Goal: Task Accomplishment & Management: Manage account settings

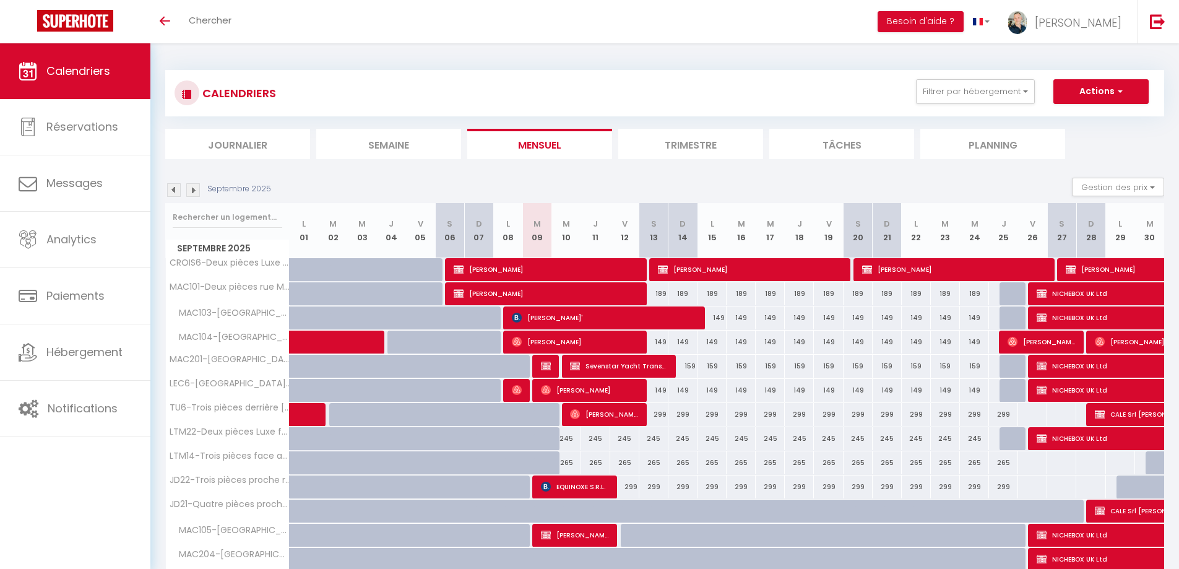
click at [210, 189] on p "Septembre 2025" at bounding box center [239, 189] width 64 height 12
click at [191, 191] on img at bounding box center [193, 190] width 14 height 14
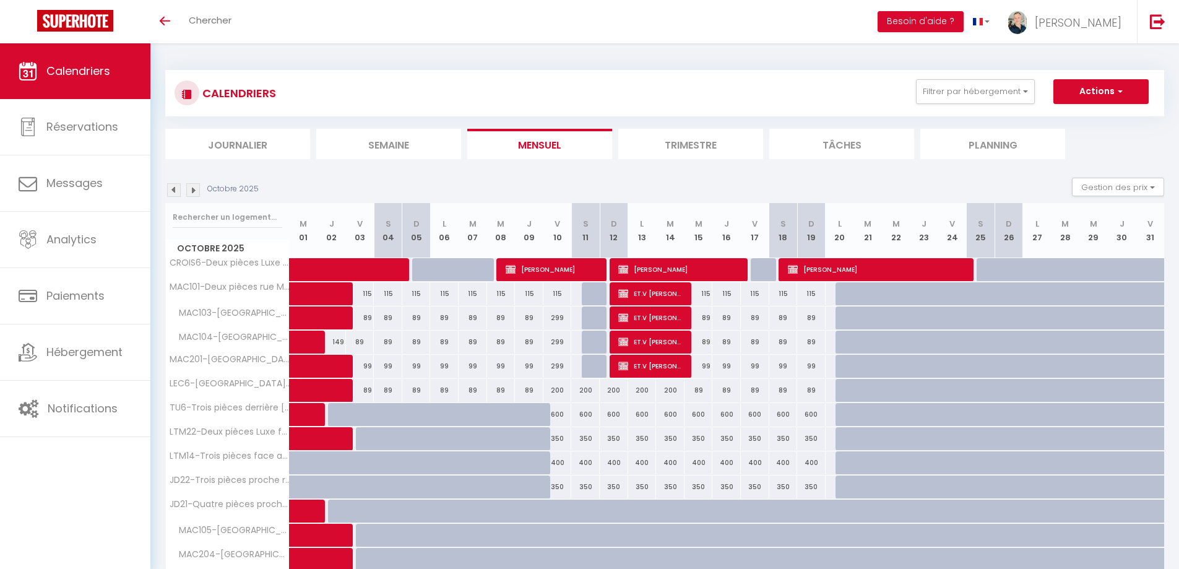
click at [193, 190] on img at bounding box center [193, 190] width 14 height 14
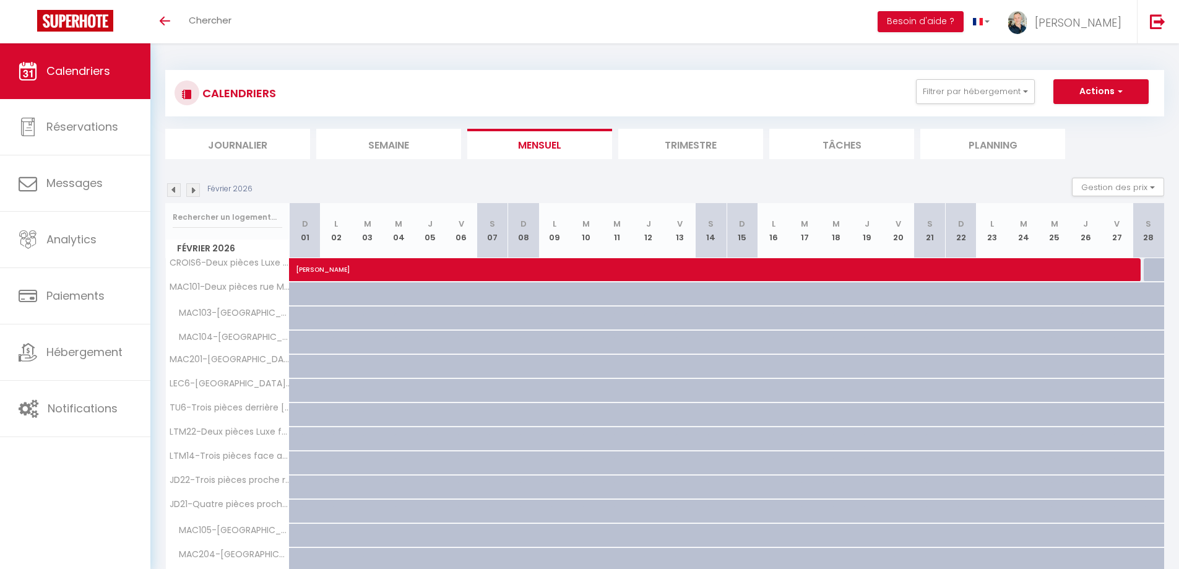
click at [193, 189] on img at bounding box center [193, 190] width 14 height 14
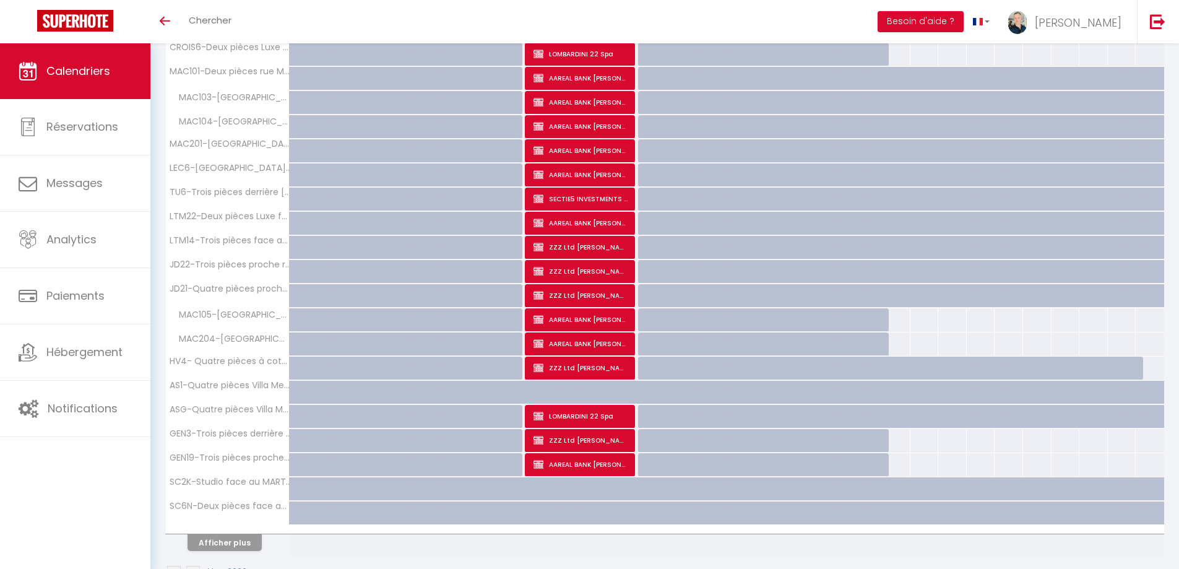
scroll to position [186, 0]
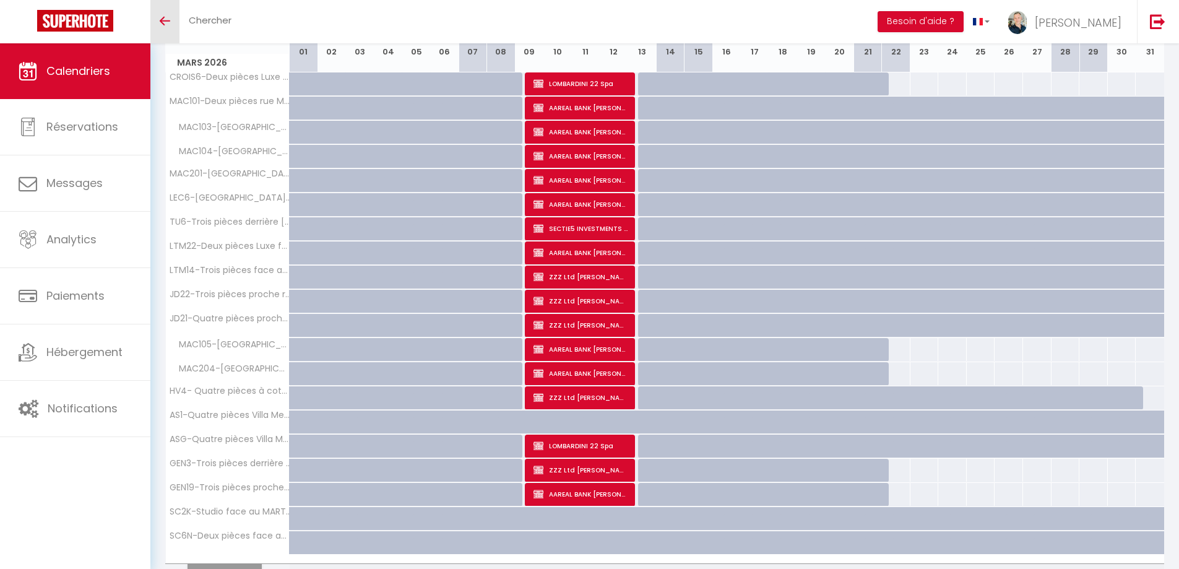
click at [167, 24] on icon "Toggle menubar" at bounding box center [165, 20] width 11 height 7
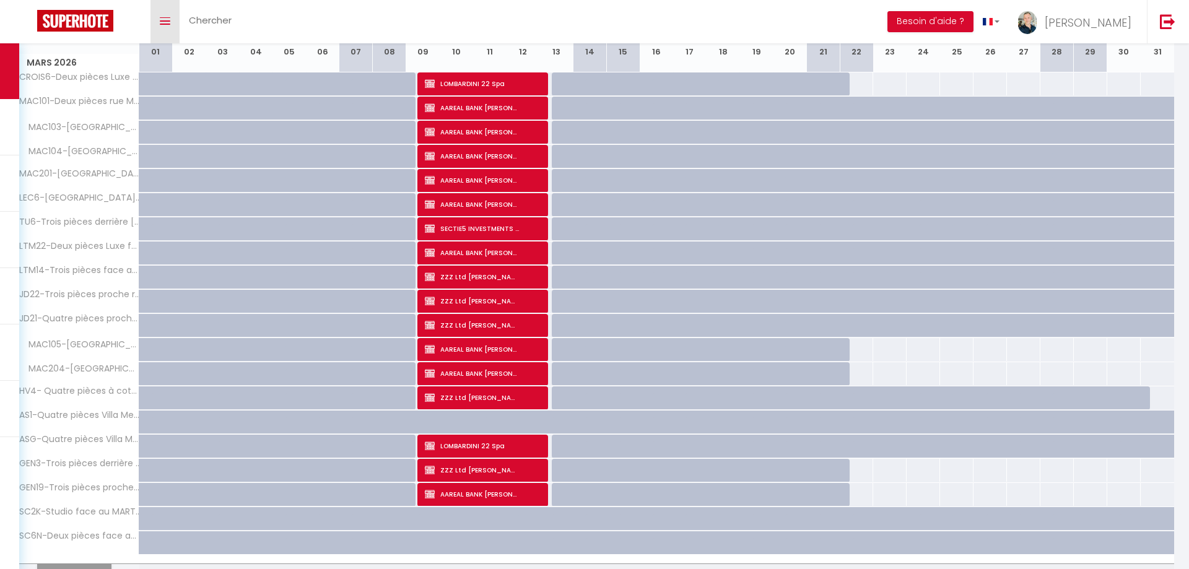
click at [167, 24] on icon "Toggle menubar" at bounding box center [165, 20] width 11 height 7
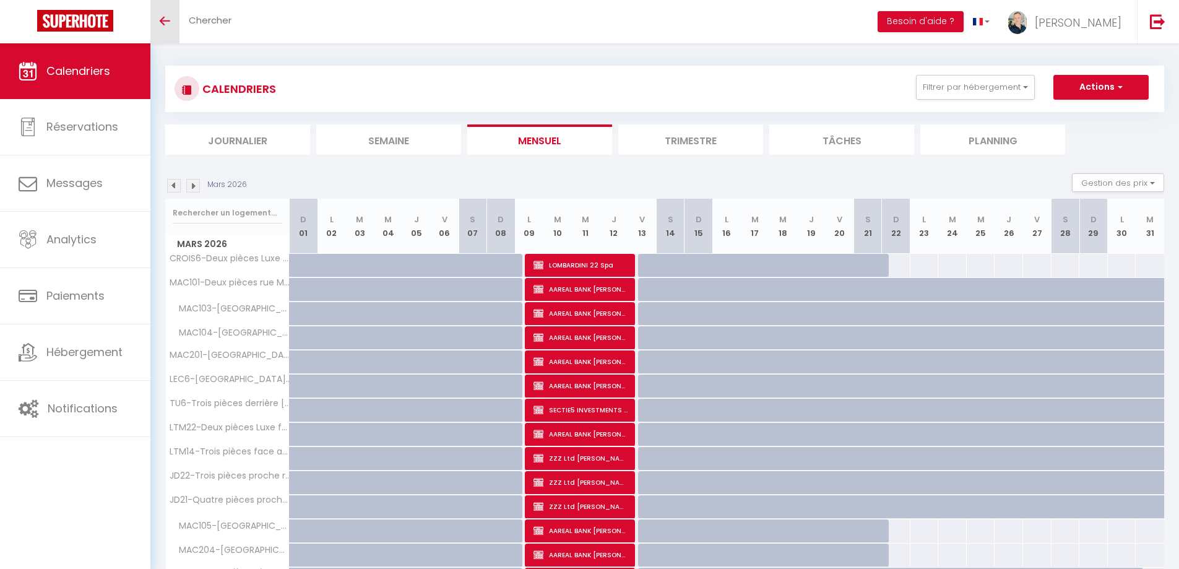
scroll to position [0, 0]
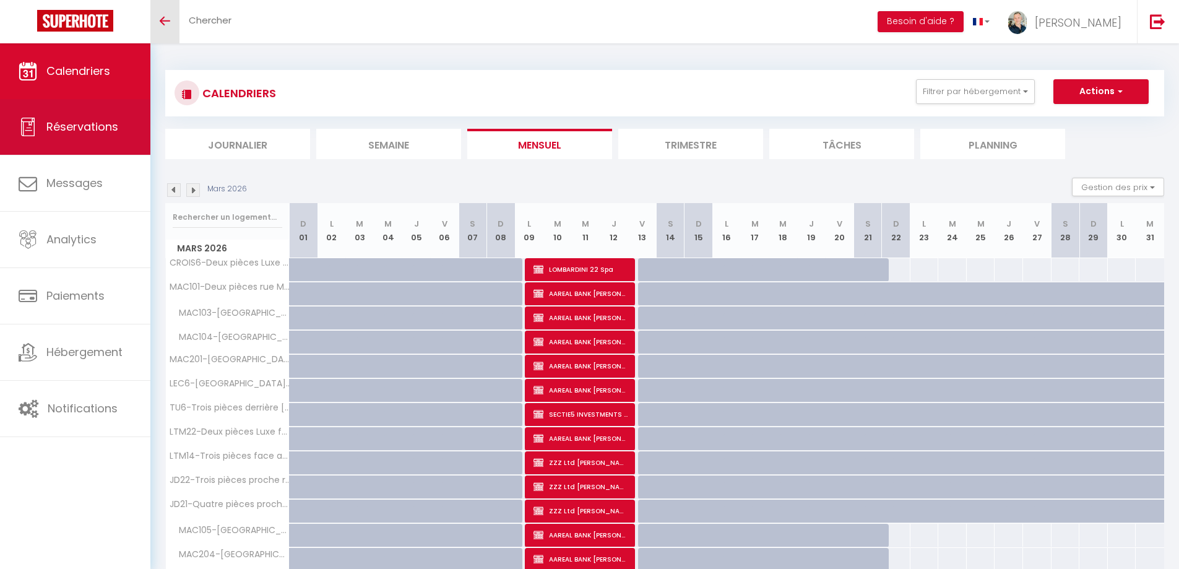
click at [90, 119] on span "Réservations" at bounding box center [82, 126] width 72 height 15
select select "not_cancelled"
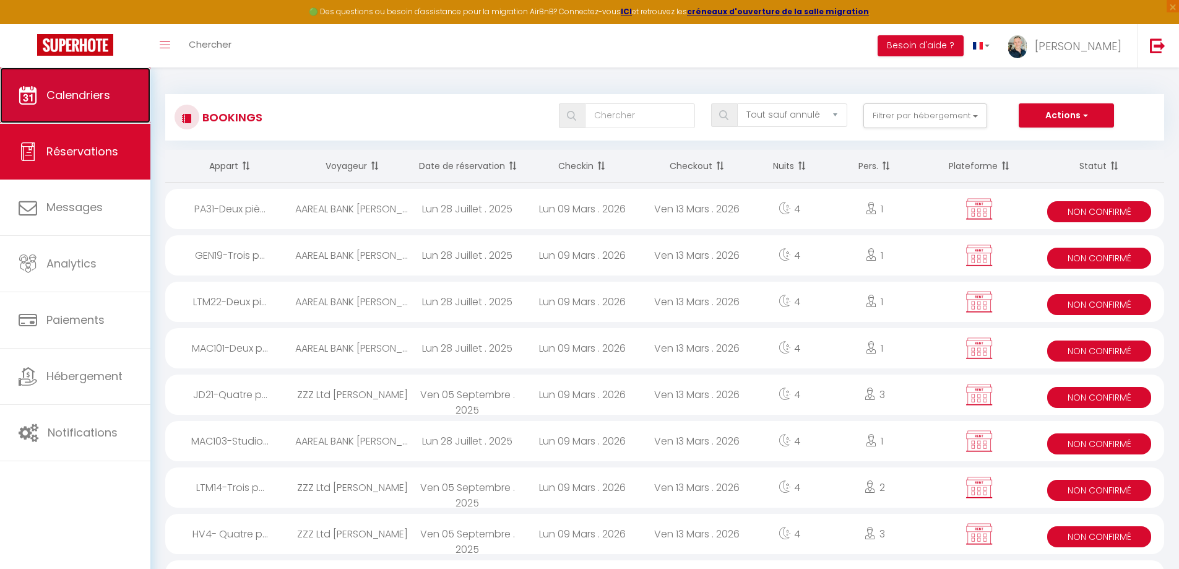
click at [90, 103] on link "Calendriers" at bounding box center [75, 95] width 150 height 56
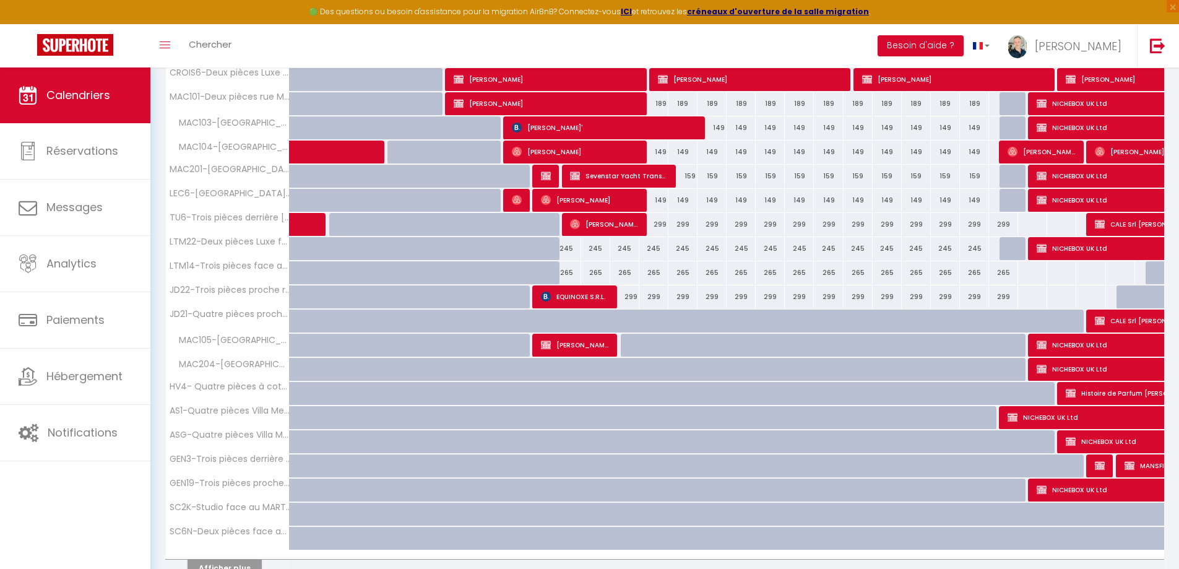
scroll to position [278, 0]
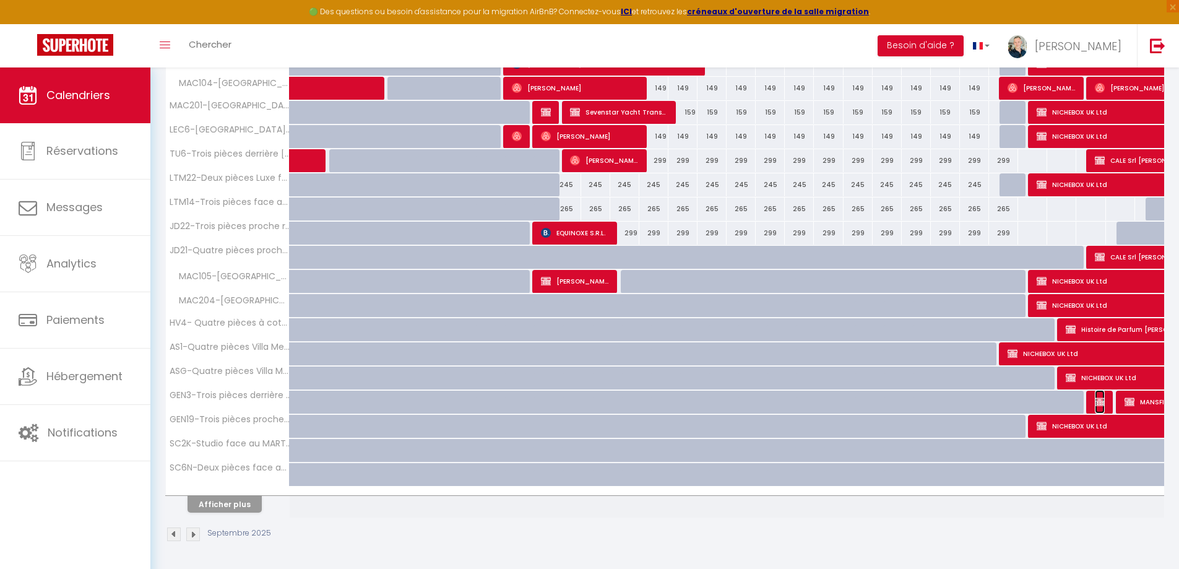
click at [845, 375] on img at bounding box center [1100, 402] width 10 height 10
select select "KO"
select select "0"
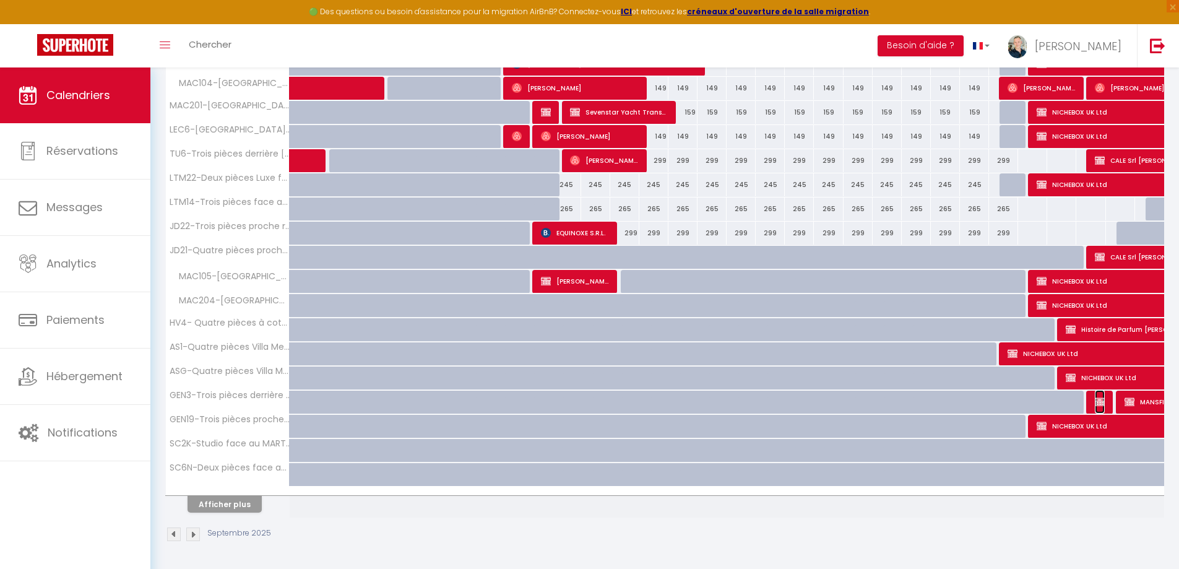
select select "0"
select select
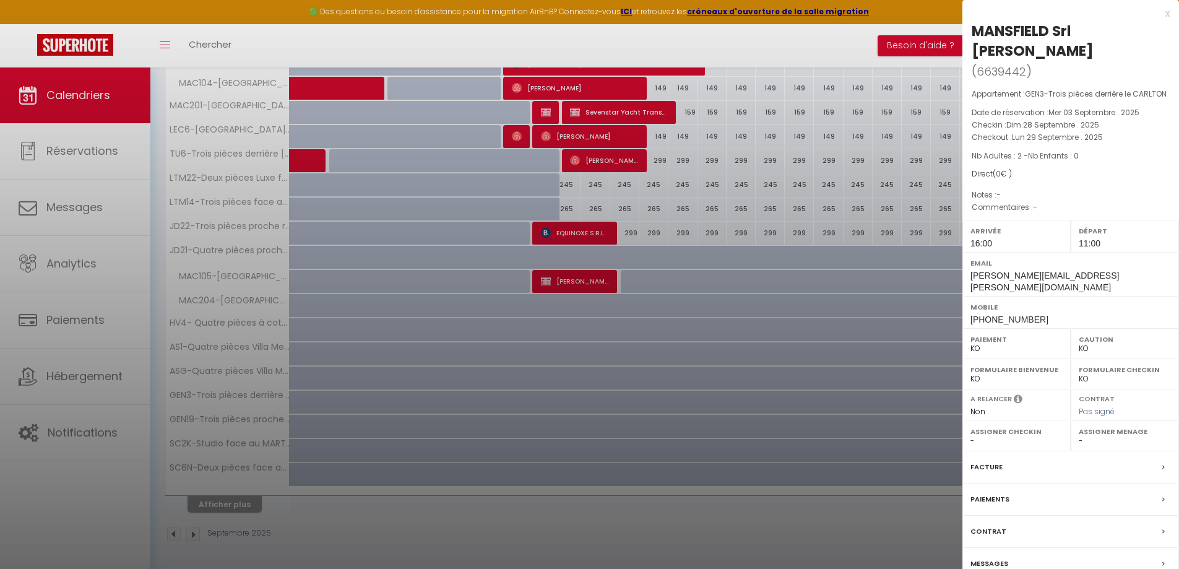
select select "8761"
click at [845, 14] on div "x" at bounding box center [1066, 13] width 207 height 15
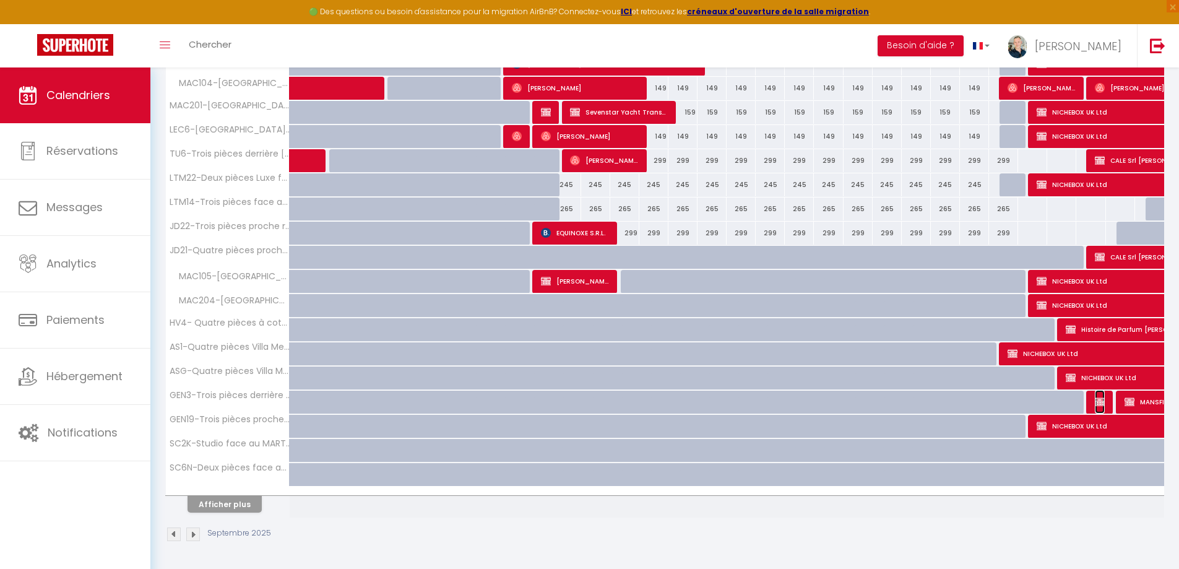
click at [845, 375] on span "MANSFIELD Srl Simona Scalella" at bounding box center [1100, 402] width 10 height 24
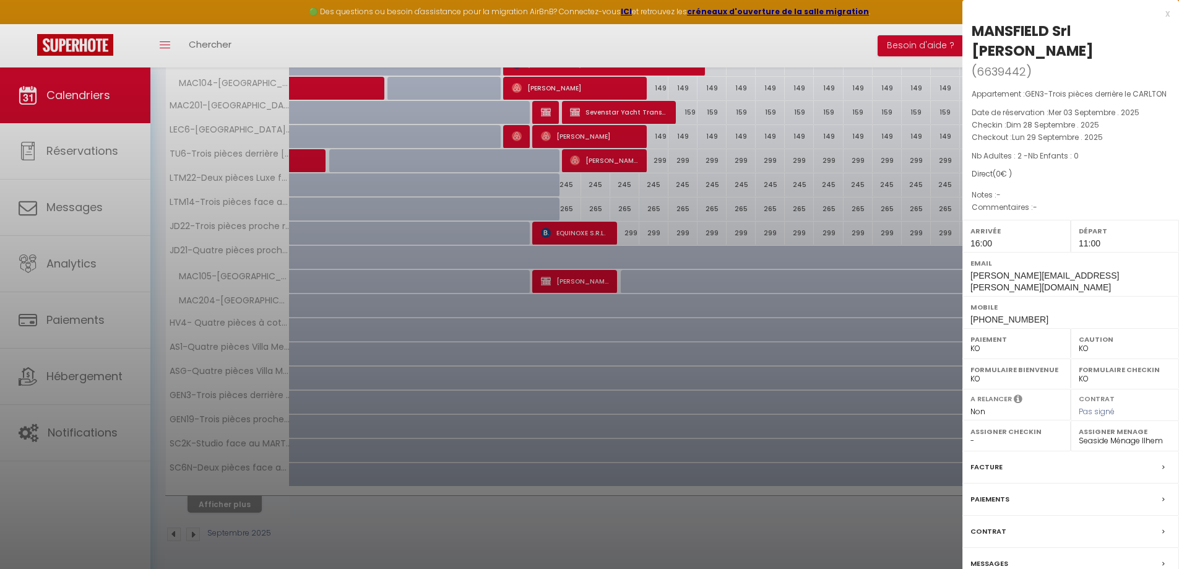
click at [845, 375] on label "Contrat" at bounding box center [989, 531] width 36 height 13
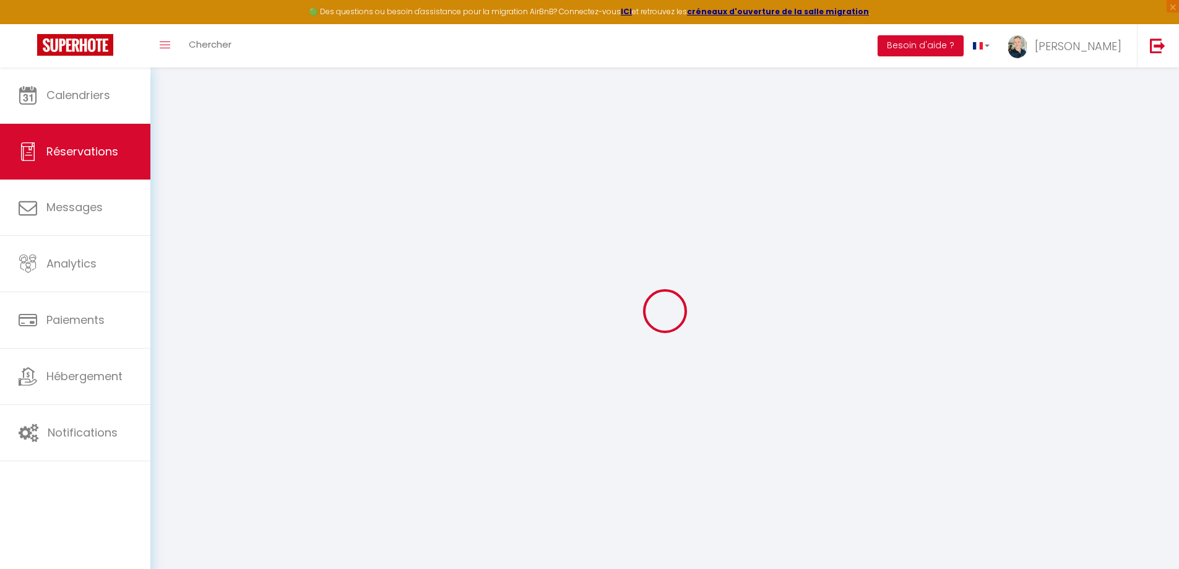
type input "MANSFIELD Srl"
type input "Simona Scalella"
type input "simona@mansfield.it"
type input "+390817598750"
type input "80026"
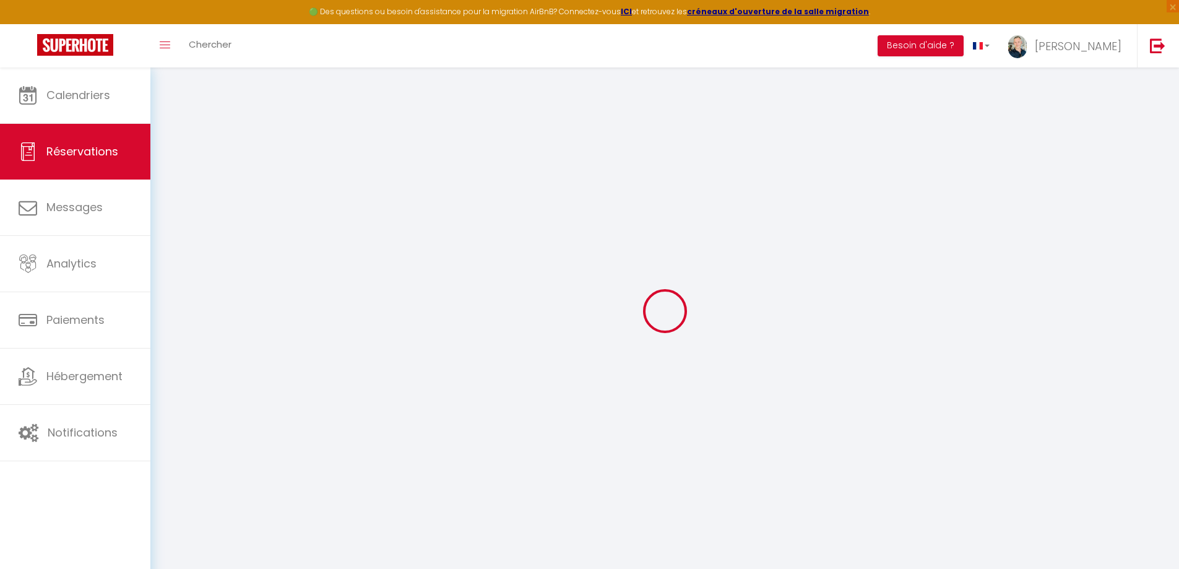
type input "Via San Salvatore 5"
type input "Casoria (NA)"
select select "IT"
select select "13957"
select select "2"
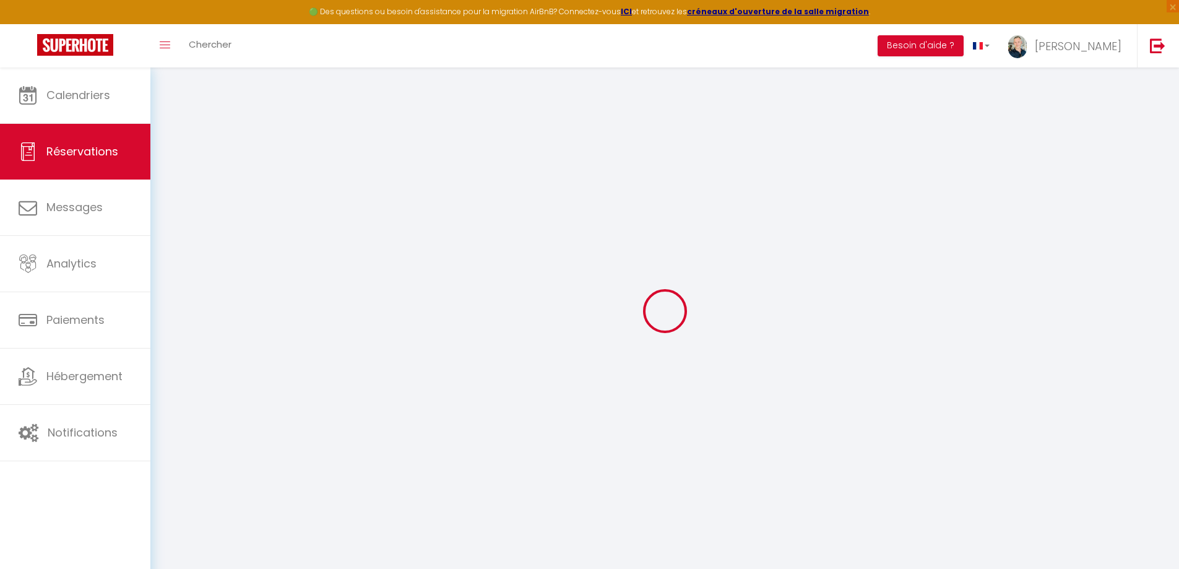
type input "Dim 28 Septembre 2025"
select select
type input "Lun 29 Septembre 2025"
select select
type input "2"
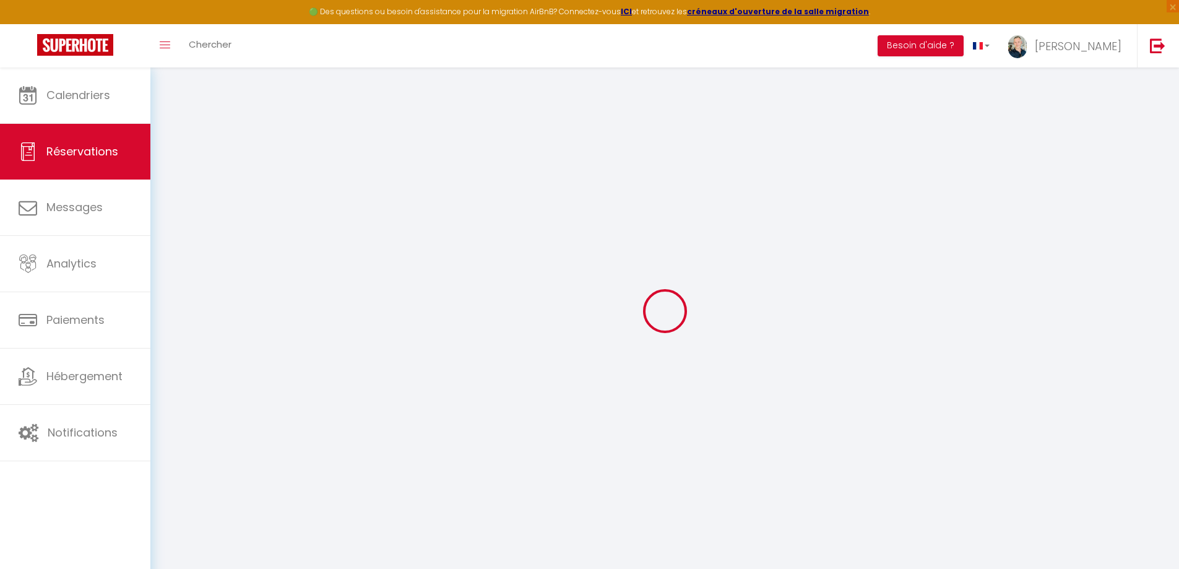
select select "10"
select select
checkbox input "false"
type input "0"
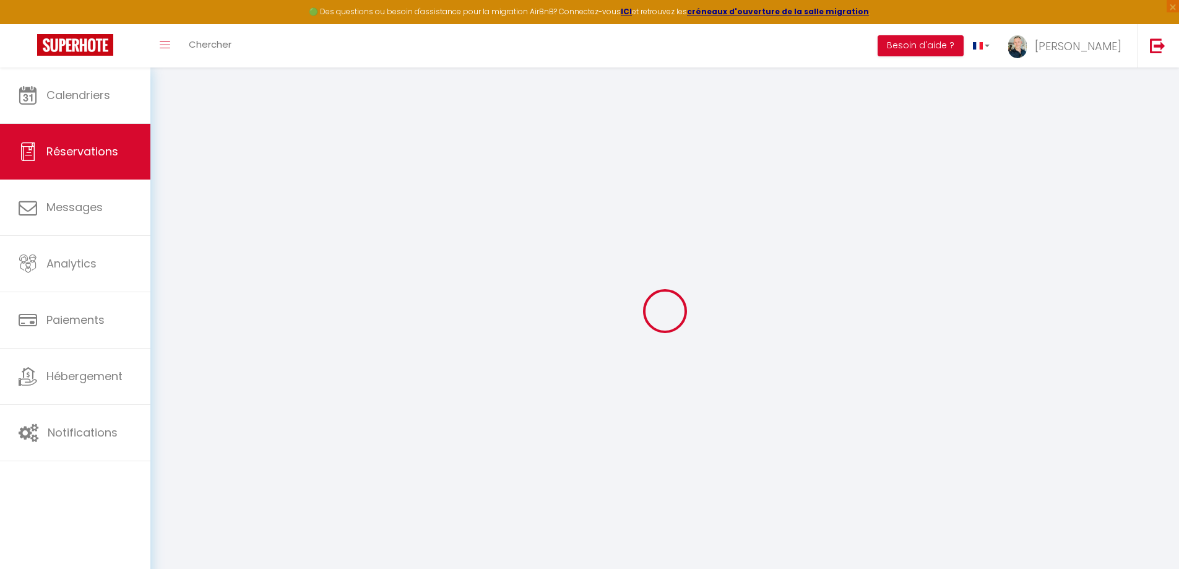
type input "0"
select select
select select "14"
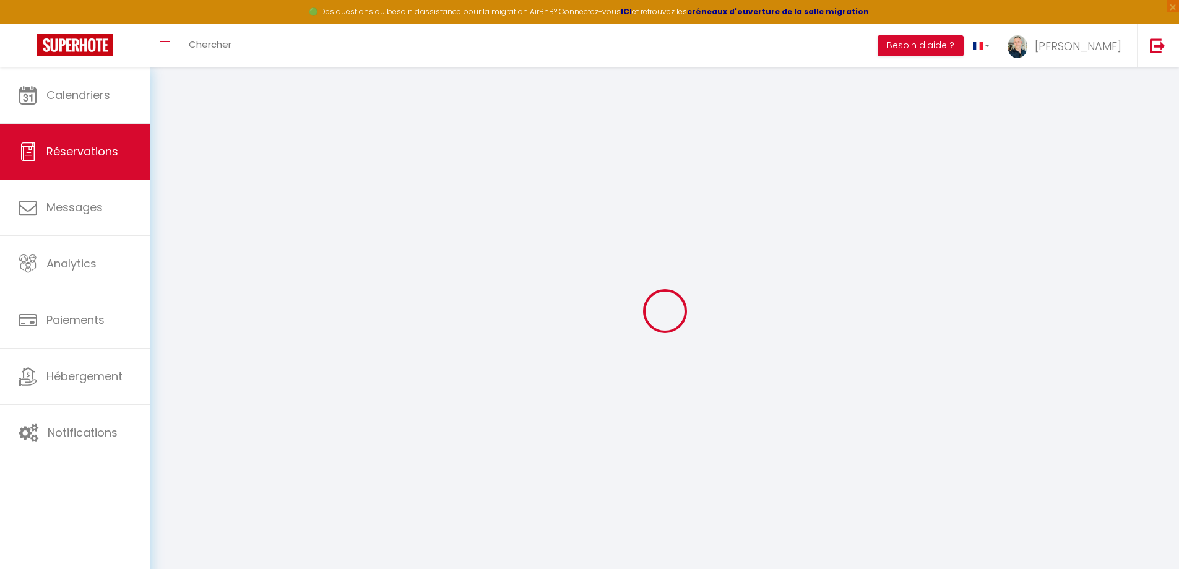
checkbox input "false"
select select
checkbox input "false"
select select
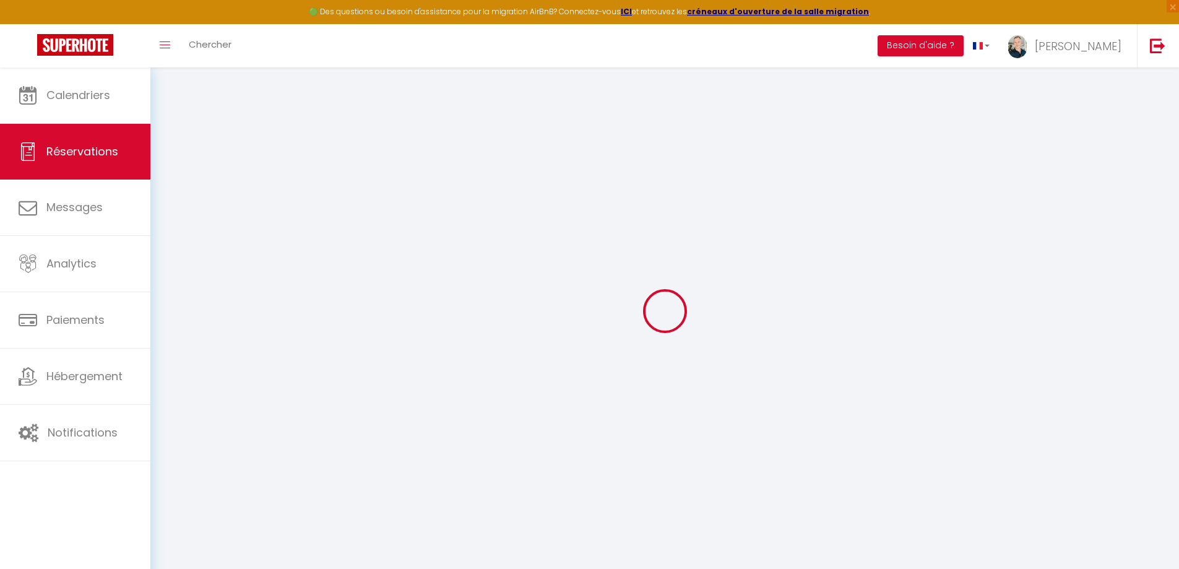
select select
checkbox input "false"
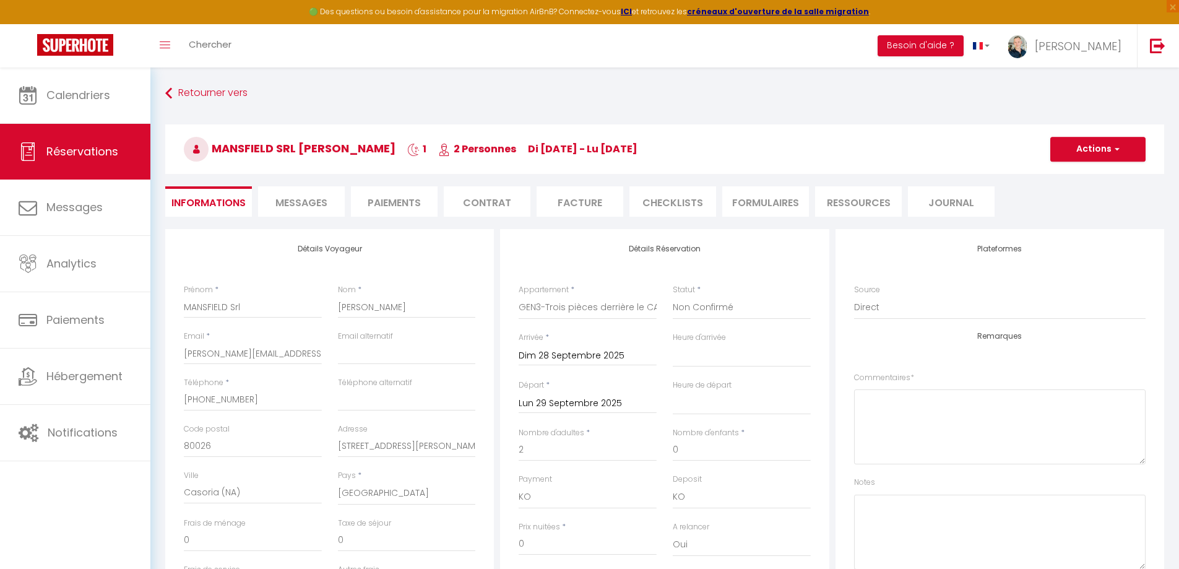
select select
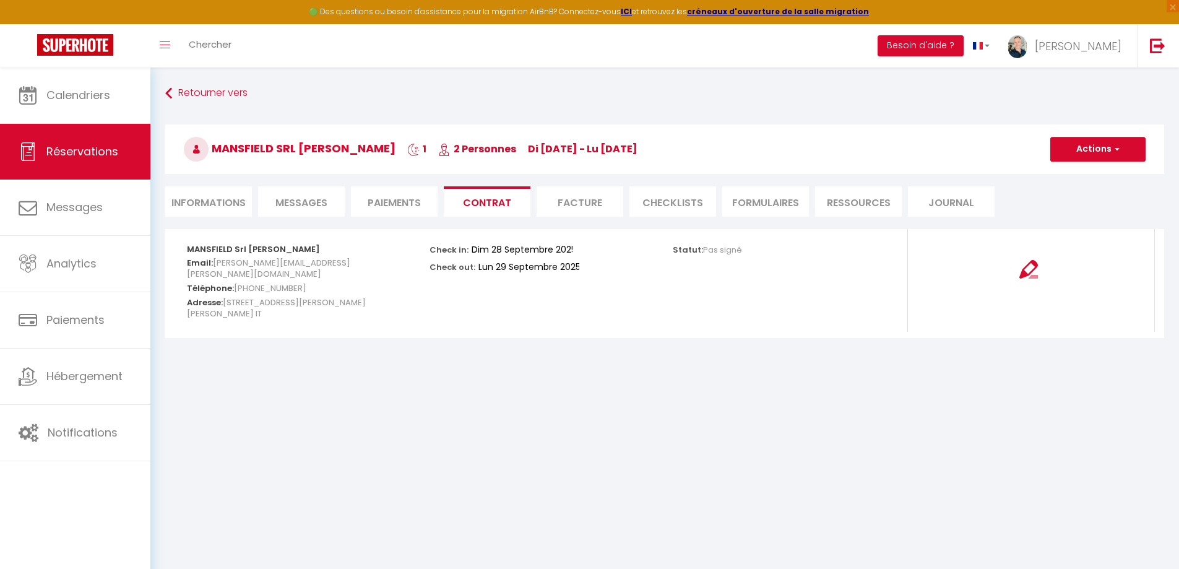
select select "16:00"
select select "11:00"
click at [216, 197] on li "Informations" at bounding box center [208, 201] width 87 height 30
select select "0"
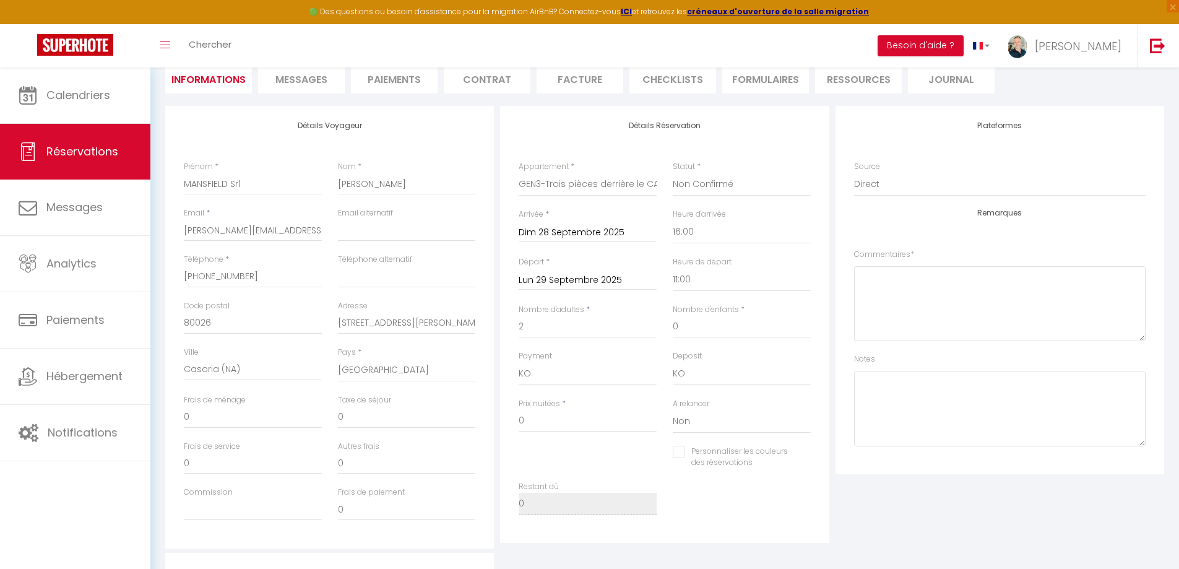
scroll to position [124, 0]
click at [532, 373] on select "OK KO" at bounding box center [588, 374] width 138 height 24
select select "12"
click at [519, 362] on select "OK KO" at bounding box center [588, 374] width 138 height 24
checkbox input "false"
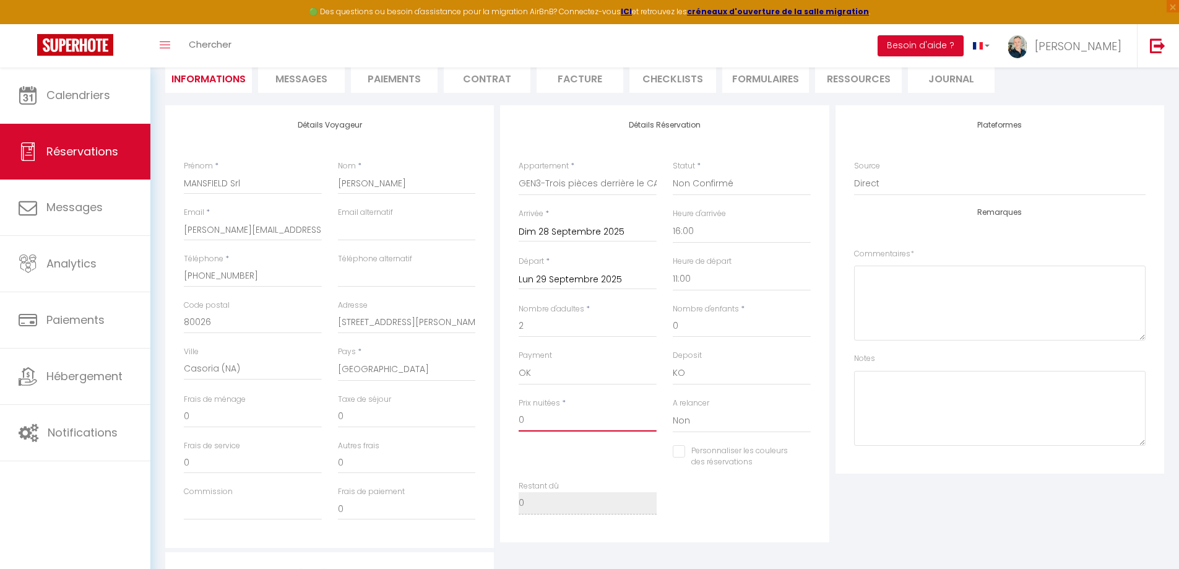
click at [547, 375] on input "0" at bounding box center [588, 420] width 138 height 22
checkbox input "false"
type input "5"
checkbox input "false"
type input "50"
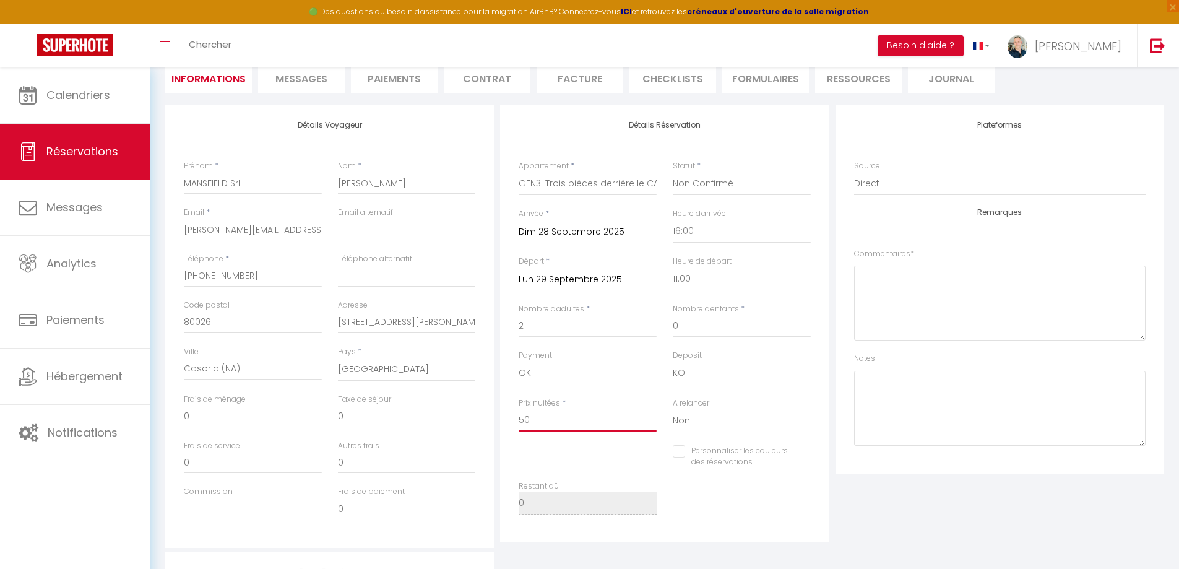
checkbox input "false"
type input "500"
checkbox input "false"
type input "500"
click at [378, 375] on input "0" at bounding box center [407, 416] width 138 height 22
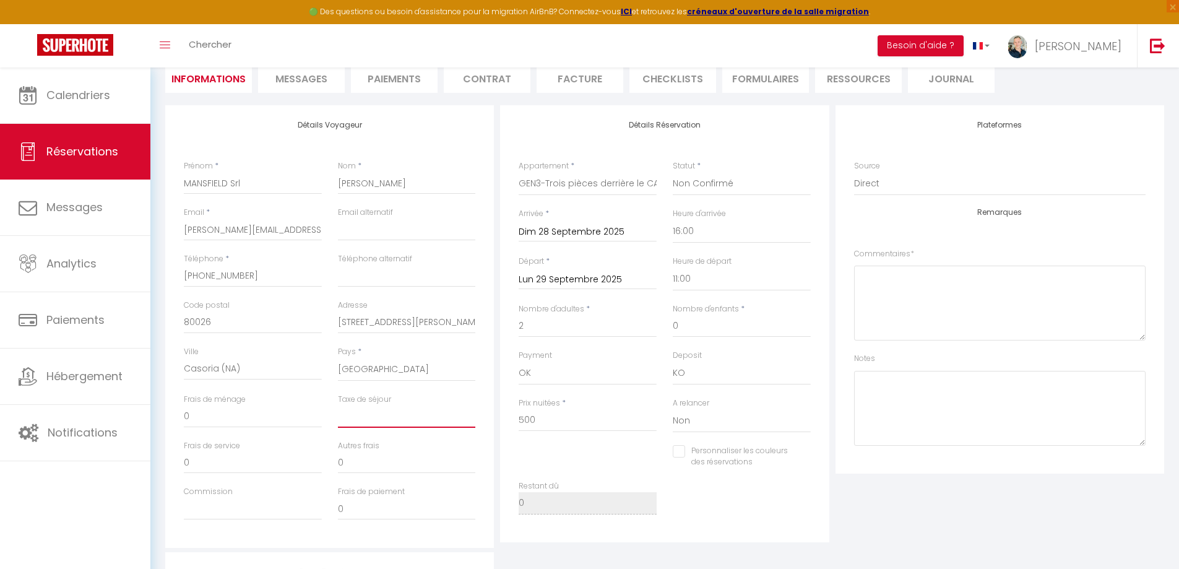
checkbox input "false"
type input "1"
checkbox input "false"
type input "10"
checkbox input "false"
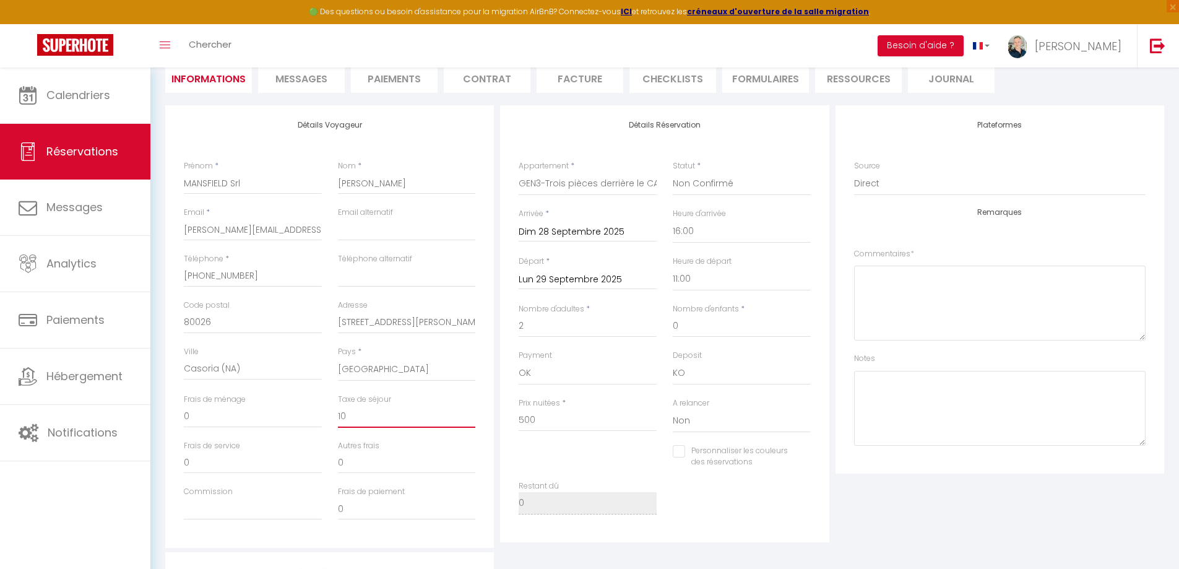
type input "10;"
checkbox input "false"
type input "10;7"
checkbox input "false"
type input "10;72"
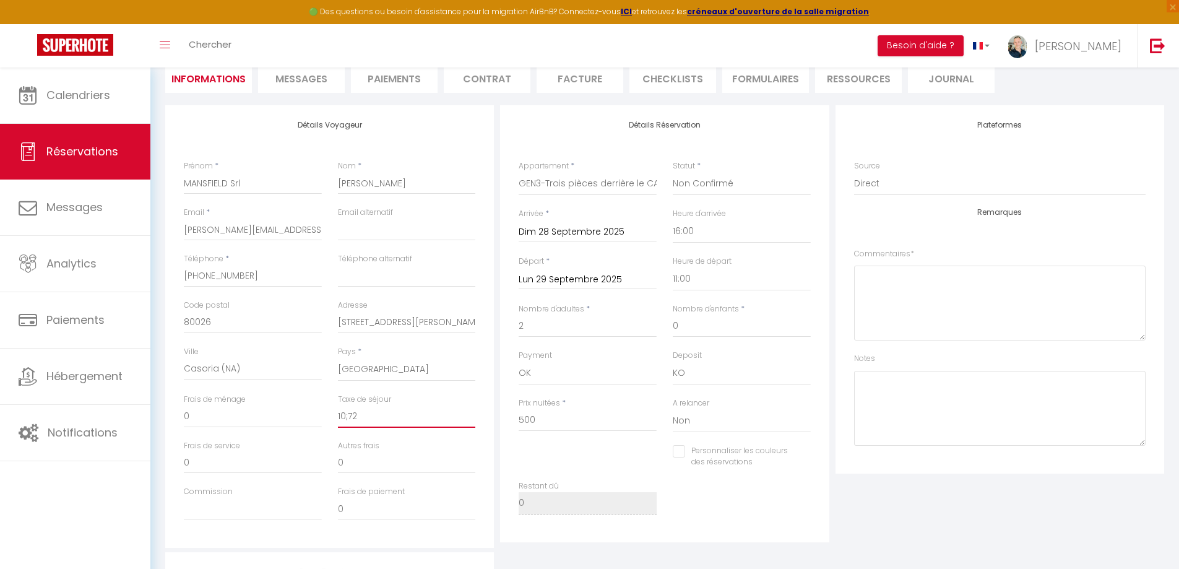
checkbox input "false"
type input "10;7"
checkbox input "false"
type input "10;"
checkbox input "false"
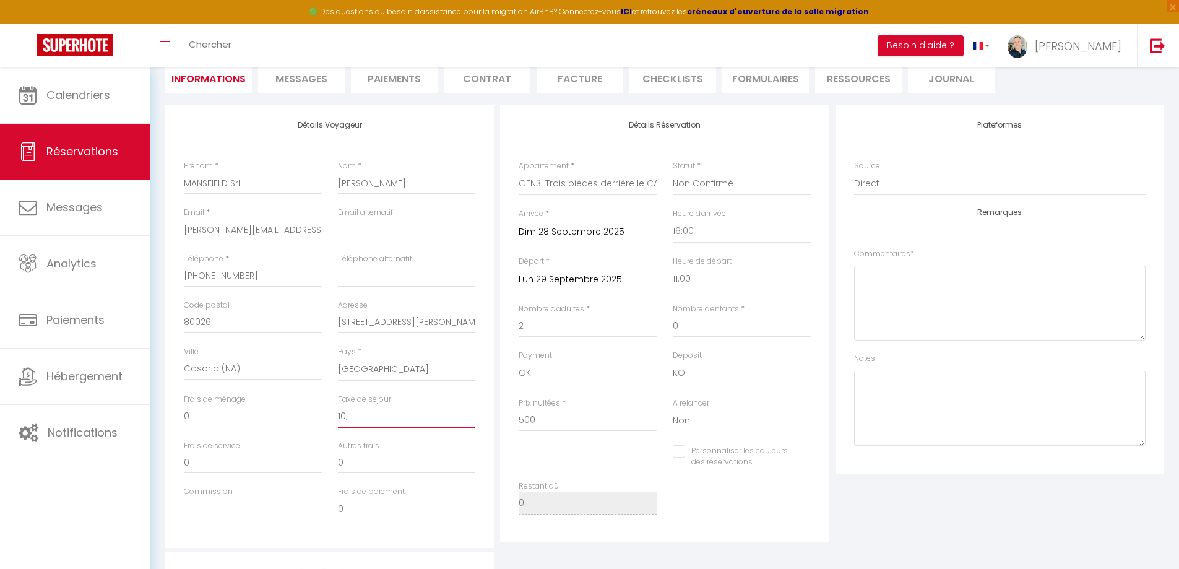
type input "10"
checkbox input "false"
type input "10."
checkbox input "false"
type input "10.7"
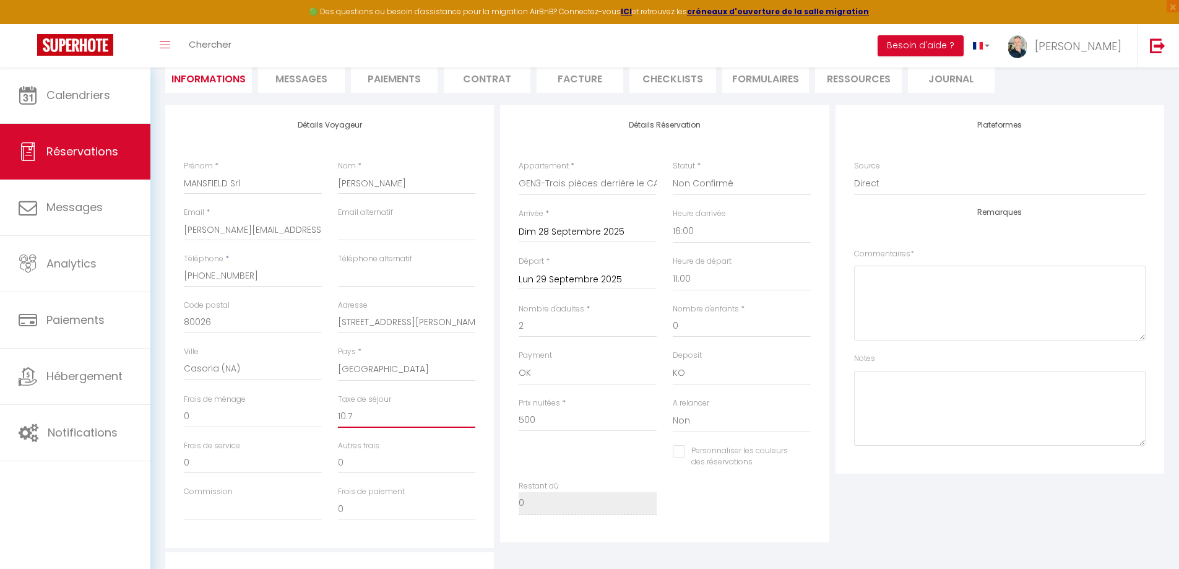
checkbox input "false"
type input "10.72"
checkbox input "false"
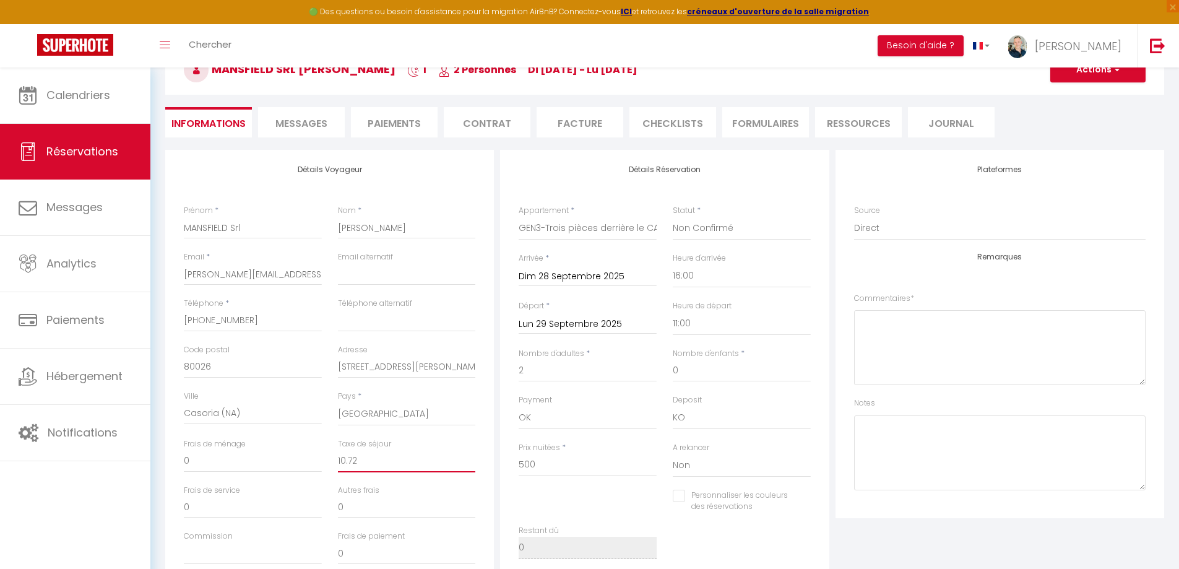
scroll to position [0, 0]
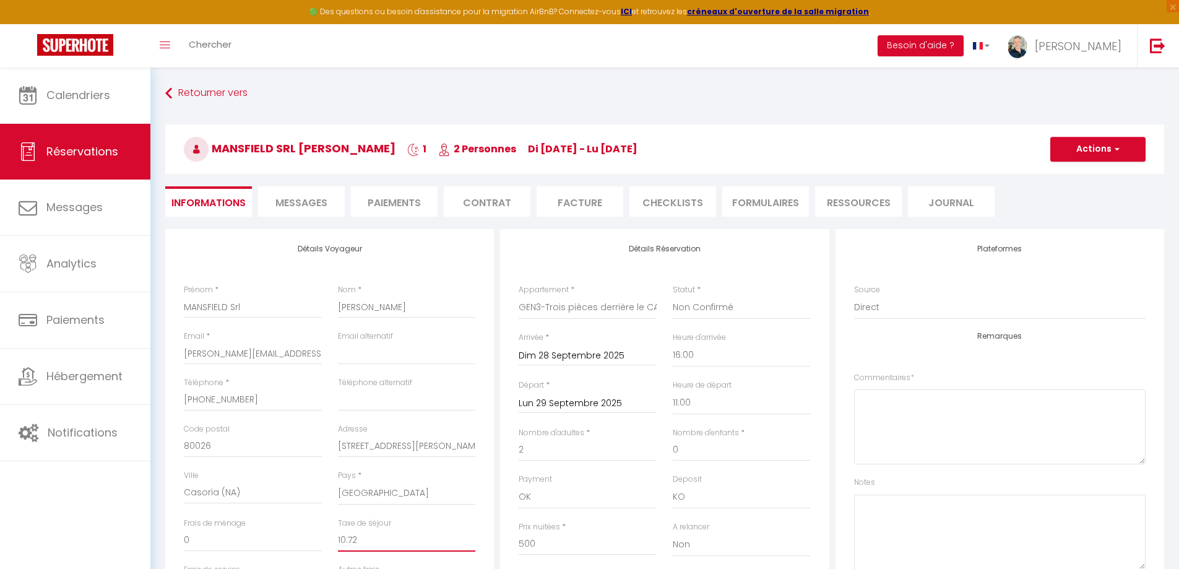
type input "10.72"
click at [845, 143] on button "Actions" at bounding box center [1098, 149] width 95 height 25
click at [845, 176] on link "Enregistrer" at bounding box center [1086, 176] width 98 height 16
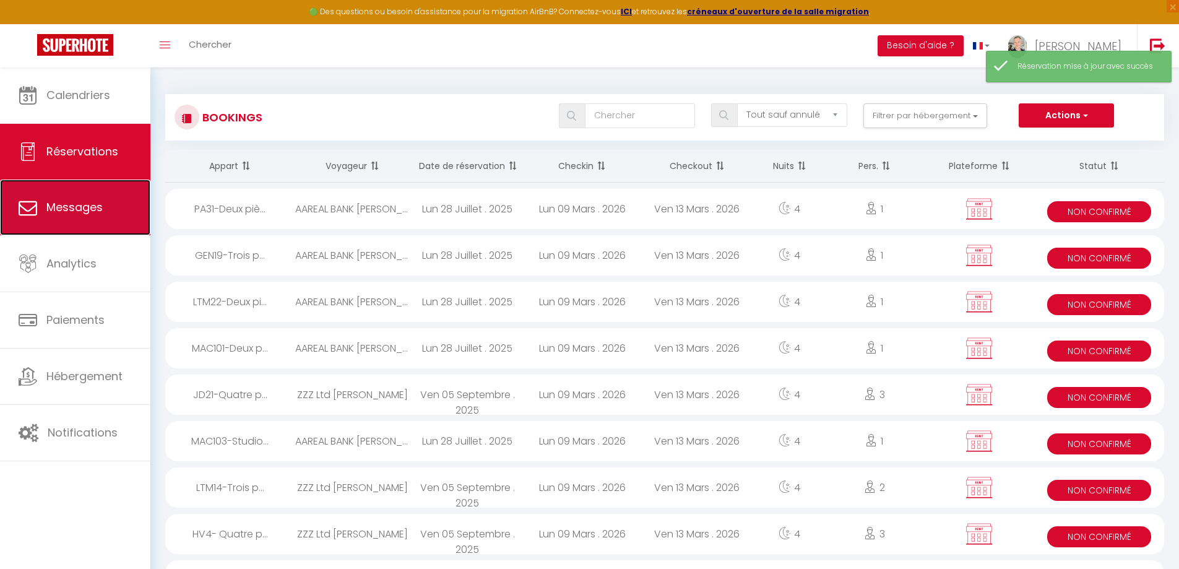
click at [60, 206] on span "Messages" at bounding box center [74, 206] width 56 height 15
select select "message"
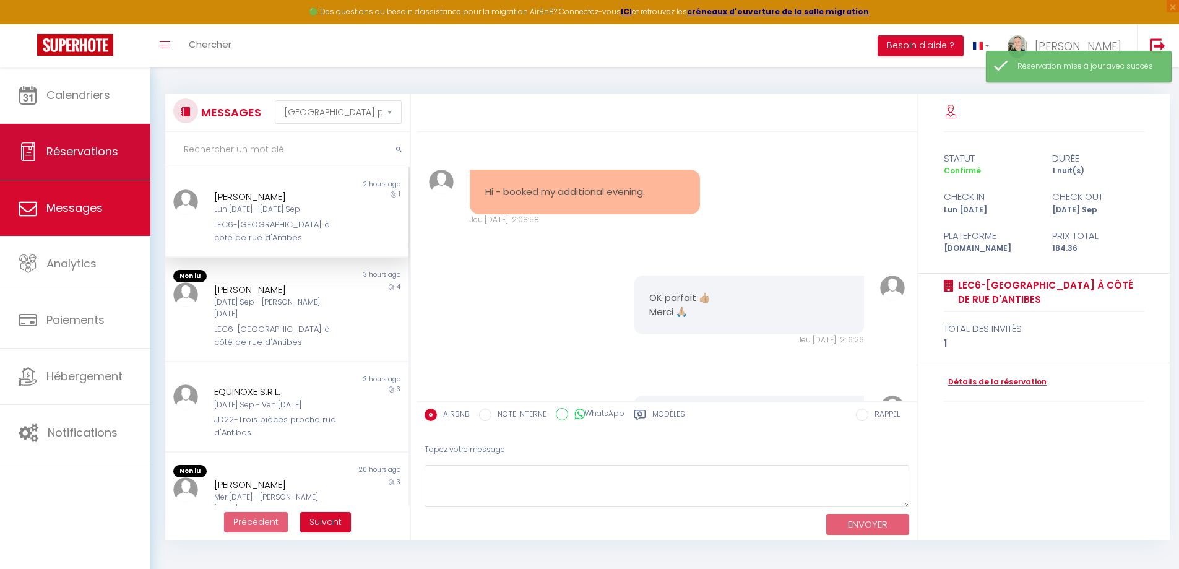
scroll to position [3545, 0]
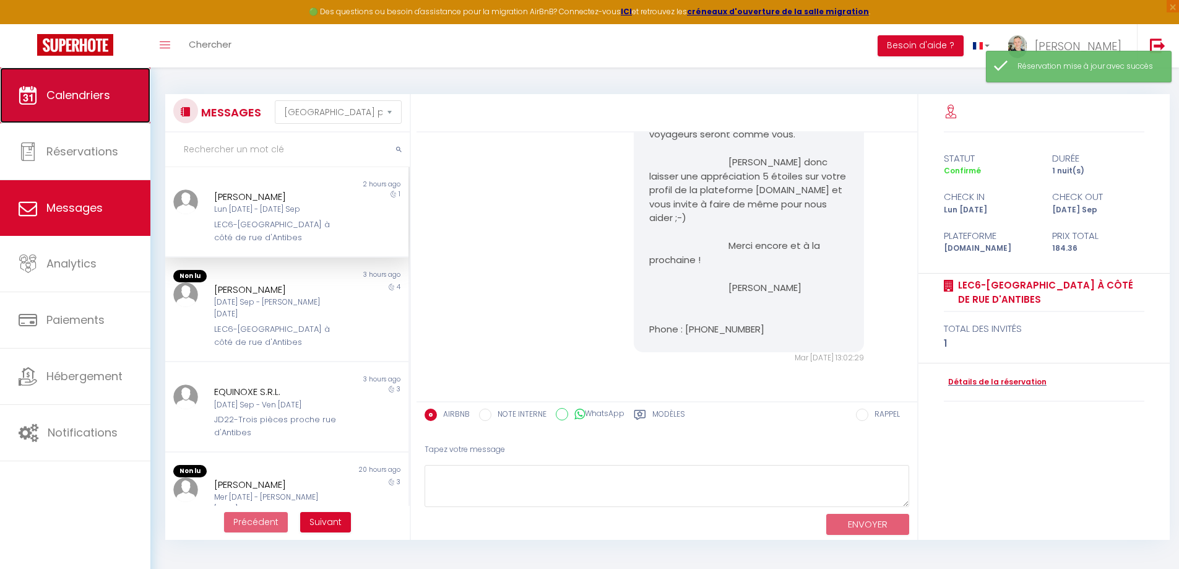
click at [82, 107] on link "Calendriers" at bounding box center [75, 95] width 150 height 56
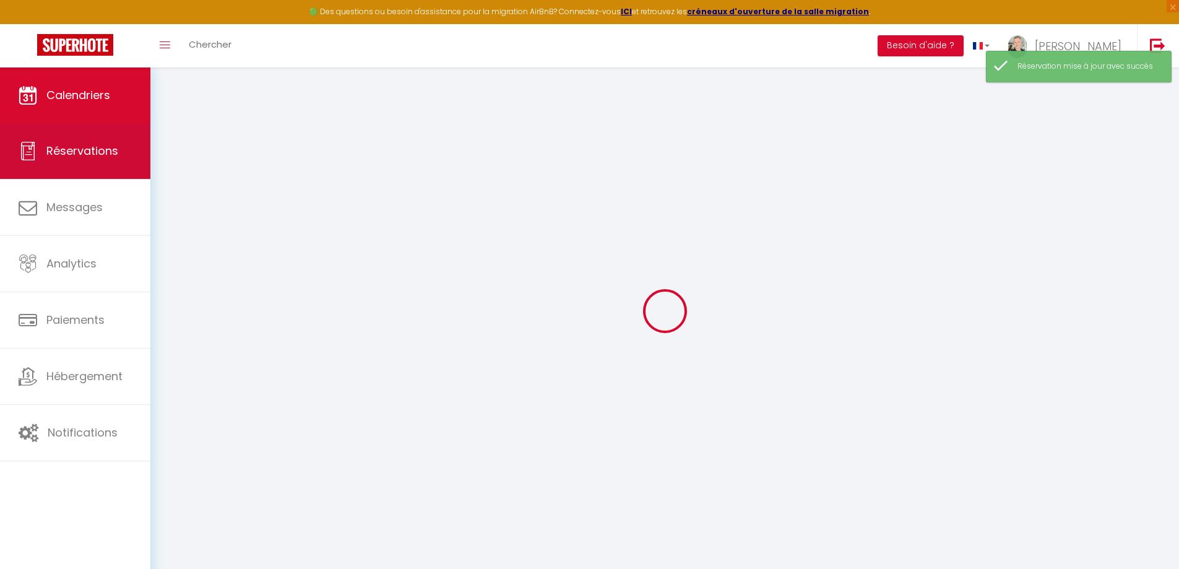
select select
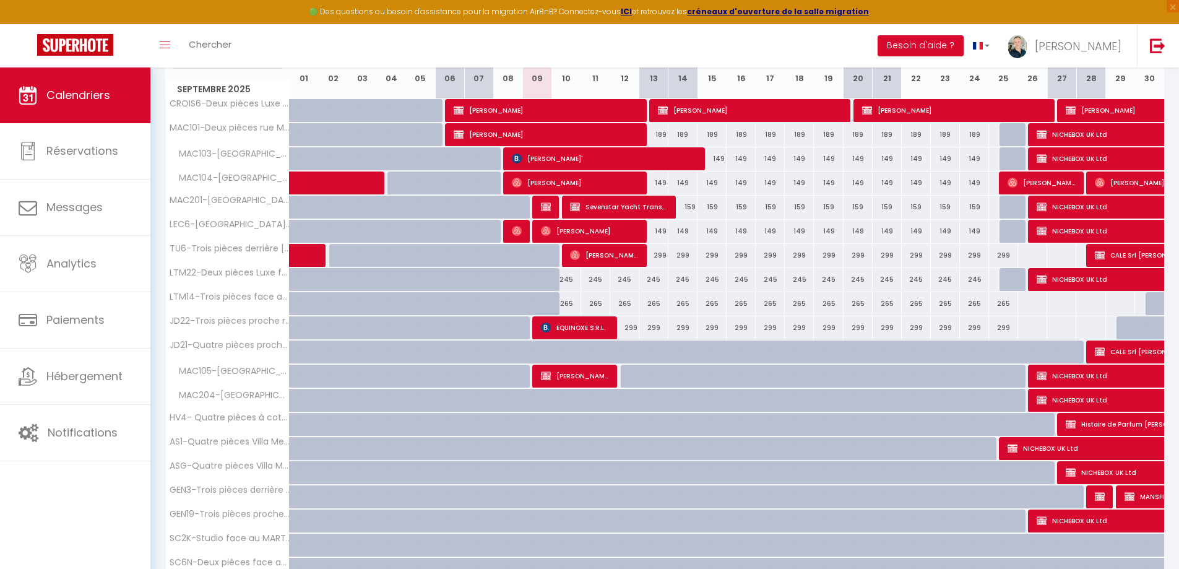
scroll to position [186, 0]
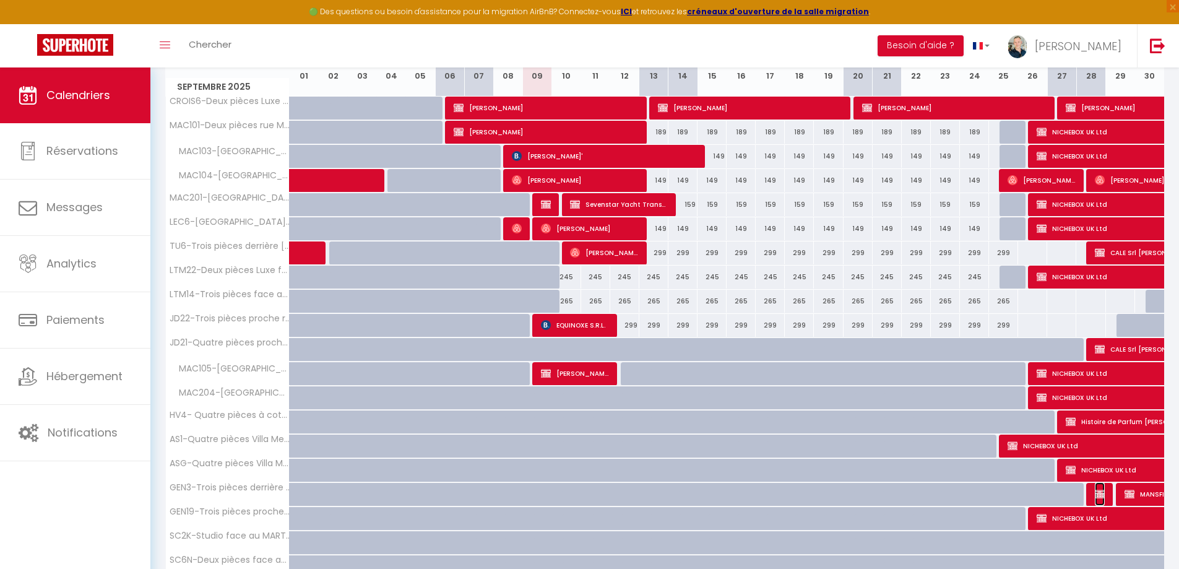
click at [845, 375] on span "MANSFIELD Srl [PERSON_NAME]" at bounding box center [1100, 494] width 10 height 24
select select "OK"
select select "KO"
select select "0"
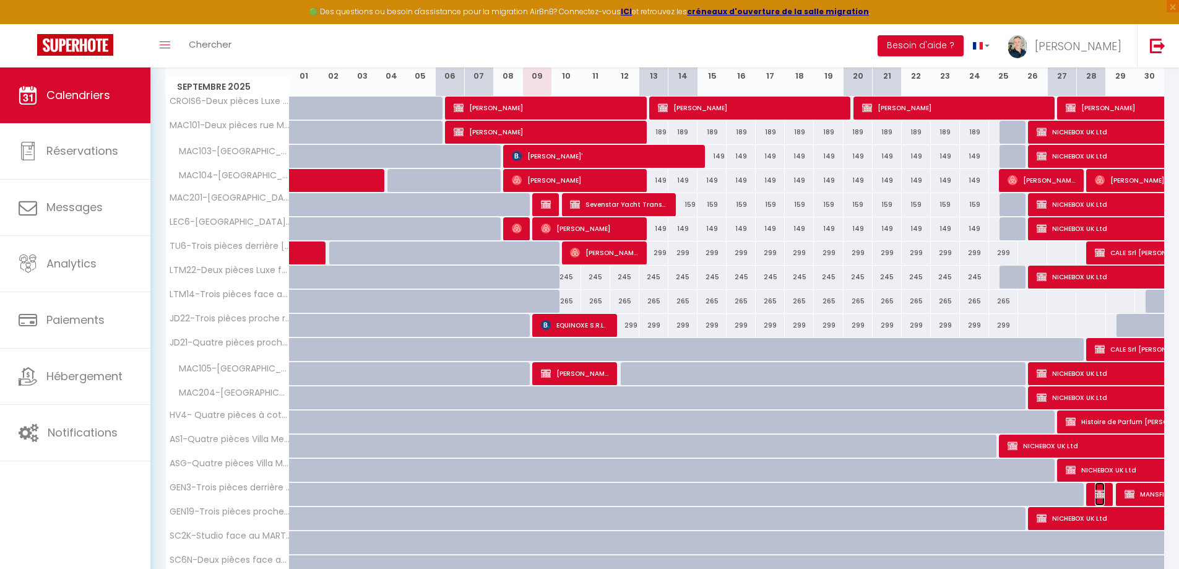
select select "0"
select select
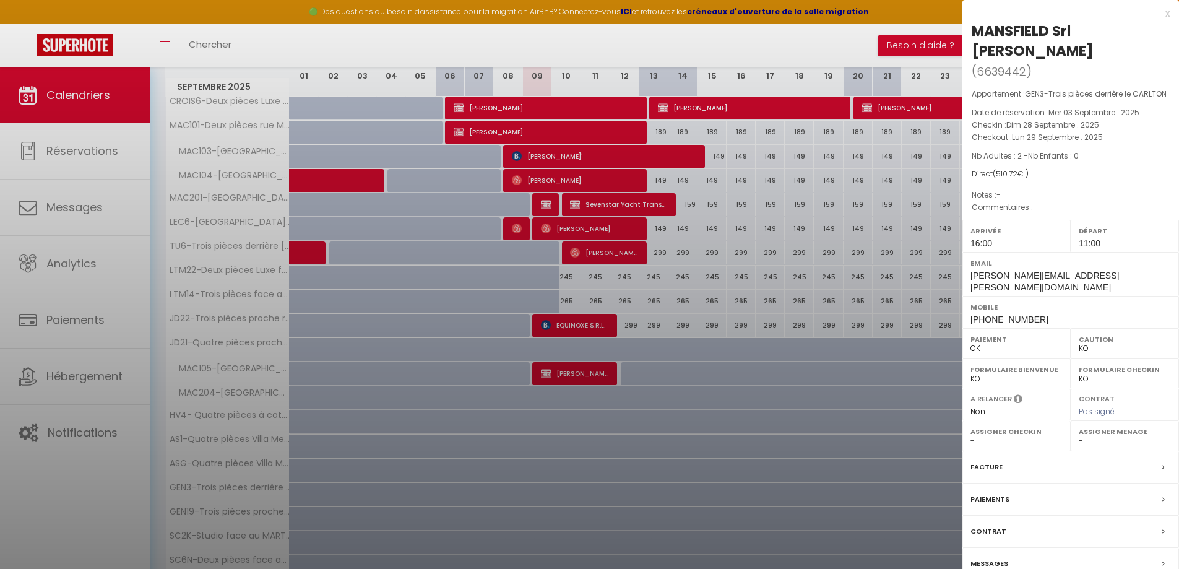
select select "8761"
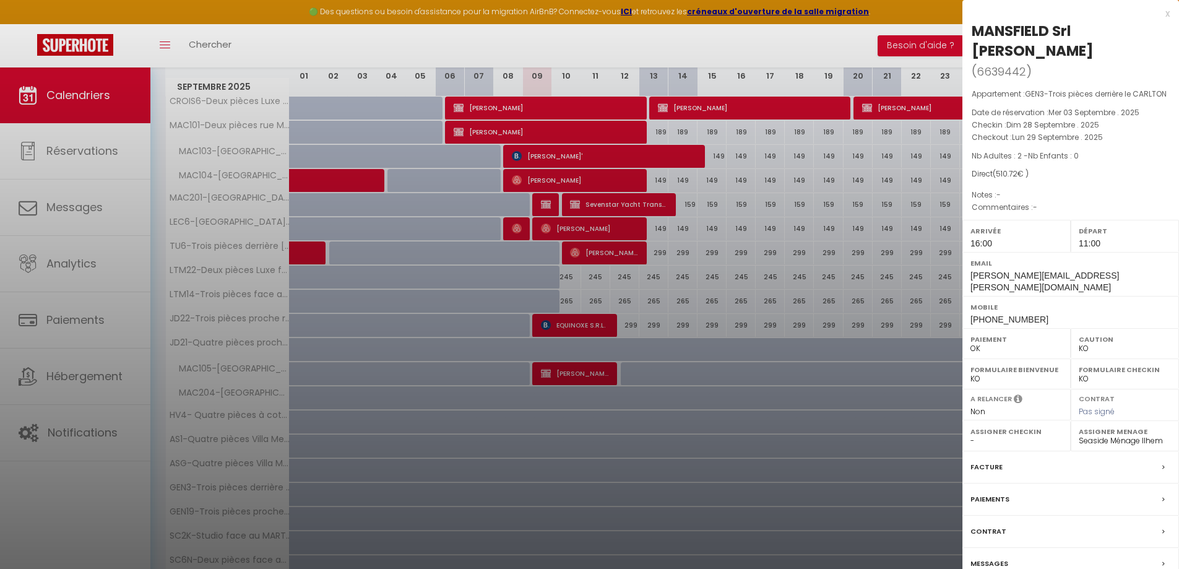
click at [845, 375] on label "Paiements" at bounding box center [990, 499] width 39 height 13
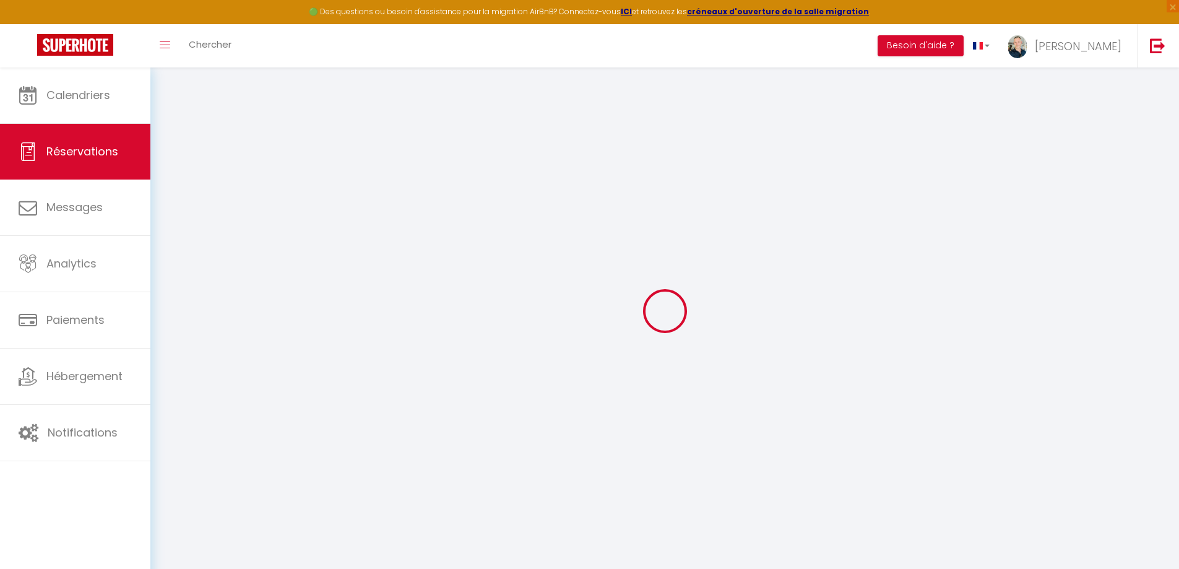
select select
checkbox input "false"
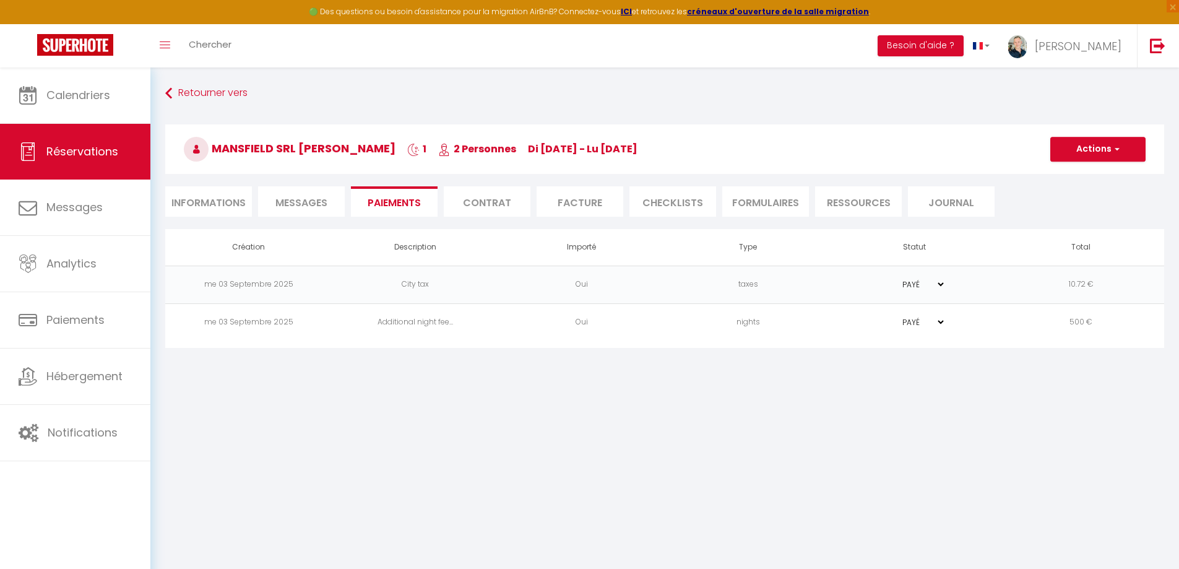
click at [596, 204] on li "Facture" at bounding box center [580, 201] width 87 height 30
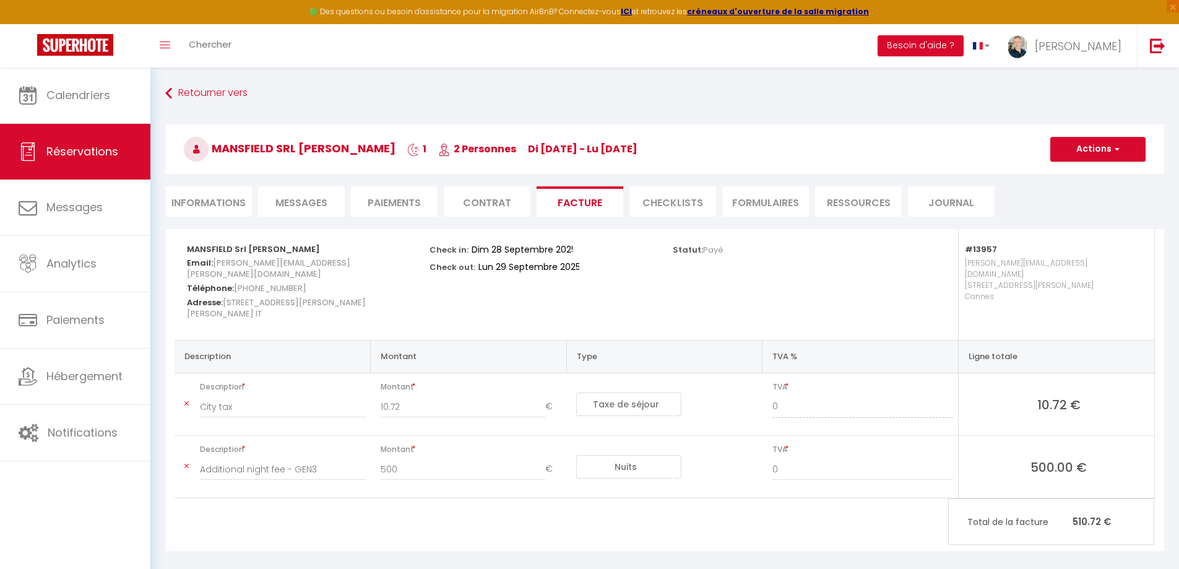
click at [397, 206] on li "Paiements" at bounding box center [394, 201] width 87 height 30
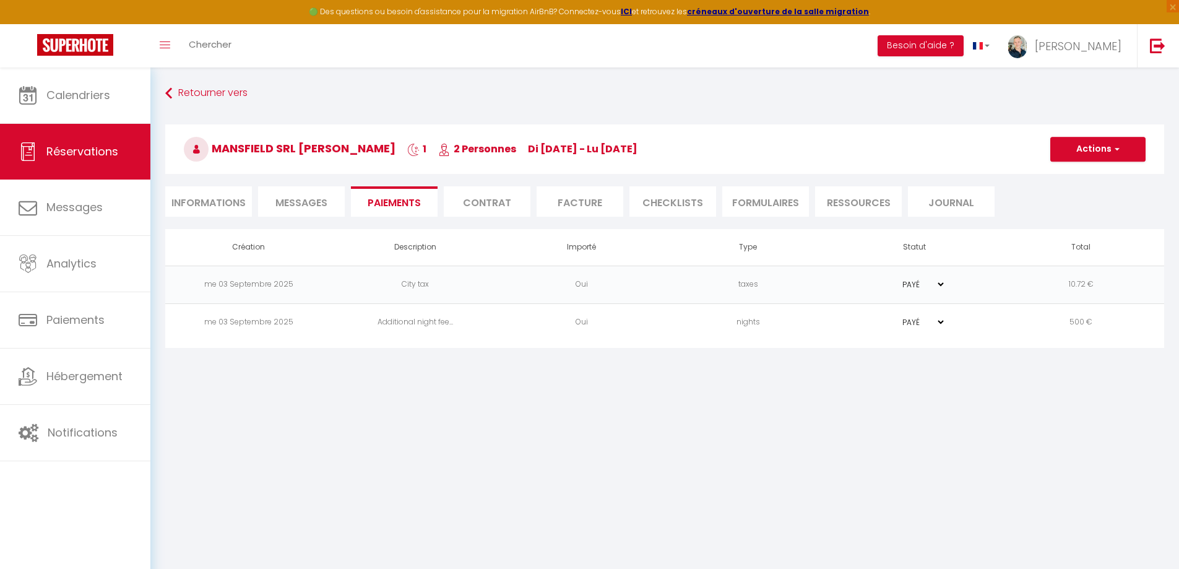
click at [660, 205] on li "CHECKLISTS" at bounding box center [673, 201] width 87 height 30
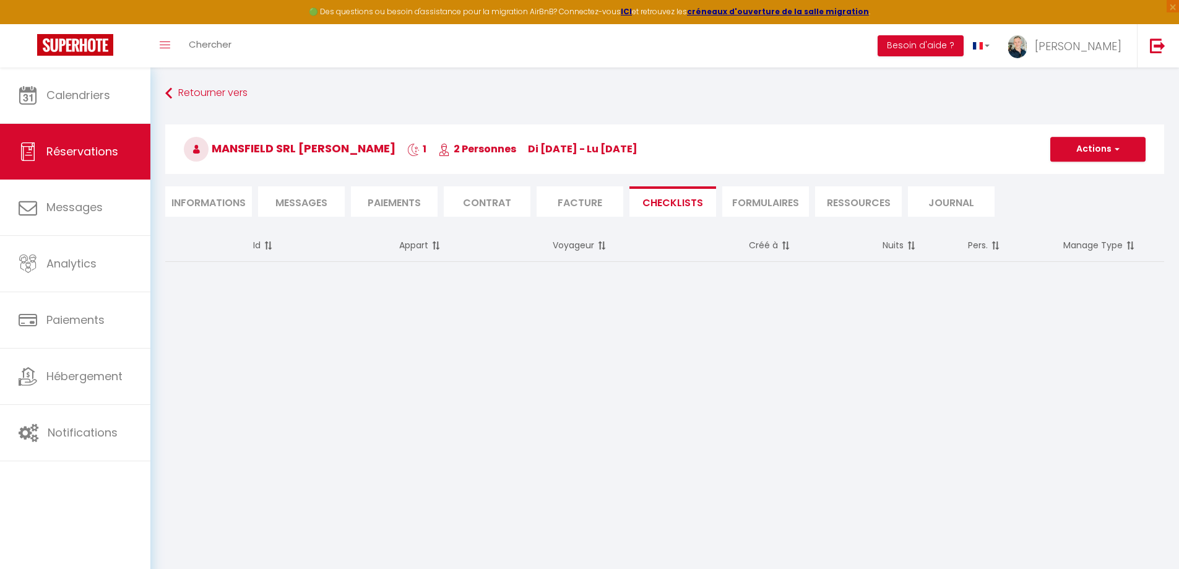
click at [598, 205] on li "Facture" at bounding box center [580, 201] width 87 height 30
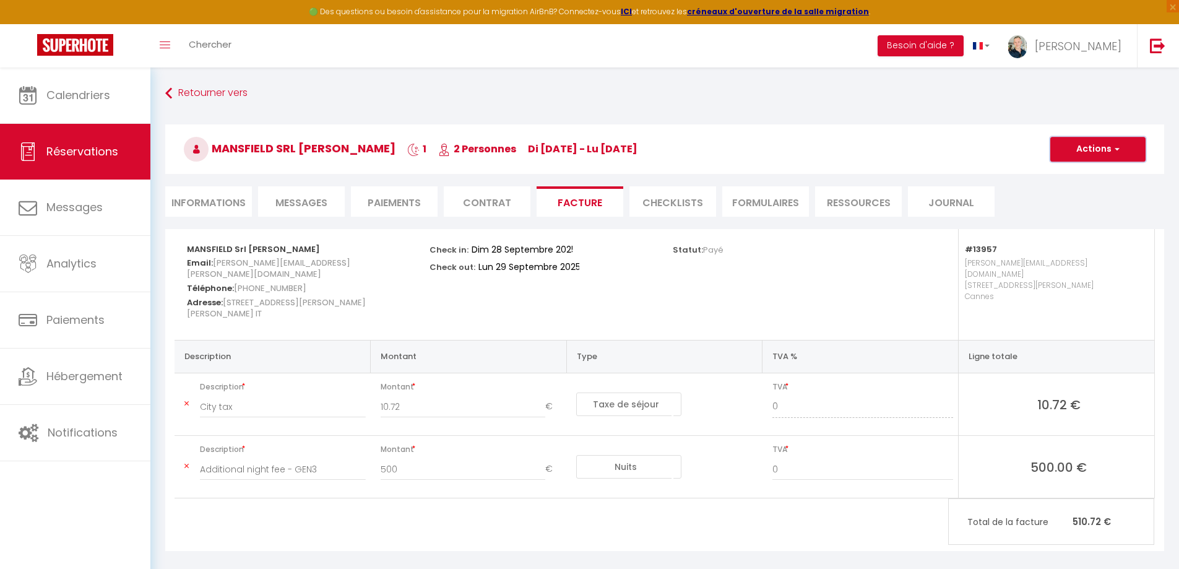
click at [845, 150] on button "Actions" at bounding box center [1098, 149] width 95 height 25
click at [845, 188] on link "Aperçu et éditer" at bounding box center [1089, 192] width 104 height 16
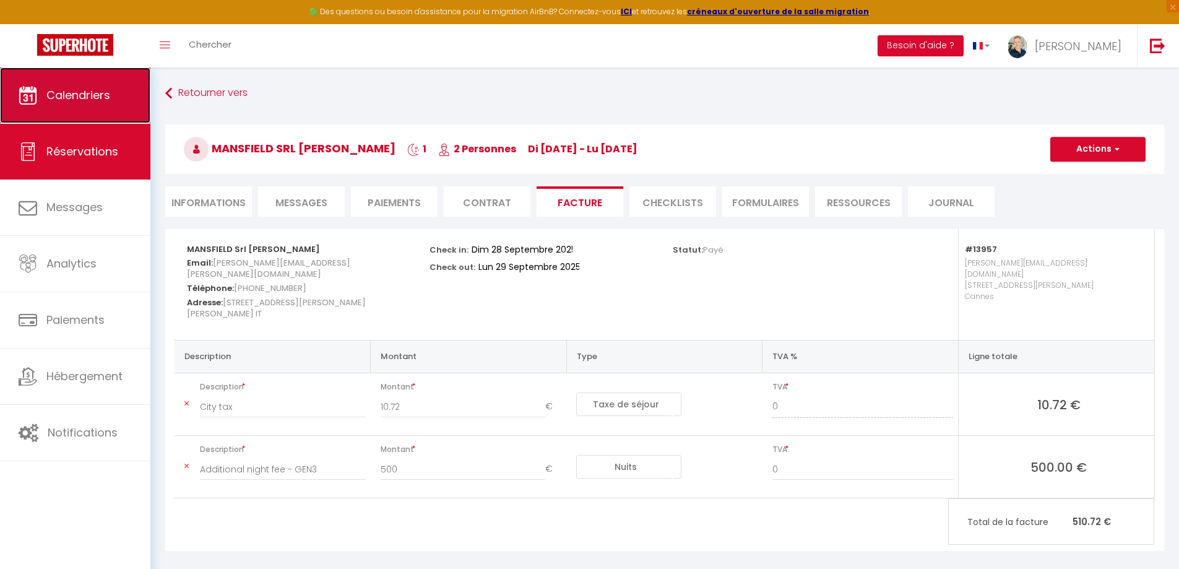
click at [74, 92] on span "Calendriers" at bounding box center [78, 94] width 64 height 15
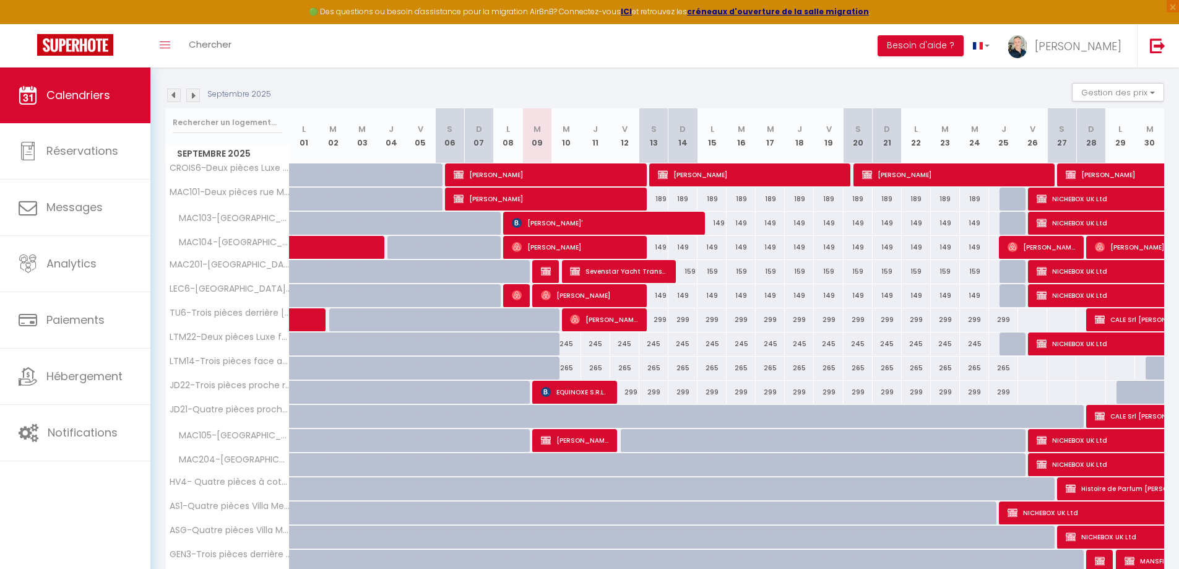
scroll to position [124, 0]
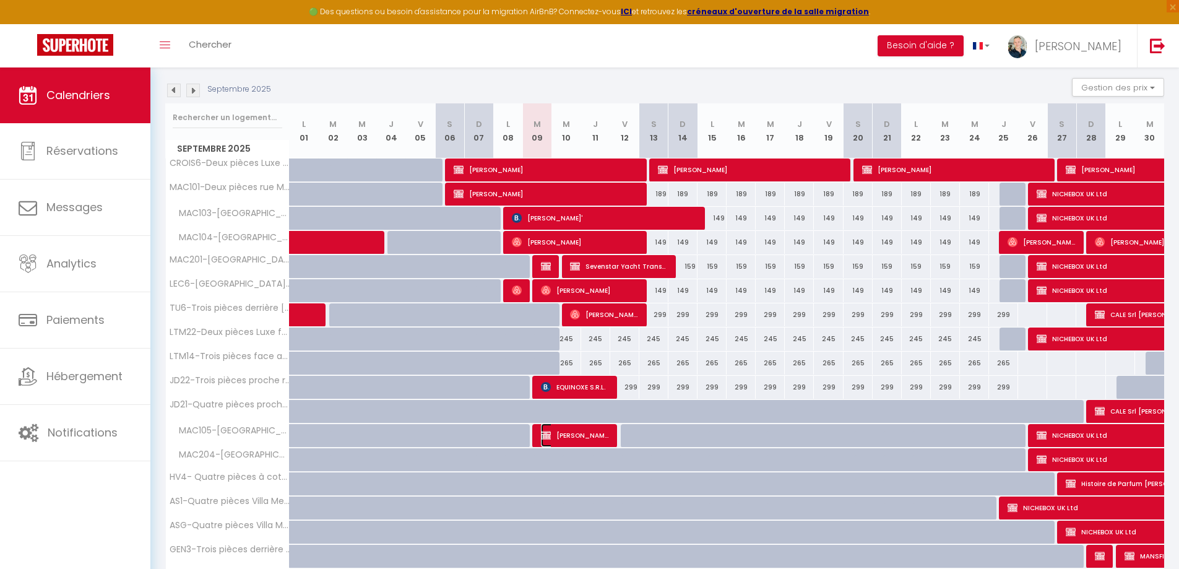
click at [576, 375] on span "[PERSON_NAME]" at bounding box center [575, 435] width 68 height 24
select select "OK"
select select "KO"
select select "0"
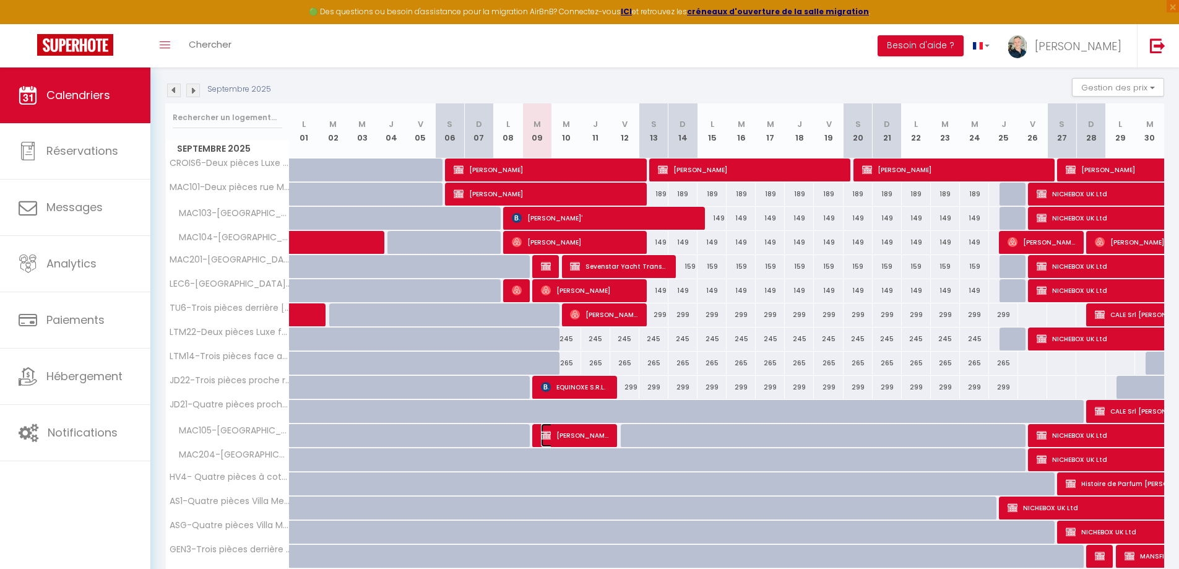
select select "0"
select select
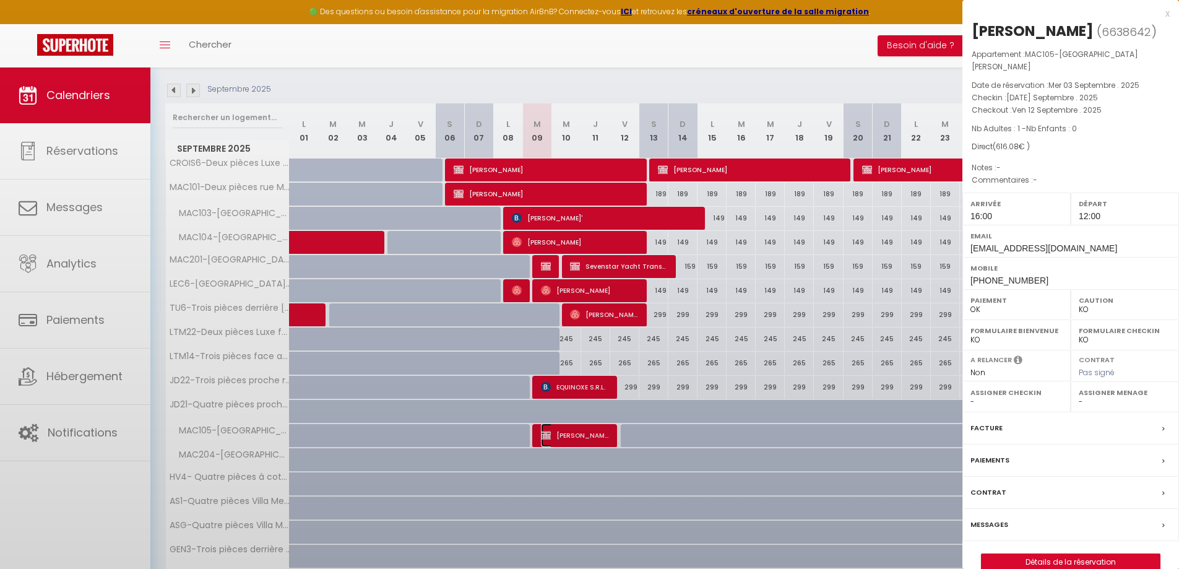
select select "8761"
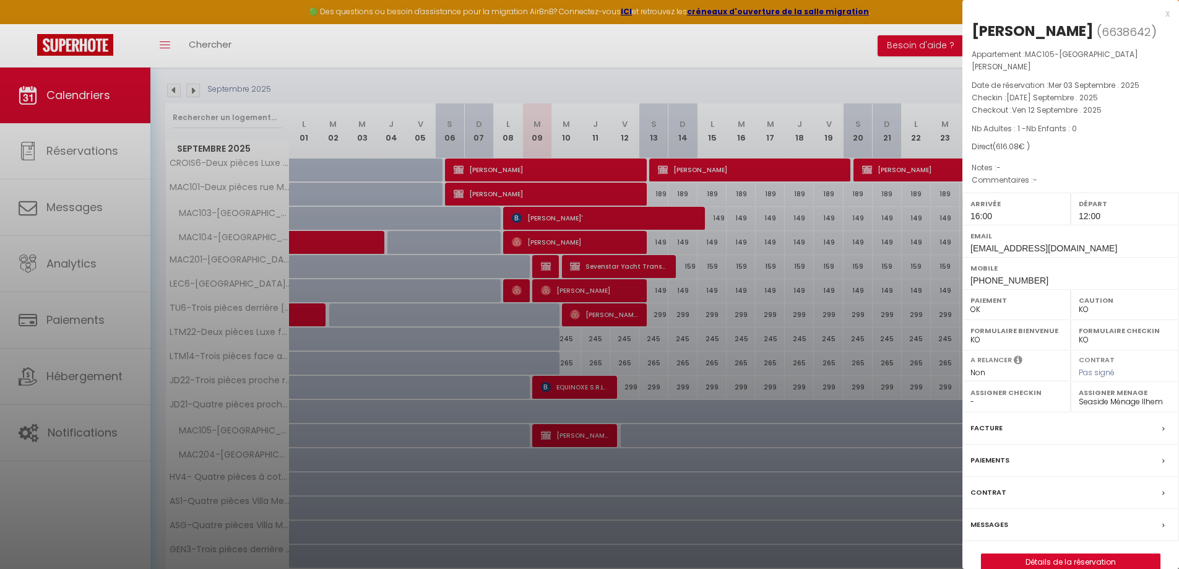
click at [845, 294] on label "Paiement" at bounding box center [1017, 300] width 92 height 12
click at [845, 375] on label "Contrat" at bounding box center [989, 492] width 36 height 13
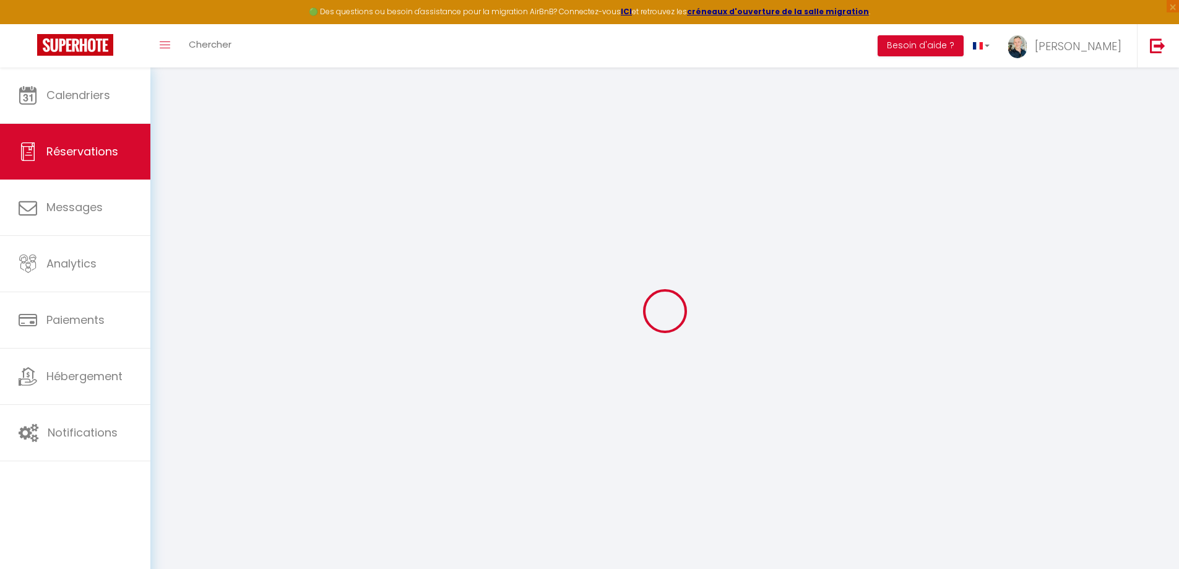
select select
checkbox input "false"
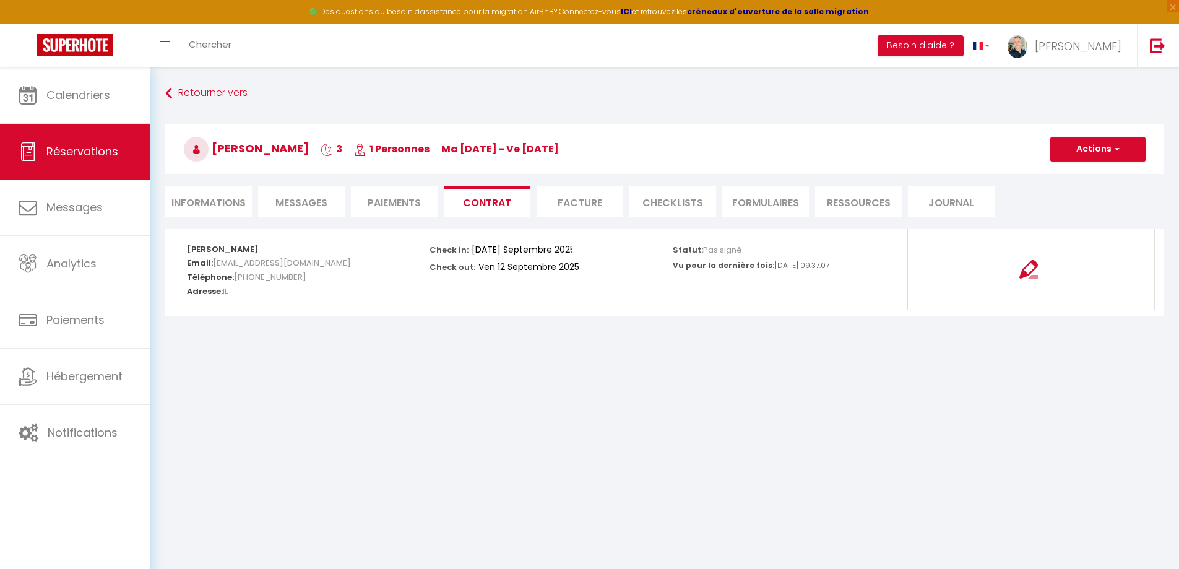
click at [295, 201] on span "Messages" at bounding box center [301, 203] width 52 height 14
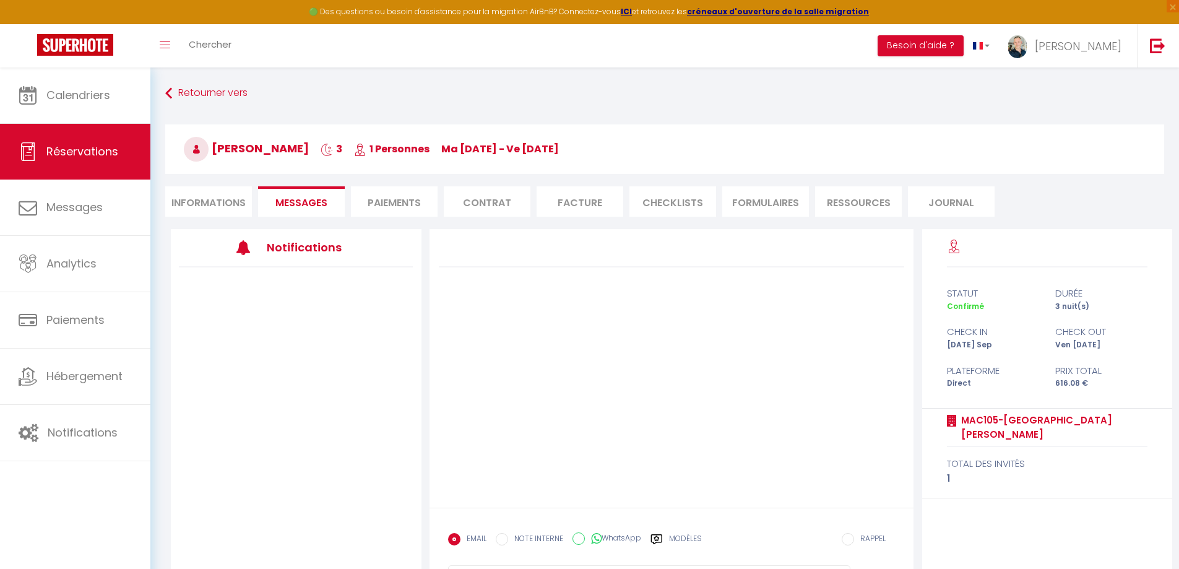
click at [181, 201] on li "Informations" at bounding box center [208, 201] width 87 height 30
select select "0"
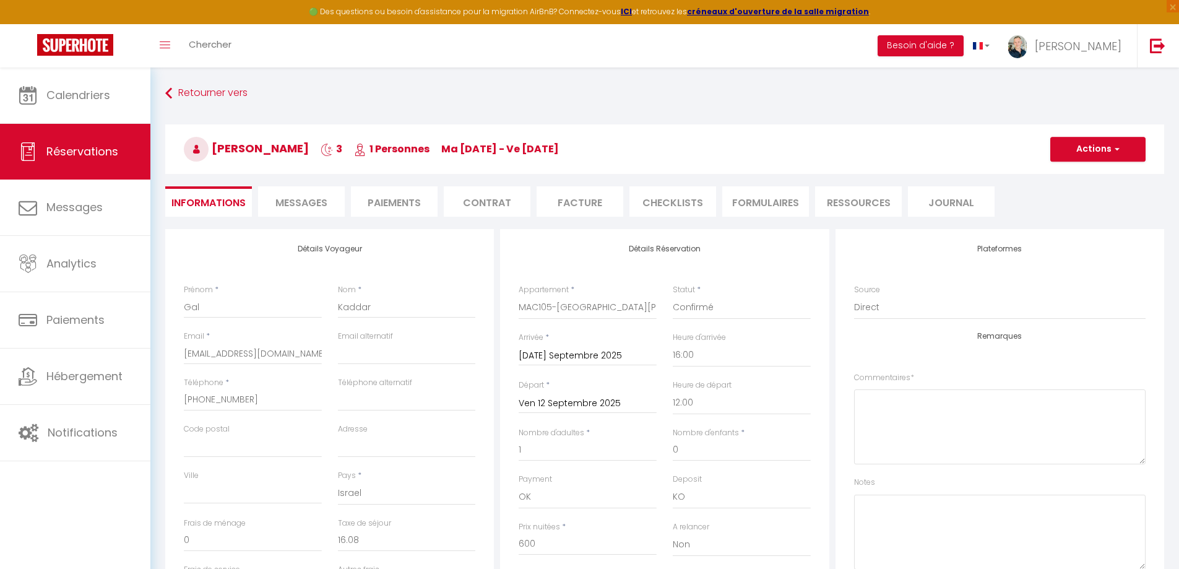
click at [498, 199] on li "Contrat" at bounding box center [487, 201] width 87 height 30
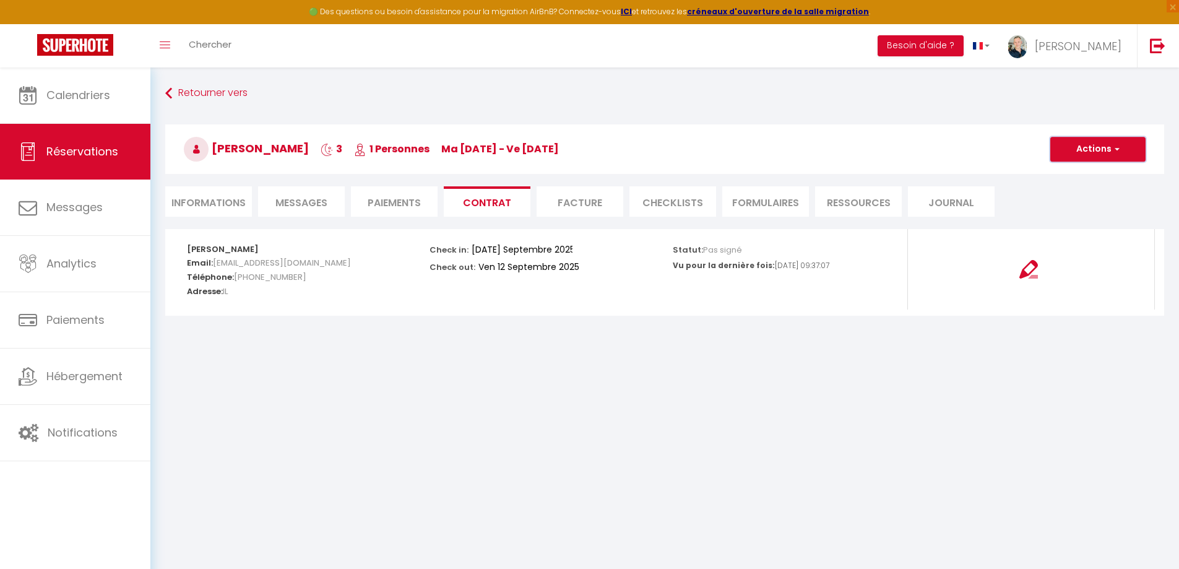
click at [845, 145] on button "Actions" at bounding box center [1098, 149] width 95 height 25
drag, startPoint x: 570, startPoint y: 206, endPoint x: 945, endPoint y: 166, distance: 377.8
click at [571, 206] on li "Facture" at bounding box center [580, 201] width 87 height 30
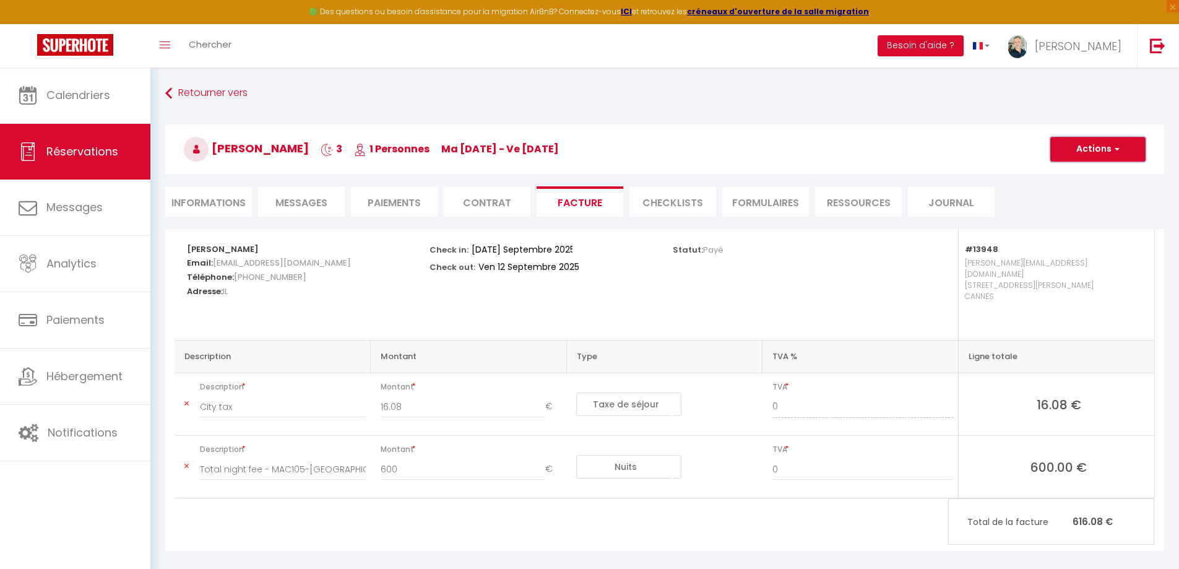
click at [845, 142] on button "Actions" at bounding box center [1098, 149] width 95 height 25
click at [845, 190] on link "Aperçu et éditer" at bounding box center [1089, 192] width 104 height 16
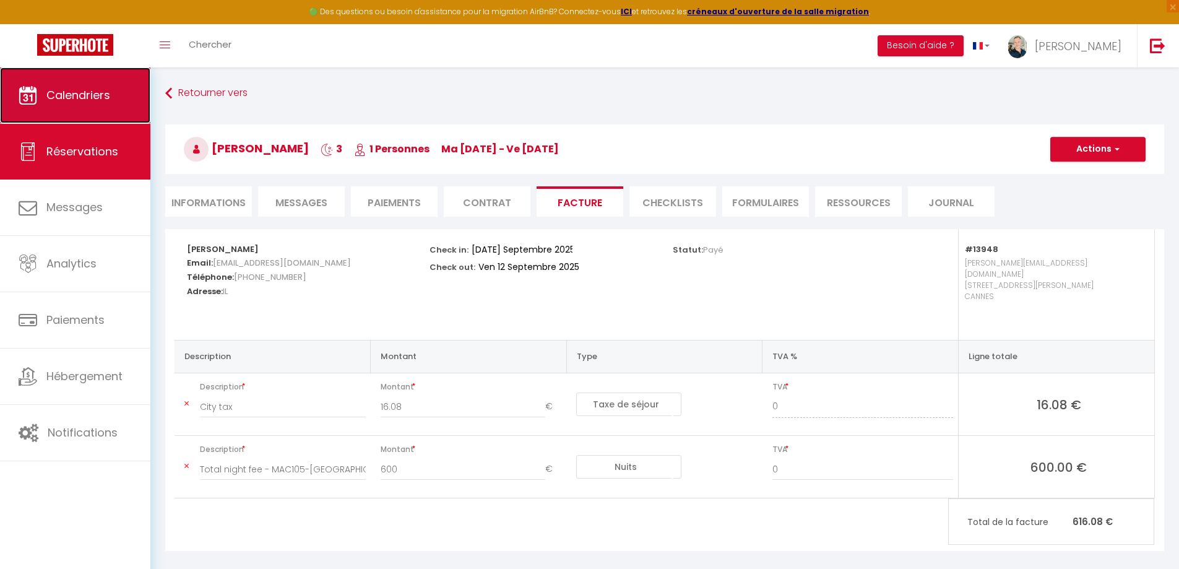
click at [67, 104] on link "Calendriers" at bounding box center [75, 95] width 150 height 56
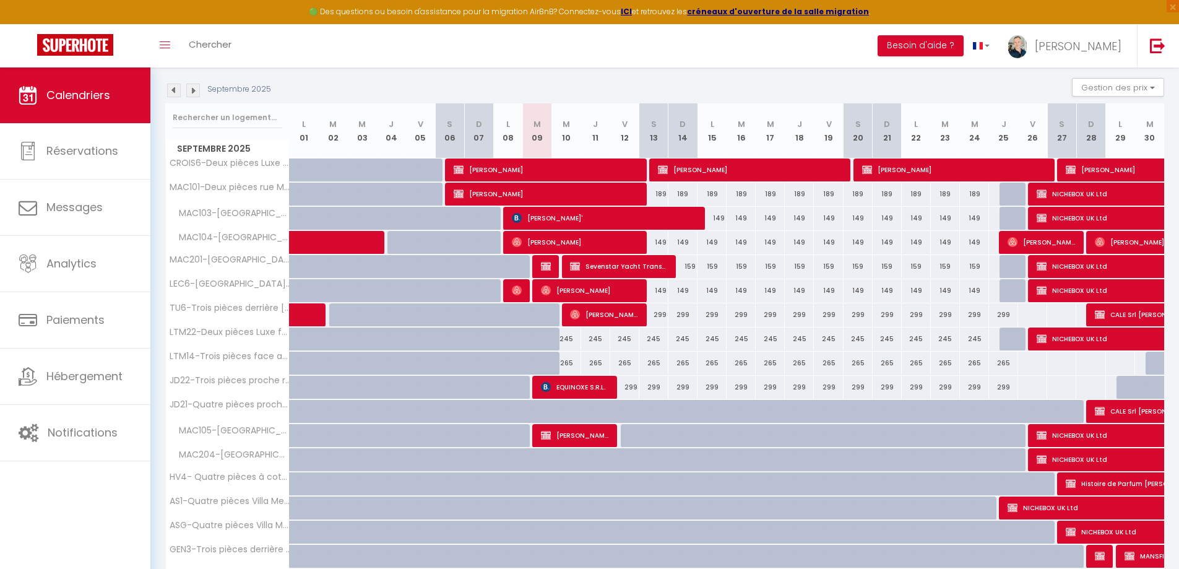
scroll to position [186, 0]
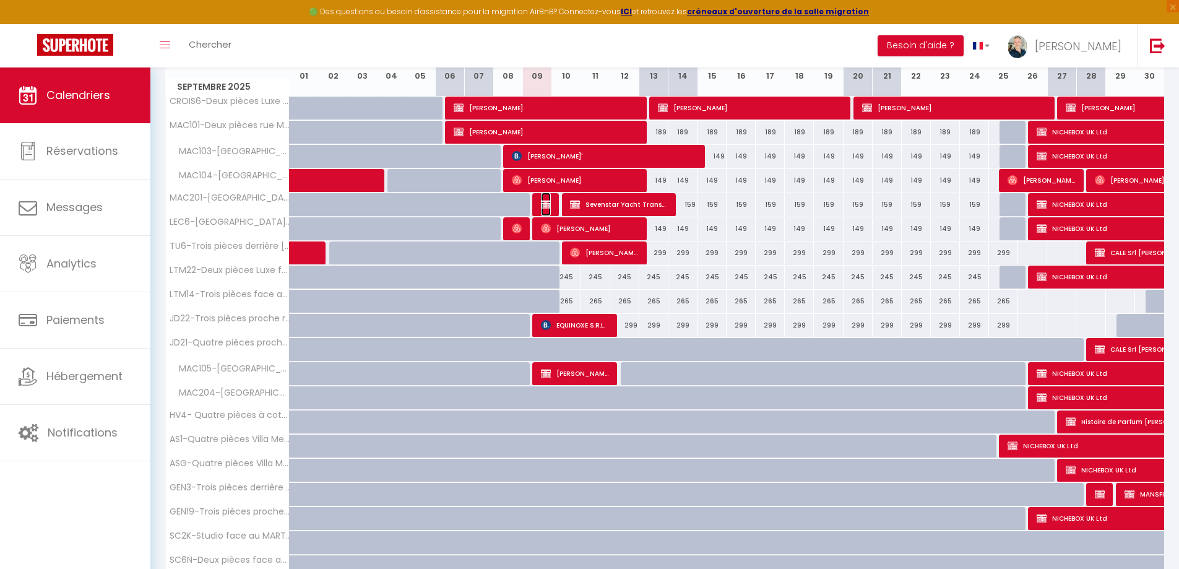
click at [548, 205] on img at bounding box center [546, 204] width 10 height 10
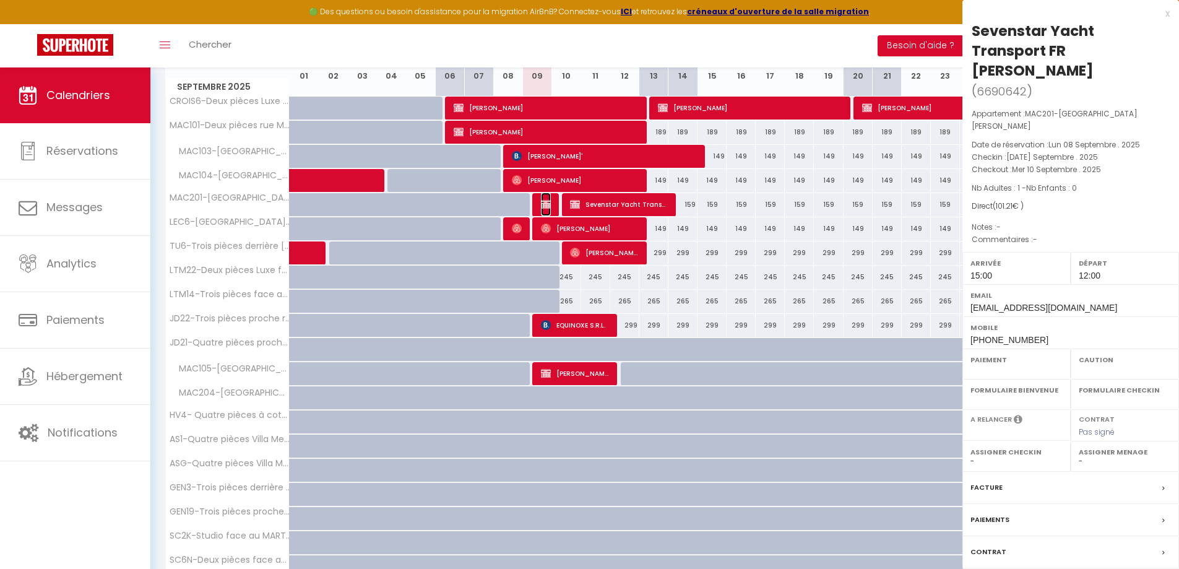
select select "OK"
select select "KO"
select select "0"
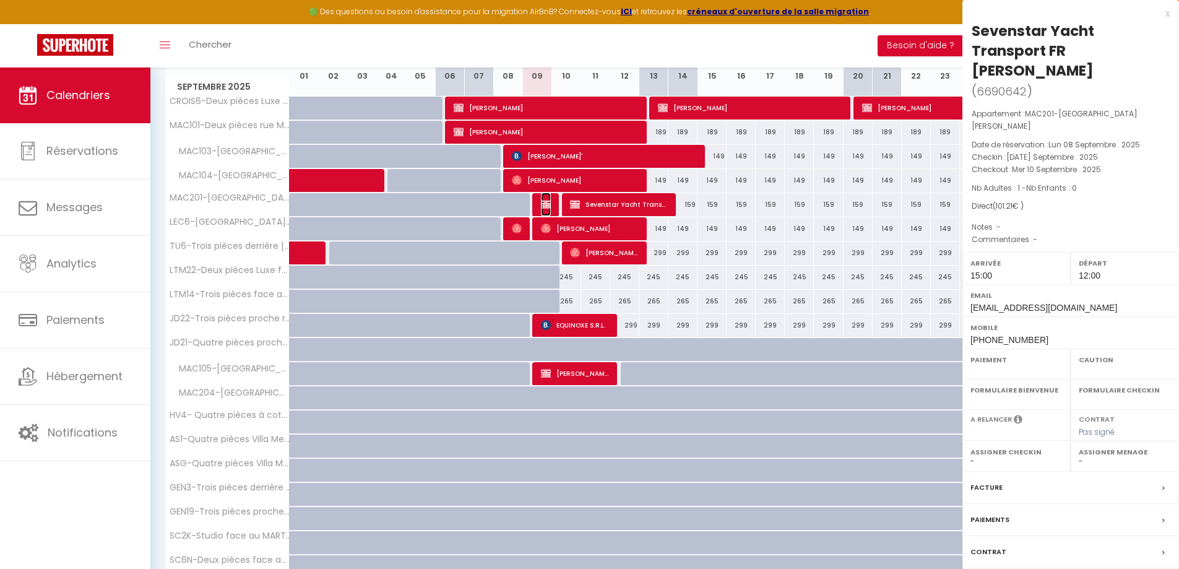
select select
select select "8761"
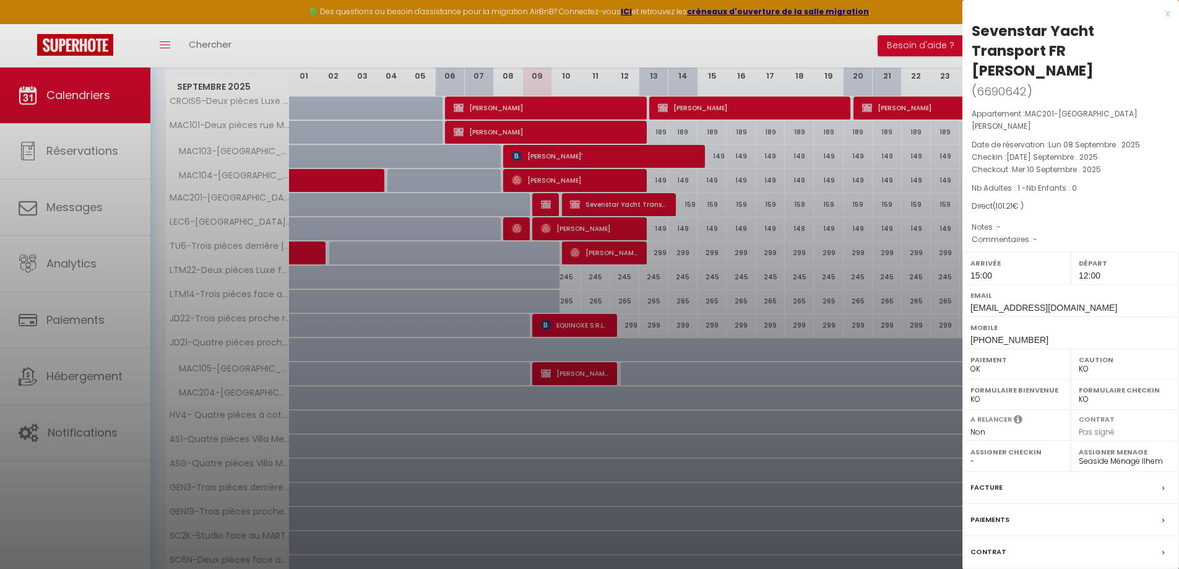
click at [622, 198] on div at bounding box center [589, 284] width 1179 height 569
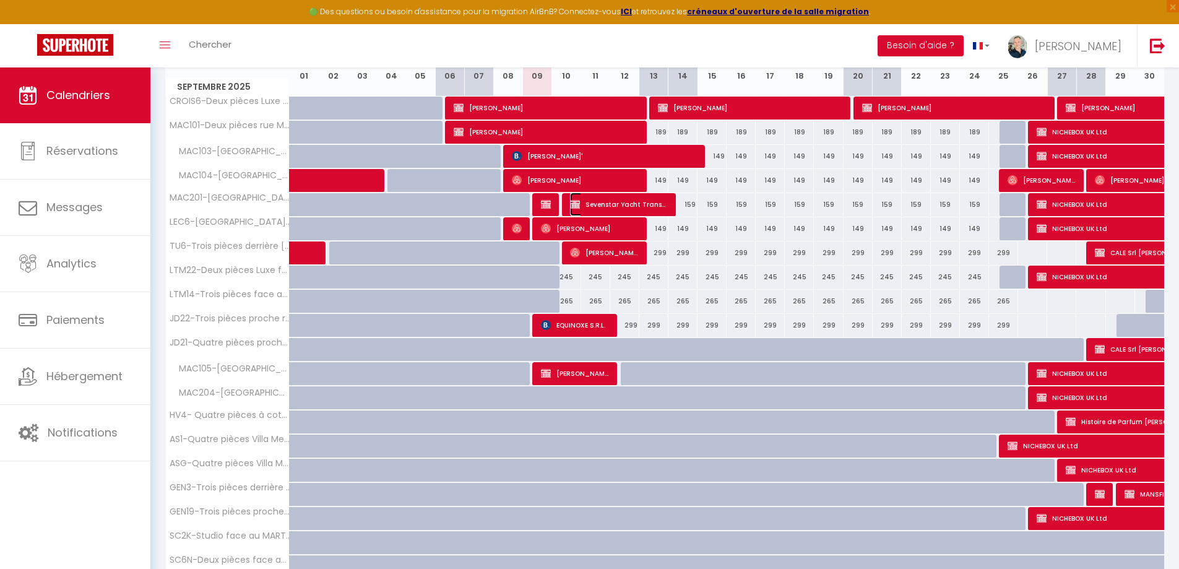
click at [623, 198] on span "Sevenstar Yacht Transport FR [PERSON_NAME]" at bounding box center [618, 205] width 97 height 24
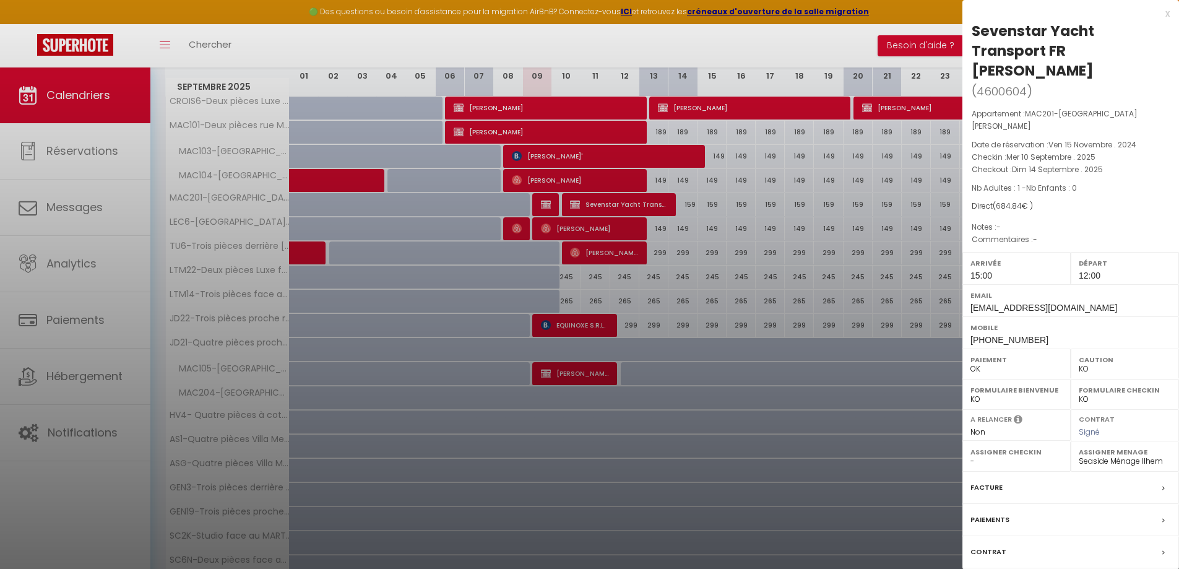
click at [547, 210] on div at bounding box center [589, 284] width 1179 height 569
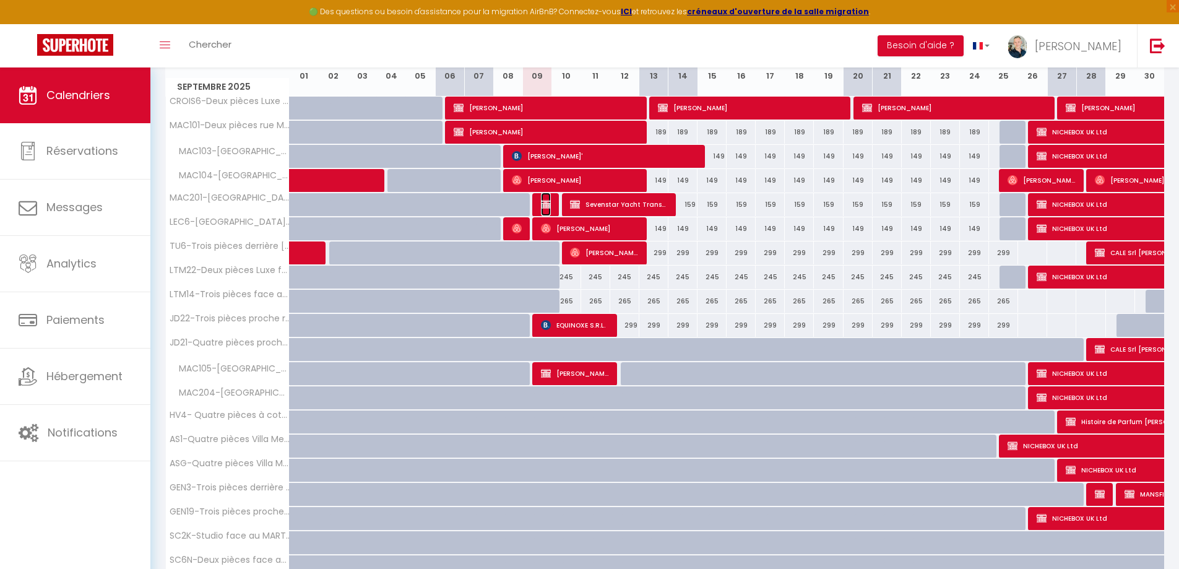
click at [548, 209] on span "Sevenstar Yacht Transport FR [PERSON_NAME]" at bounding box center [546, 205] width 10 height 24
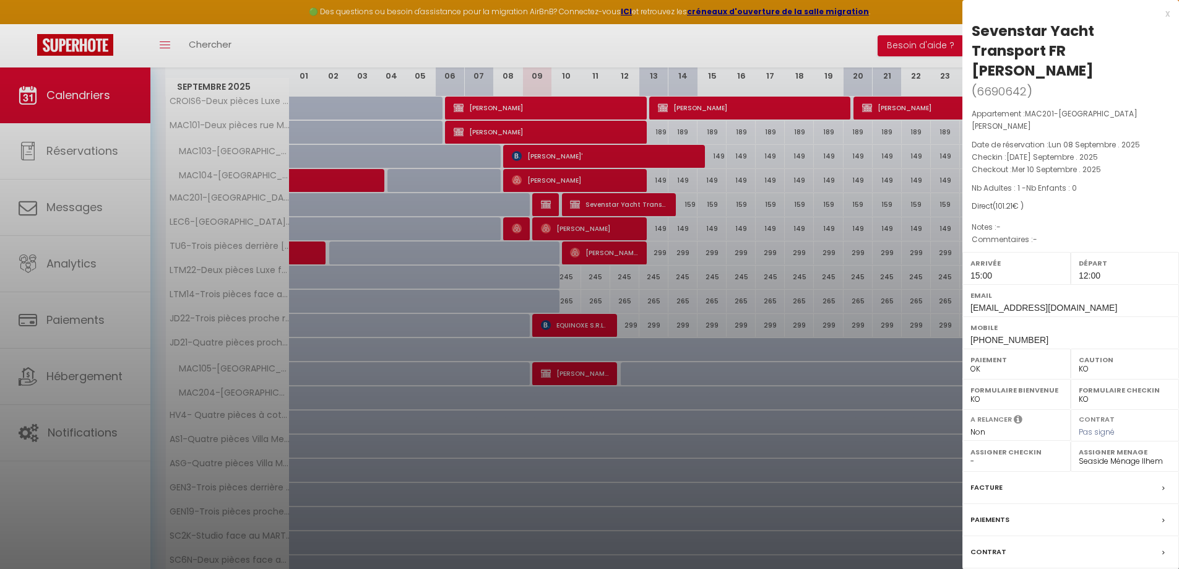
click at [600, 207] on div at bounding box center [589, 284] width 1179 height 569
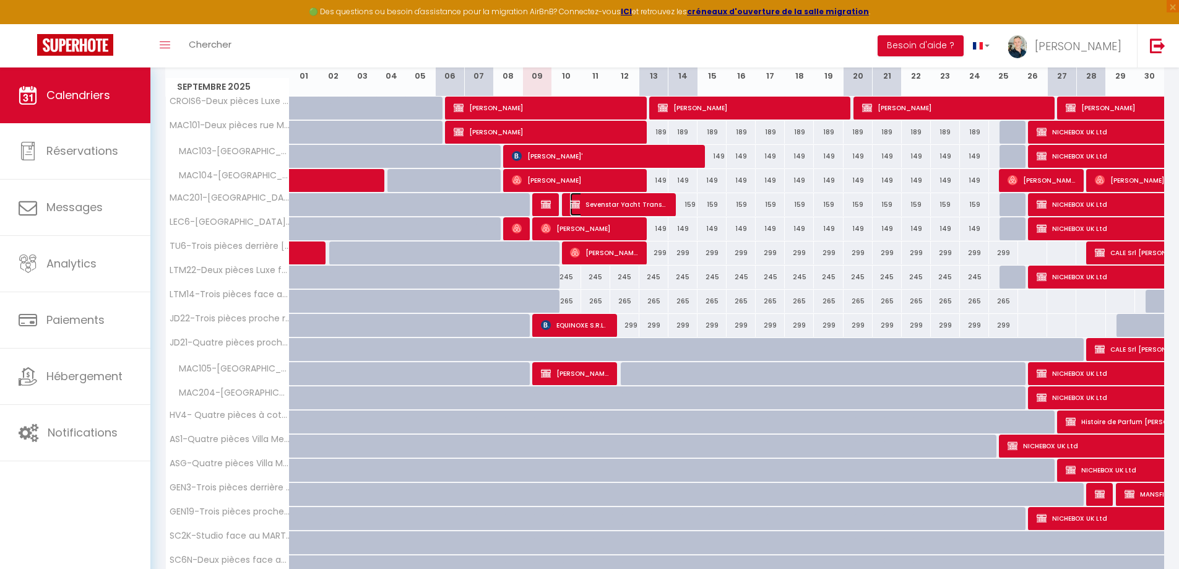
click at [601, 207] on span "Sevenstar Yacht Transport FR [PERSON_NAME]" at bounding box center [618, 205] width 97 height 24
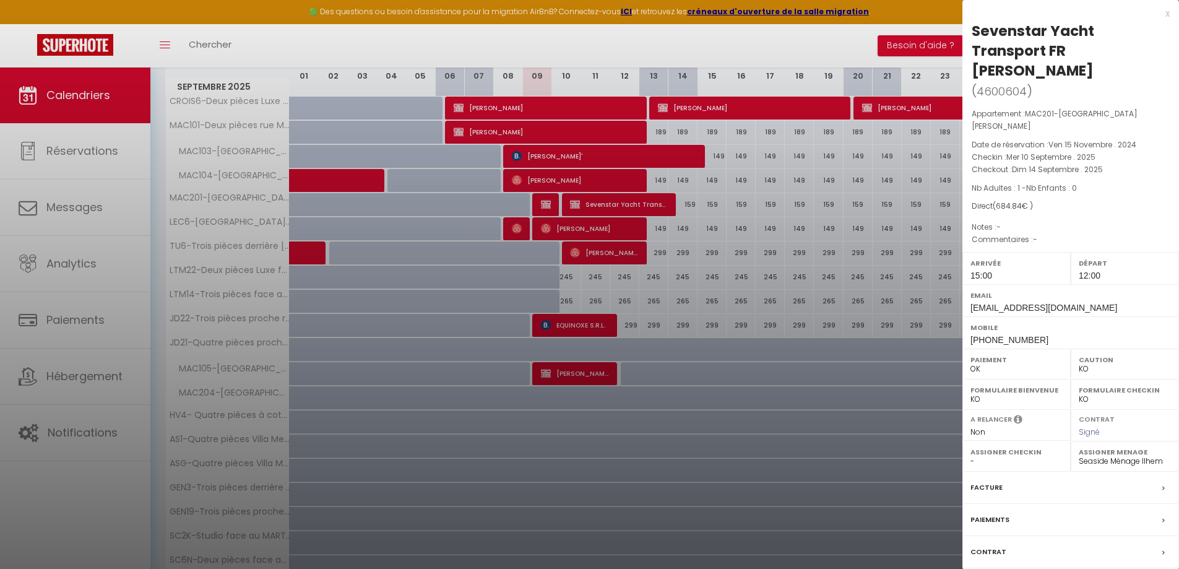
click at [589, 207] on div at bounding box center [589, 284] width 1179 height 569
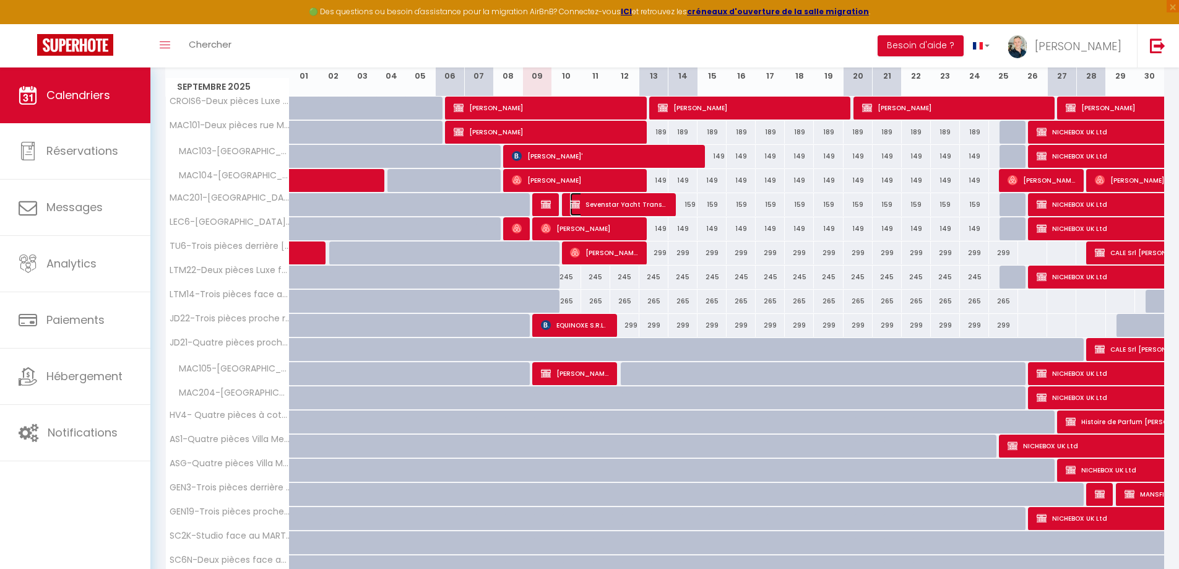
click at [630, 204] on span "Sevenstar Yacht Transport FR [PERSON_NAME]" at bounding box center [618, 205] width 97 height 24
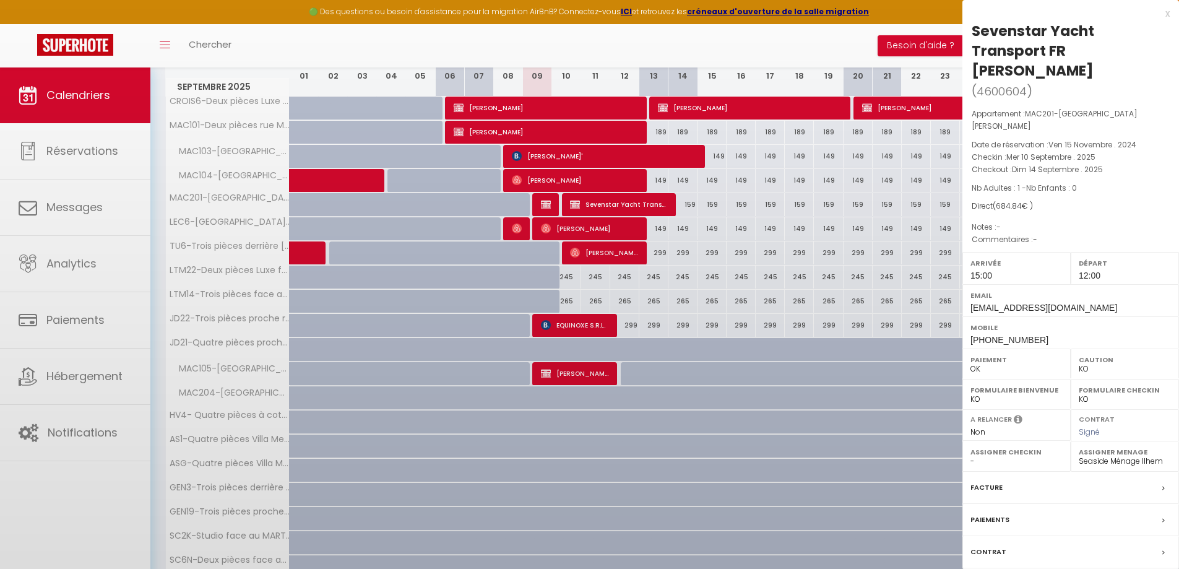
click at [630, 205] on div at bounding box center [589, 284] width 1179 height 569
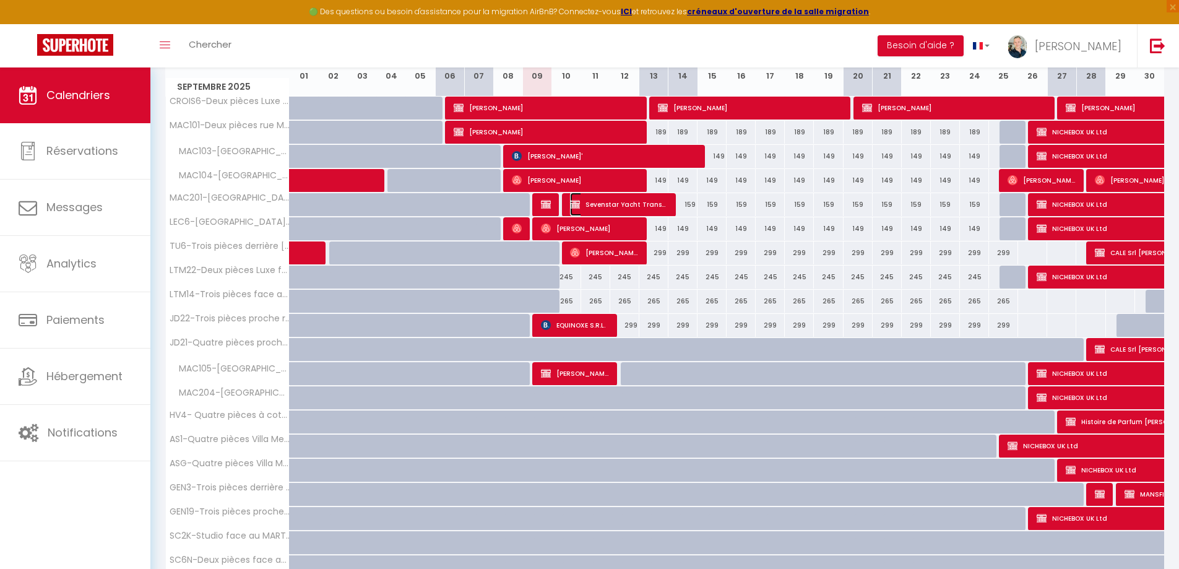
click at [609, 204] on span "Sevenstar Yacht Transport FR [PERSON_NAME]" at bounding box center [618, 205] width 97 height 24
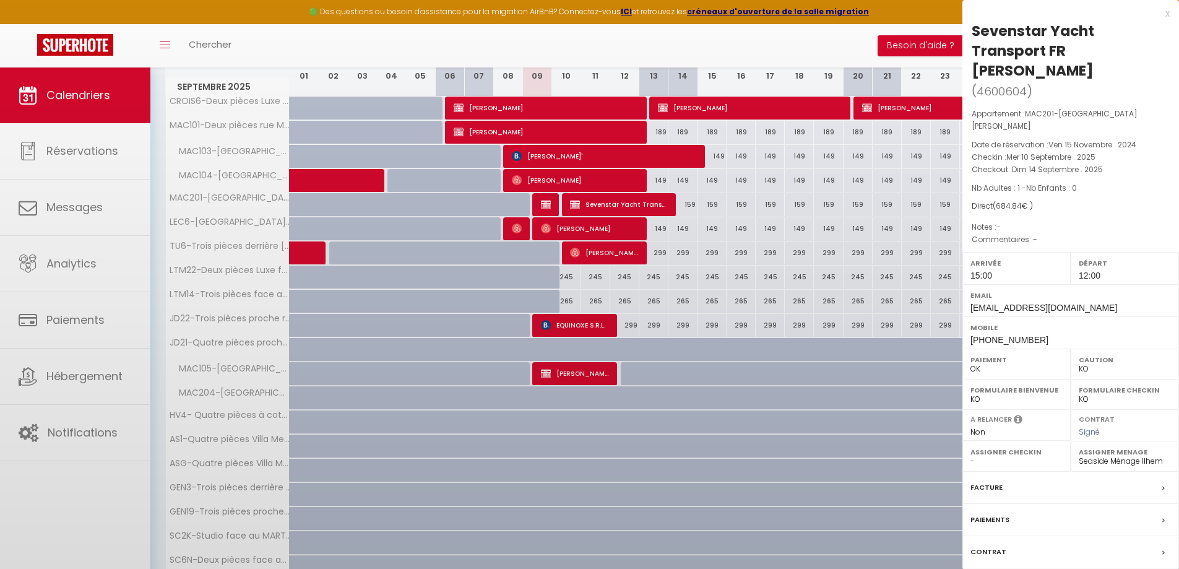
click at [609, 204] on div at bounding box center [589, 284] width 1179 height 569
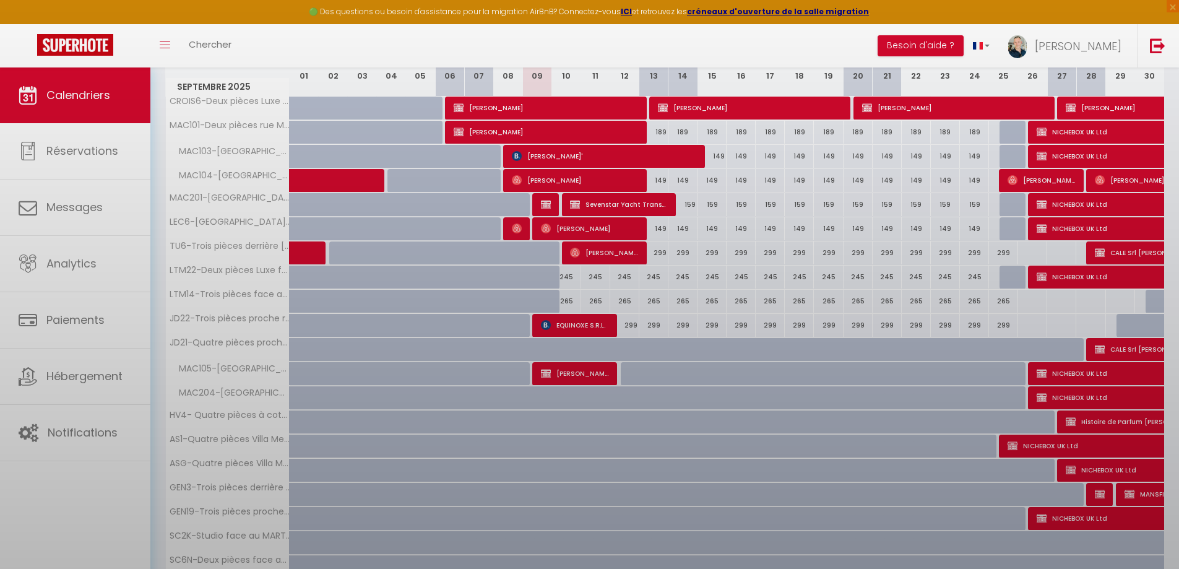
click at [609, 204] on div at bounding box center [589, 284] width 1179 height 569
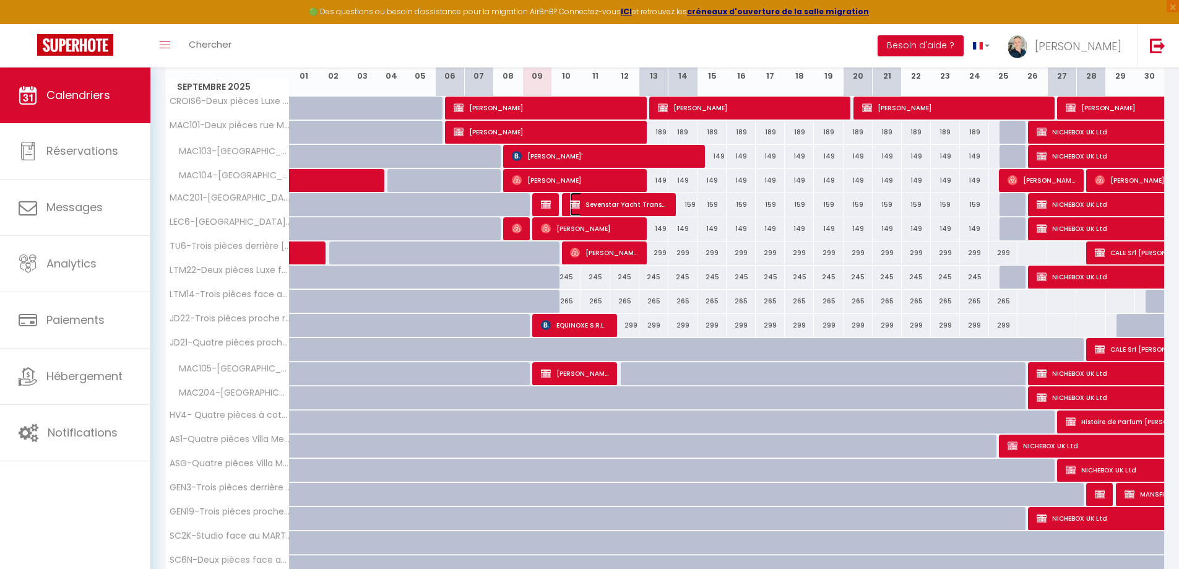
click at [609, 204] on span "Sevenstar Yacht Transport FR [PERSON_NAME]" at bounding box center [618, 205] width 97 height 24
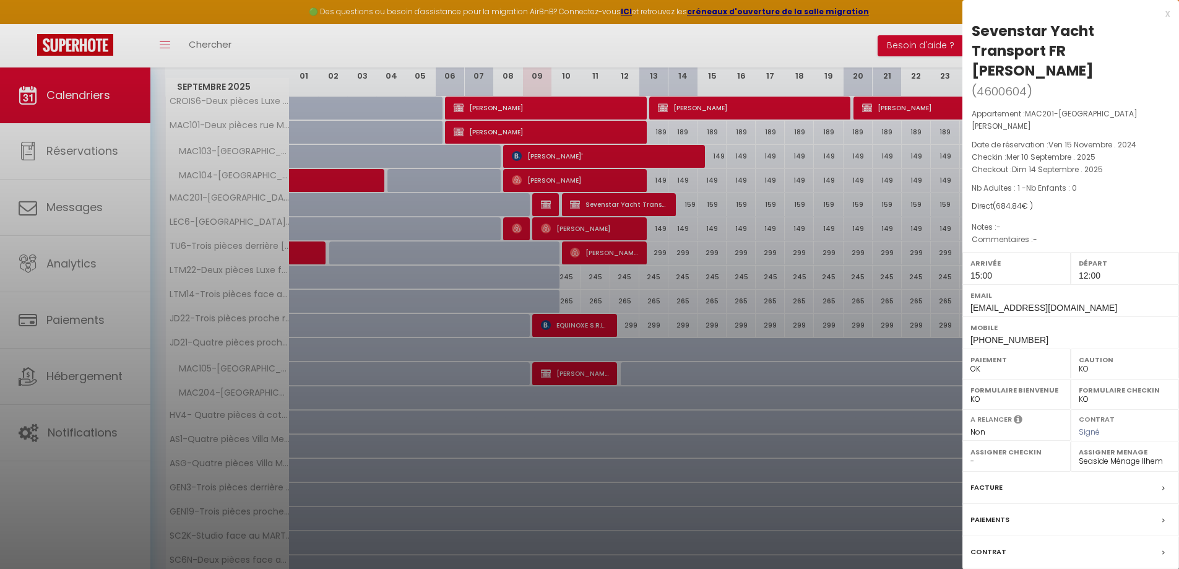
click at [845, 375] on label "Contrat" at bounding box center [989, 551] width 36 height 13
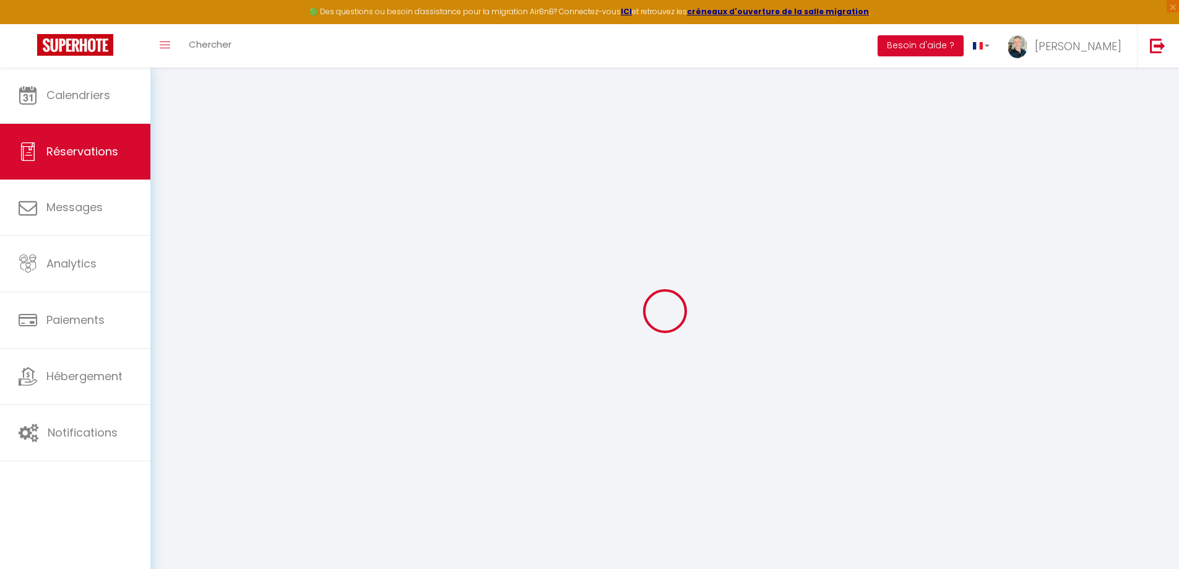
select select
checkbox input "false"
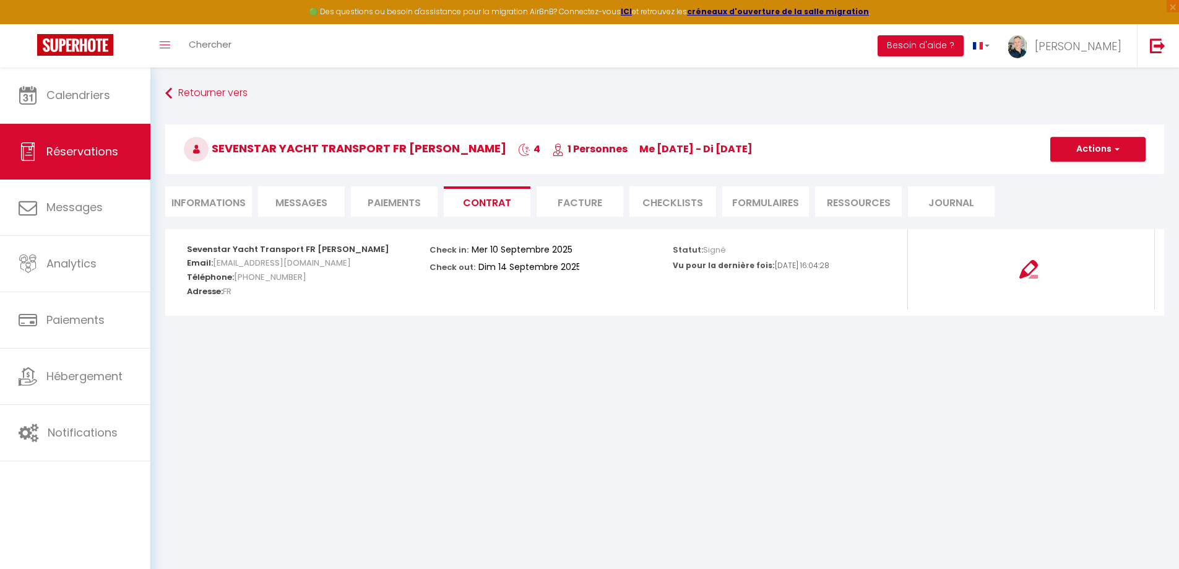
click at [596, 205] on li "Facture" at bounding box center [580, 201] width 87 height 30
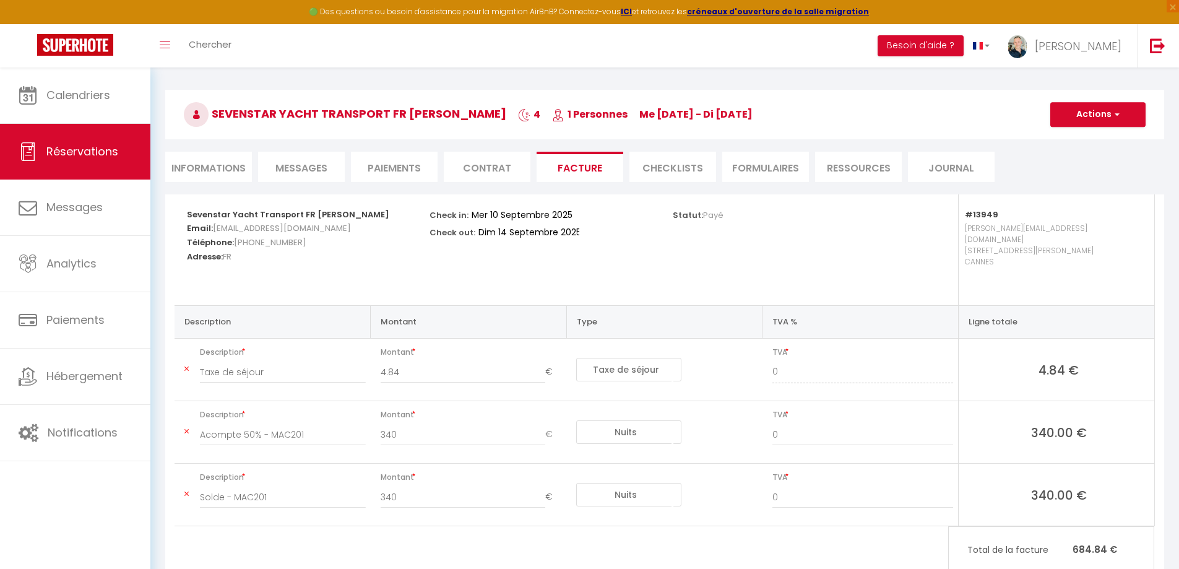
scroll to position [62, 0]
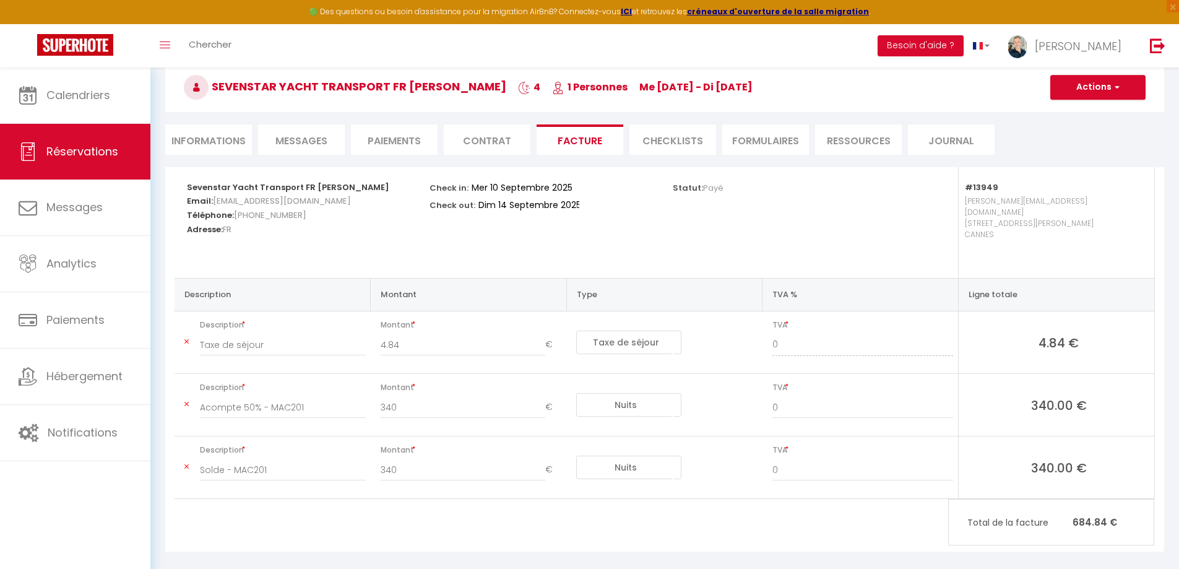
drag, startPoint x: 207, startPoint y: 141, endPoint x: 241, endPoint y: 141, distance: 33.4
click at [207, 141] on li "Informations" at bounding box center [208, 139] width 87 height 30
select select "0"
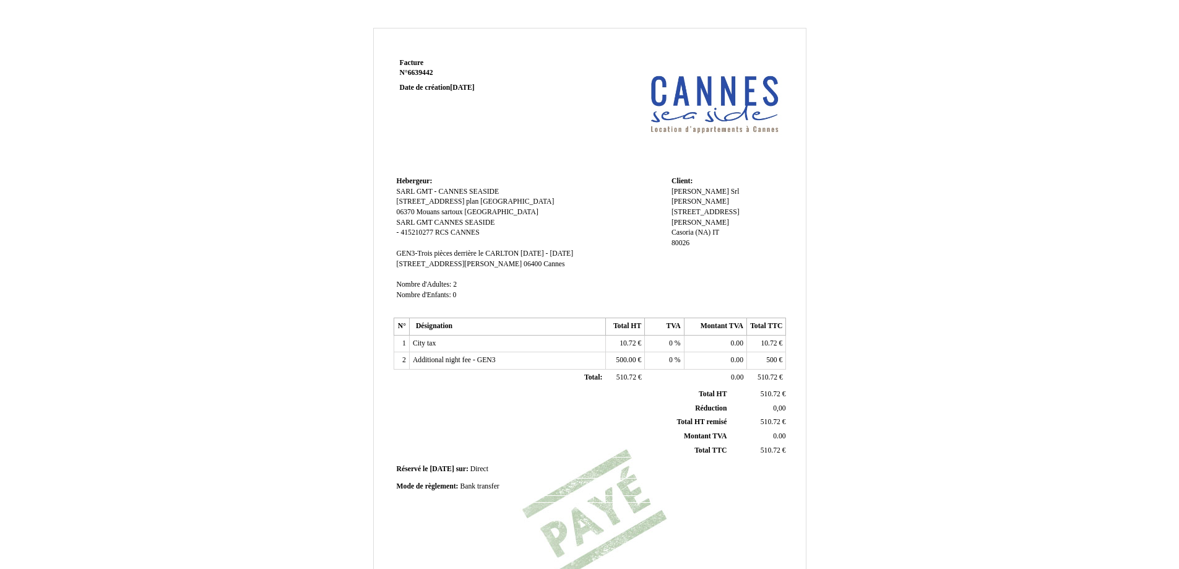
click at [479, 479] on td "Mode de règlement: Mode de règlement: Bank transfer Bank transfer" at bounding box center [590, 487] width 393 height 17
click at [505, 487] on div "Mode de règlement: Mode de règlement: Bank transfer Bank transfer" at bounding box center [590, 487] width 387 height 11
click at [501, 487] on div "Mode de règlement: Mode de règlement: Bank transfer Bank transfer" at bounding box center [590, 487] width 387 height 11
click at [498, 487] on span "Bank transfer" at bounding box center [479, 486] width 39 height 8
drag, startPoint x: 477, startPoint y: 491, endPoint x: 444, endPoint y: 491, distance: 32.8
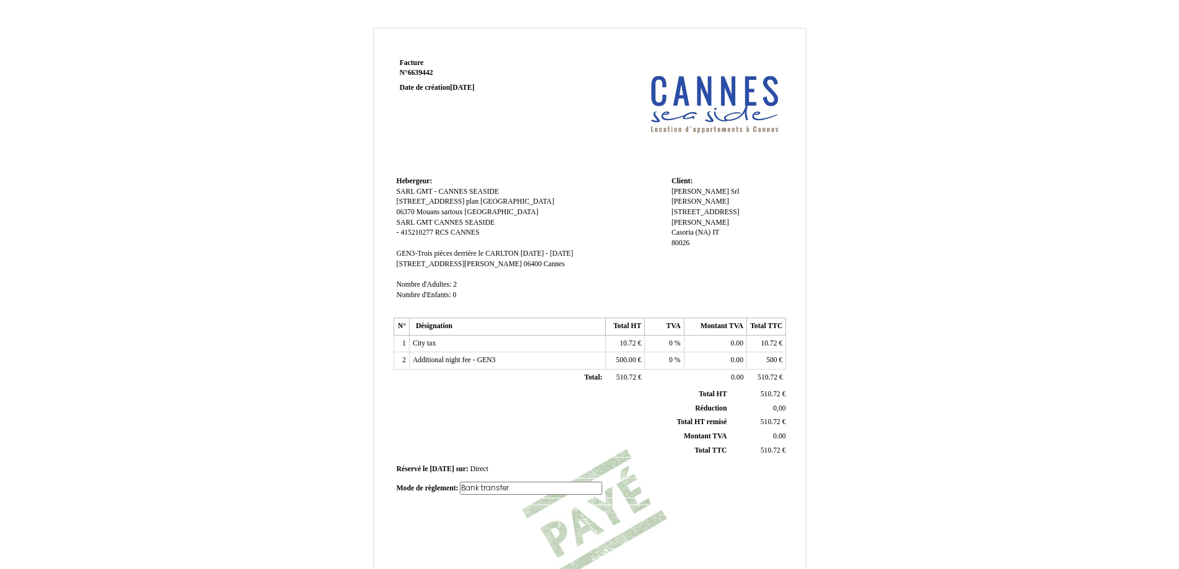
click at [444, 491] on div "Mode de règlement: Mode de règlement: Bank transfer Bank transfer" at bounding box center [590, 488] width 387 height 13
type input "PAIEMENT DE 510,72€ LE 9/09/2025"
click at [825, 512] on div "Facture Facture N° 6639442 6639442 Date de création 03 September 2025 Hebergeur…" at bounding box center [590, 387] width 724 height 719
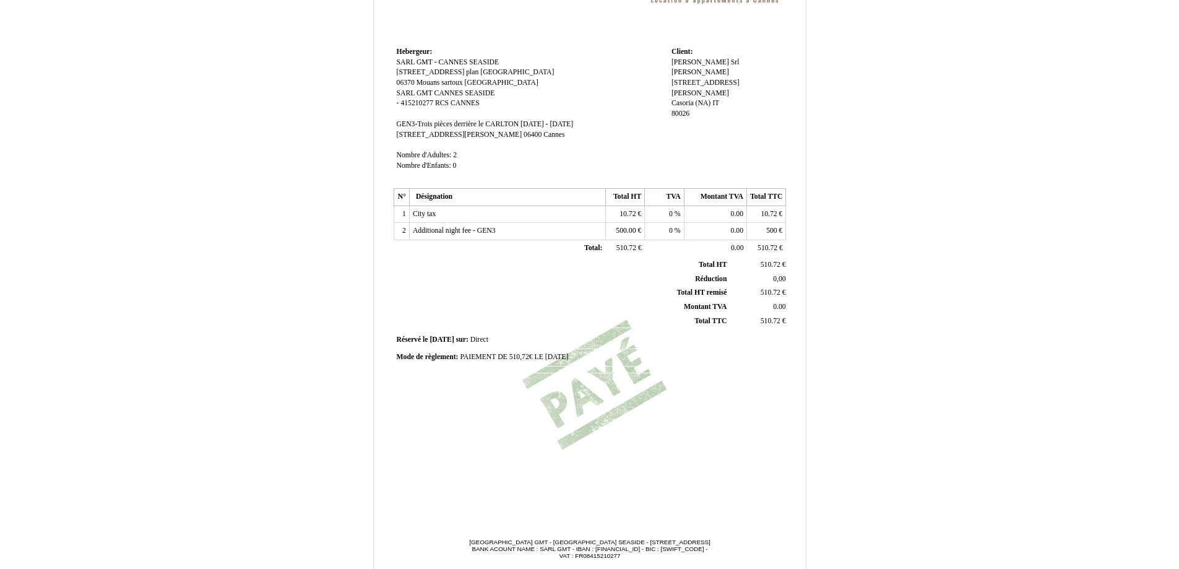
scroll to position [178, 0]
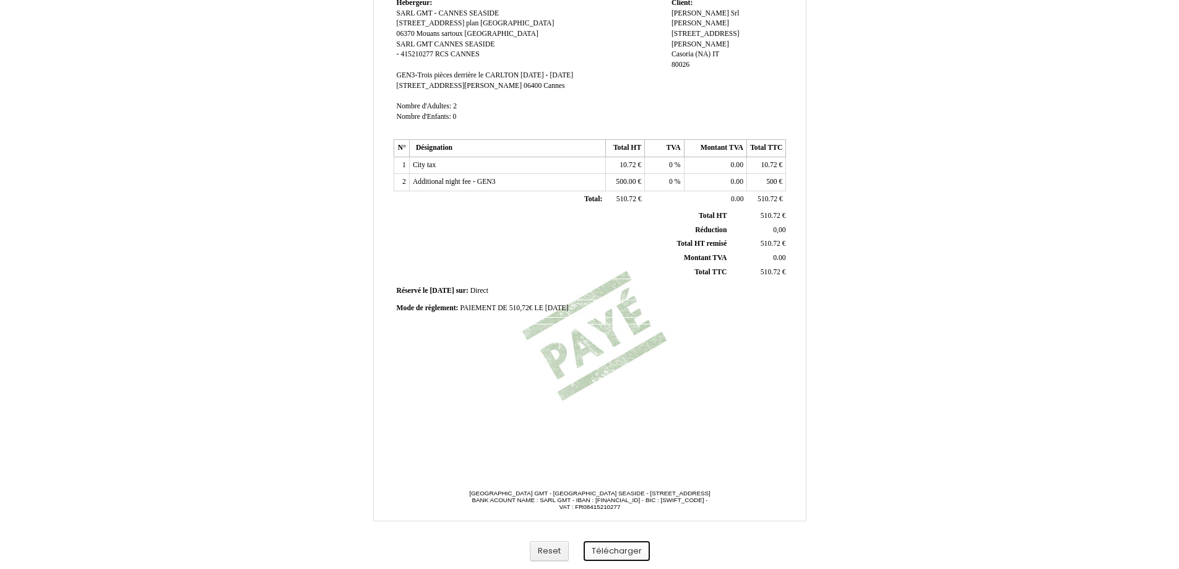
click at [622, 555] on button "Télécharger" at bounding box center [617, 551] width 66 height 20
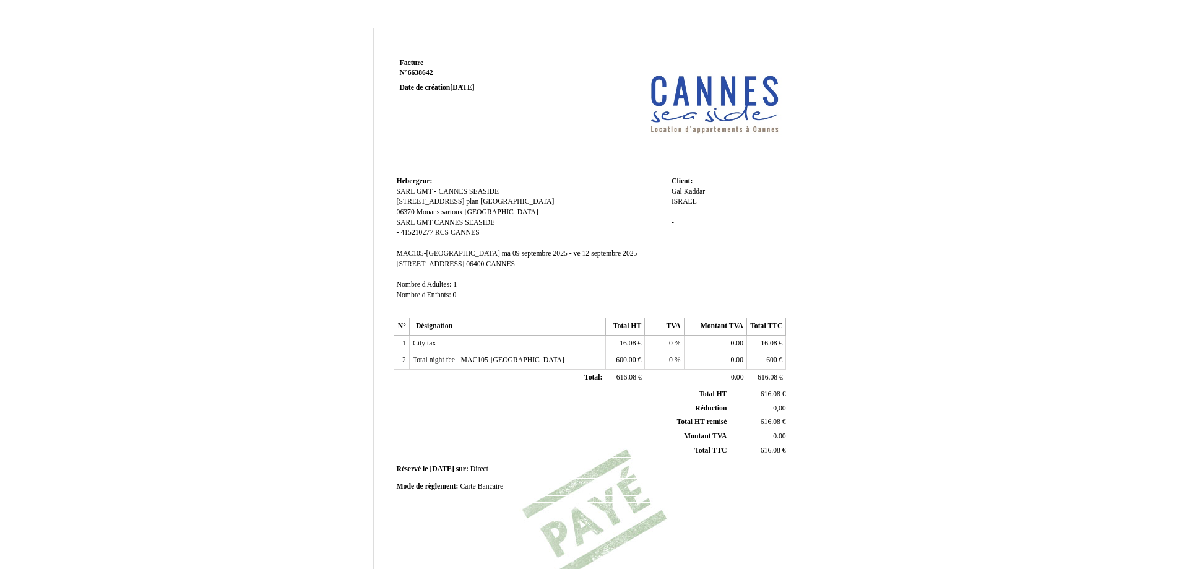
click at [480, 489] on span "Carte Bancaire" at bounding box center [481, 486] width 43 height 8
drag, startPoint x: 522, startPoint y: 488, endPoint x: 397, endPoint y: 476, distance: 126.3
click at [397, 476] on div "Facture Facture N° 6638642 6638642 Date de création 03 September 2025 Hebergeur…" at bounding box center [589, 347] width 397 height 585
type input "PAIEMENT PAR STRIPE LE 5/09/2025 DE 598,81€"
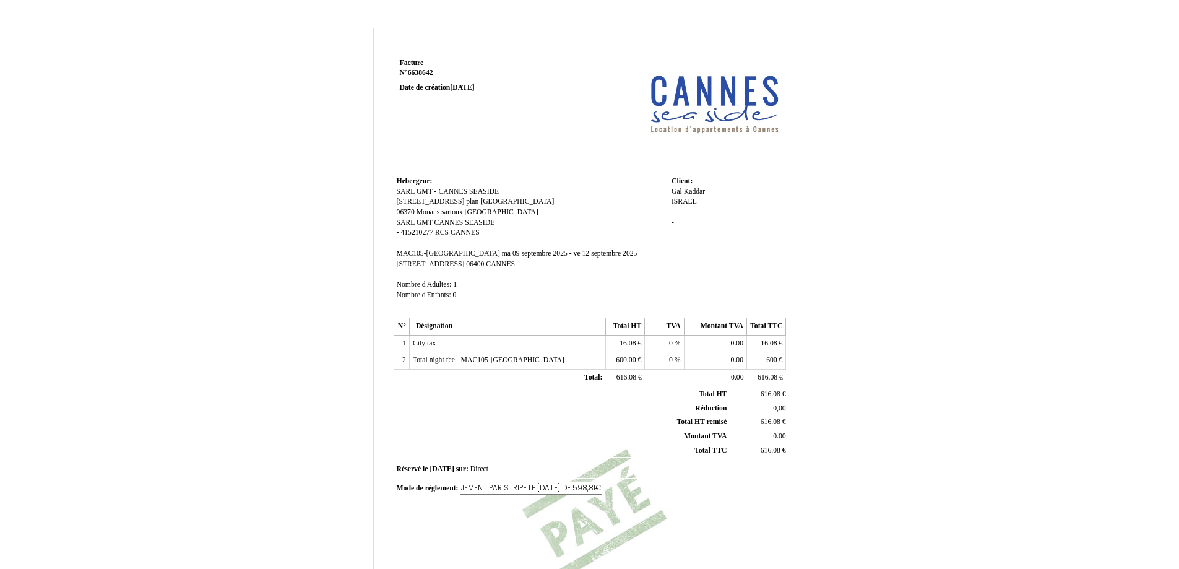
scroll to position [0, 72]
click at [820, 483] on div "Facture Facture N° 6638642 6638642 Date de création 03 September 2025 Hebergeur…" at bounding box center [590, 387] width 724 height 719
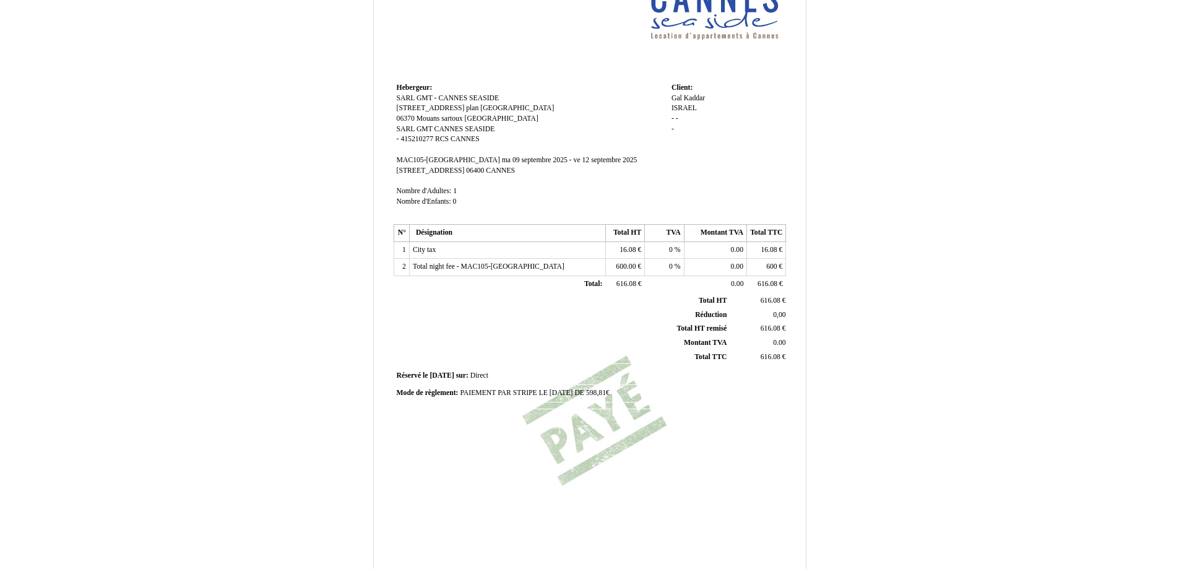
scroll to position [178, 0]
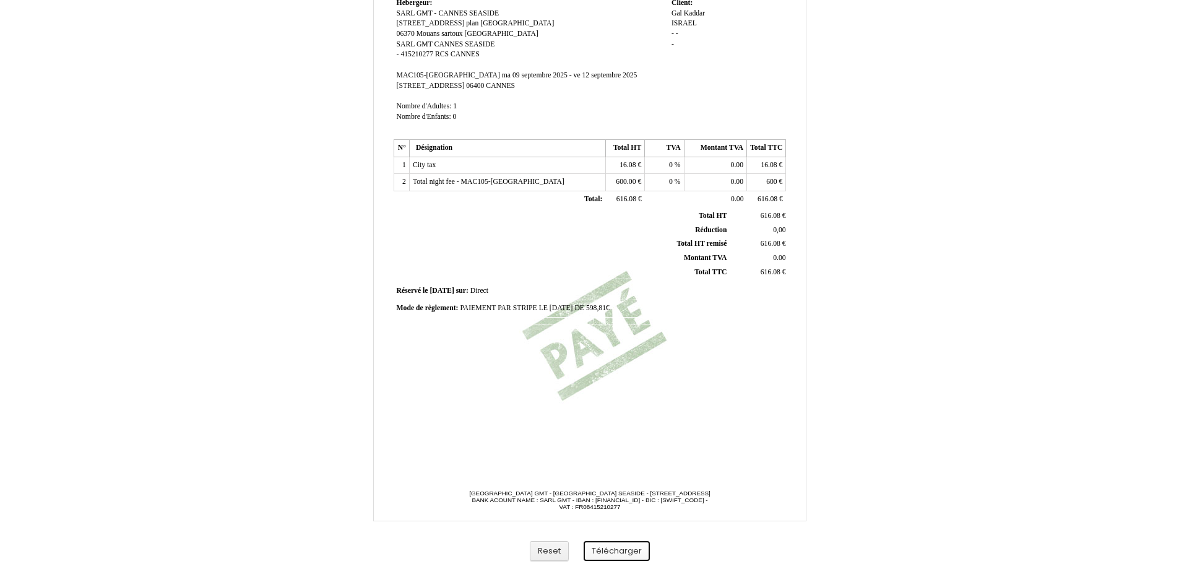
click at [611, 550] on button "Télécharger" at bounding box center [617, 551] width 66 height 20
click at [627, 548] on button "Télécharger" at bounding box center [617, 551] width 66 height 20
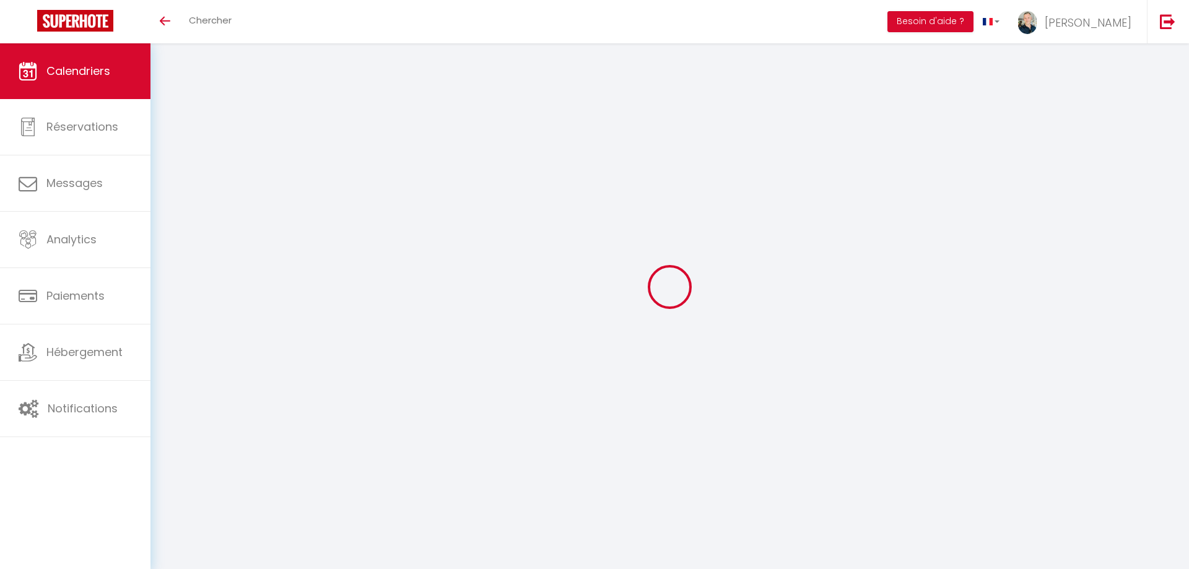
select select
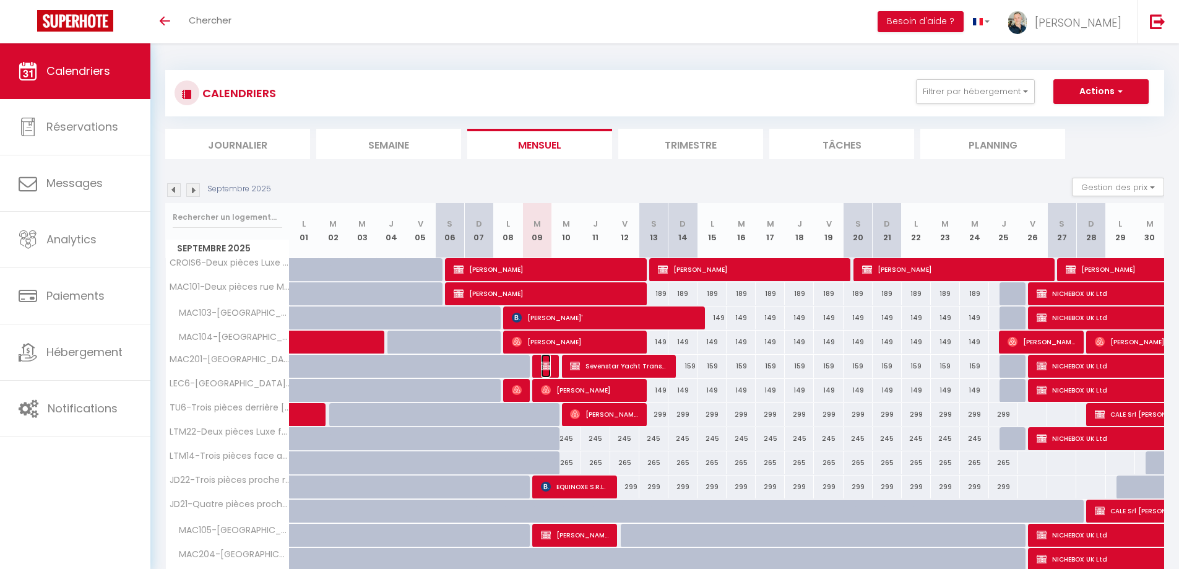
click at [545, 366] on img at bounding box center [546, 366] width 10 height 10
select select "OK"
select select "KO"
select select "0"
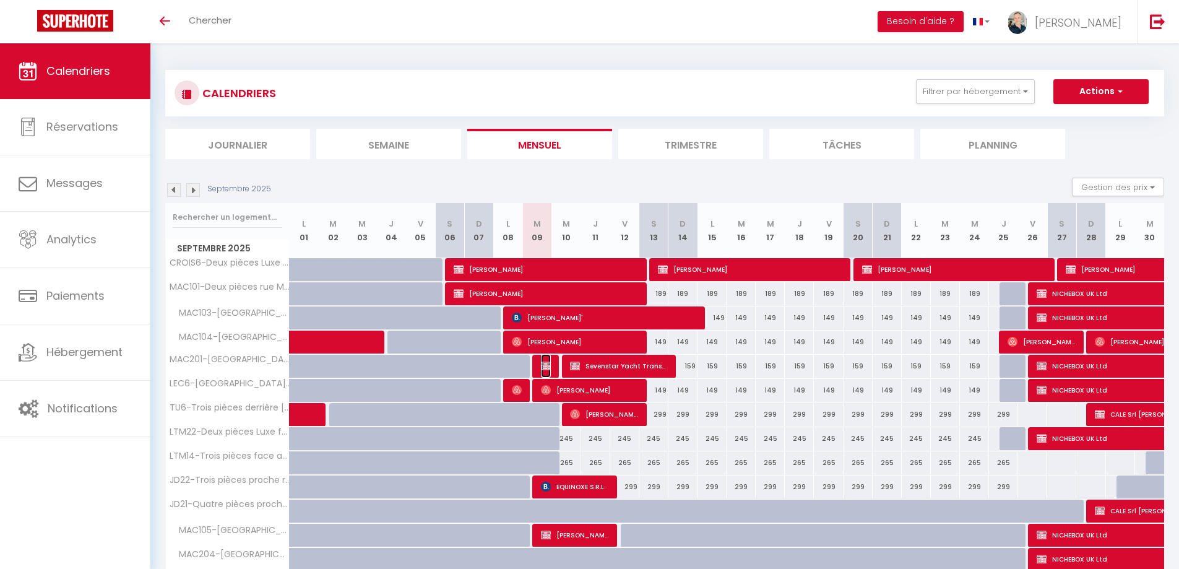
select select "0"
select select
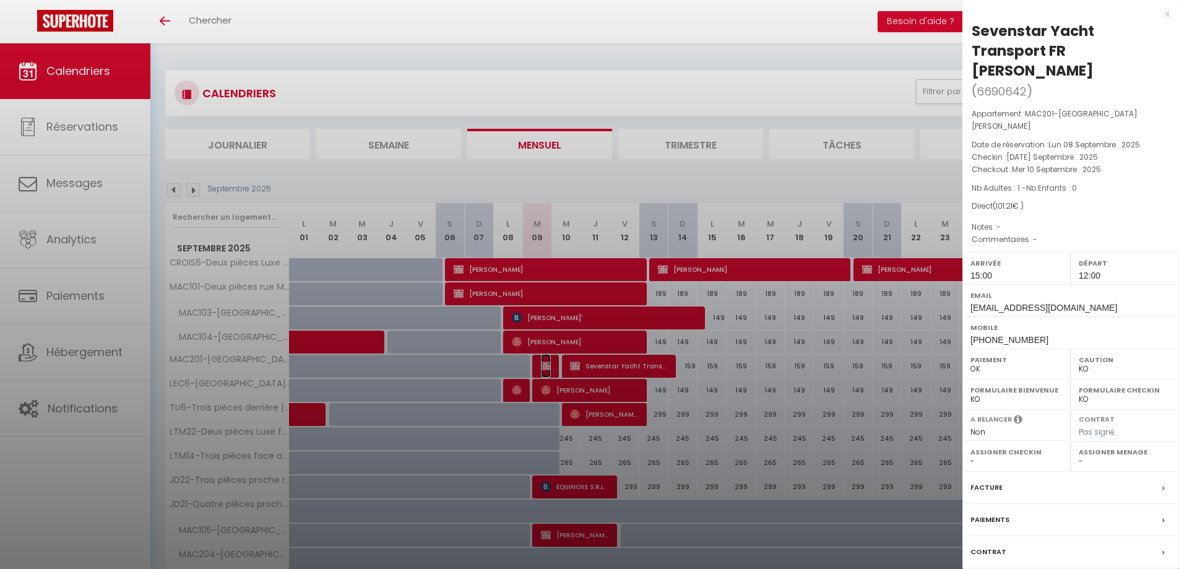
select select "8761"
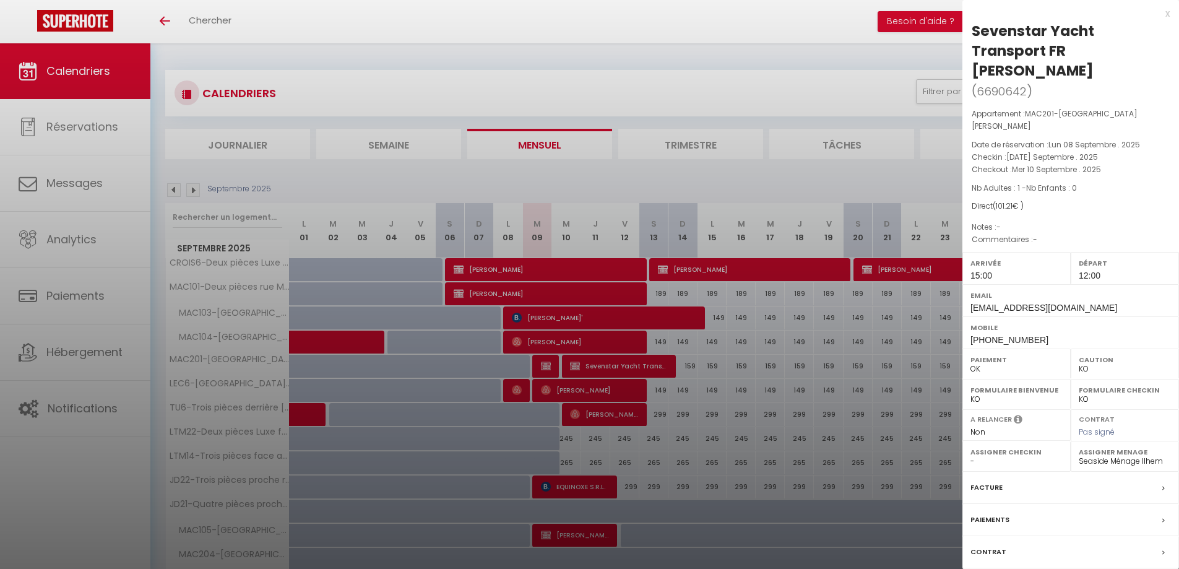
click at [981, 363] on select "OK KO" at bounding box center [1017, 368] width 92 height 11
click at [971, 363] on select "OK KO" at bounding box center [1017, 368] width 92 height 11
click at [996, 545] on label "Contrat" at bounding box center [989, 551] width 36 height 13
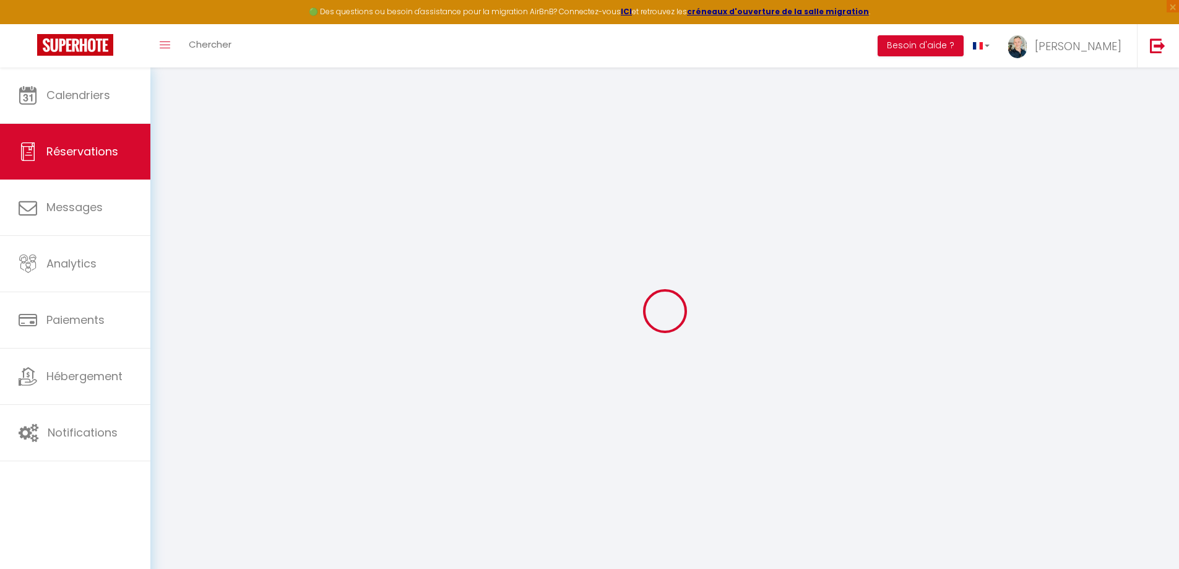
select select
checkbox input "false"
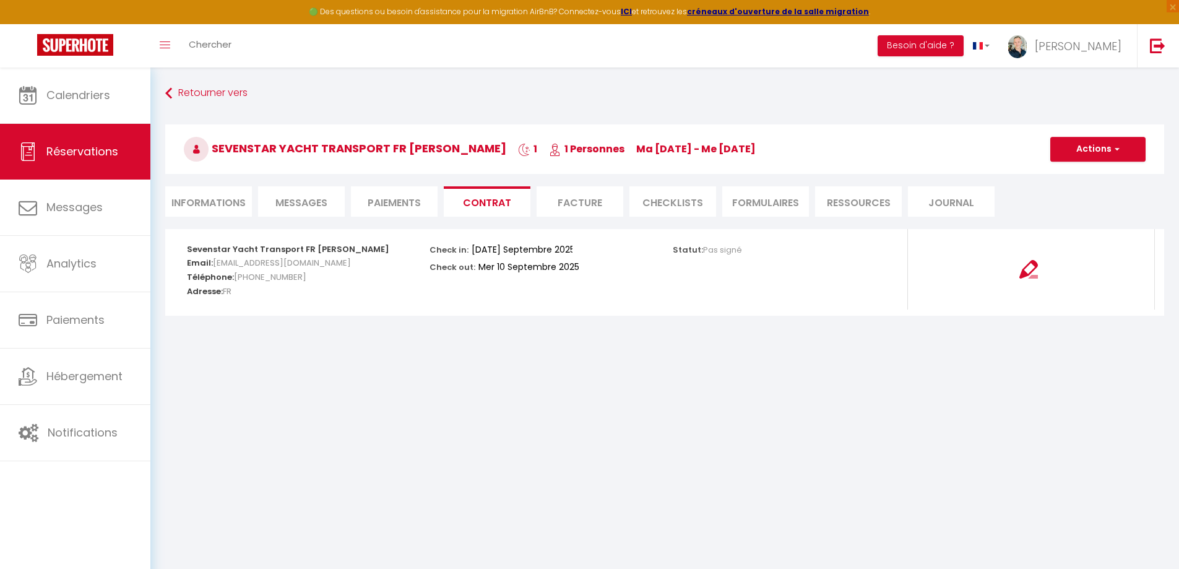
click at [579, 201] on li "Facture" at bounding box center [580, 201] width 87 height 30
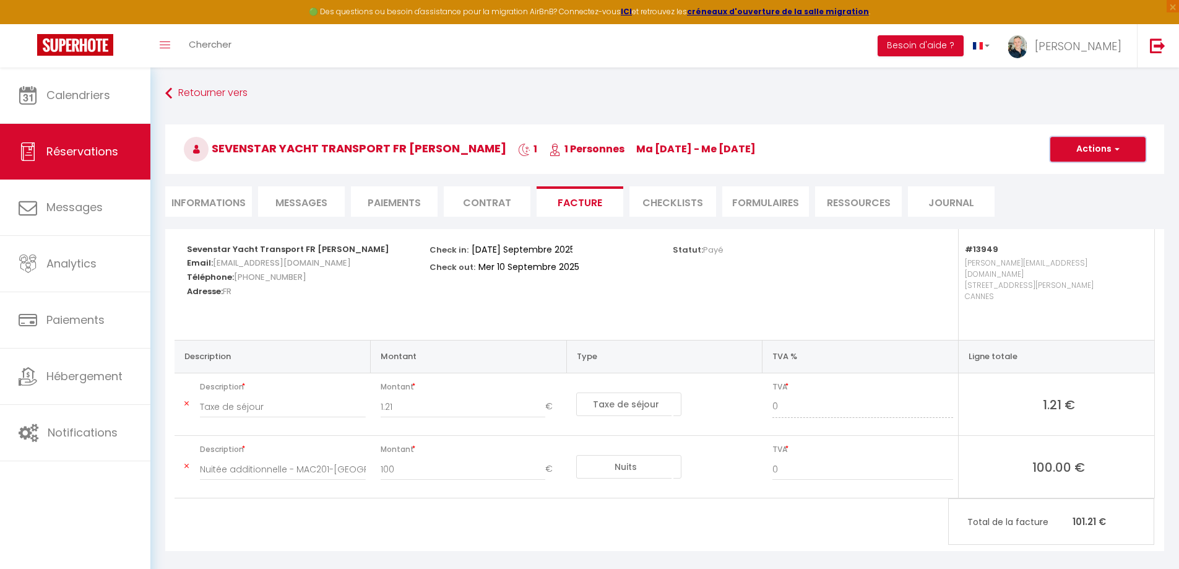
click at [1093, 154] on button "Actions" at bounding box center [1098, 149] width 95 height 25
click at [1094, 190] on link "Aperçu et éditer" at bounding box center [1089, 192] width 104 height 16
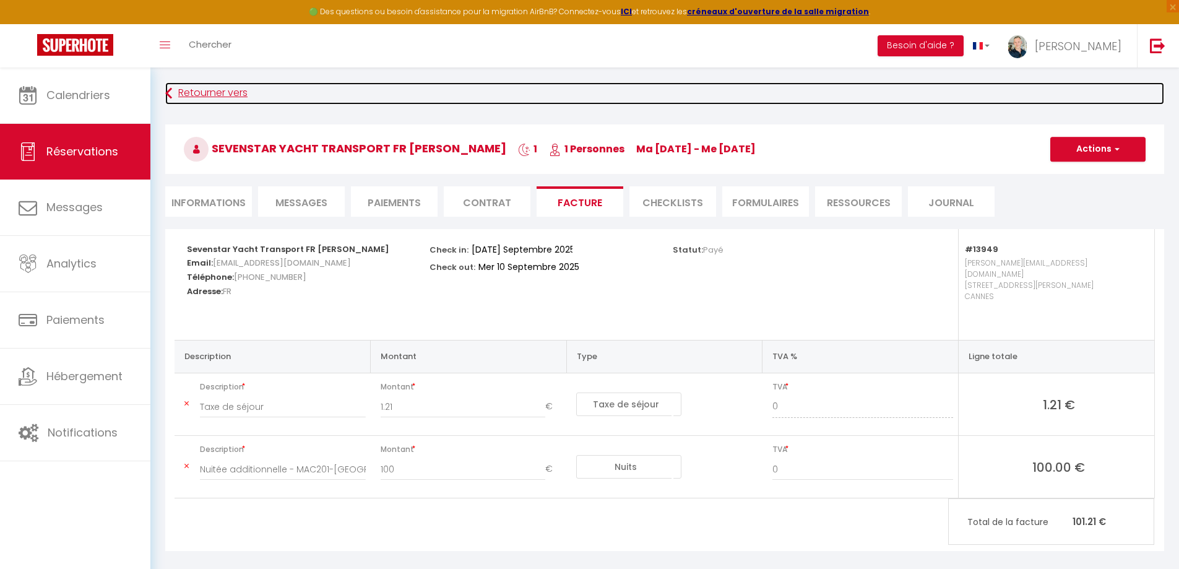
click at [169, 90] on icon at bounding box center [168, 93] width 7 height 22
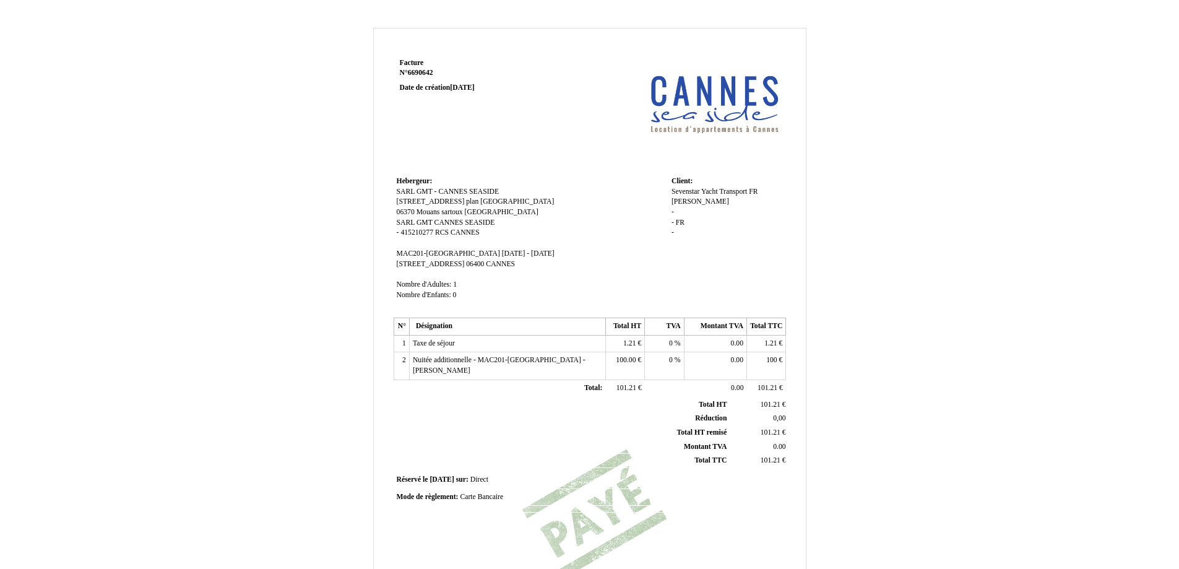
drag, startPoint x: 494, startPoint y: 496, endPoint x: 517, endPoint y: 496, distance: 22.9
click at [495, 495] on span "Carte Bancaire" at bounding box center [481, 497] width 43 height 8
drag, startPoint x: 517, startPoint y: 496, endPoint x: 322, endPoint y: 477, distance: 195.9
click at [327, 479] on div "Facture Facture N° 6690642 6690642 Date de création [DATE] [GEOGRAPHIC_DATA]: […" at bounding box center [590, 387] width 724 height 719
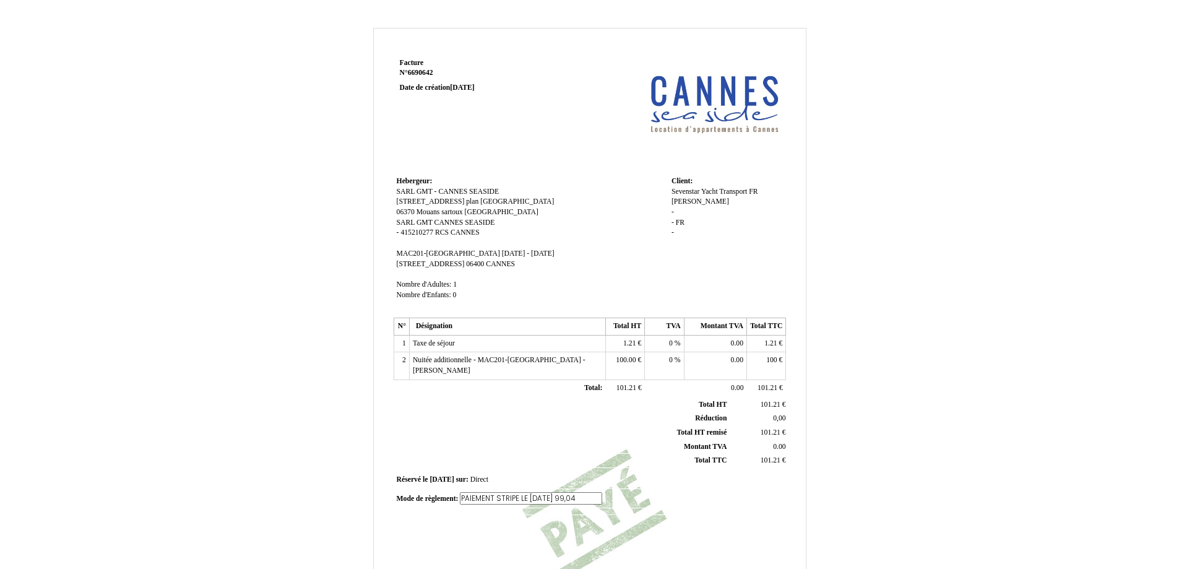
type input "PAIEMENT STRIPE LE [DATE] 99,04€"
click at [862, 424] on div "Facture Facture N° 6690642 6690642 Date de création 08 September 2025 Hebergeur…" at bounding box center [590, 387] width 724 height 719
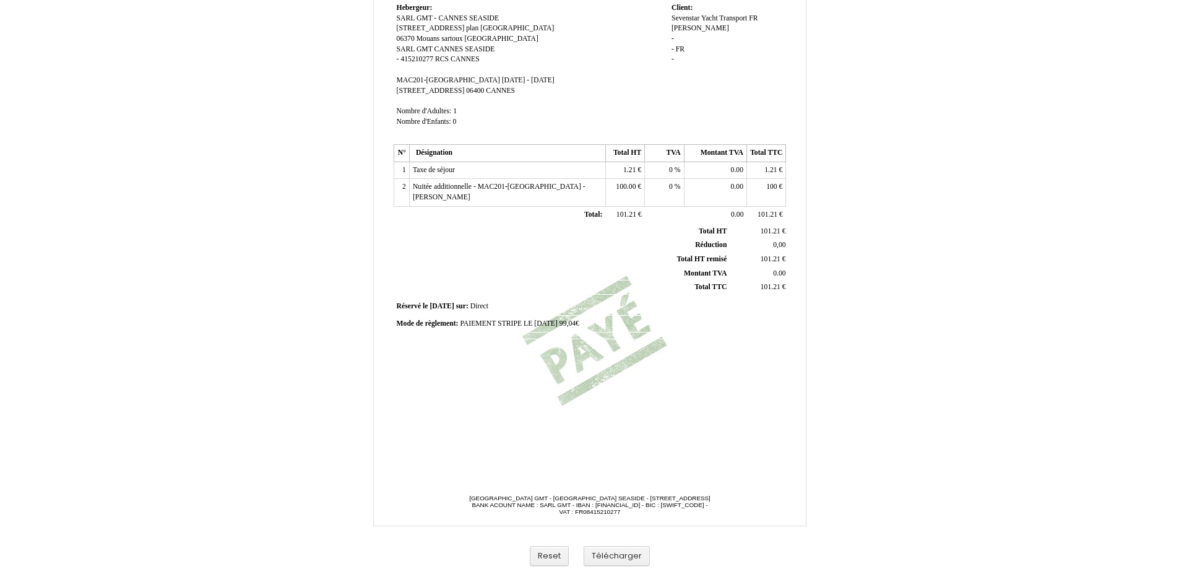
scroll to position [178, 0]
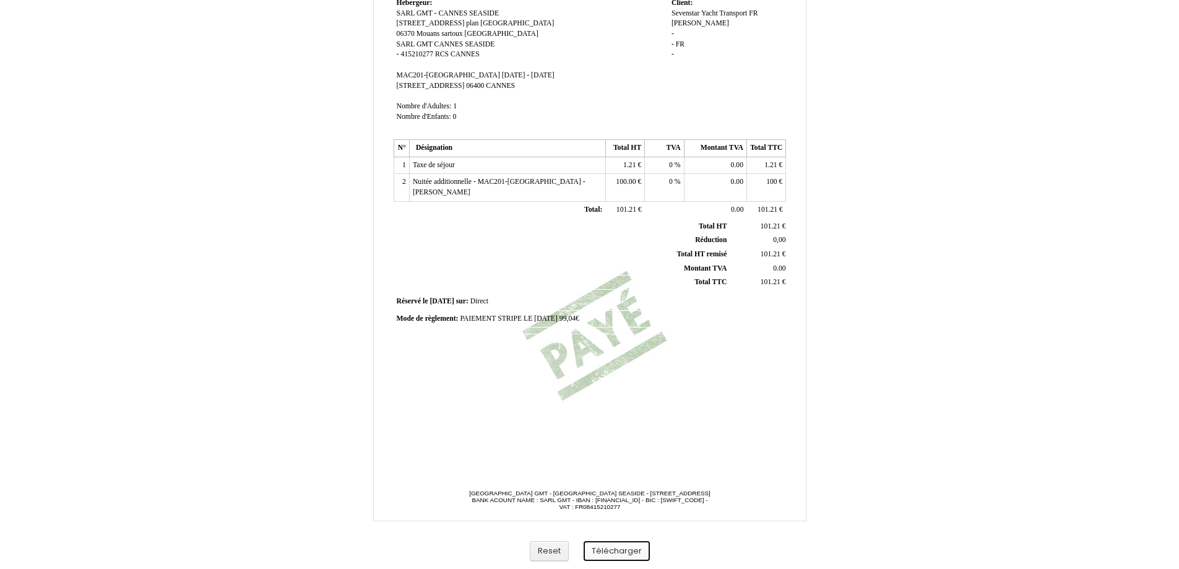
click at [617, 556] on button "Télécharger" at bounding box center [617, 551] width 66 height 20
click at [614, 550] on button "Télécharger" at bounding box center [617, 551] width 66 height 20
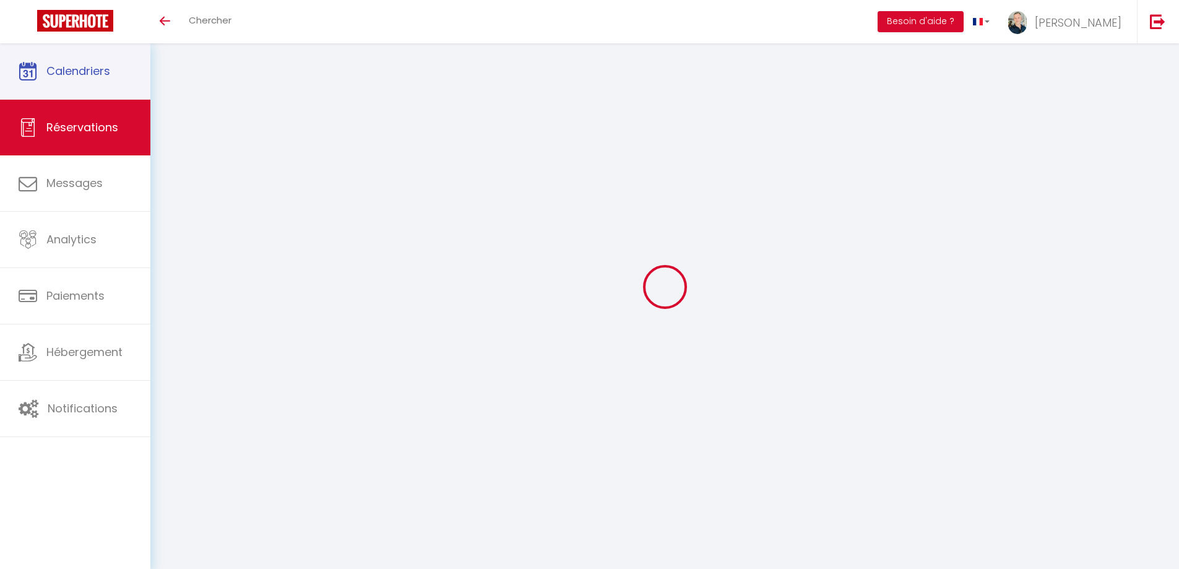
click at [102, 73] on span "Calendriers" at bounding box center [78, 70] width 64 height 15
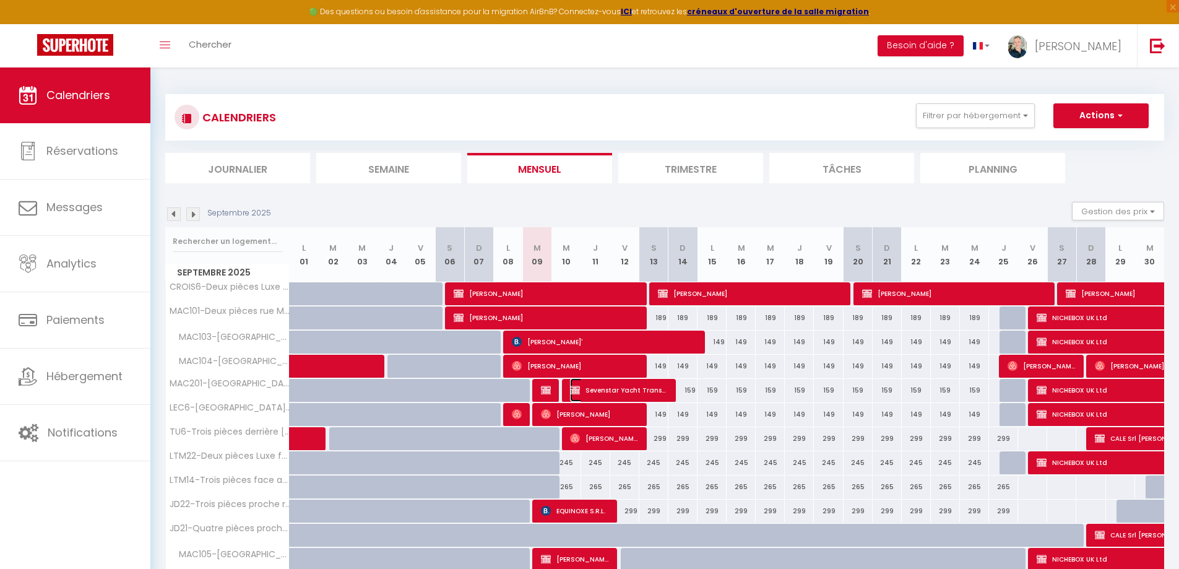
click at [618, 392] on span "Sevenstar Yacht Transport FR Elodie Le Blevenec" at bounding box center [618, 390] width 97 height 24
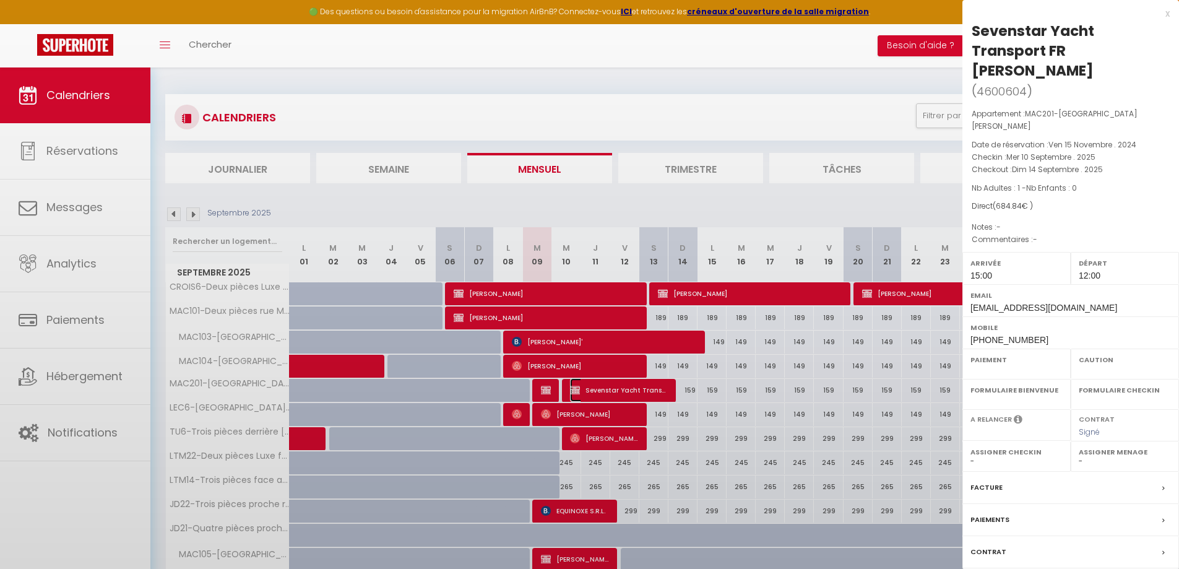
select select "OK"
select select "KO"
select select "0"
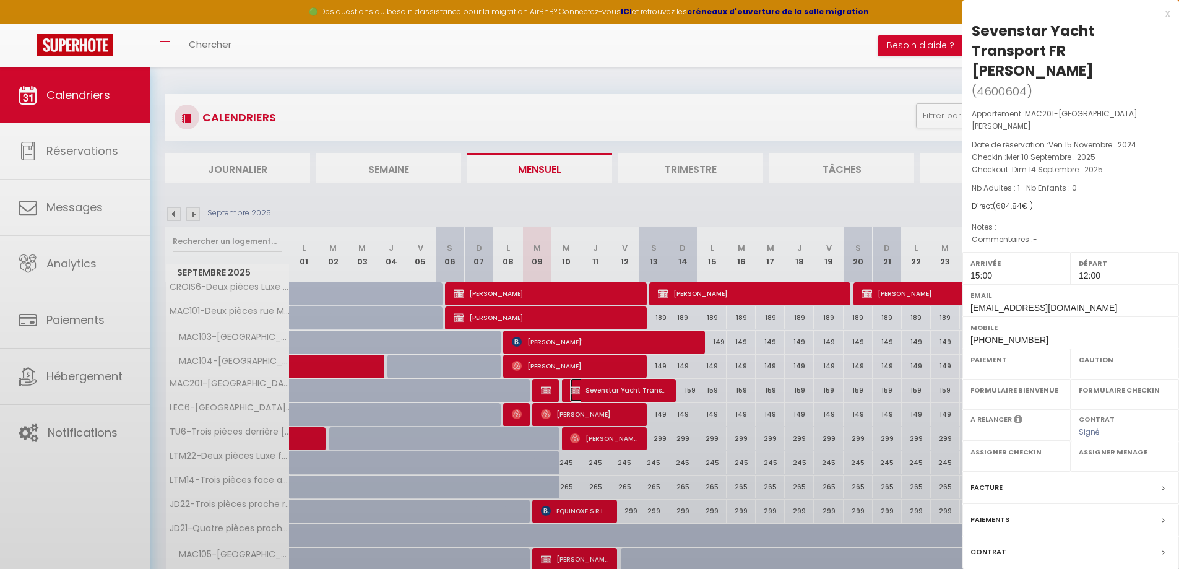
select select
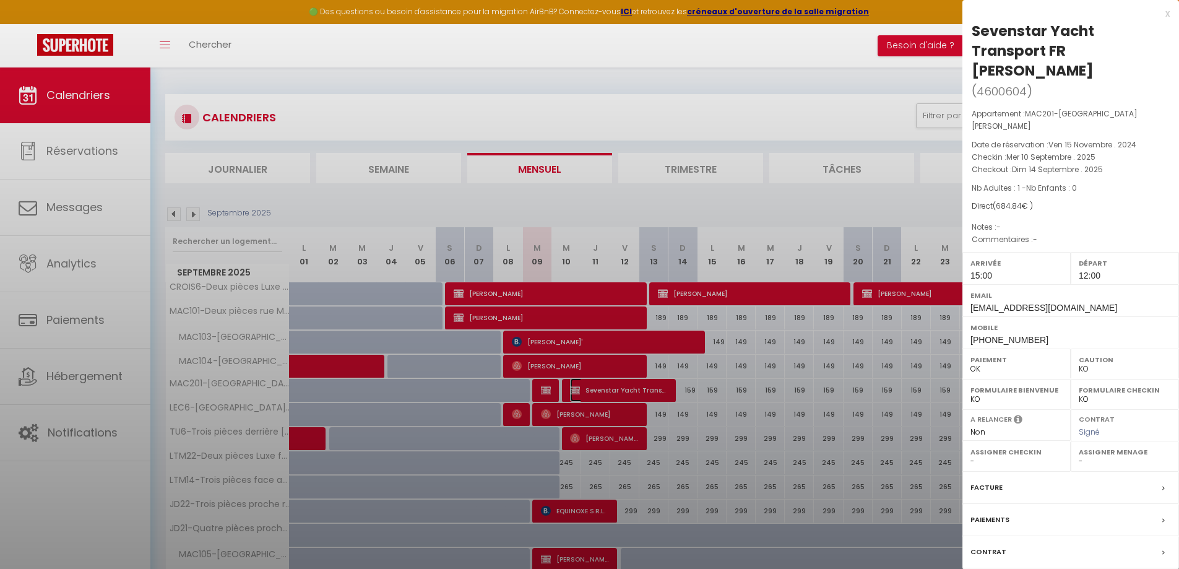
select select "8761"
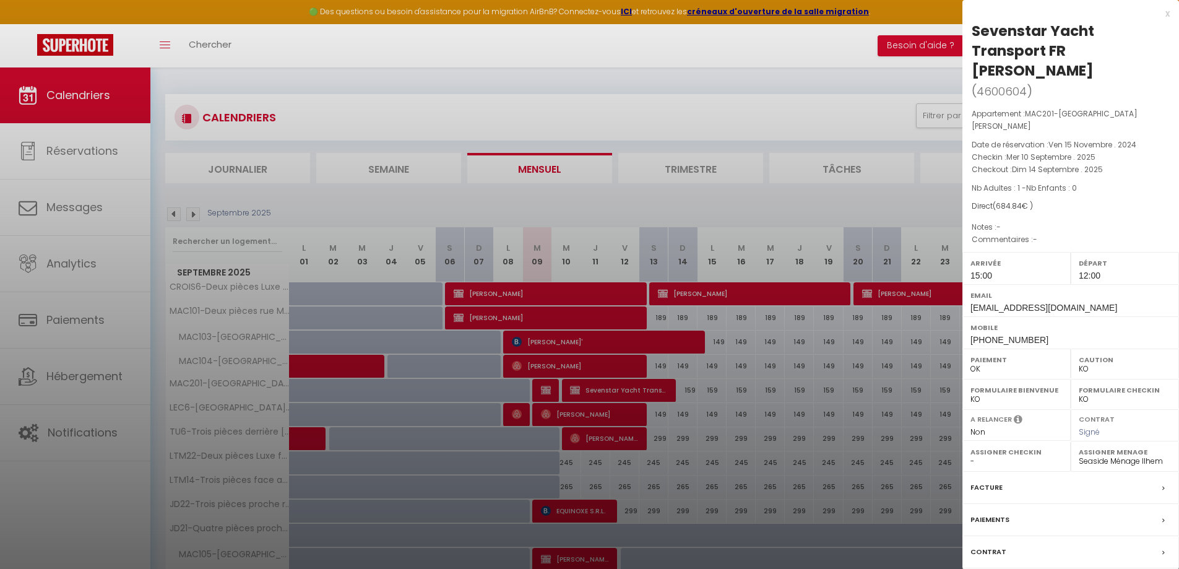
click at [982, 513] on label "Paiements" at bounding box center [990, 519] width 39 height 13
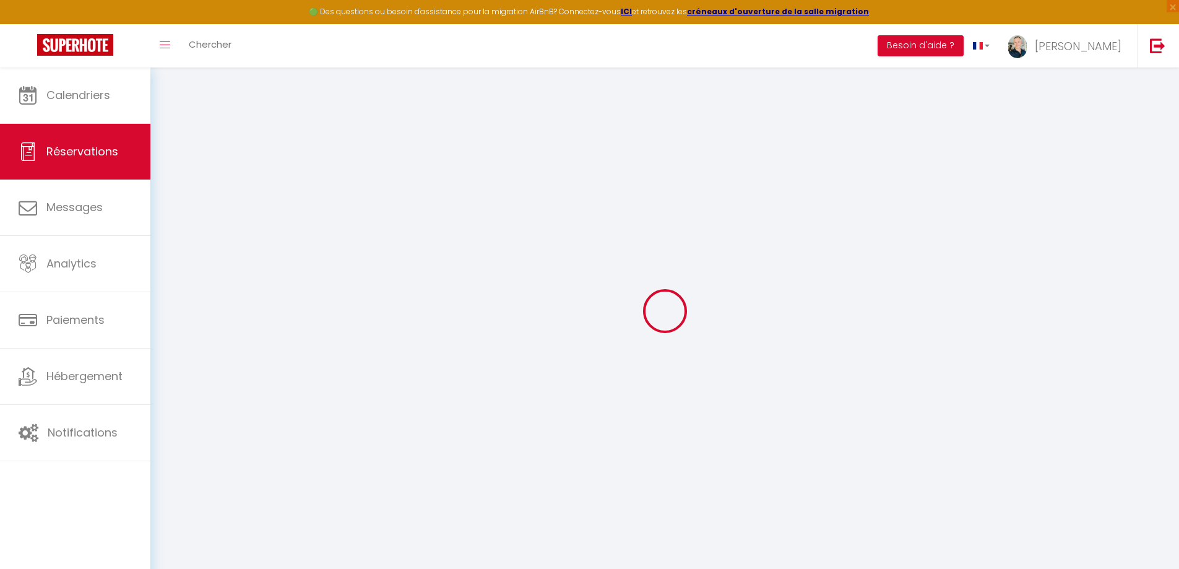
select select
checkbox input "false"
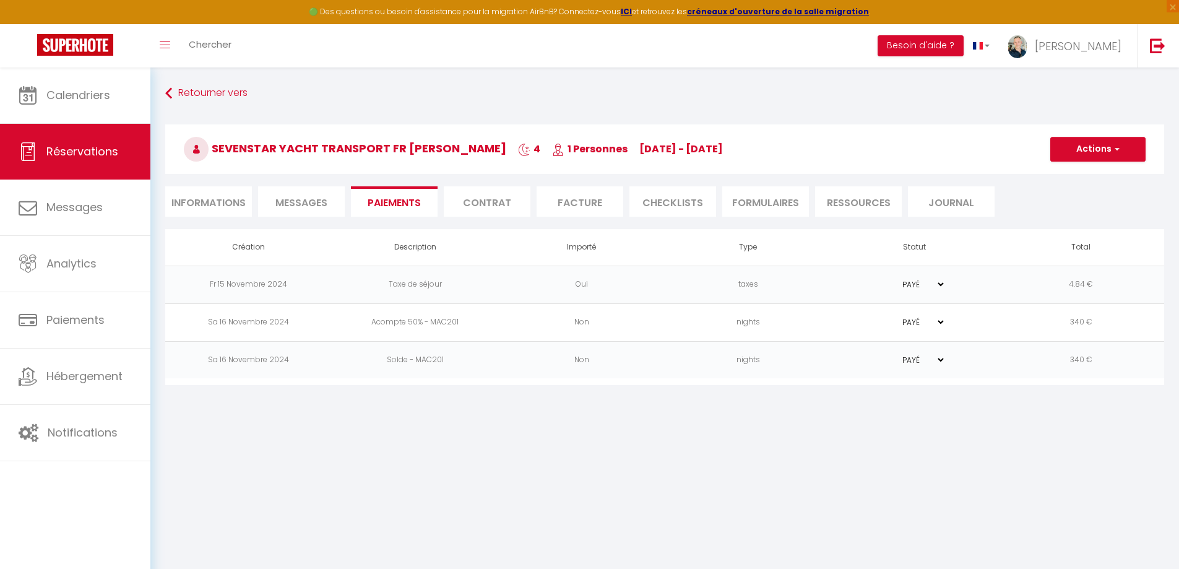
click at [560, 202] on li "Facture" at bounding box center [580, 201] width 87 height 30
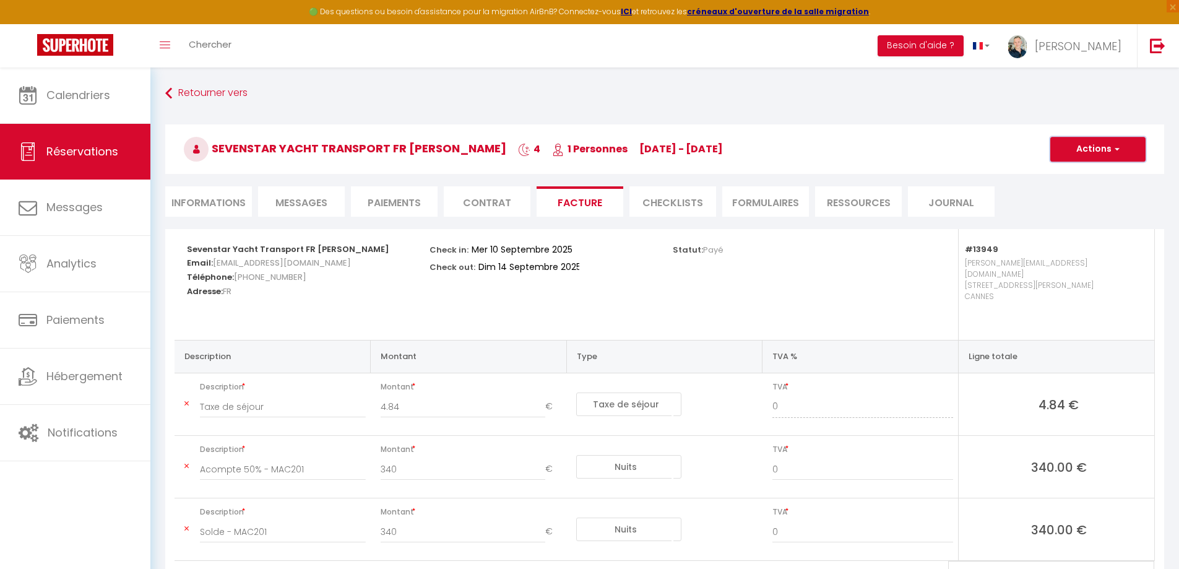
click at [1093, 149] on button "Actions" at bounding box center [1098, 149] width 95 height 25
click at [1088, 192] on link "Aperçu et éditer" at bounding box center [1089, 192] width 104 height 16
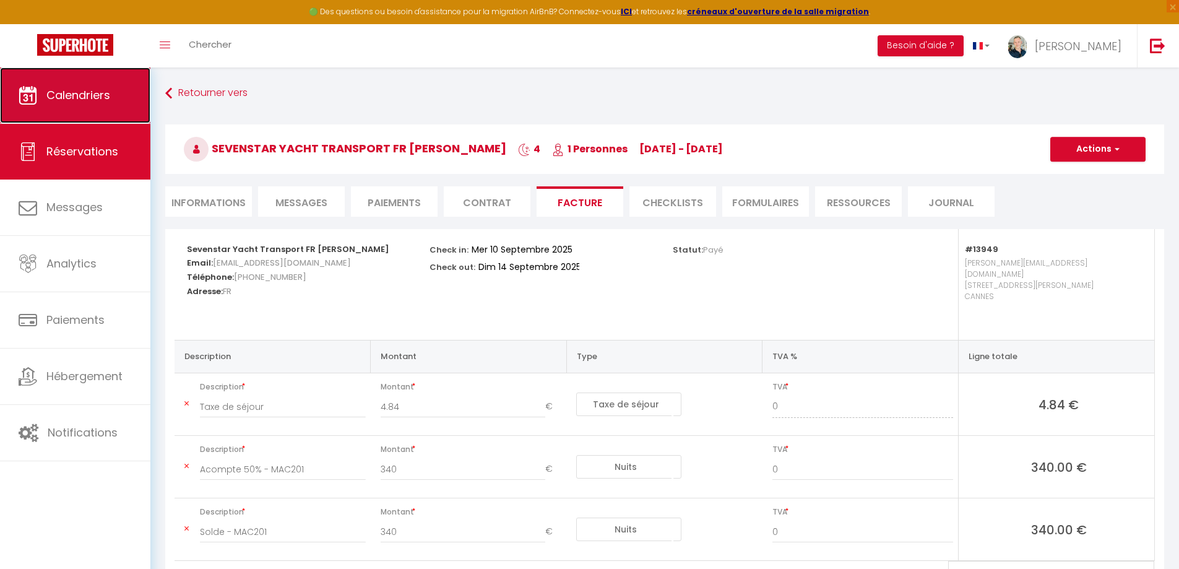
click at [61, 84] on link "Calendriers" at bounding box center [75, 95] width 150 height 56
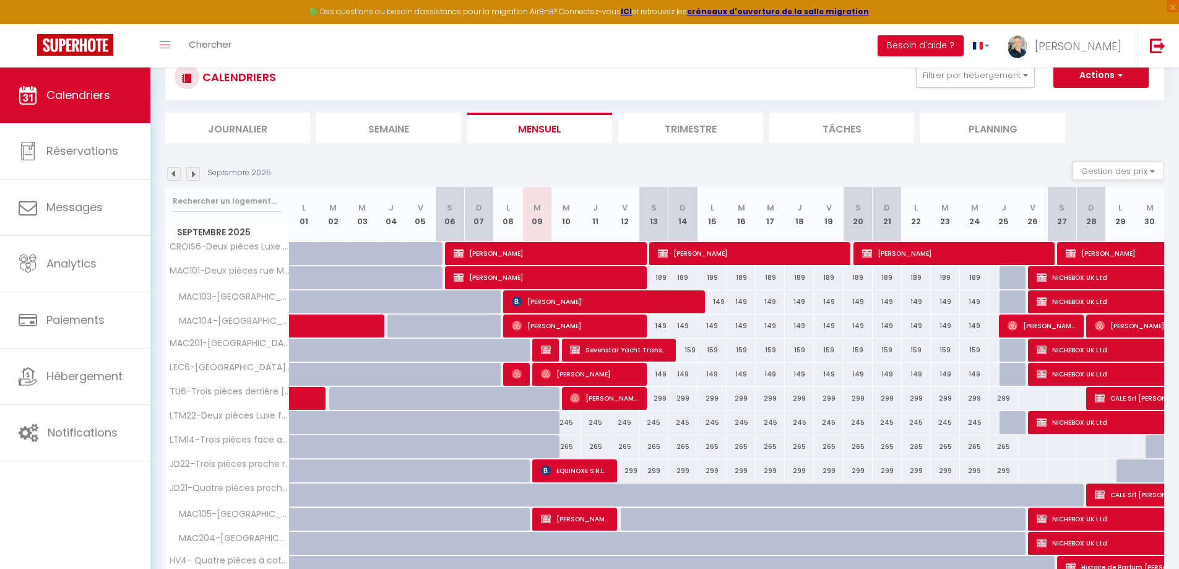
scroll to position [62, 0]
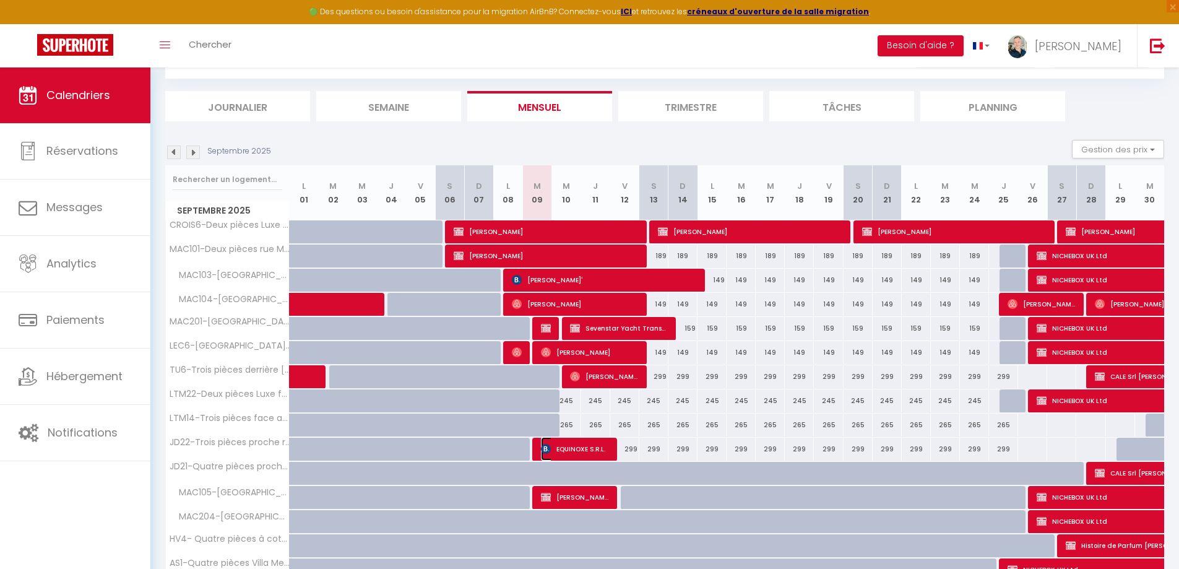
click at [568, 452] on span "EQUINOXE S.R.L." at bounding box center [575, 449] width 68 height 24
select select "OK"
select select "KO"
select select "0"
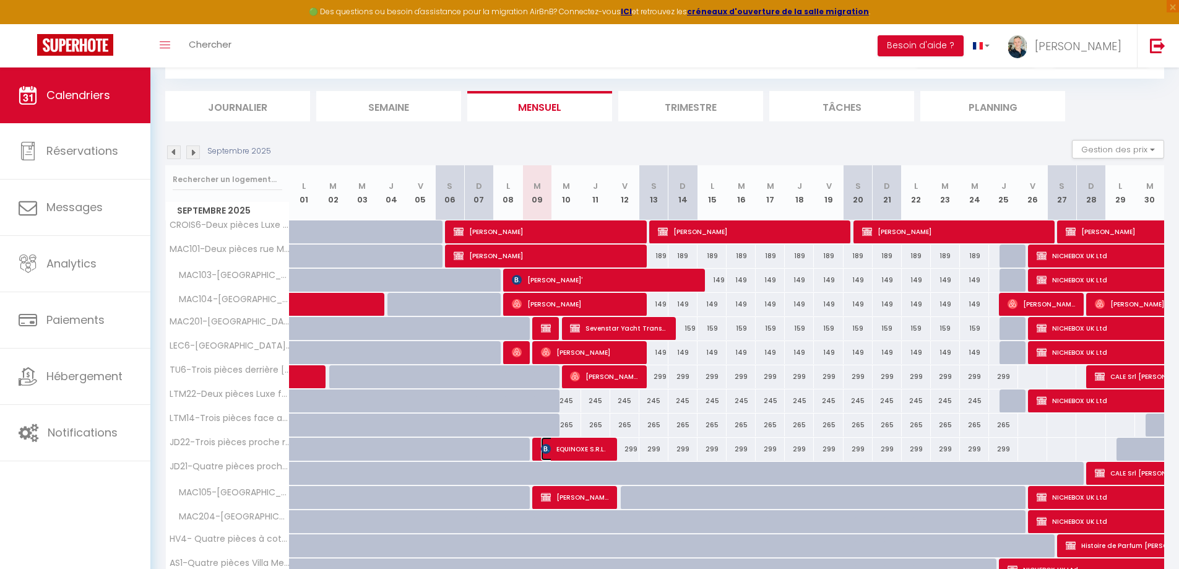
select select "1"
select select
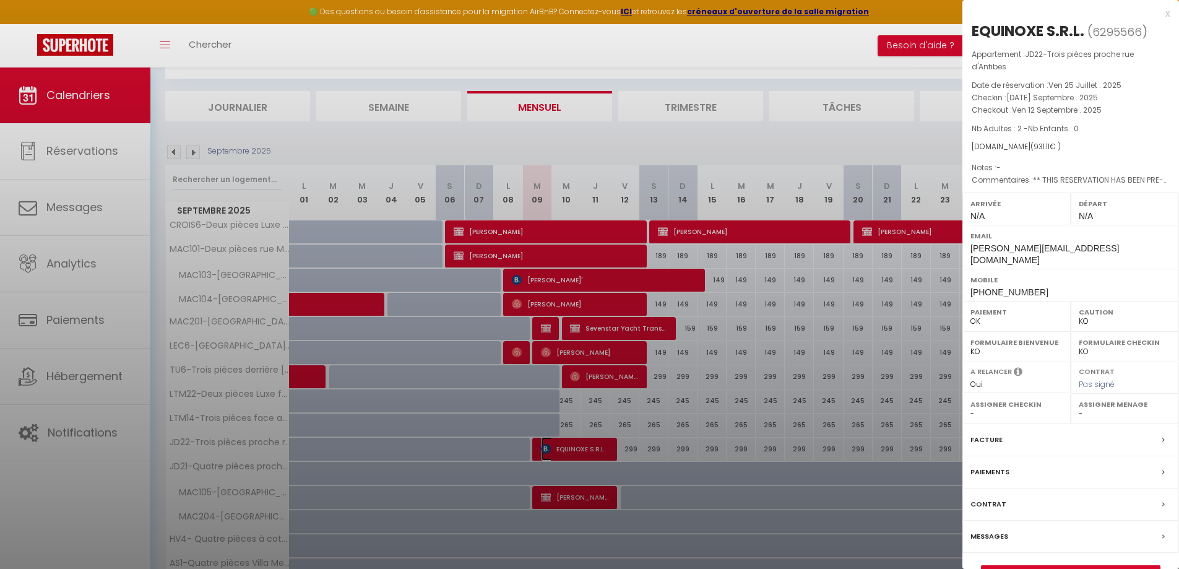
select select "8761"
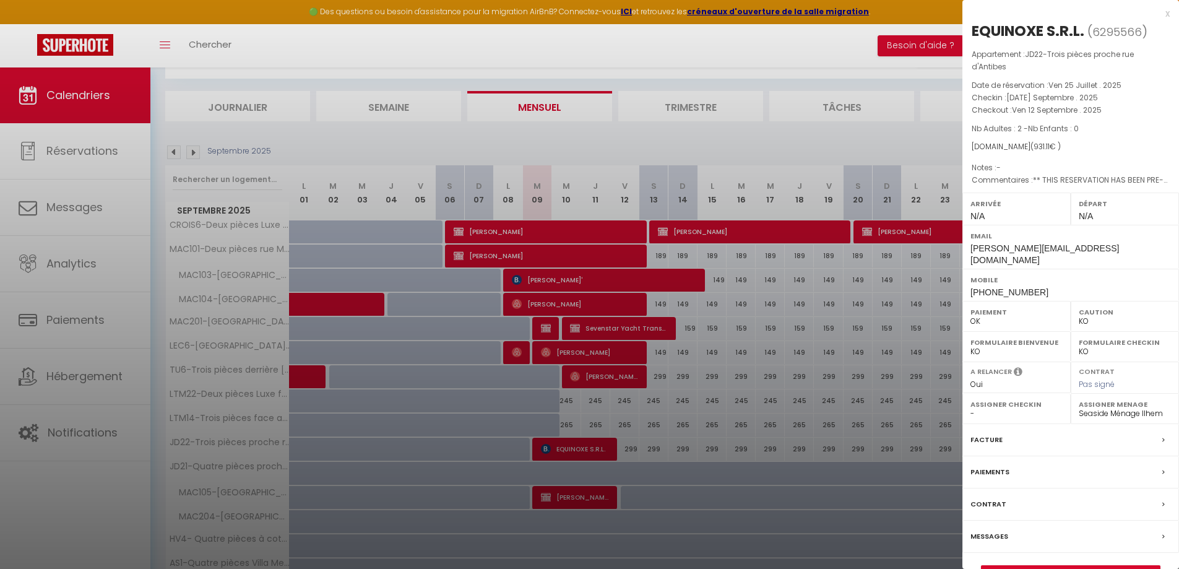
drag, startPoint x: 911, startPoint y: 358, endPoint x: 1188, endPoint y: 504, distance: 313.5
click at [913, 357] on div at bounding box center [589, 284] width 1179 height 569
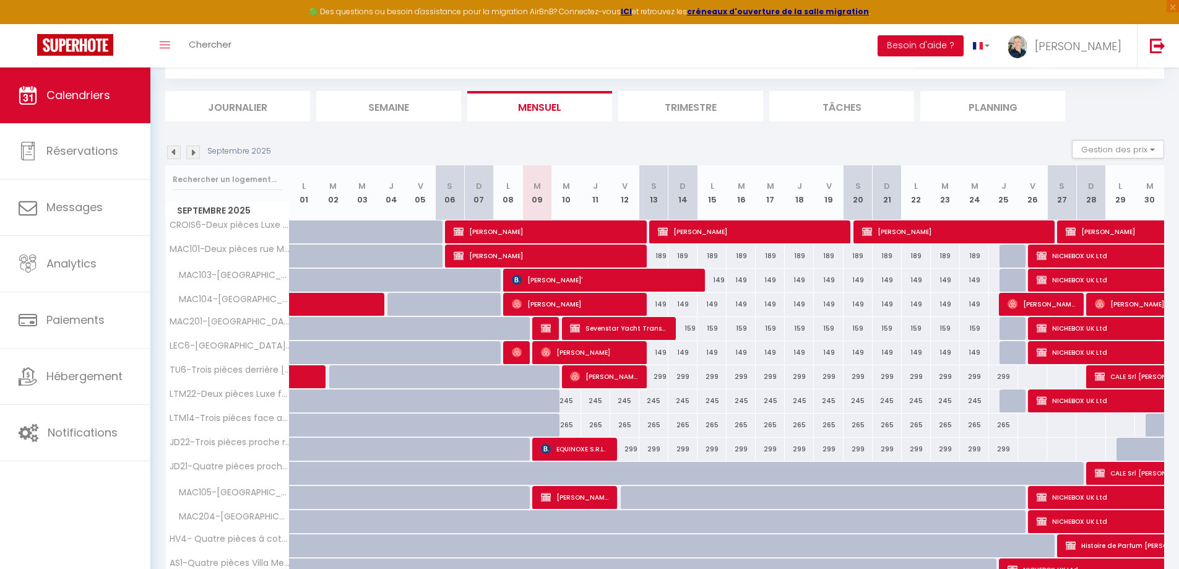
click at [171, 151] on img at bounding box center [174, 152] width 14 height 14
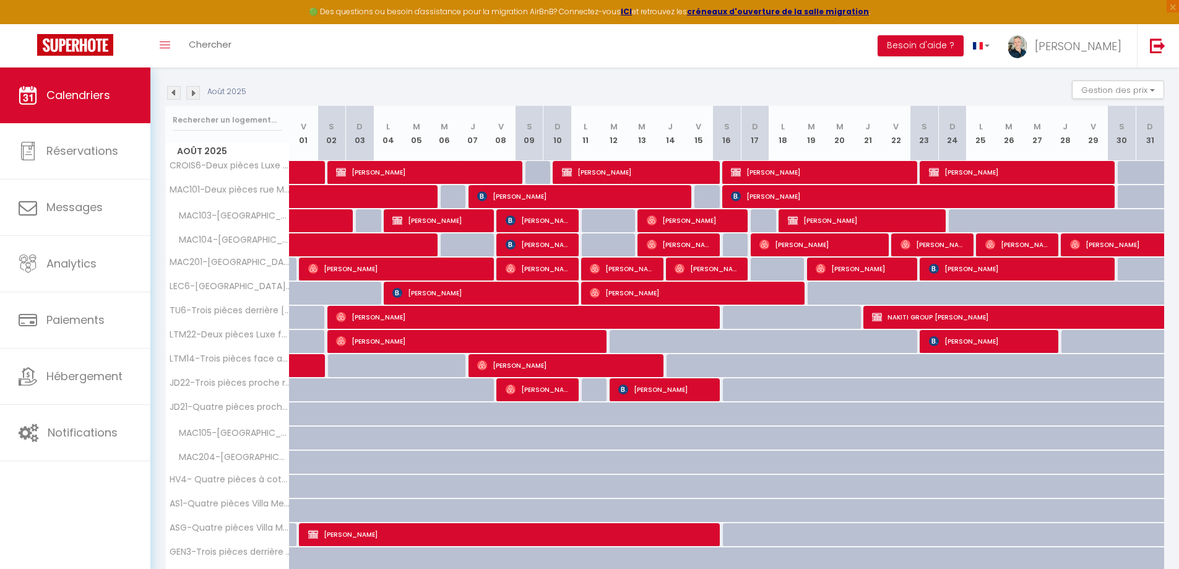
scroll to position [92, 0]
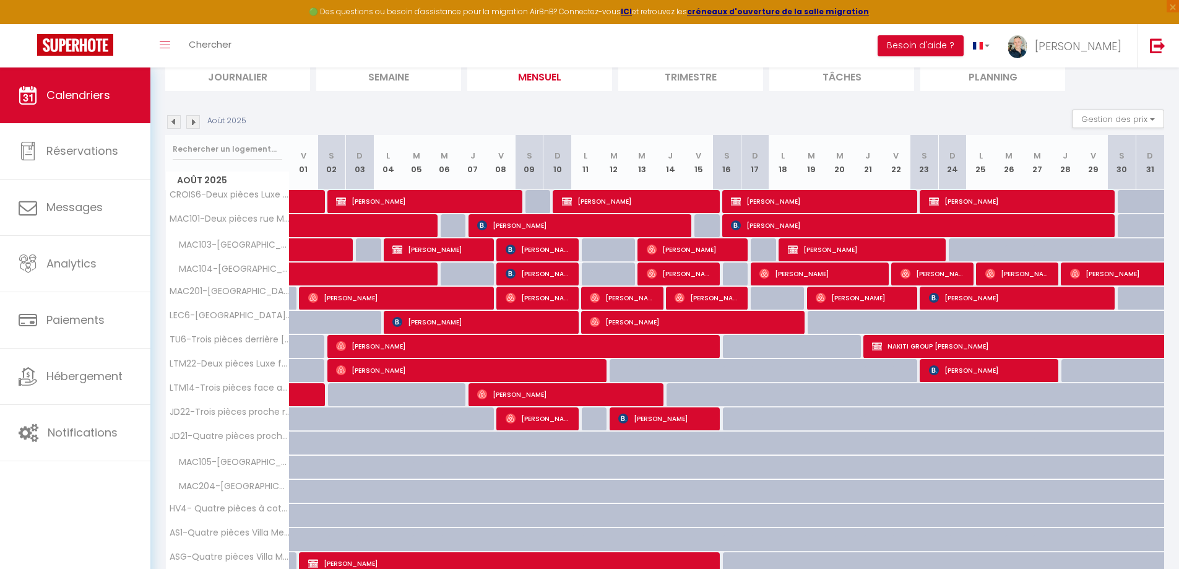
click at [196, 126] on img at bounding box center [193, 122] width 14 height 14
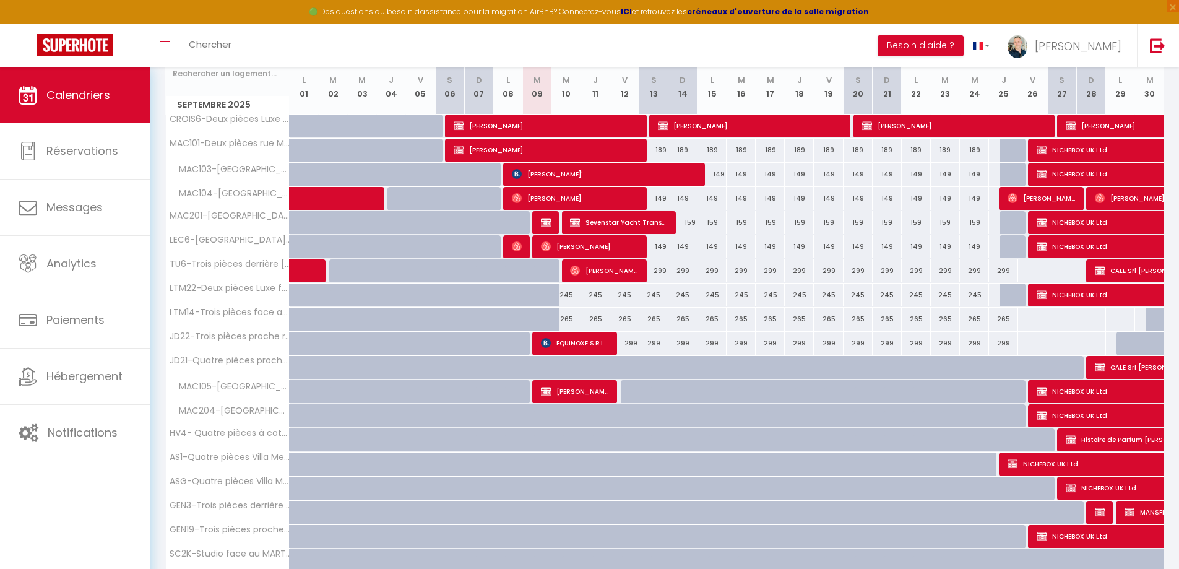
scroll to position [278, 0]
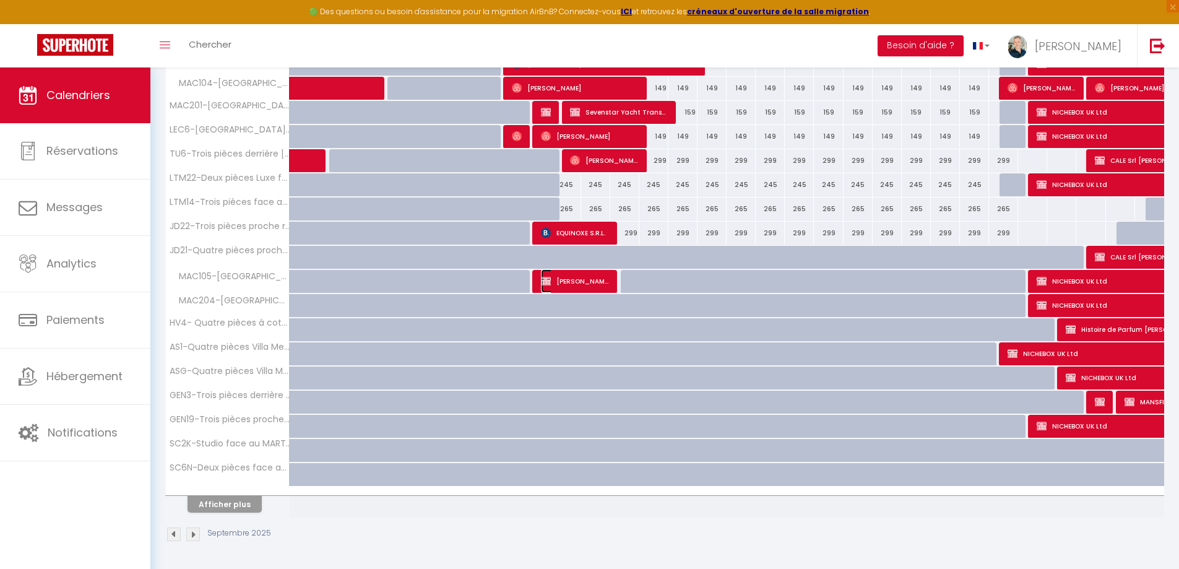
click at [550, 287] on span "[PERSON_NAME]" at bounding box center [575, 281] width 68 height 24
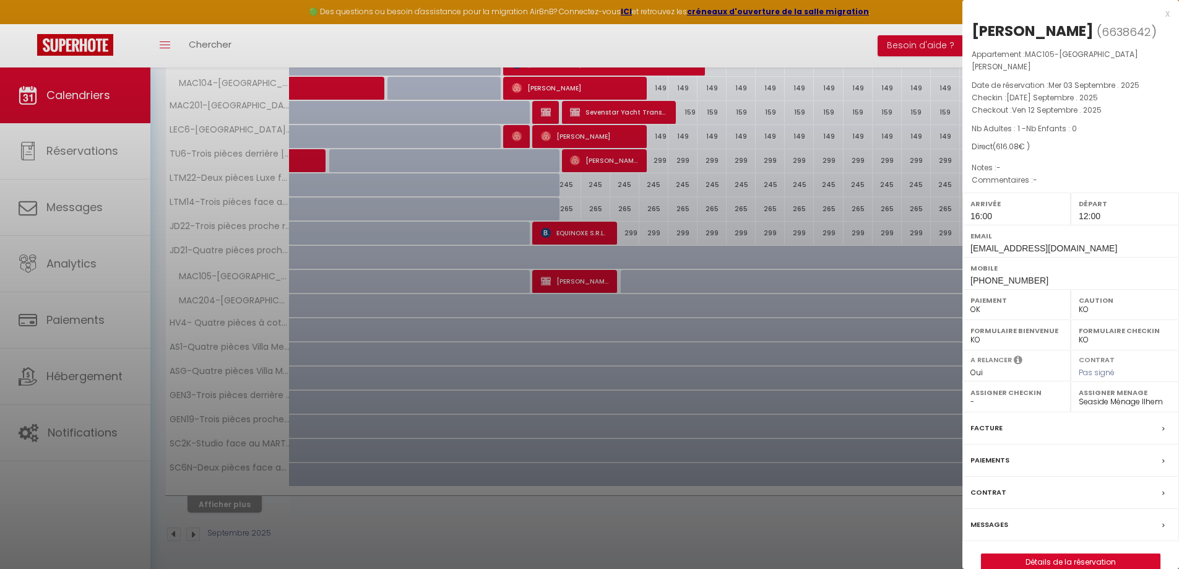
drag, startPoint x: 635, startPoint y: 303, endPoint x: 336, endPoint y: 278, distance: 299.5
click at [634, 304] on div at bounding box center [589, 284] width 1179 height 569
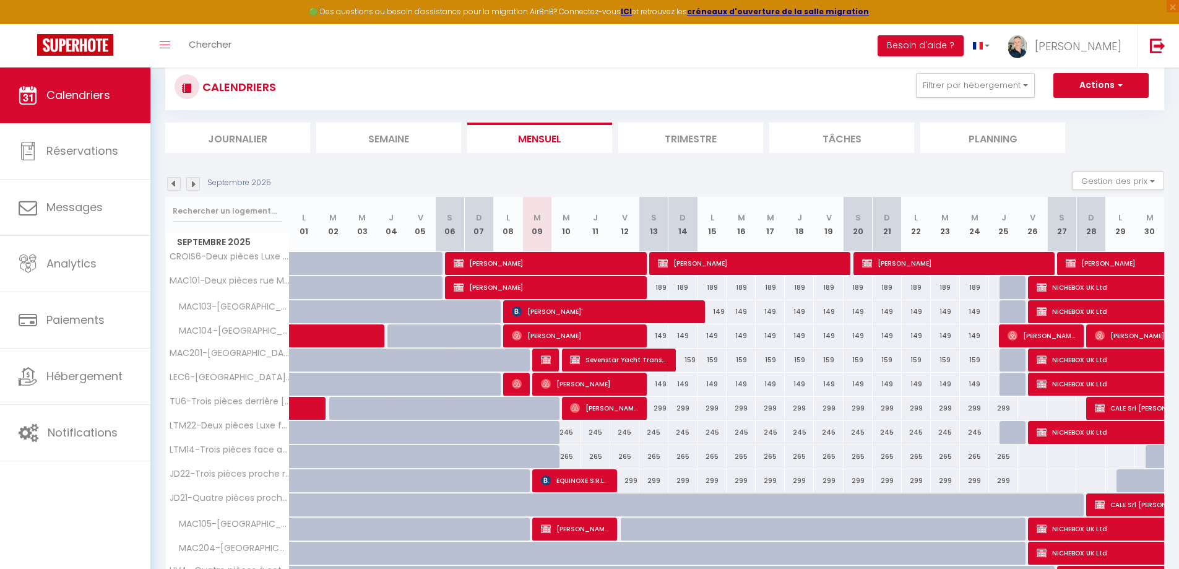
scroll to position [0, 0]
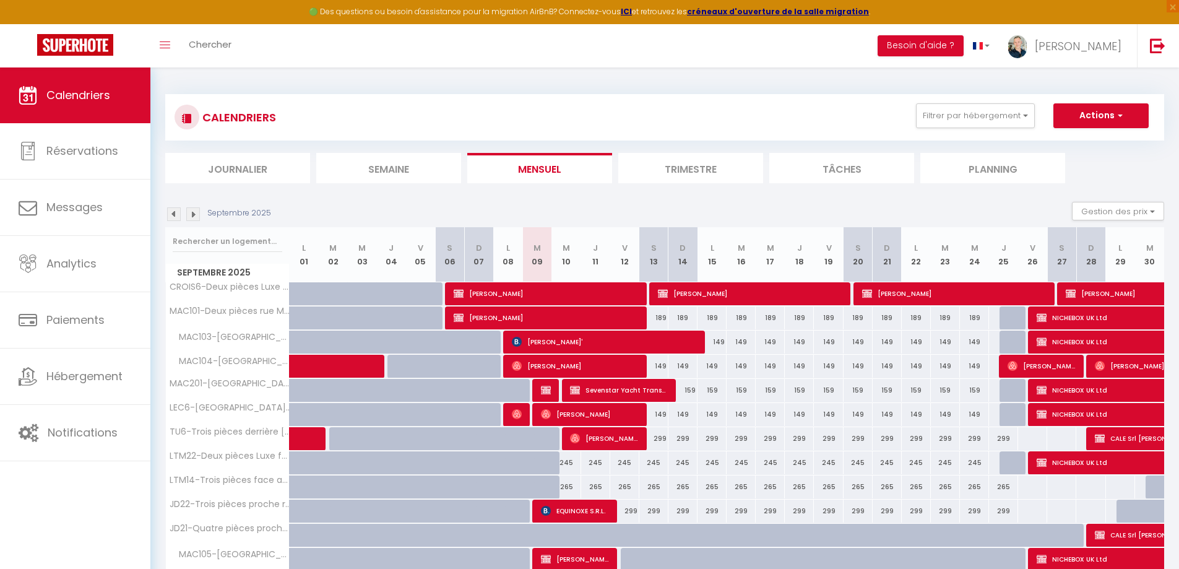
click at [196, 216] on img at bounding box center [193, 214] width 14 height 14
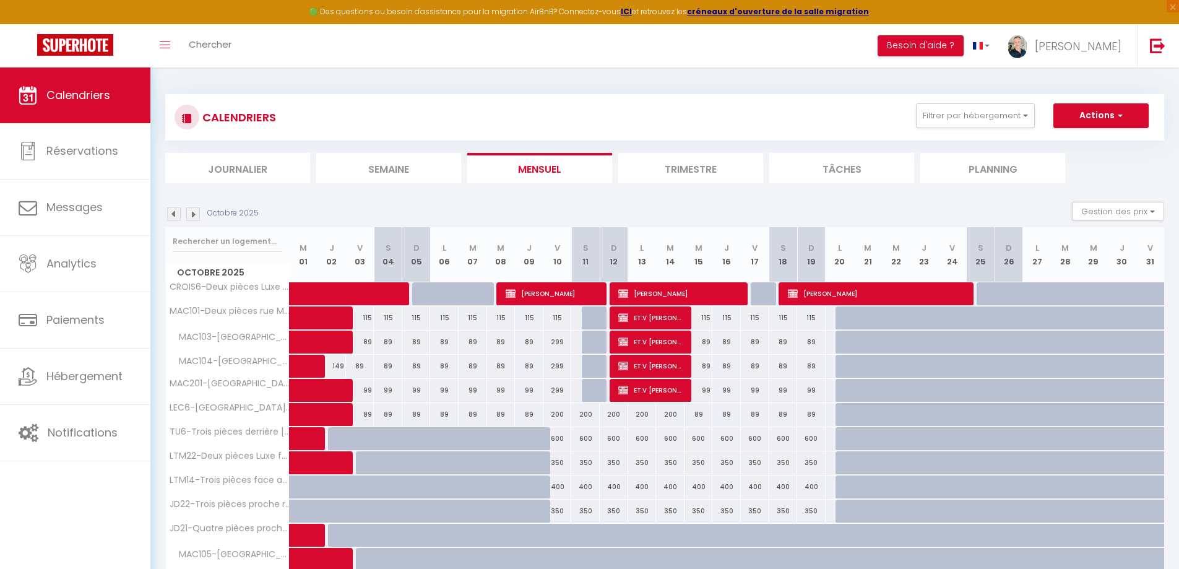
click at [193, 215] on img at bounding box center [193, 214] width 14 height 14
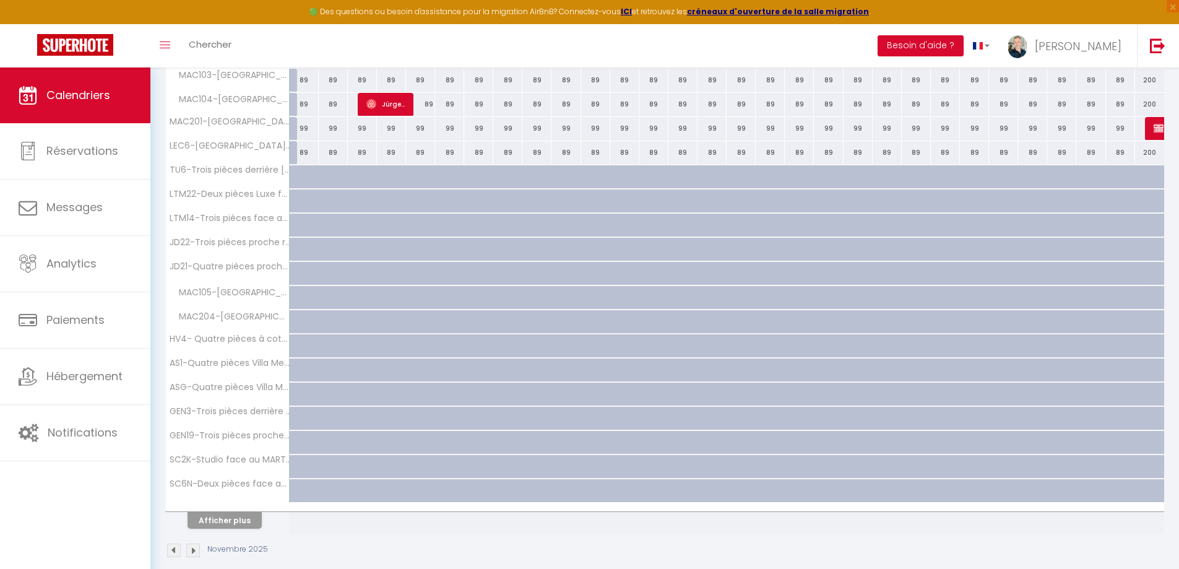
scroll to position [278, 0]
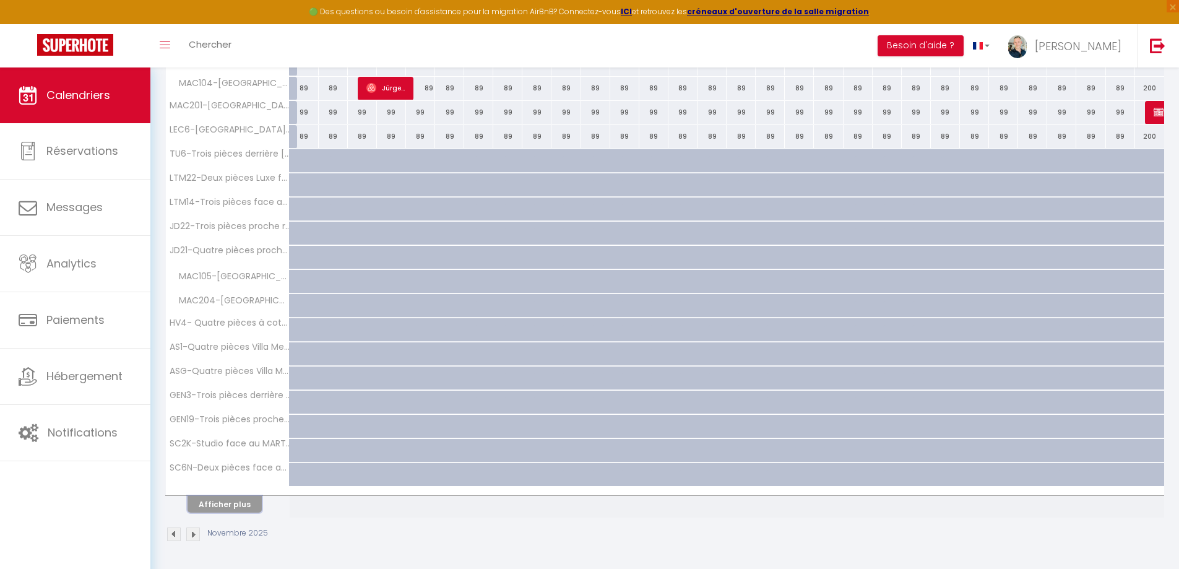
click at [217, 496] on button "Afficher plus" at bounding box center [225, 504] width 74 height 17
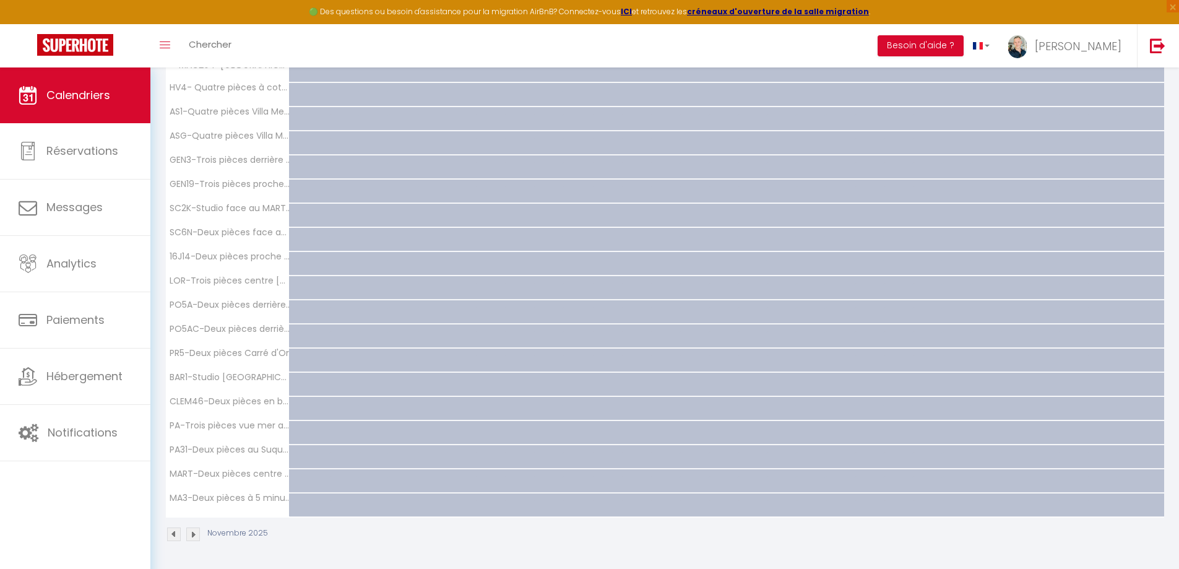
scroll to position [142, 0]
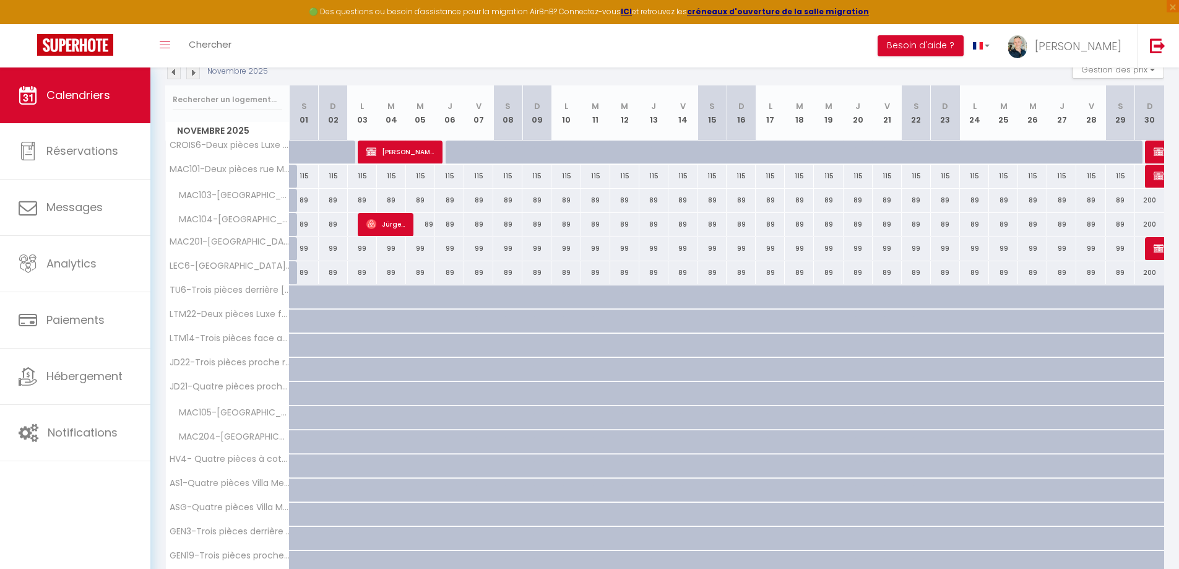
click at [193, 75] on img at bounding box center [193, 73] width 14 height 14
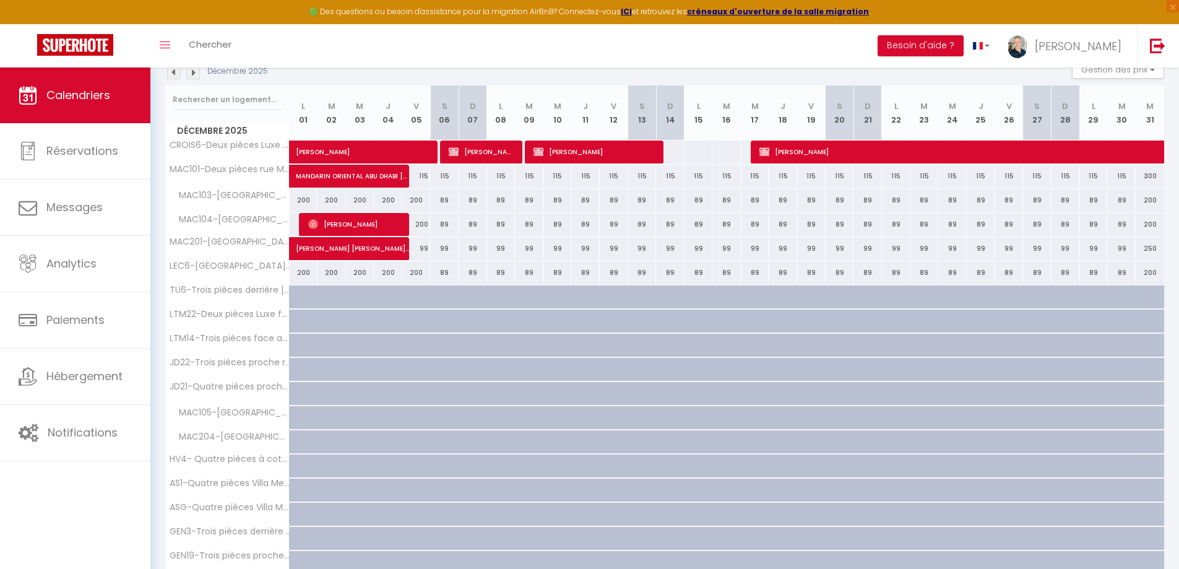
click at [193, 82] on div "Décembre 2025 Gestion des prix Nb Nuits minimum Règles Disponibilité" at bounding box center [664, 72] width 999 height 25
click at [193, 78] on img at bounding box center [193, 73] width 14 height 14
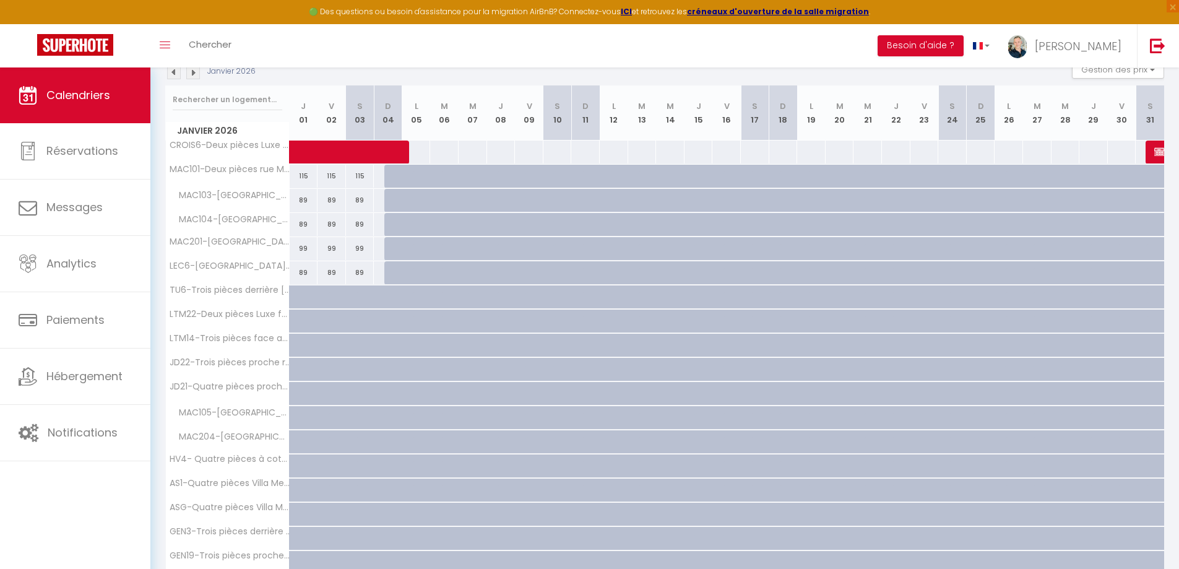
click at [189, 74] on img at bounding box center [193, 73] width 14 height 14
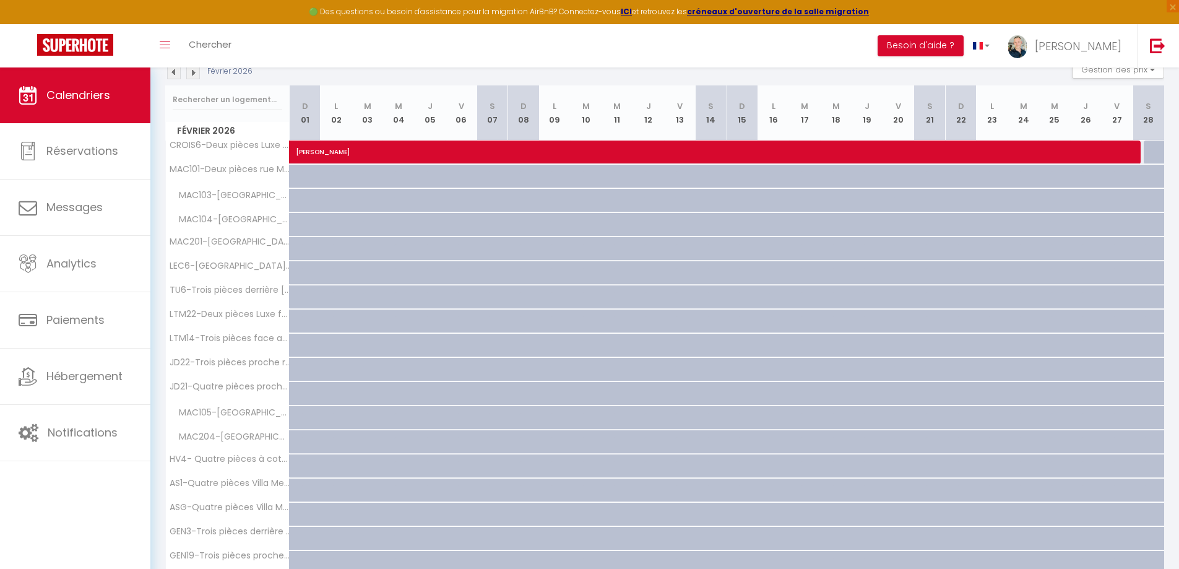
click at [190, 71] on img at bounding box center [193, 73] width 14 height 14
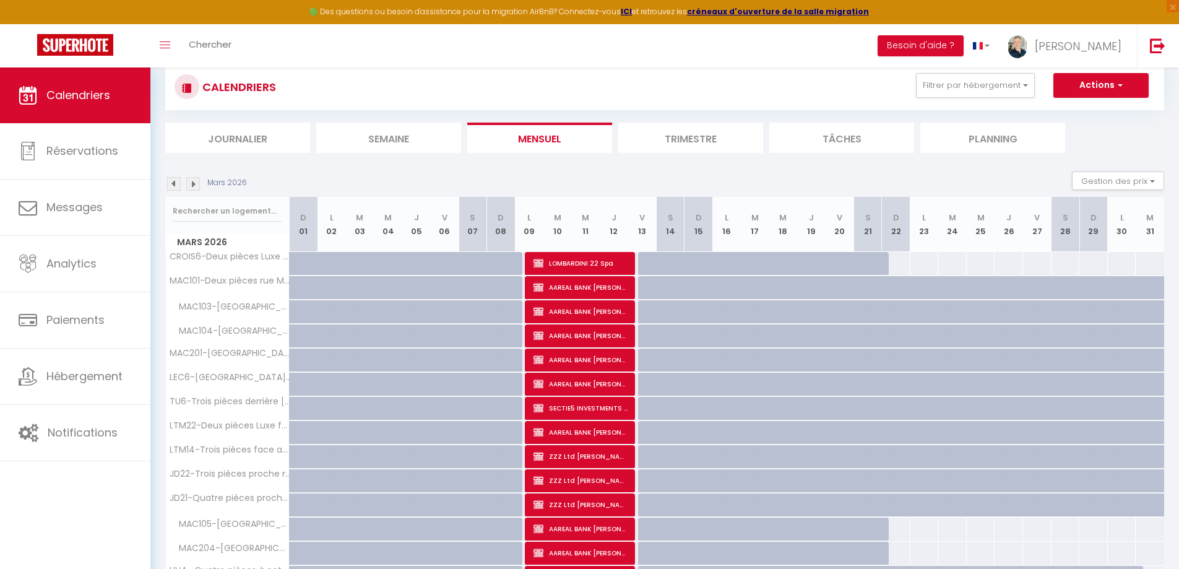
scroll to position [0, 0]
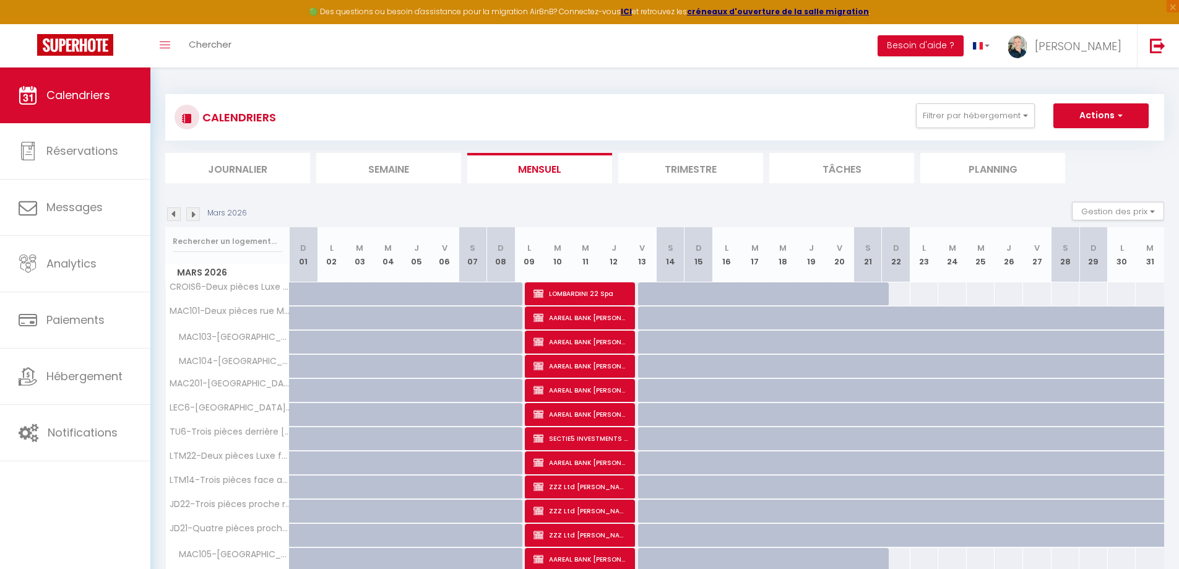
click at [173, 215] on img at bounding box center [174, 214] width 14 height 14
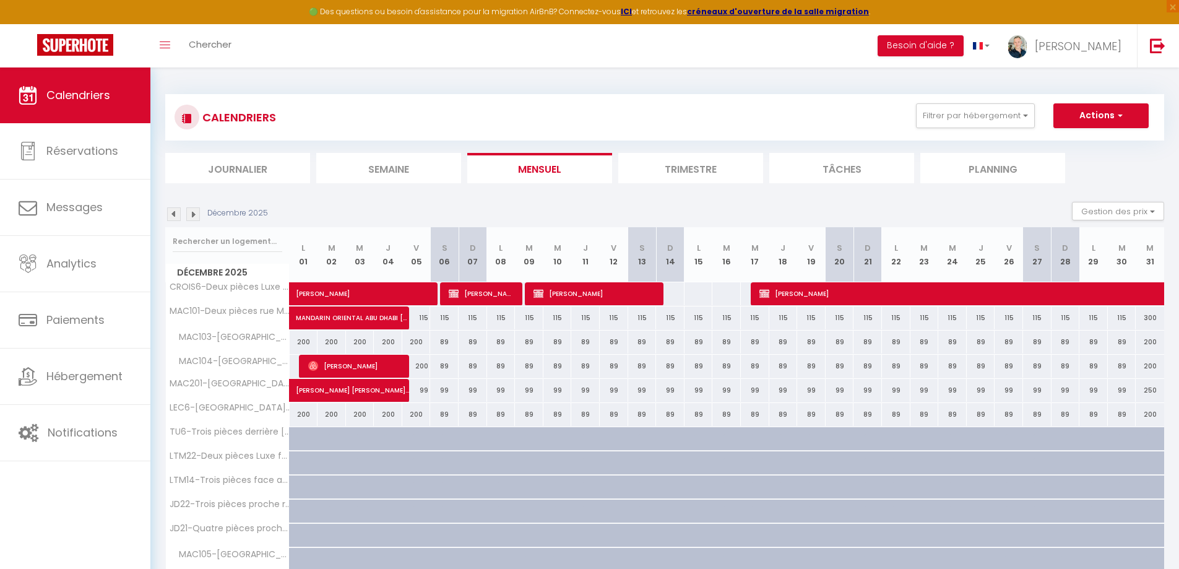
click at [175, 215] on img at bounding box center [174, 214] width 14 height 14
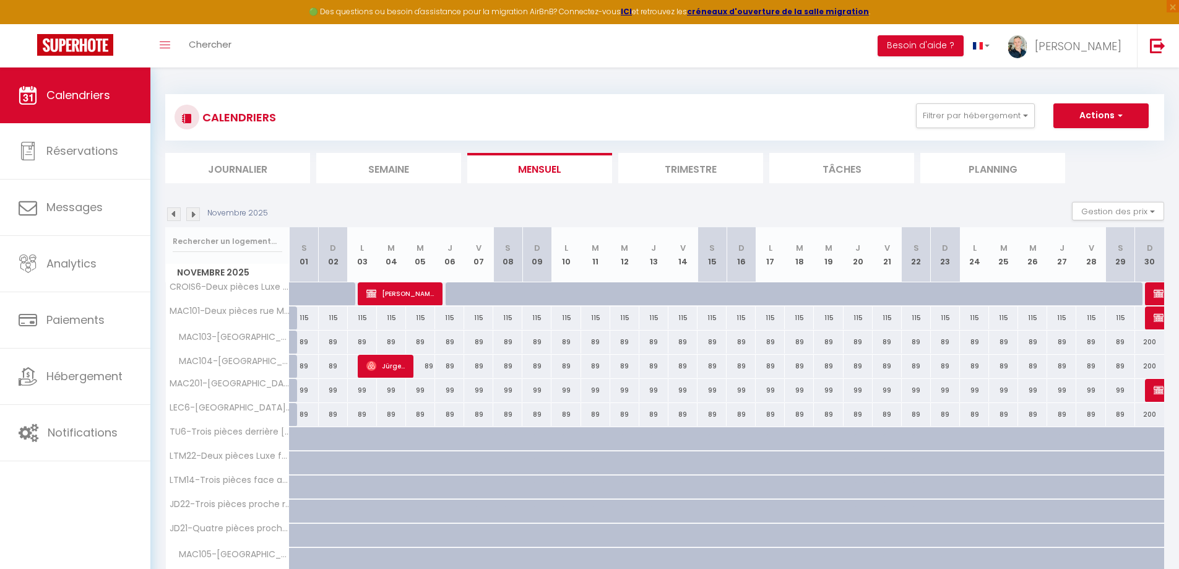
click at [175, 215] on img at bounding box center [174, 214] width 14 height 14
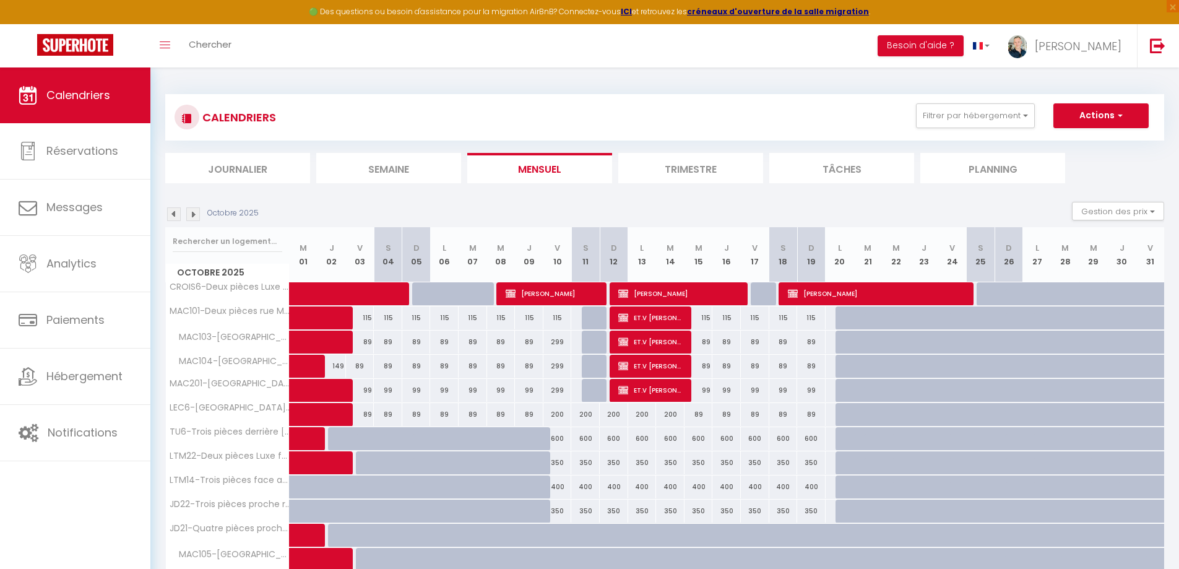
click at [171, 211] on img at bounding box center [174, 214] width 14 height 14
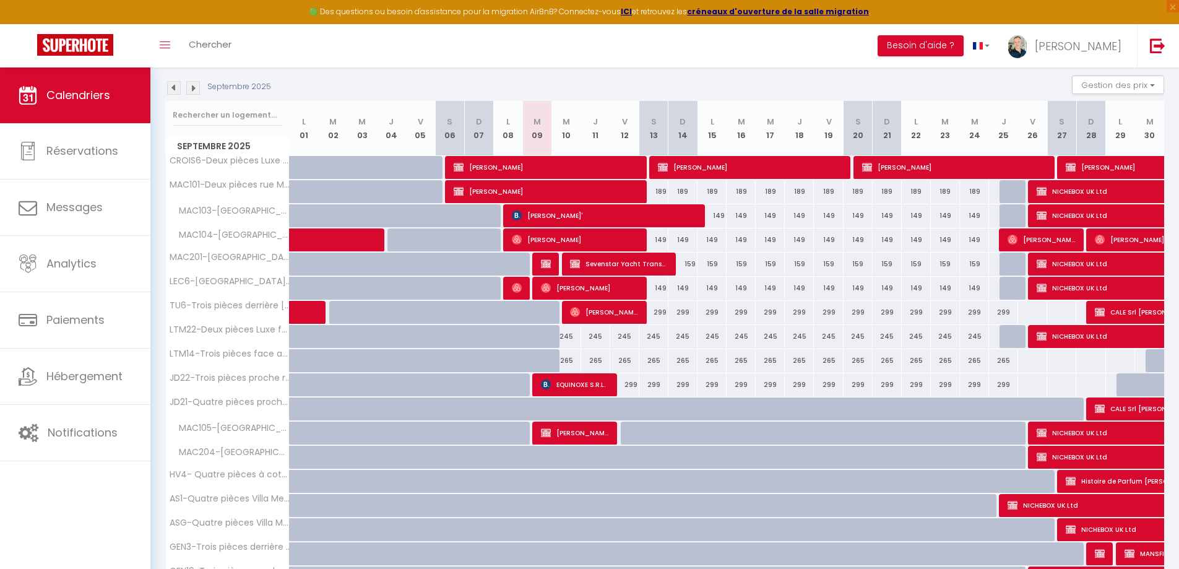
scroll to position [124, 0]
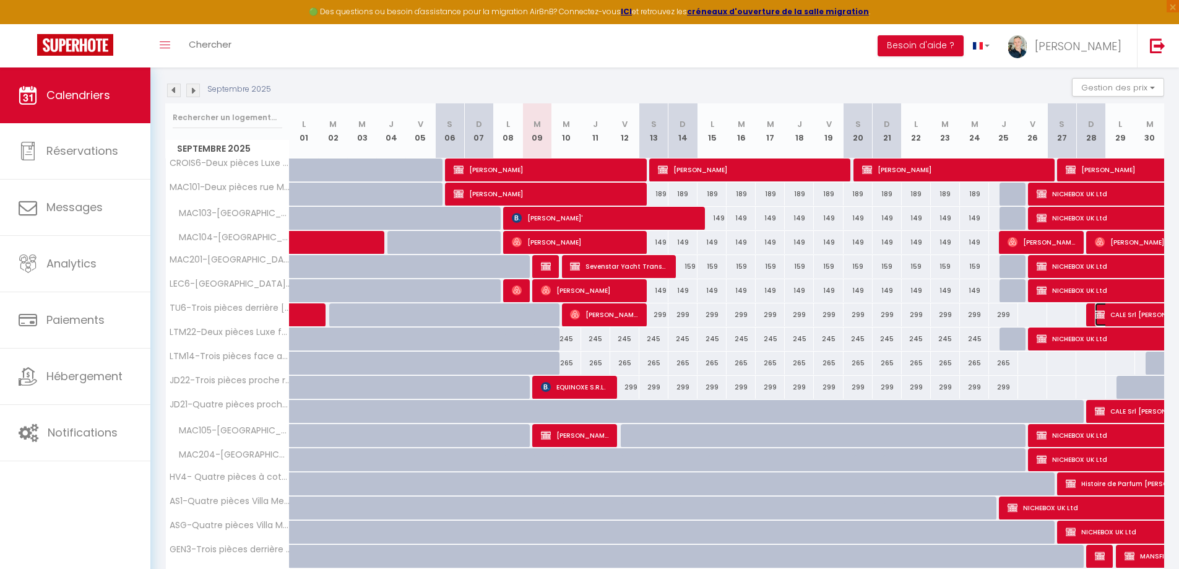
click at [1116, 308] on span "CALE Srl [PERSON_NAME]" at bounding box center [1152, 315] width 114 height 24
select select
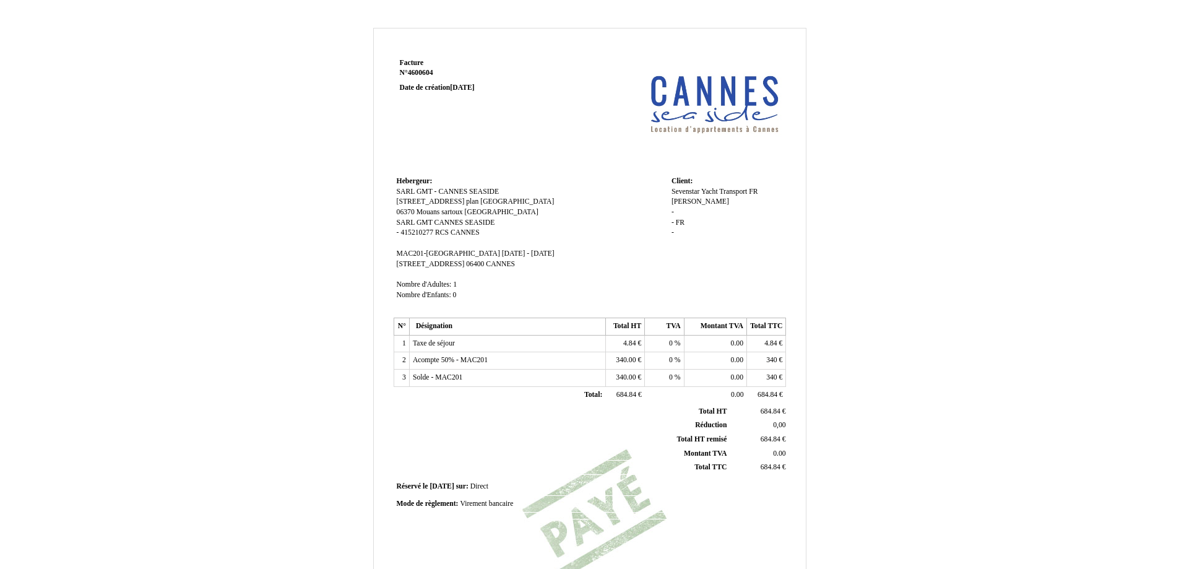
click at [500, 502] on span "Virement bancaire" at bounding box center [486, 504] width 53 height 8
drag, startPoint x: 529, startPoint y: 506, endPoint x: 376, endPoint y: 499, distance: 153.7
click at [392, 502] on div "Mode de règlement: Mode de règlement: Virement bancaire Virement bancaire" at bounding box center [589, 509] width 397 height 27
drag, startPoint x: 674, startPoint y: 505, endPoint x: 636, endPoint y: 505, distance: 37.8
click at [673, 505] on div "Mode de règlement: Mode de règlement: PAIEMENT STRIPE ACOMPTE LE [DATE] 333,29 …" at bounding box center [590, 504] width 387 height 11
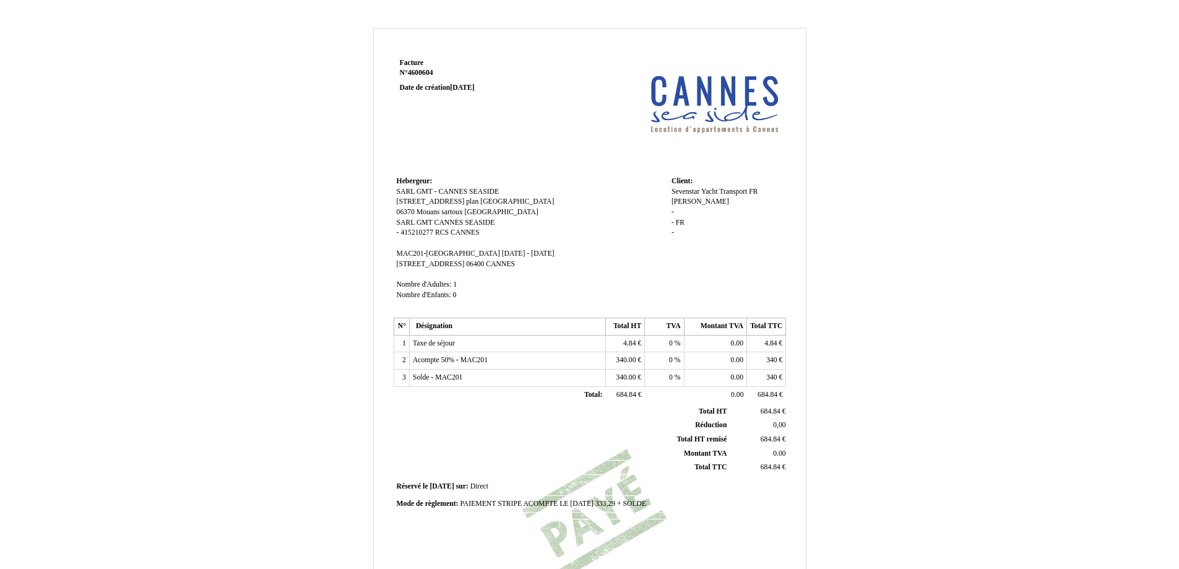
click at [646, 501] on span "PAIEMENT STRIPE ACOMPTE LE [DATE] 333,29 + SOLDE" at bounding box center [553, 504] width 186 height 8
click at [519, 505] on input "PAIEMENT STRIPE ACOMPTE LE [DATE] 333,29 + SOLDE STRIPE LE [DATE] DE 333,29 + 4…" at bounding box center [531, 505] width 142 height 13
type input "PAIEMENT STRIPE ACOMPTE LE [DATE] 333,29 + SOLDE STRIPE LE [DATE] DE 333,29 + 4…"
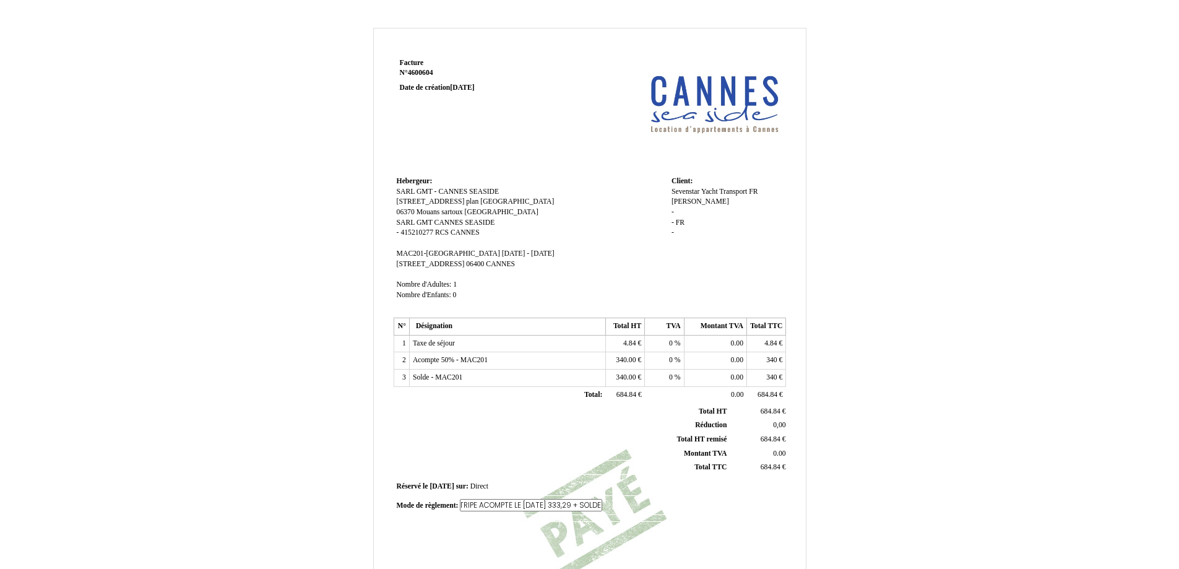
click at [677, 506] on div "Mode de règlement: Mode de règlement: PAIEMENT STRIPE ACOMPTE LE [DATE] 333,29 …" at bounding box center [590, 505] width 387 height 13
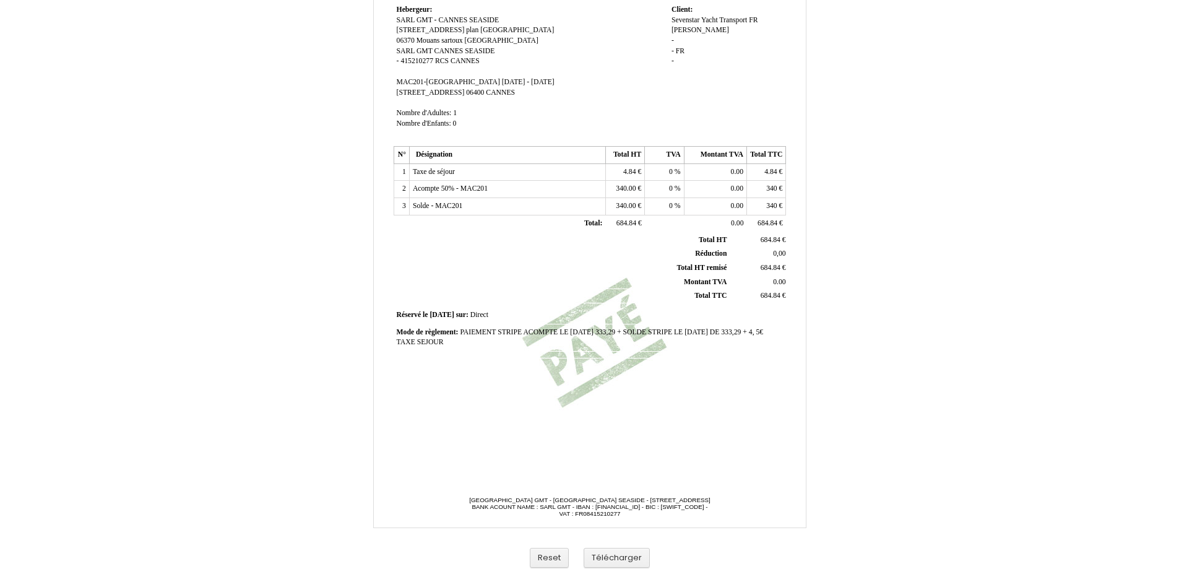
scroll to position [178, 0]
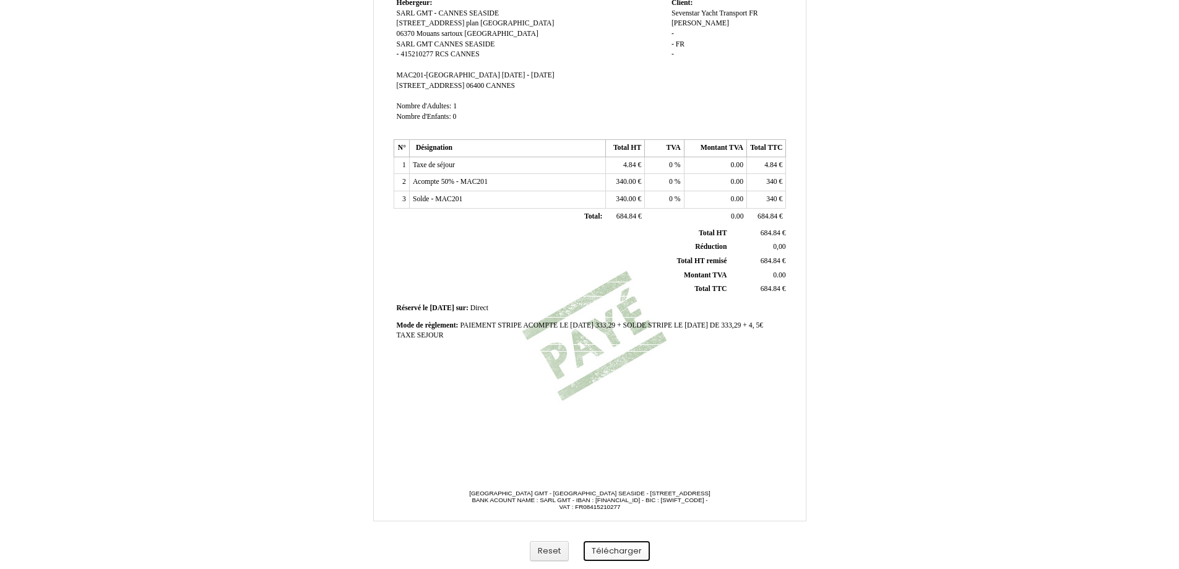
click at [630, 547] on button "Télécharger" at bounding box center [617, 551] width 66 height 20
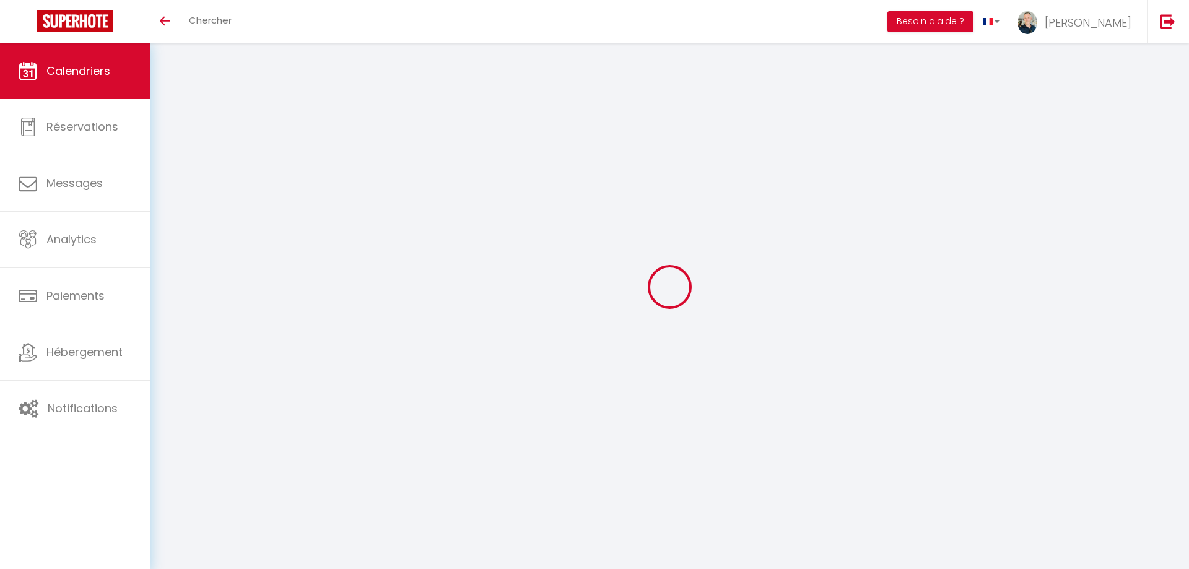
select select
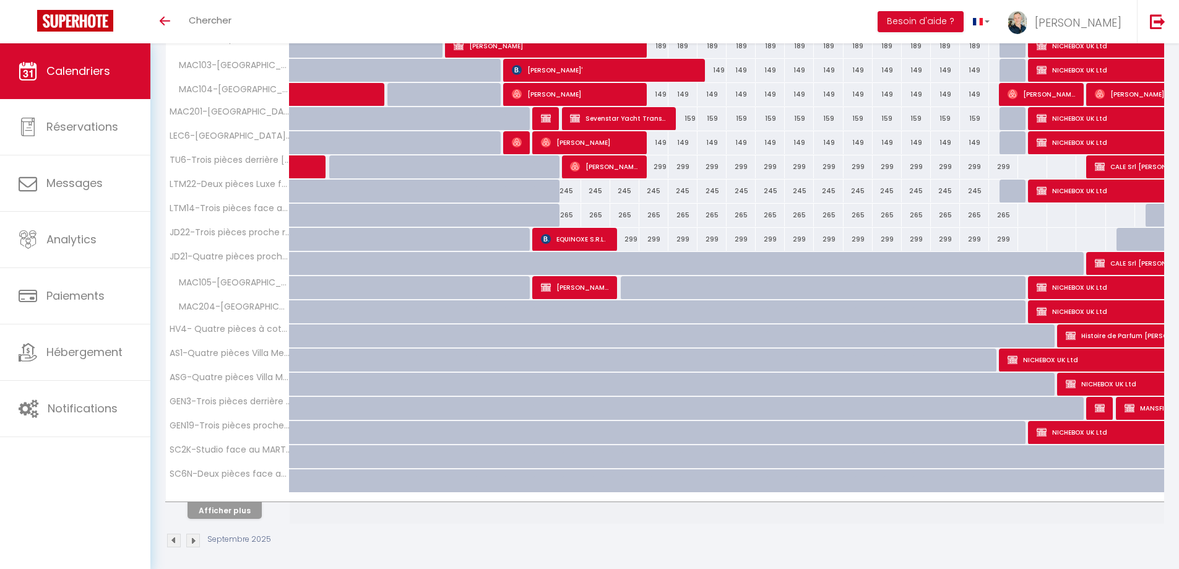
scroll to position [186, 0]
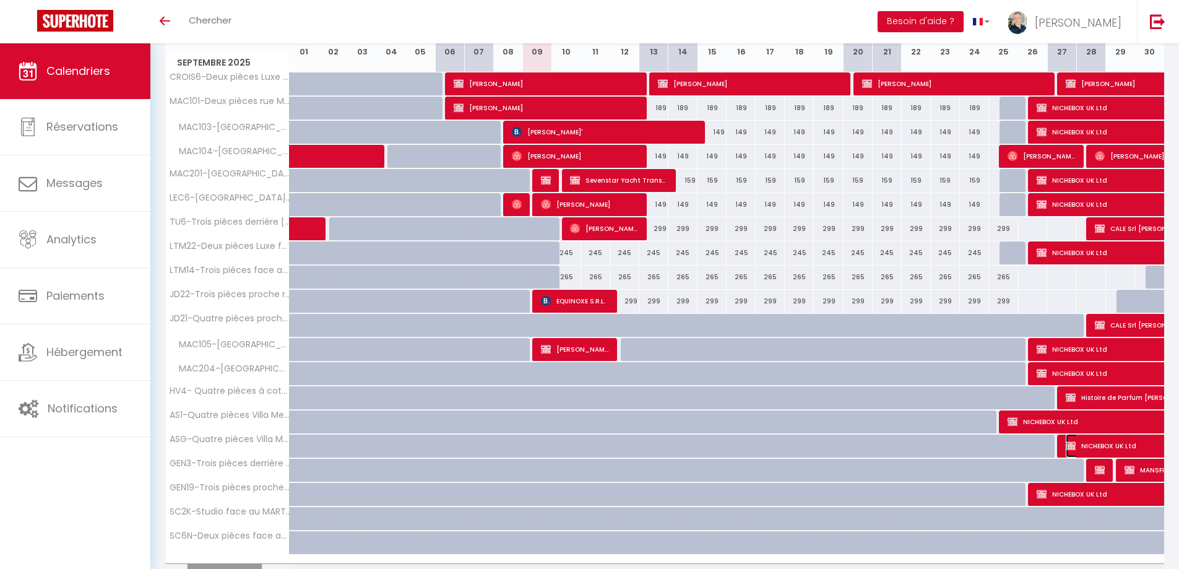
click at [1073, 442] on img at bounding box center [1071, 446] width 10 height 10
select select "KO"
select select "0"
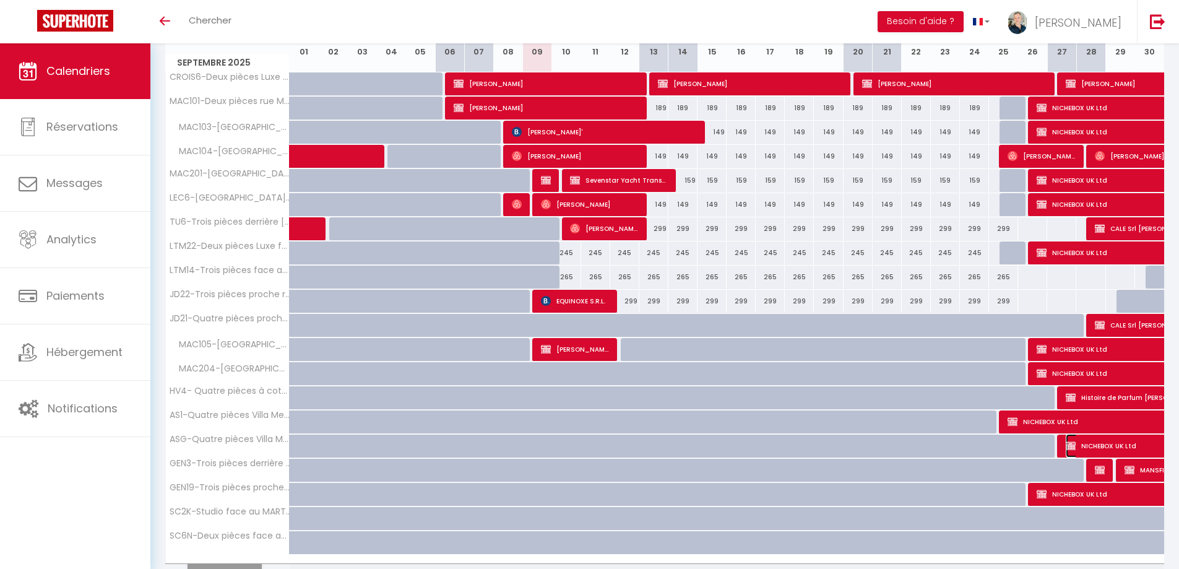
select select "0"
select select
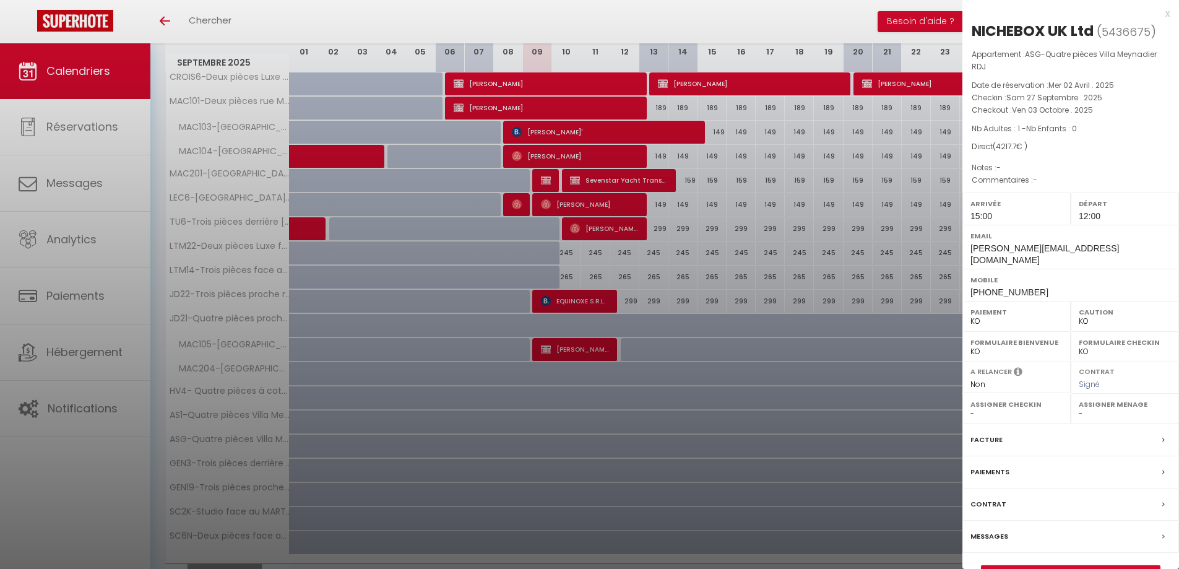
click at [1173, 11] on div "x NICHEBOX UK Ltd ( 5436675 ) Appartement : ASG-Quatre pièces Villa Meynadier R…" at bounding box center [1071, 300] width 217 height 601
drag, startPoint x: 1166, startPoint y: 14, endPoint x: 1162, endPoint y: 27, distance: 13.1
click at [1166, 14] on div "x" at bounding box center [1066, 13] width 207 height 15
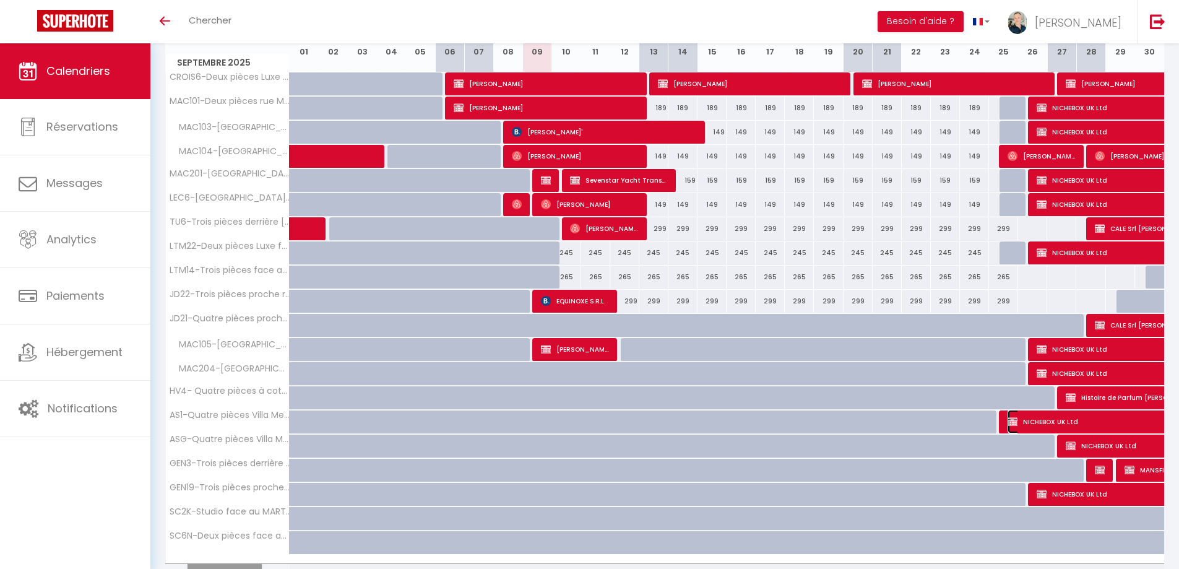
click at [1067, 416] on span "NICHEBOX UK Ltd" at bounding box center [1122, 422] width 228 height 24
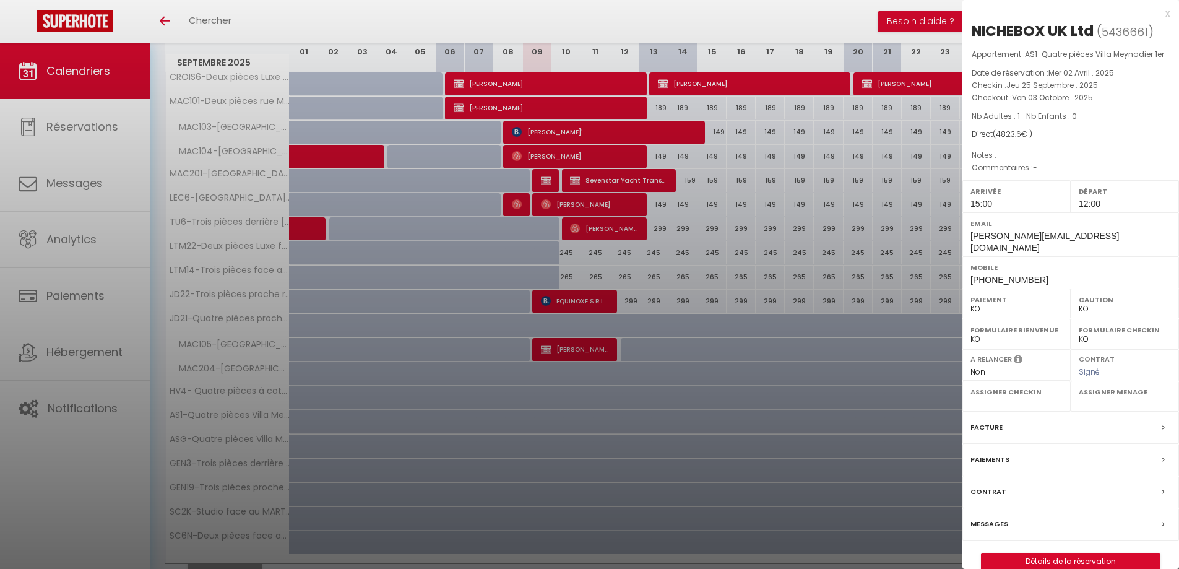
click at [1168, 14] on div "x" at bounding box center [1066, 13] width 207 height 15
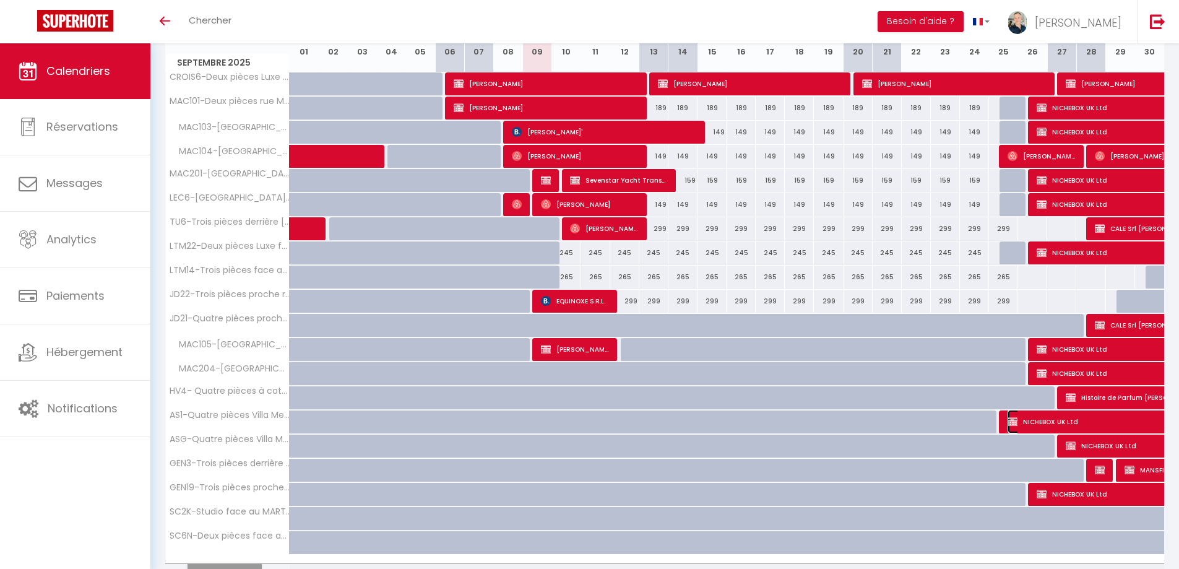
click at [1076, 424] on span "NICHEBOX UK Ltd" at bounding box center [1122, 422] width 228 height 24
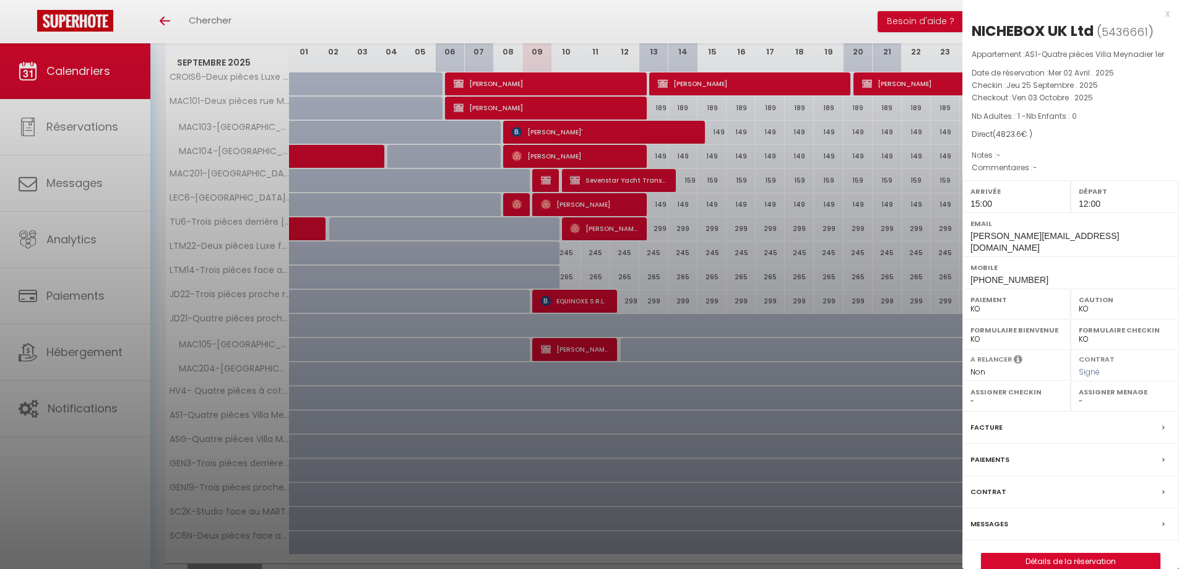
click at [1165, 14] on div "x" at bounding box center [1066, 13] width 207 height 15
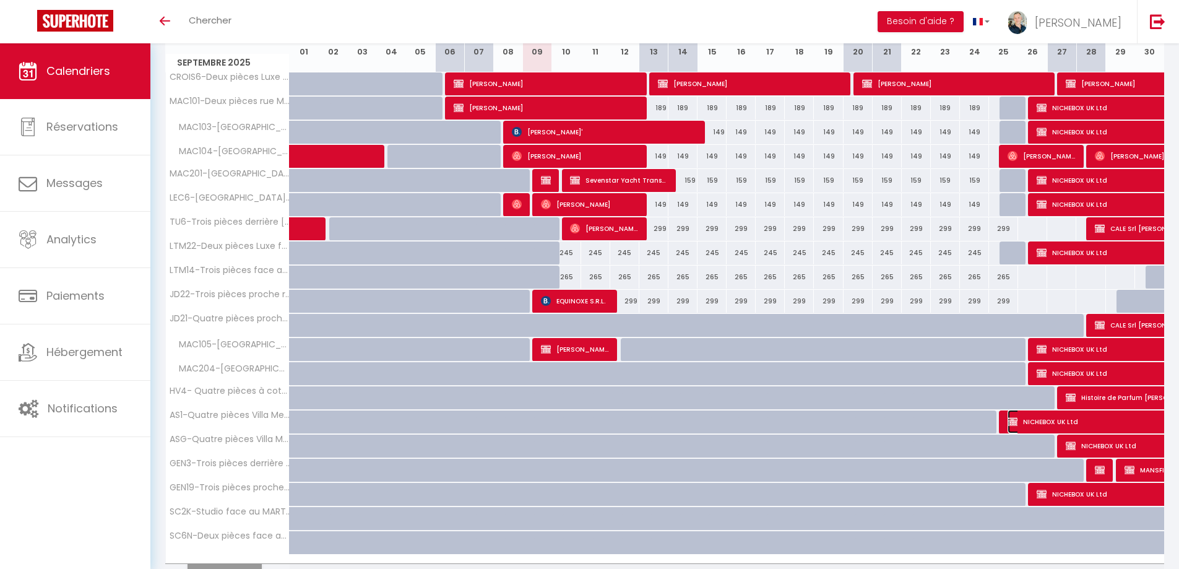
click at [1015, 423] on img at bounding box center [1013, 422] width 10 height 10
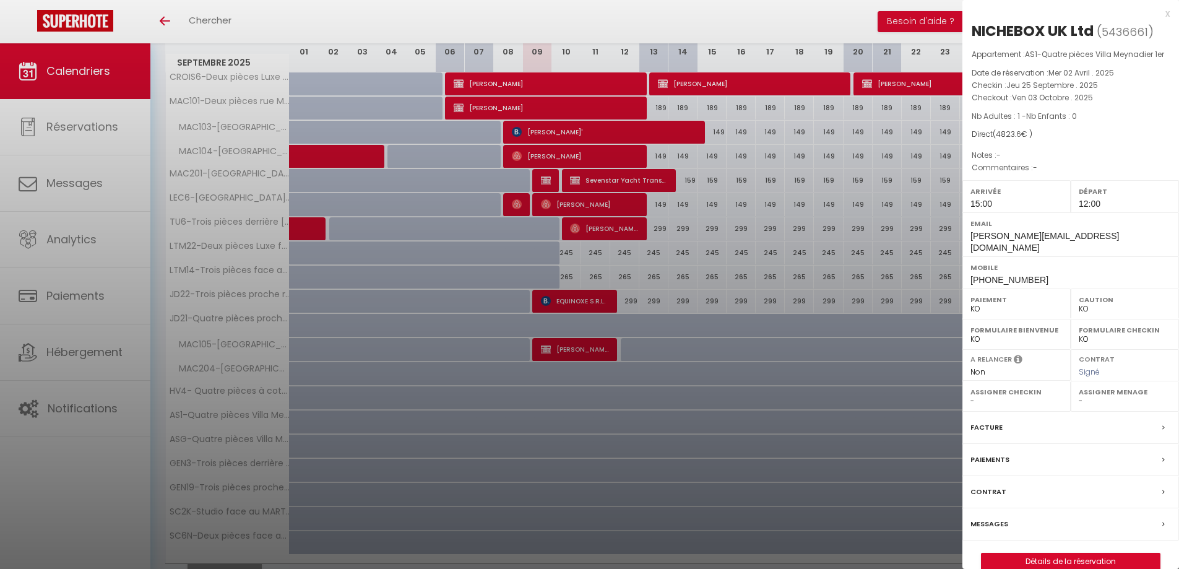
drag, startPoint x: 866, startPoint y: 262, endPoint x: 1155, endPoint y: 270, distance: 289.2
click at [869, 259] on div at bounding box center [589, 284] width 1179 height 569
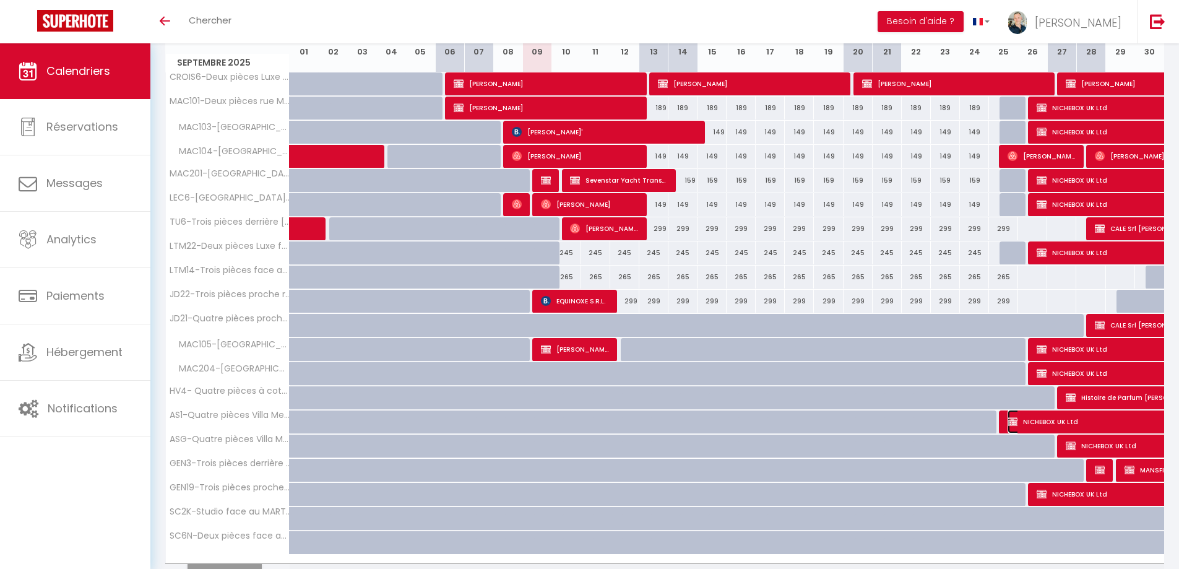
click at [1076, 414] on span "NICHEBOX UK Ltd" at bounding box center [1122, 422] width 228 height 24
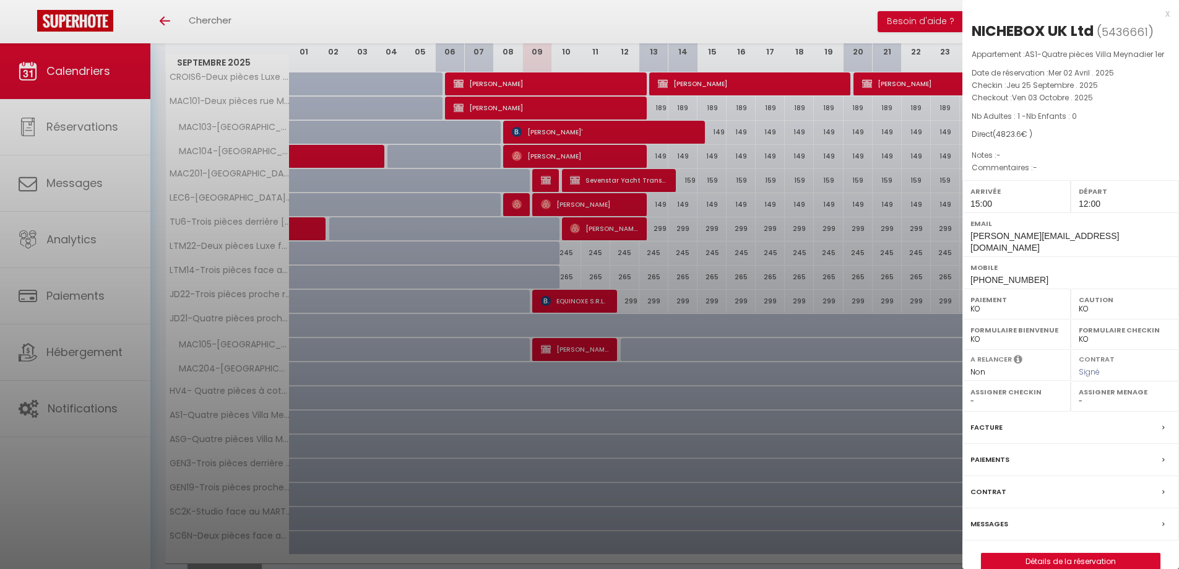
click at [1168, 13] on div "x" at bounding box center [1066, 13] width 207 height 15
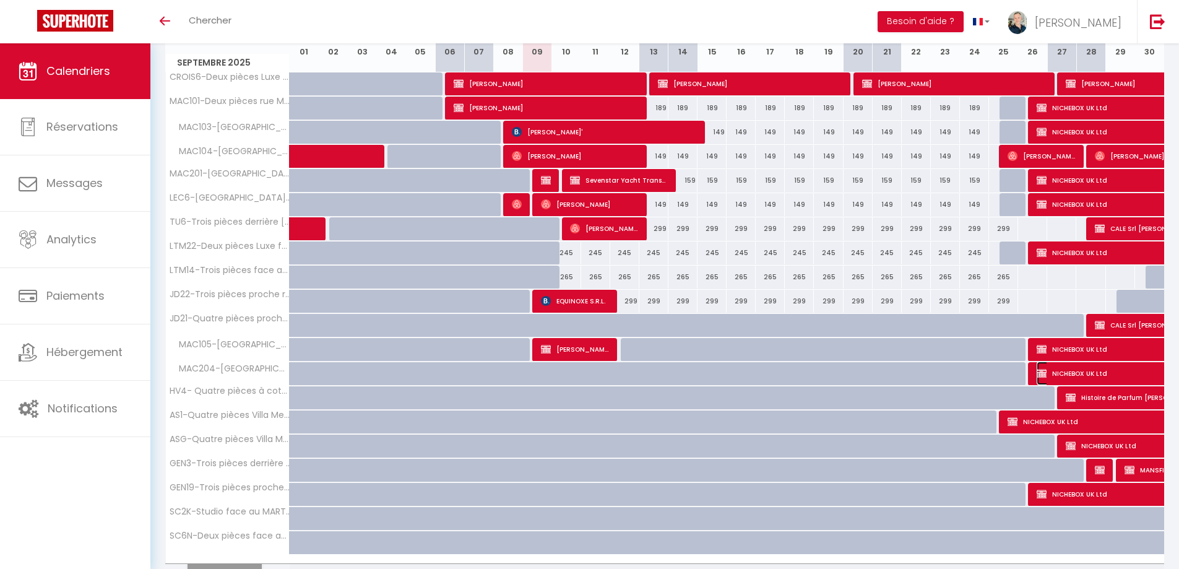
click at [1063, 374] on span "NICHEBOX UK Ltd" at bounding box center [1136, 374] width 199 height 24
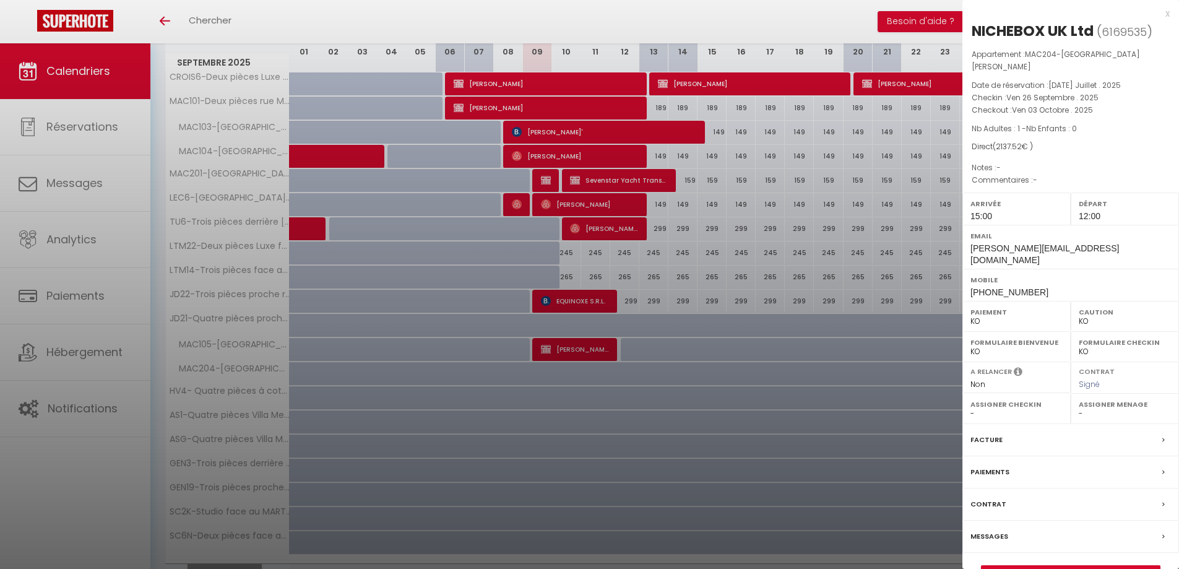
click at [1165, 14] on div "x" at bounding box center [1066, 13] width 207 height 15
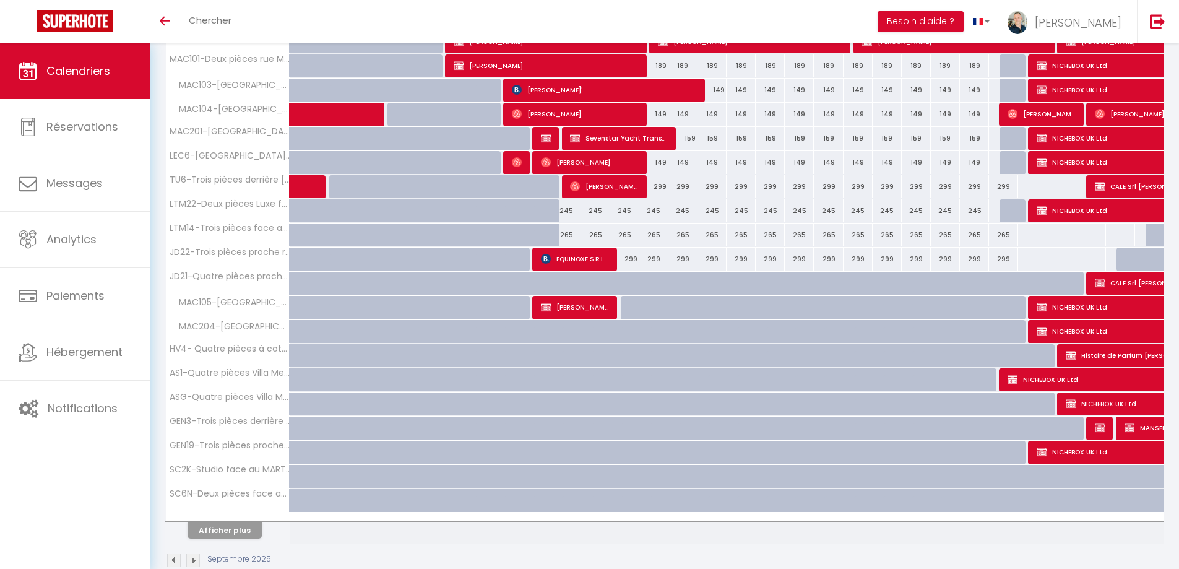
scroll to position [248, 0]
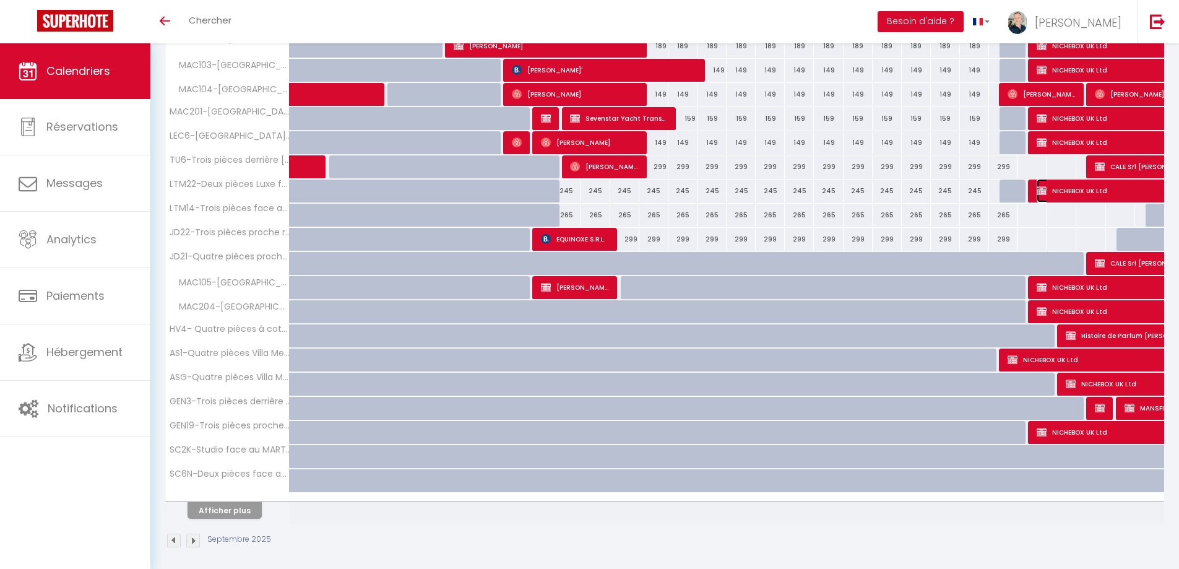
click at [1065, 194] on span "NICHEBOX UK Ltd" at bounding box center [1136, 191] width 199 height 24
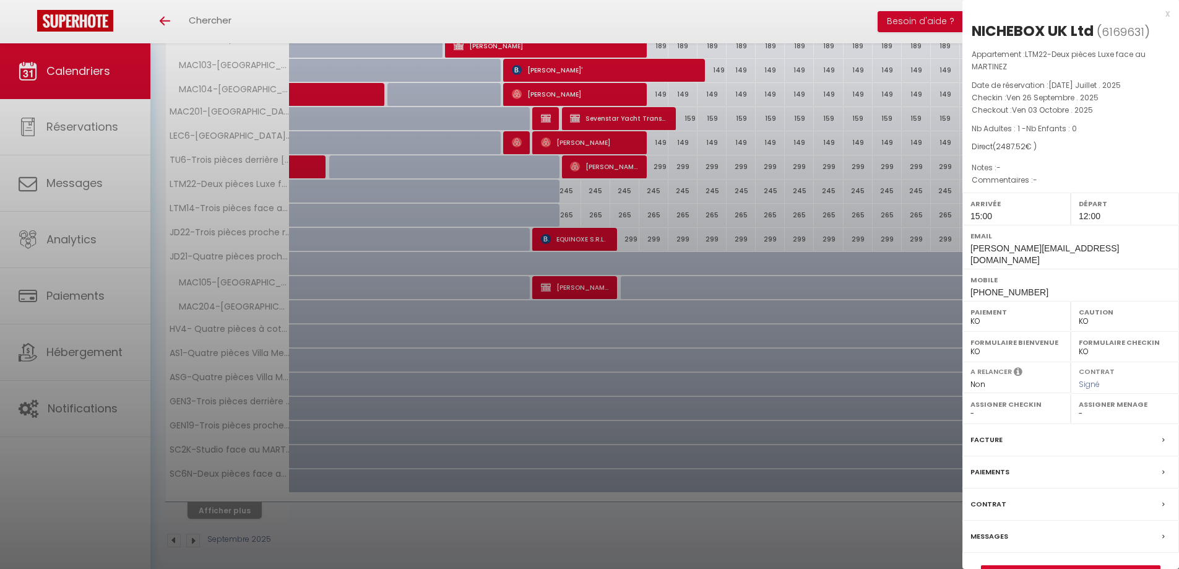
click at [328, 237] on div at bounding box center [589, 284] width 1179 height 569
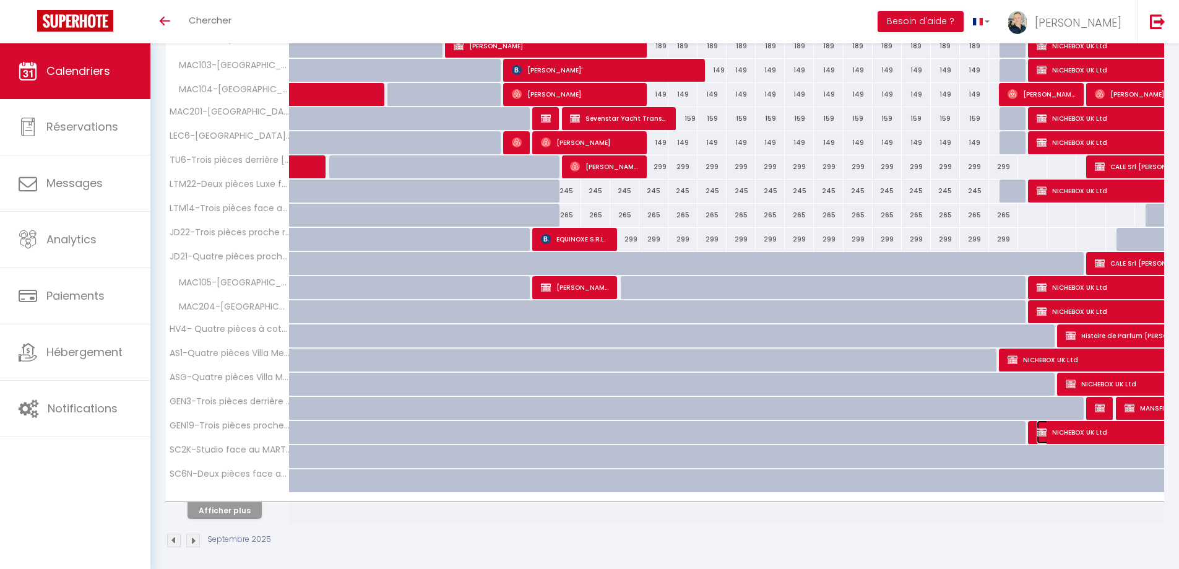
click at [1097, 428] on span "NICHEBOX UK Ltd" at bounding box center [1136, 432] width 199 height 24
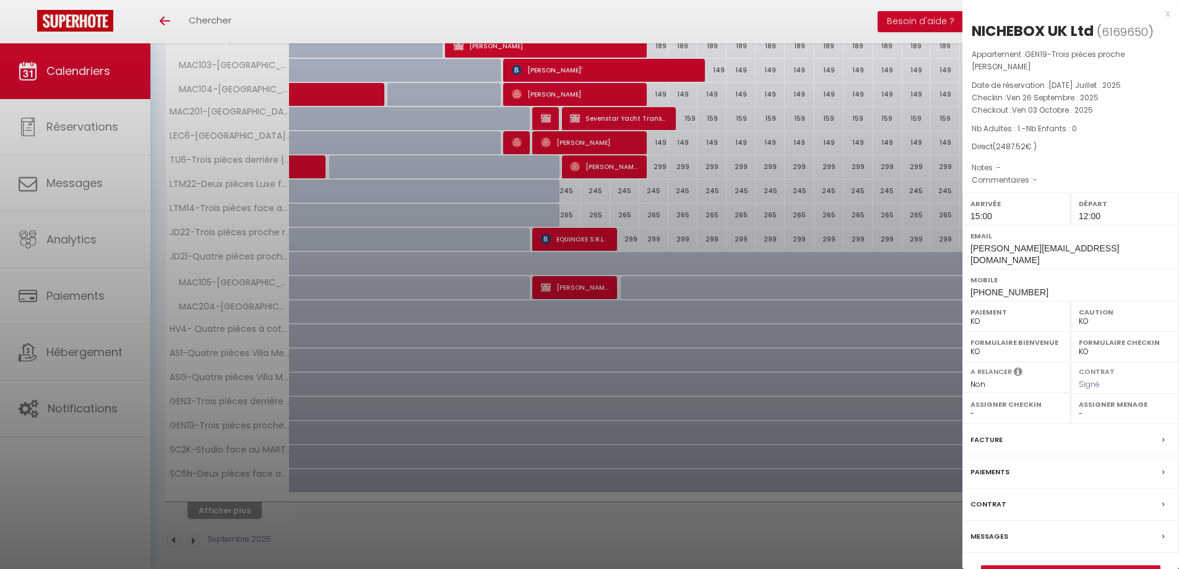
click at [331, 178] on div at bounding box center [589, 284] width 1179 height 569
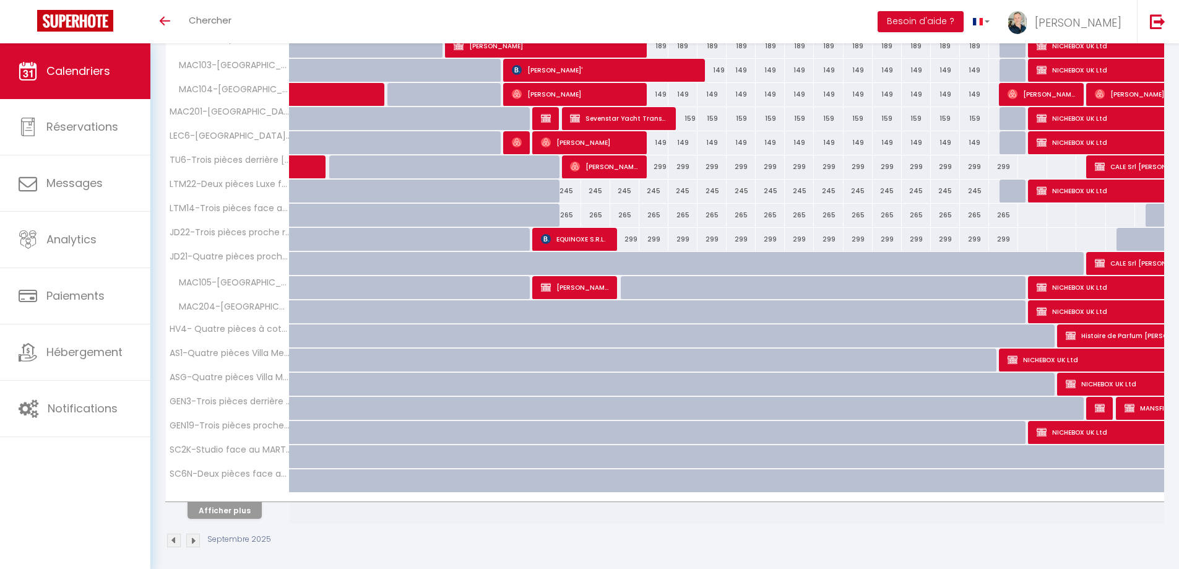
scroll to position [0, 0]
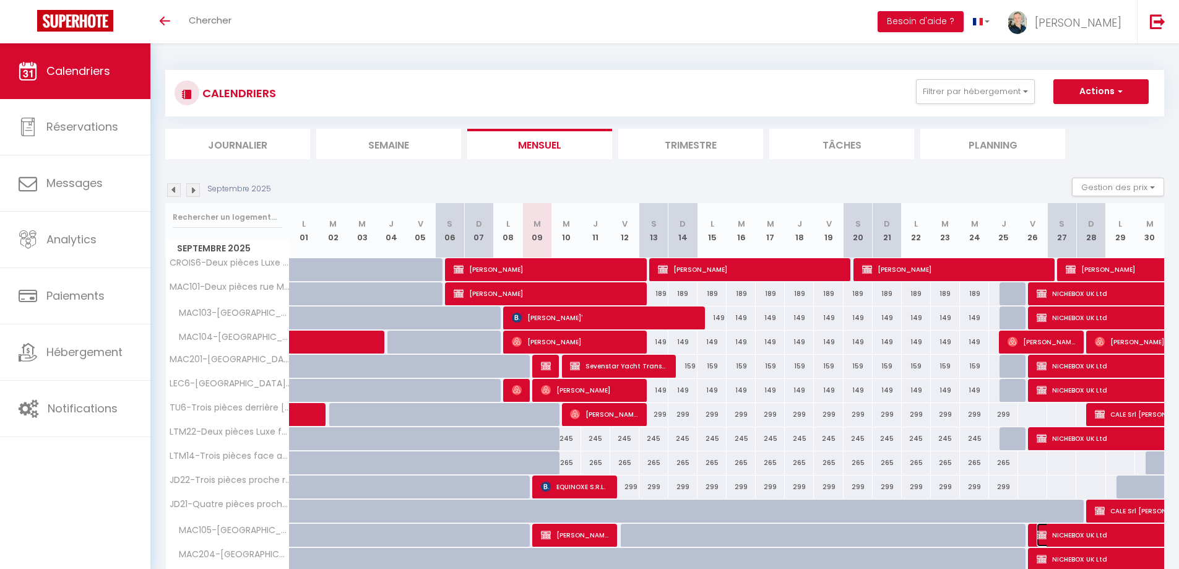
click at [1056, 537] on span "NICHEBOX UK Ltd" at bounding box center [1136, 535] width 199 height 24
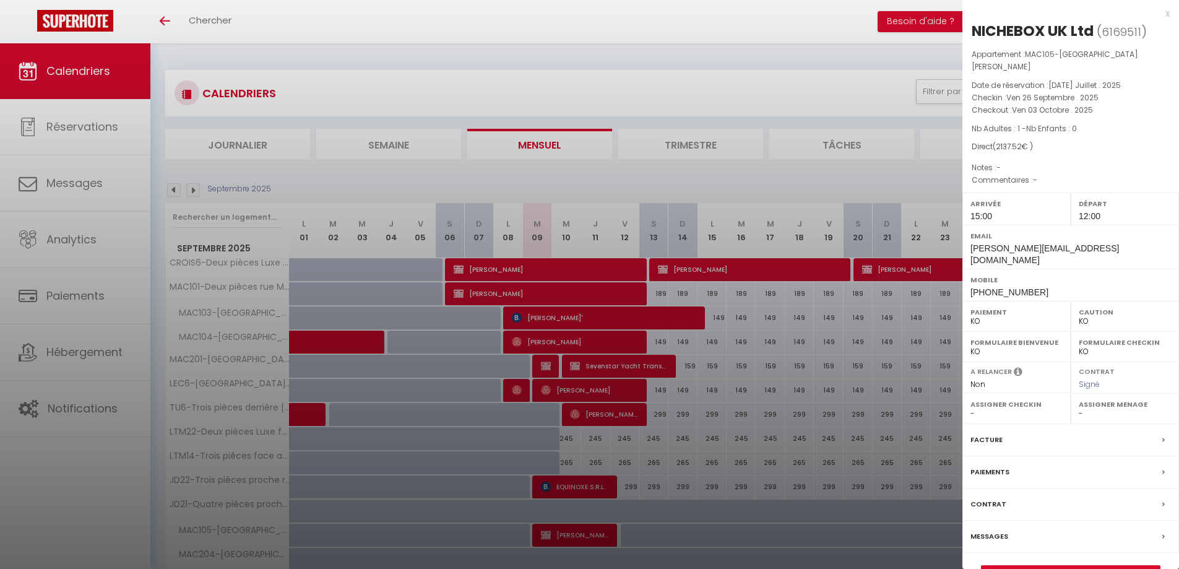
drag, startPoint x: 831, startPoint y: 353, endPoint x: 807, endPoint y: 386, distance: 40.9
click at [831, 353] on div at bounding box center [589, 284] width 1179 height 569
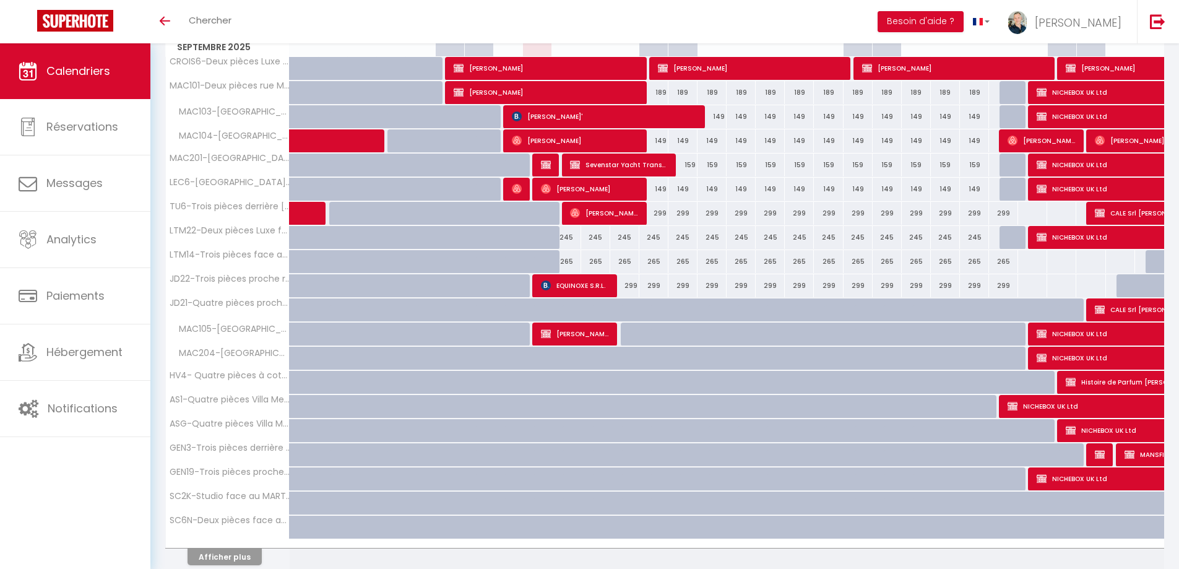
scroll to position [248, 0]
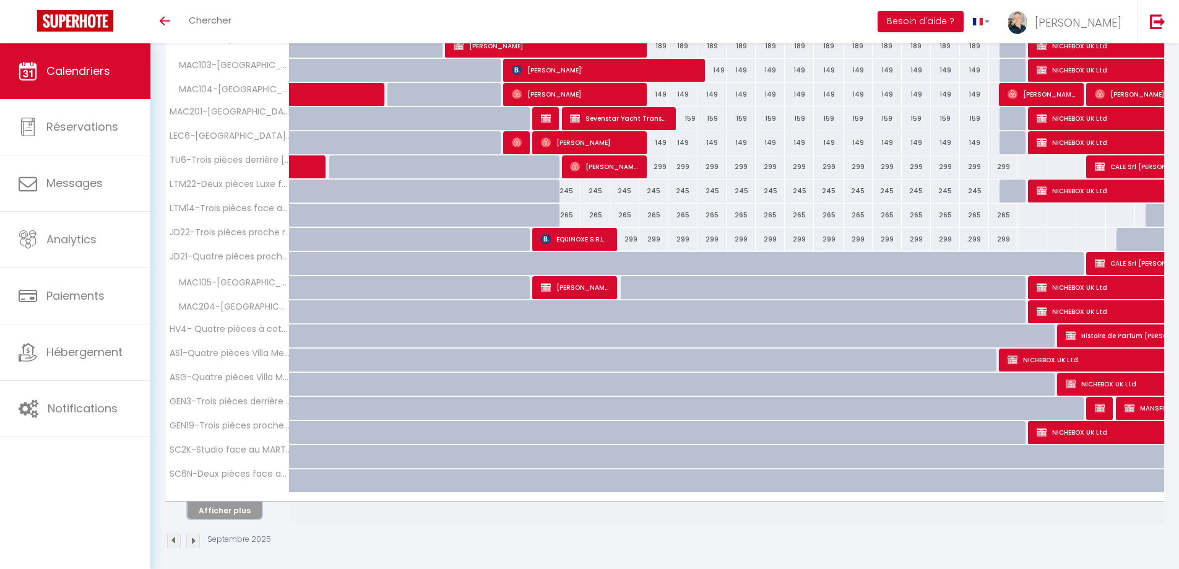
click at [225, 516] on button "Afficher plus" at bounding box center [225, 510] width 74 height 17
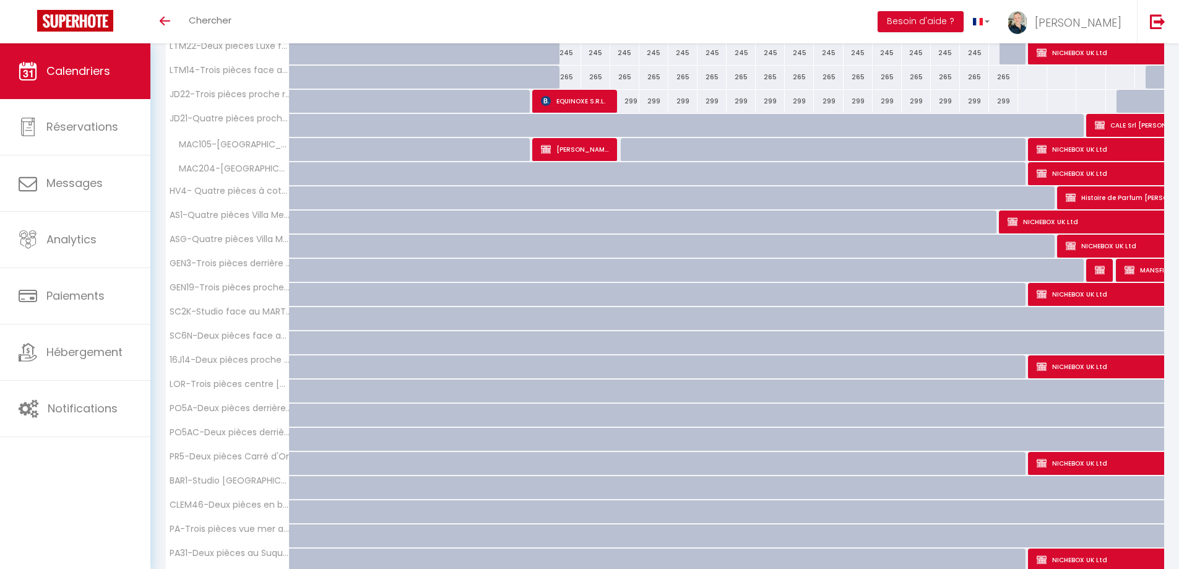
scroll to position [433, 0]
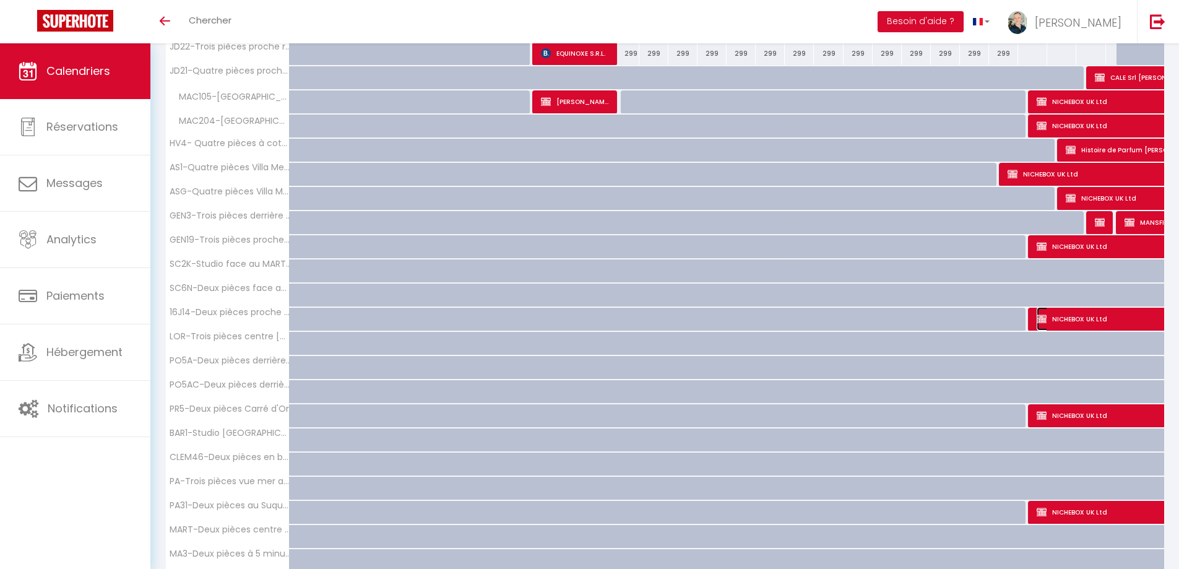
click at [1066, 316] on span "NICHEBOX UK Ltd" at bounding box center [1136, 319] width 199 height 24
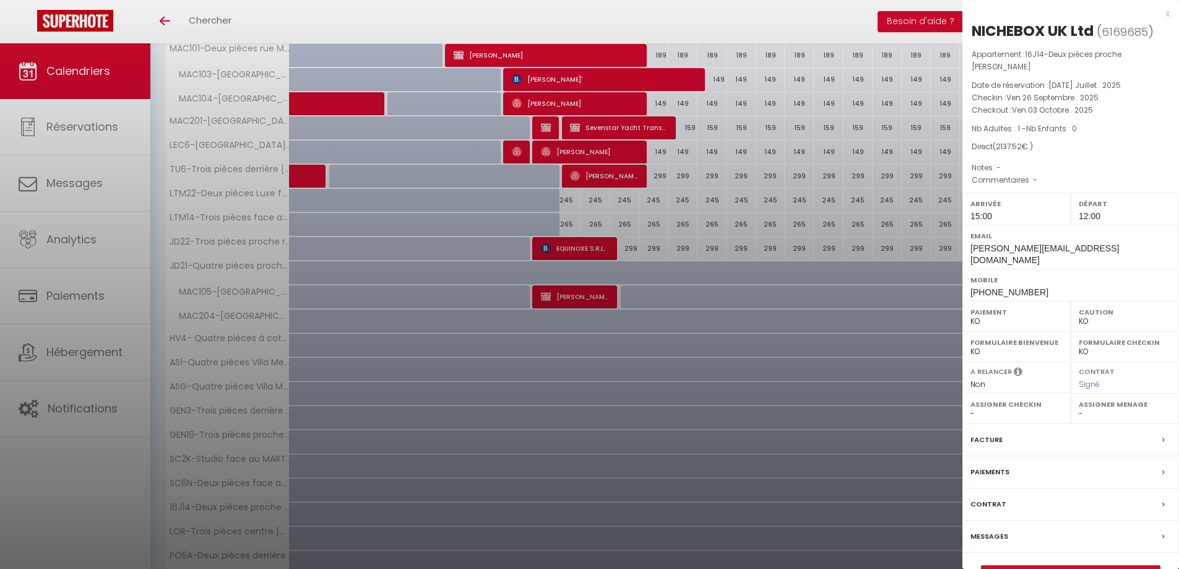
scroll to position [248, 0]
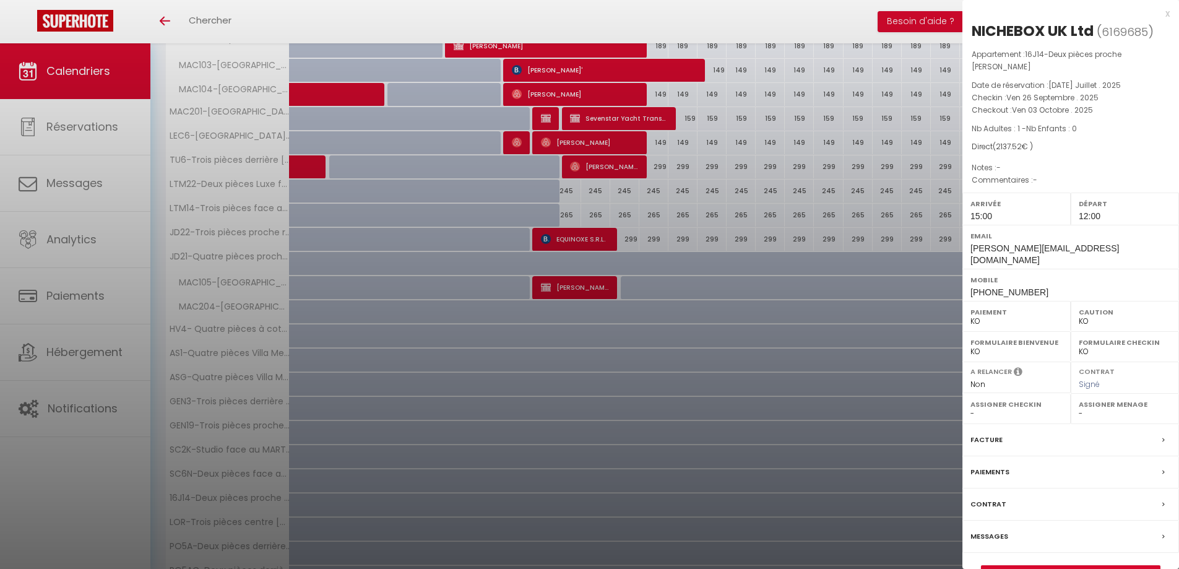
drag, startPoint x: 362, startPoint y: 204, endPoint x: 362, endPoint y: 222, distance: 18.6
click at [362, 204] on div at bounding box center [589, 284] width 1179 height 569
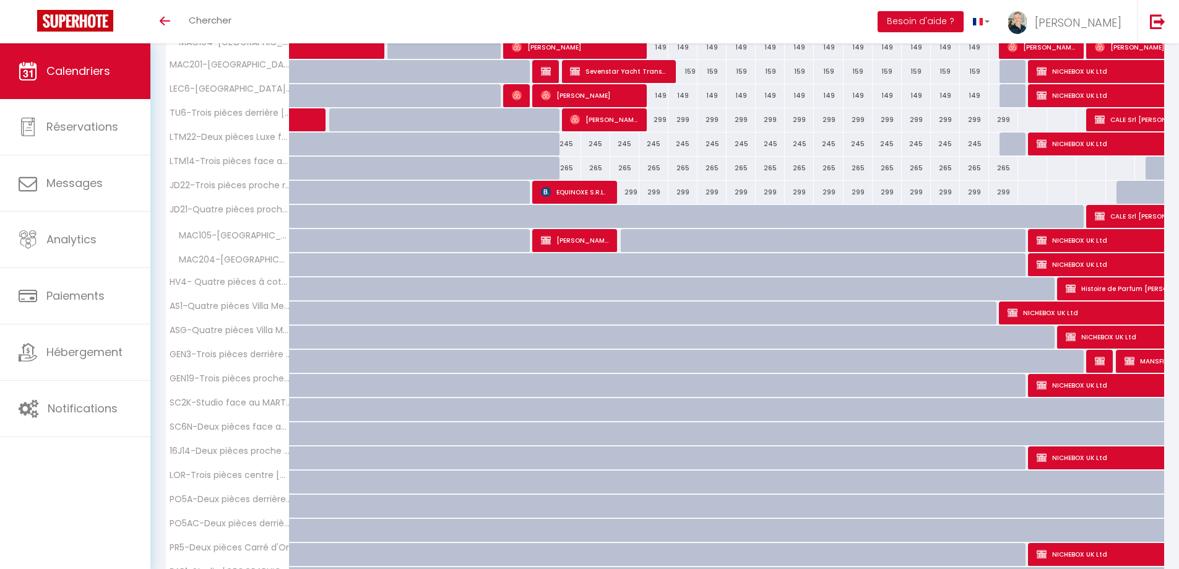
scroll to position [371, 0]
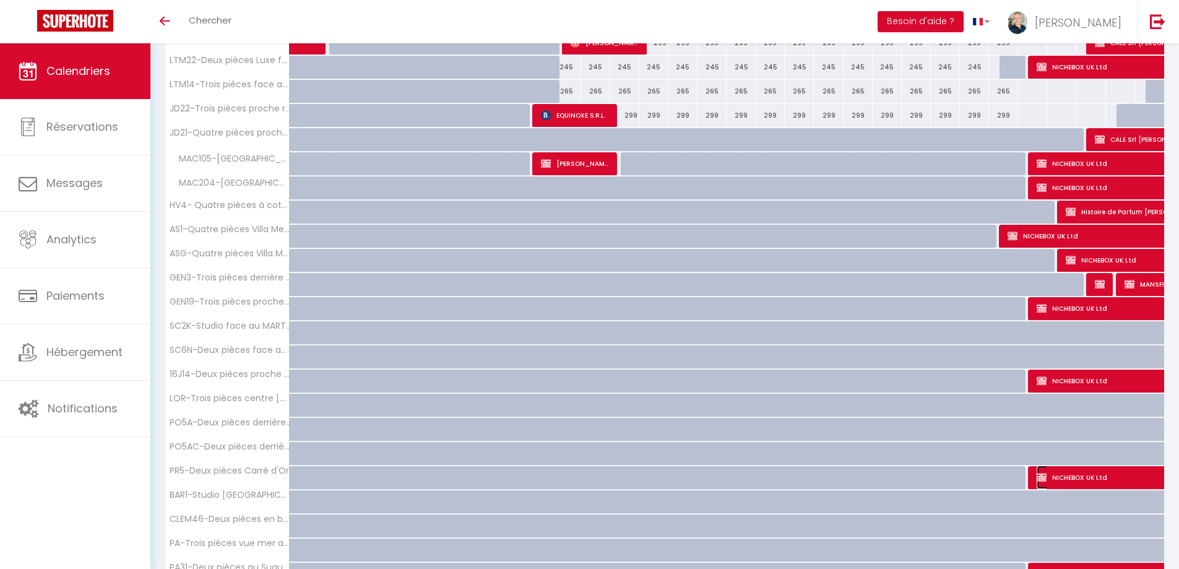
click at [1082, 481] on span "NICHEBOX UK Ltd" at bounding box center [1136, 478] width 199 height 24
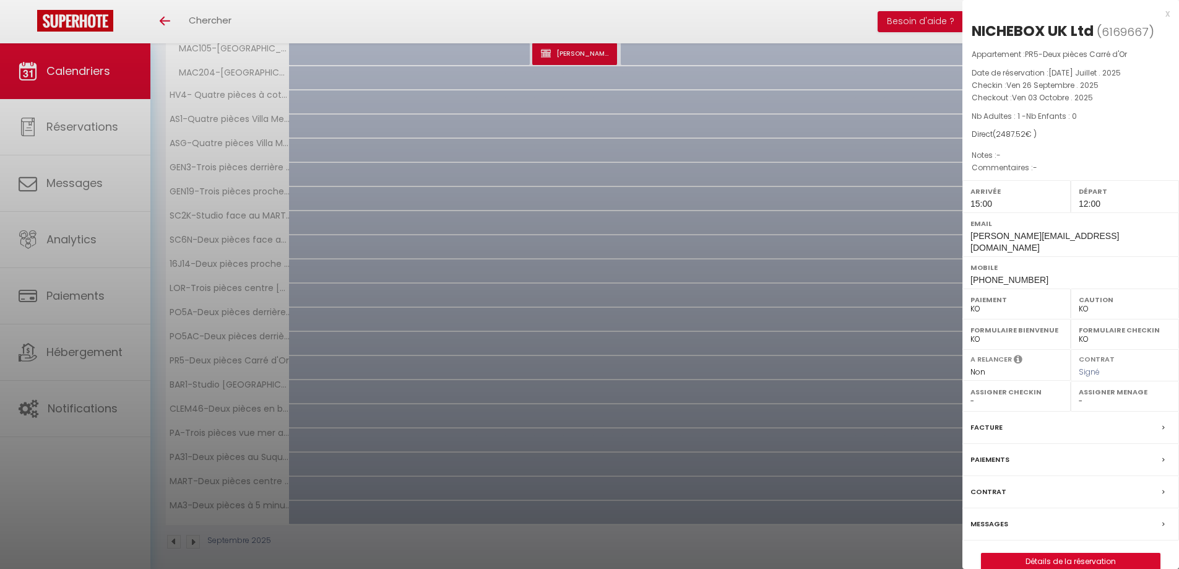
scroll to position [489, 0]
click at [1167, 13] on div "x" at bounding box center [1066, 13] width 207 height 15
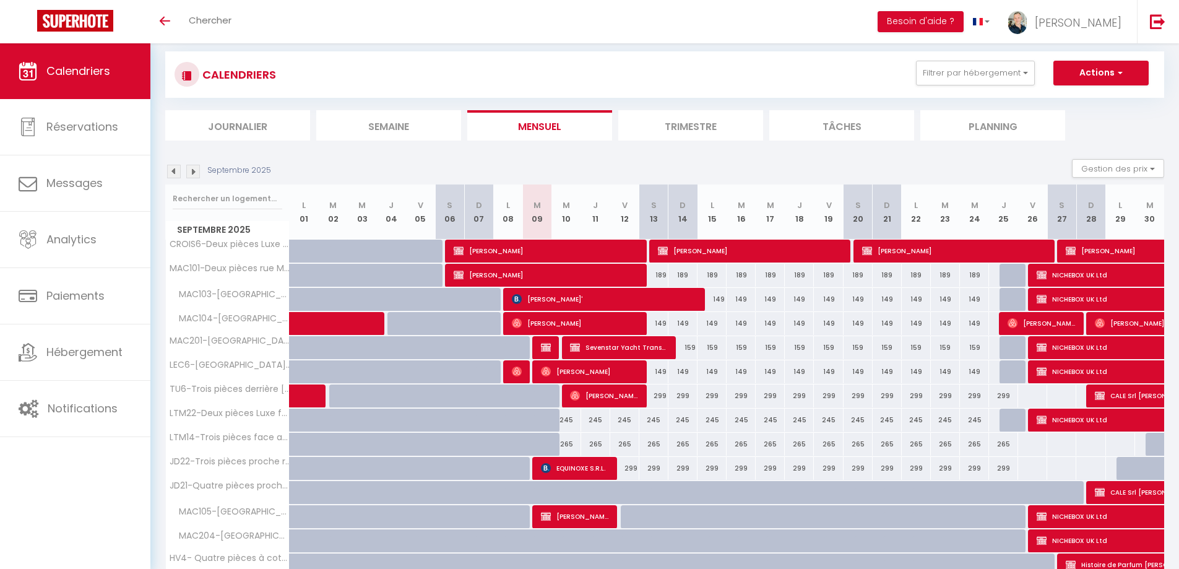
scroll to position [0, 0]
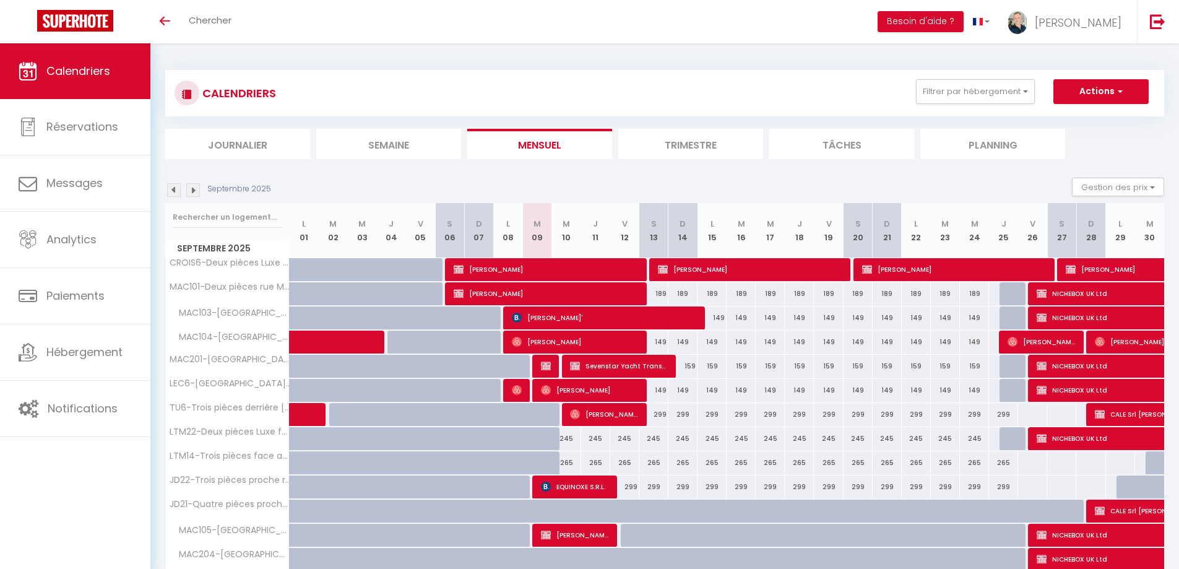
click at [172, 188] on img at bounding box center [174, 190] width 14 height 14
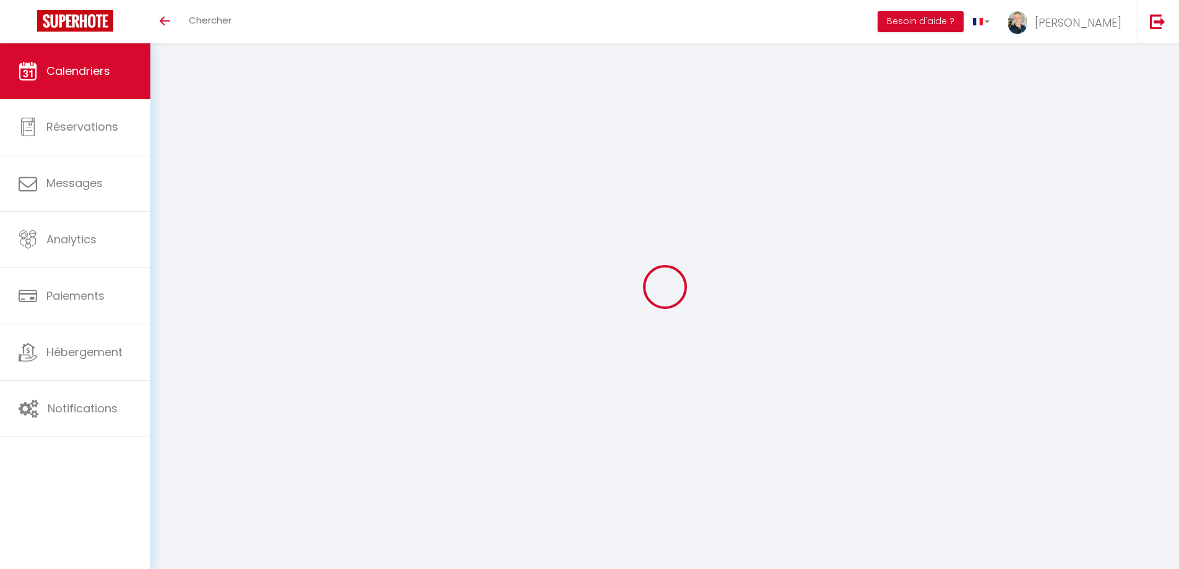
click at [172, 188] on div at bounding box center [664, 286] width 999 height 457
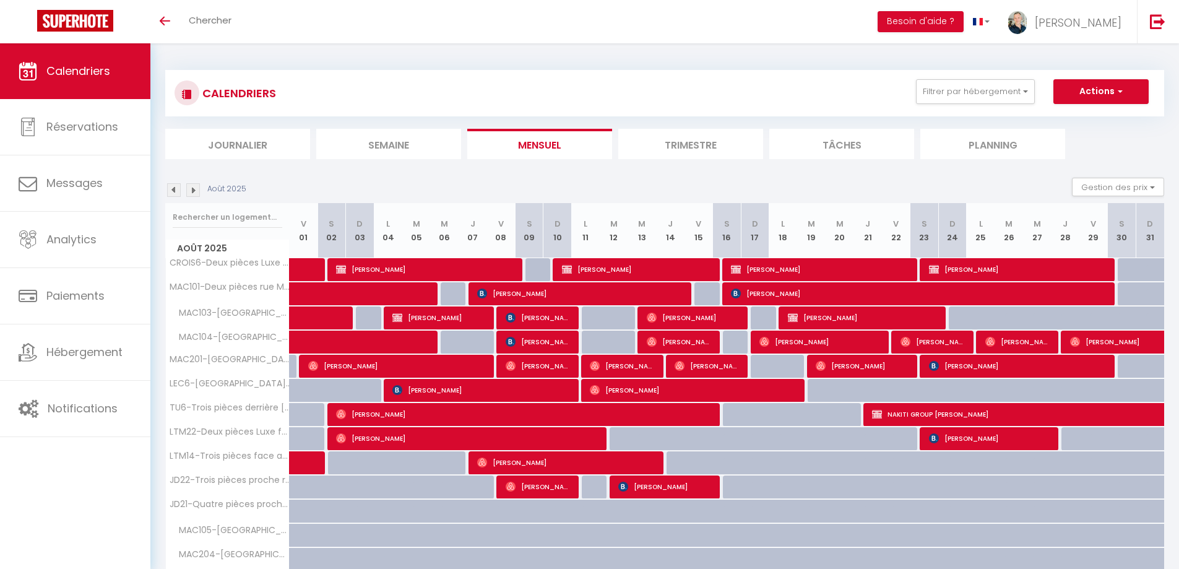
click at [172, 188] on img at bounding box center [174, 190] width 14 height 14
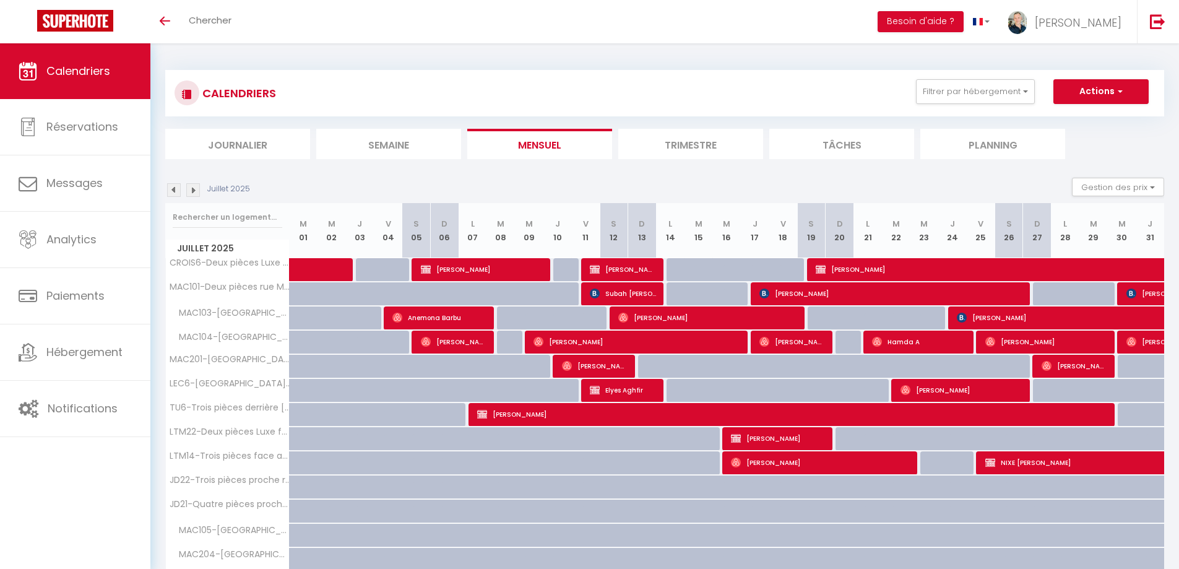
click at [173, 189] on img at bounding box center [174, 190] width 14 height 14
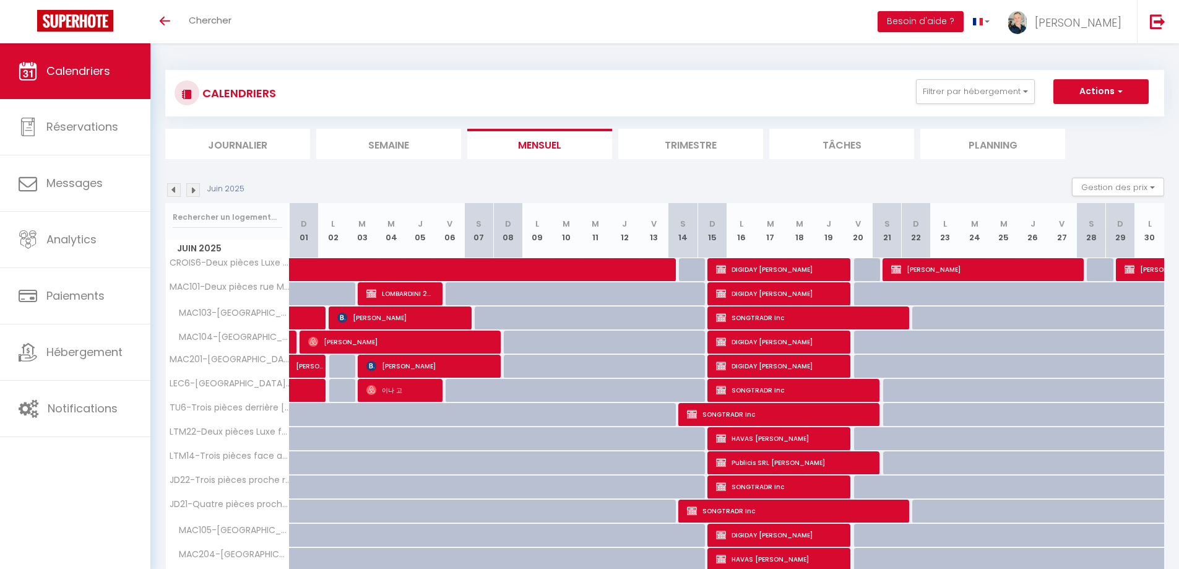
click at [173, 189] on img at bounding box center [174, 190] width 14 height 14
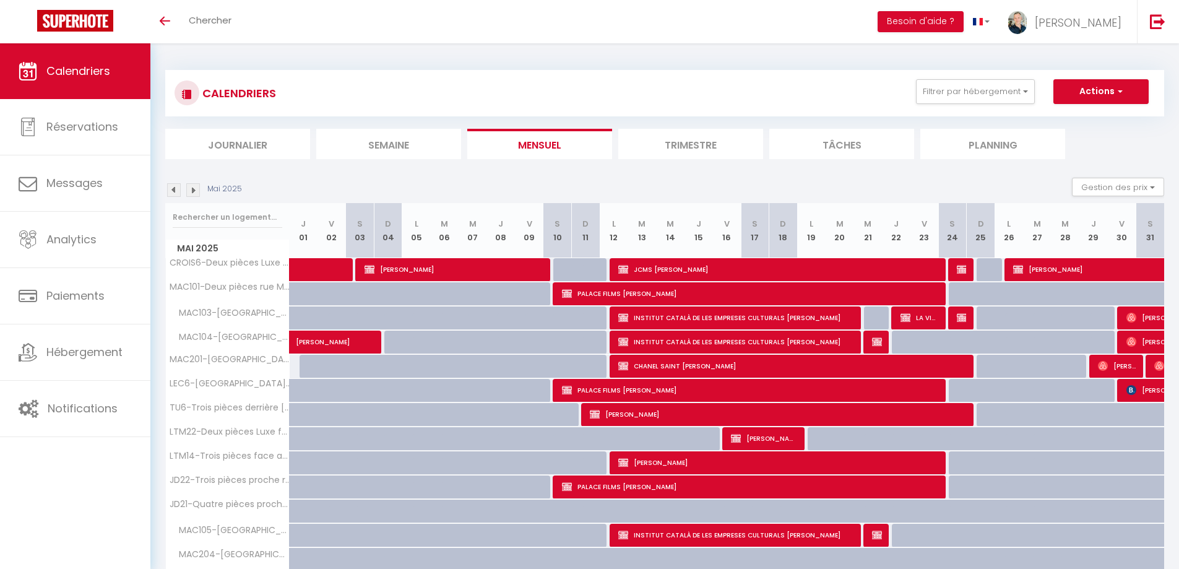
click at [173, 189] on img at bounding box center [174, 190] width 14 height 14
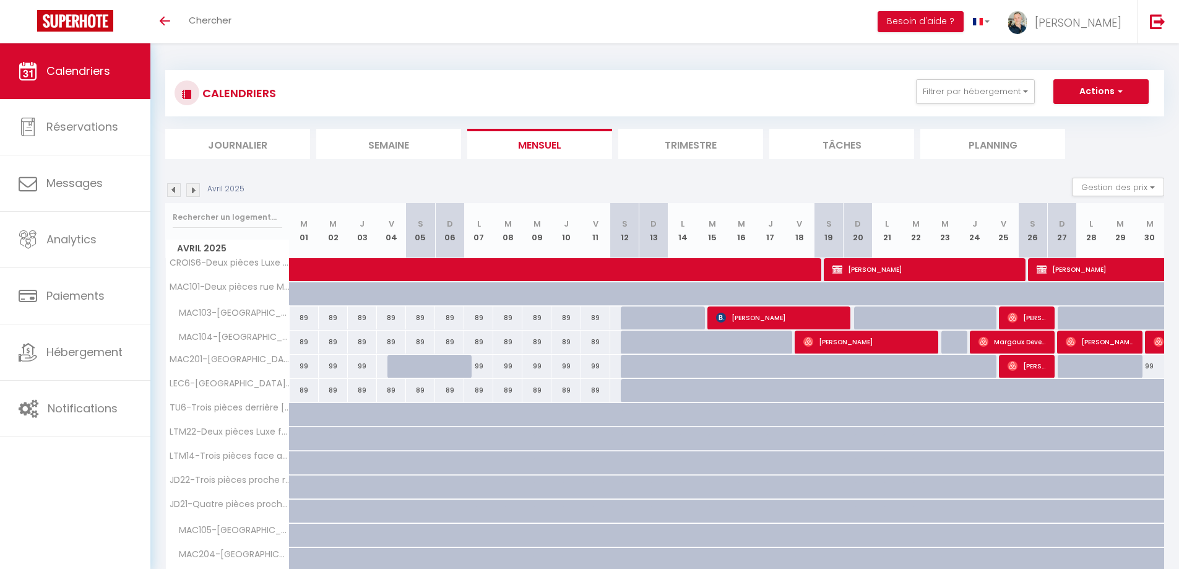
click at [174, 189] on img at bounding box center [174, 190] width 14 height 14
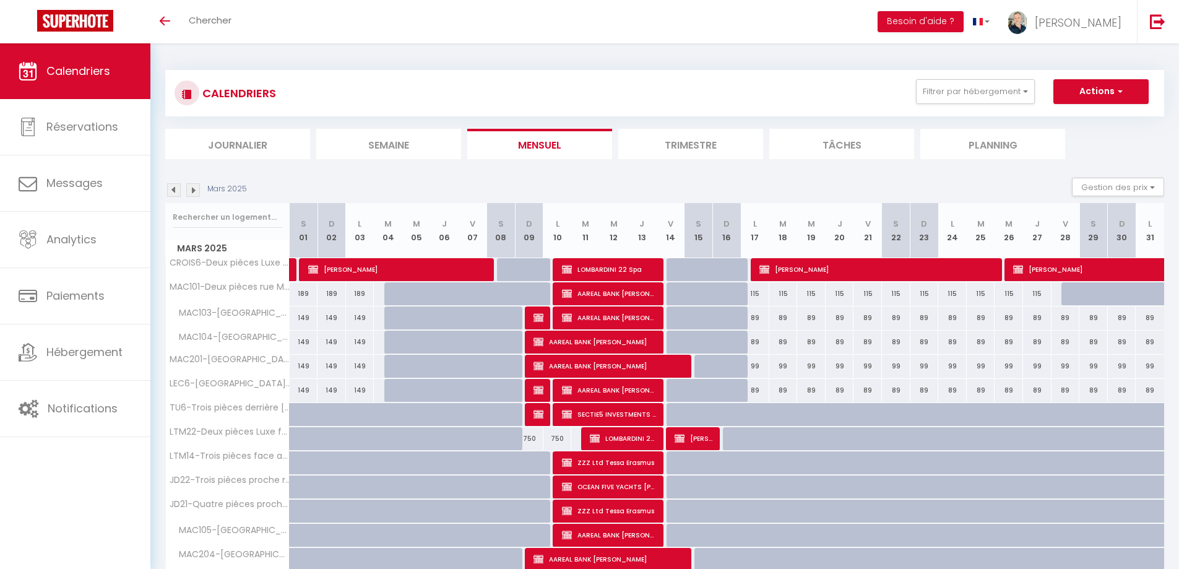
click at [174, 189] on img at bounding box center [174, 190] width 14 height 14
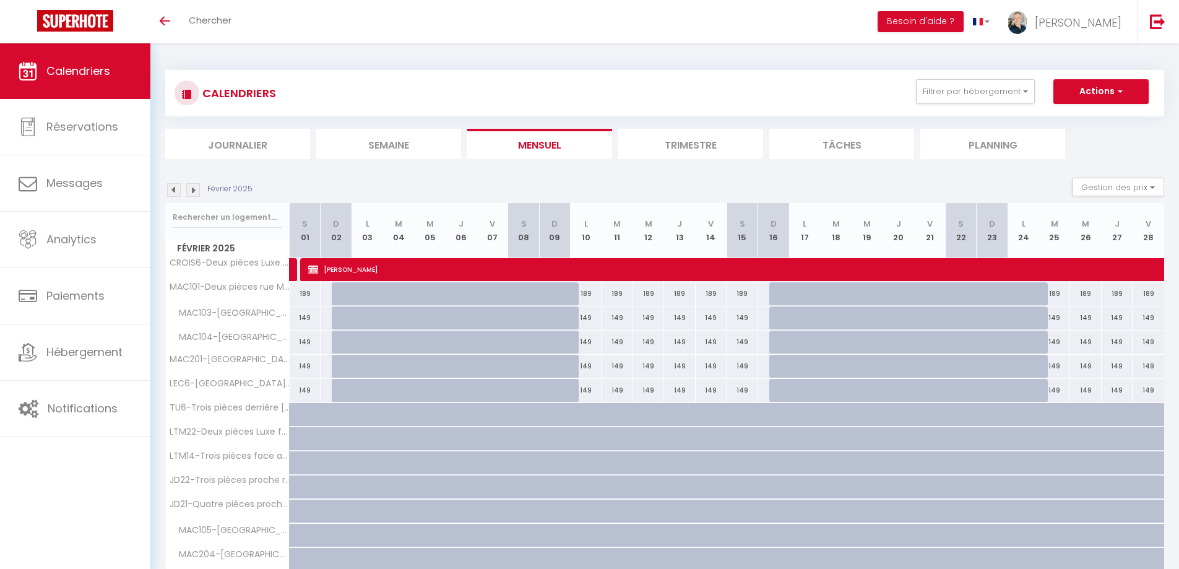
click at [174, 189] on img at bounding box center [174, 190] width 14 height 14
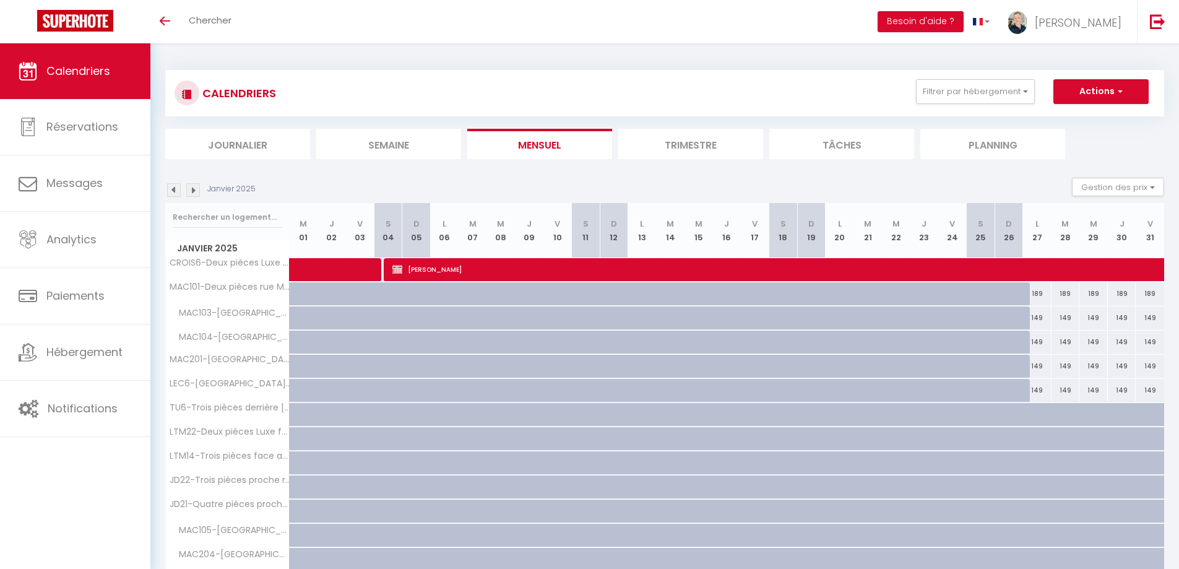
click at [174, 189] on img at bounding box center [174, 190] width 14 height 14
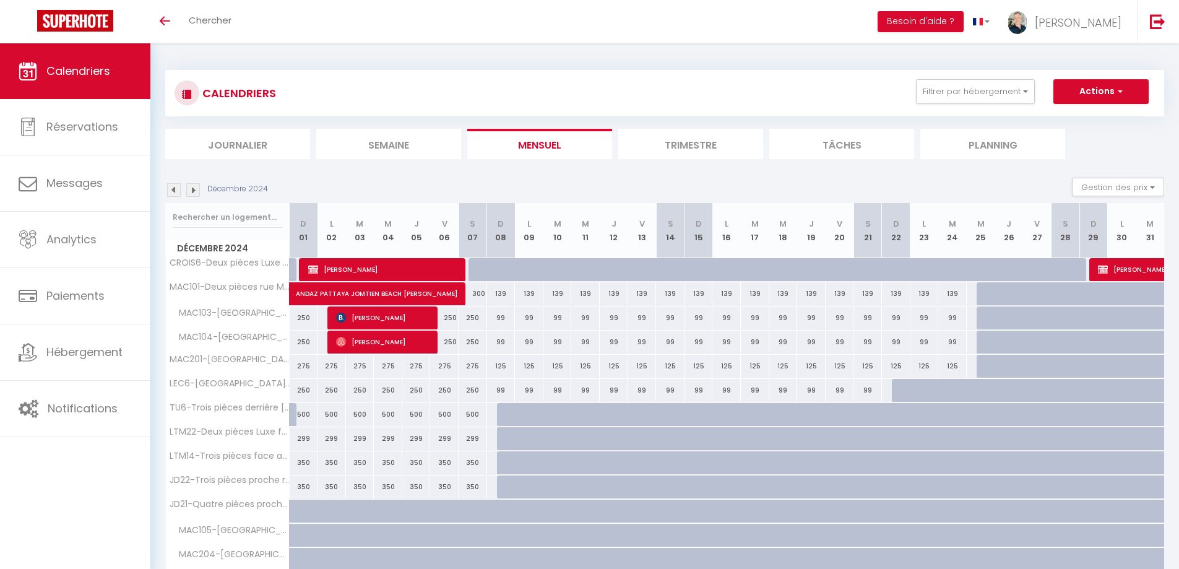
click at [174, 189] on img at bounding box center [174, 190] width 14 height 14
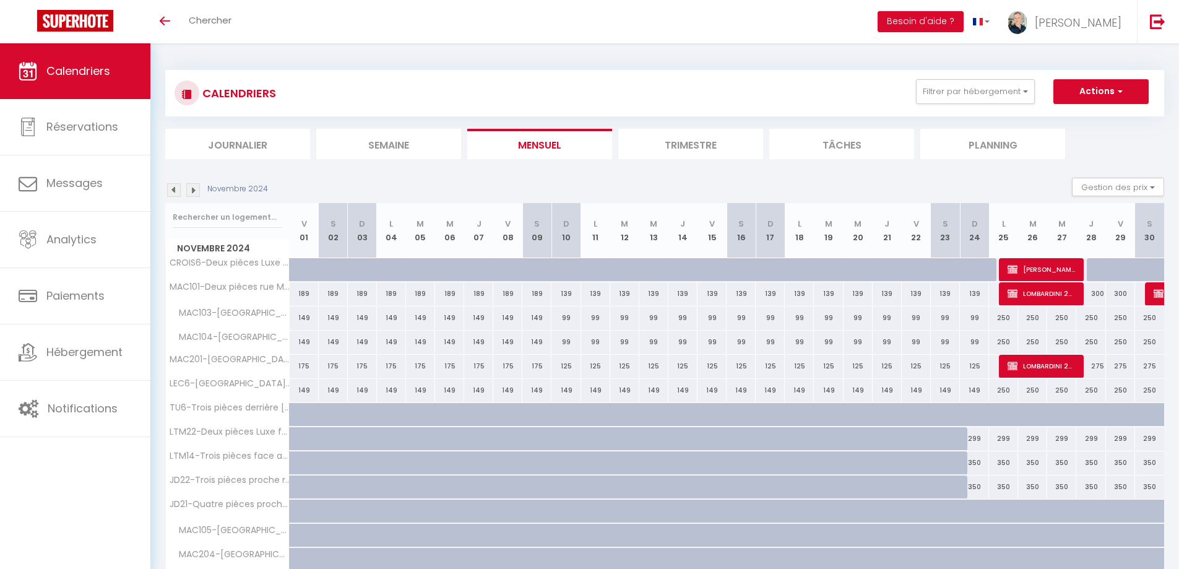
click at [174, 189] on img at bounding box center [174, 190] width 14 height 14
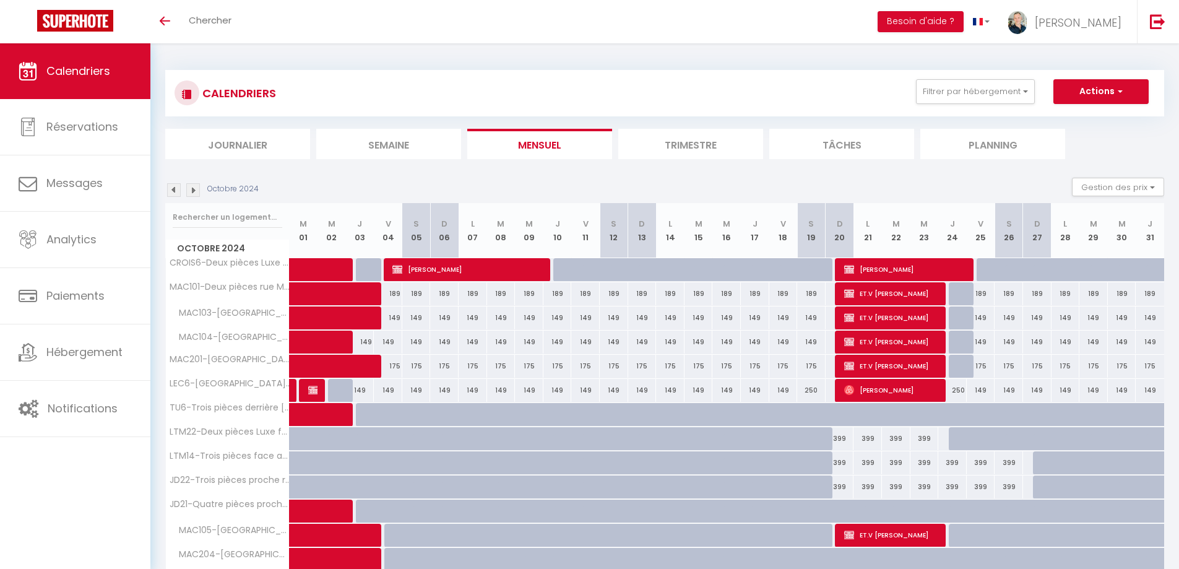
click at [174, 189] on img at bounding box center [174, 190] width 14 height 14
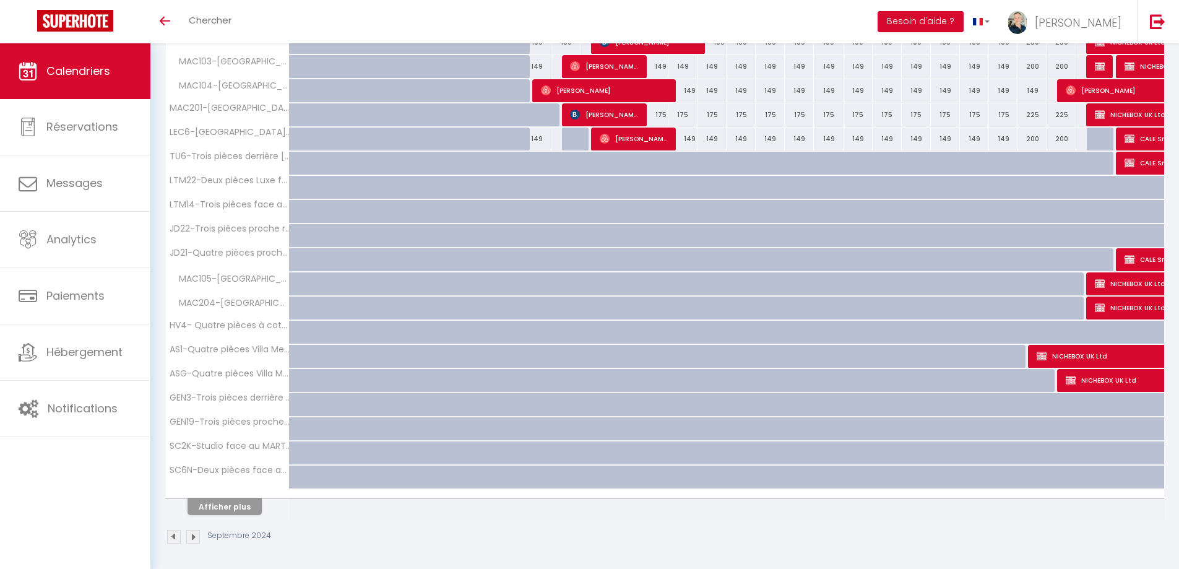
scroll to position [254, 0]
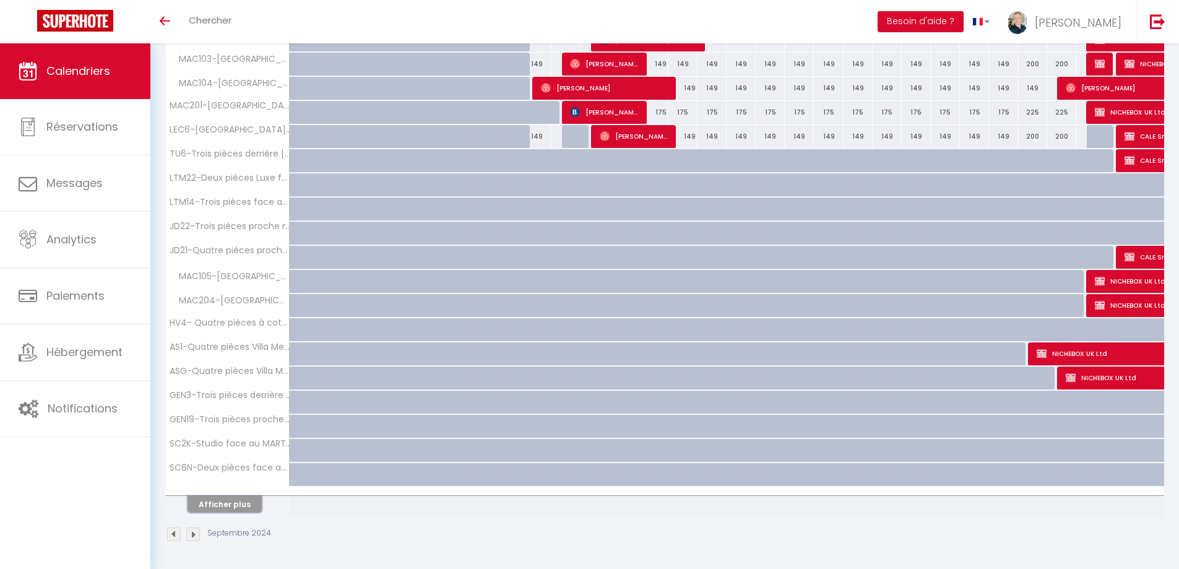
click at [240, 500] on button "Afficher plus" at bounding box center [225, 504] width 74 height 17
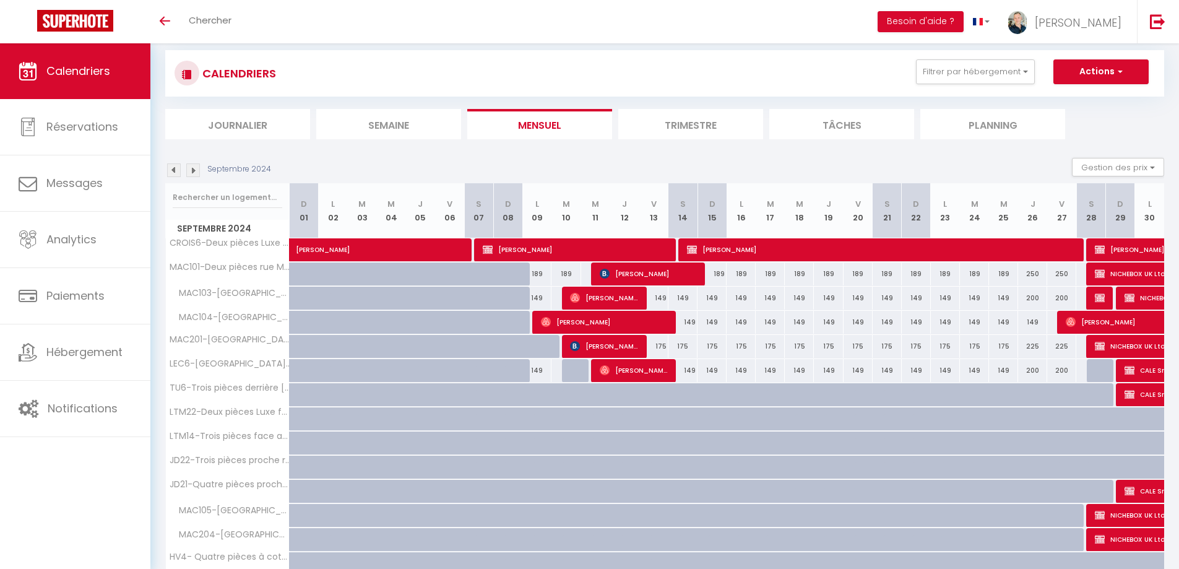
scroll to position [0, 0]
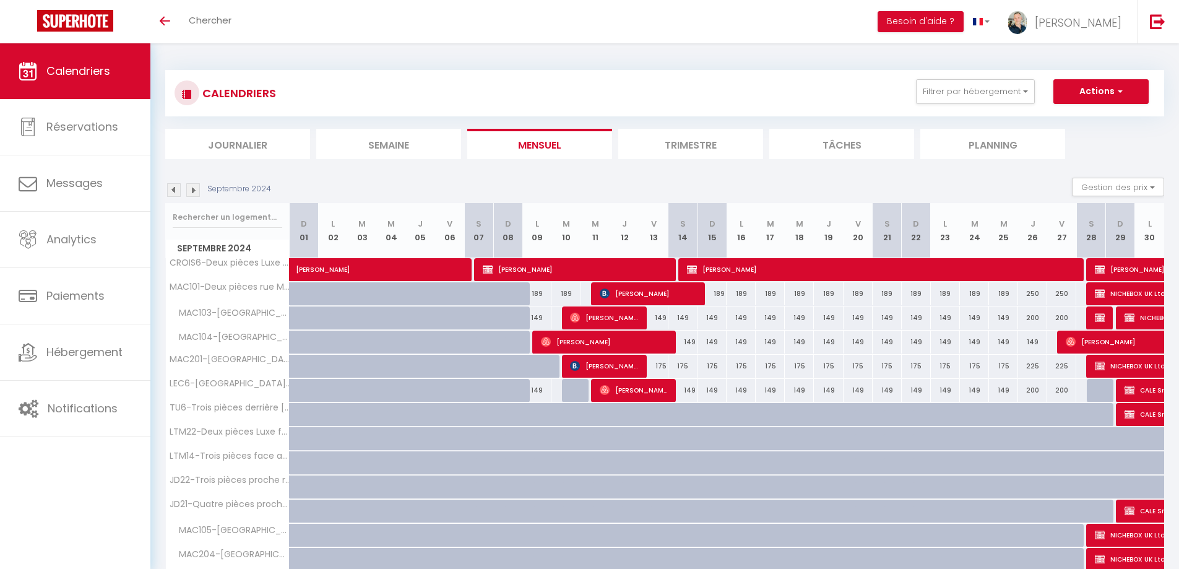
click at [196, 191] on img at bounding box center [193, 190] width 14 height 14
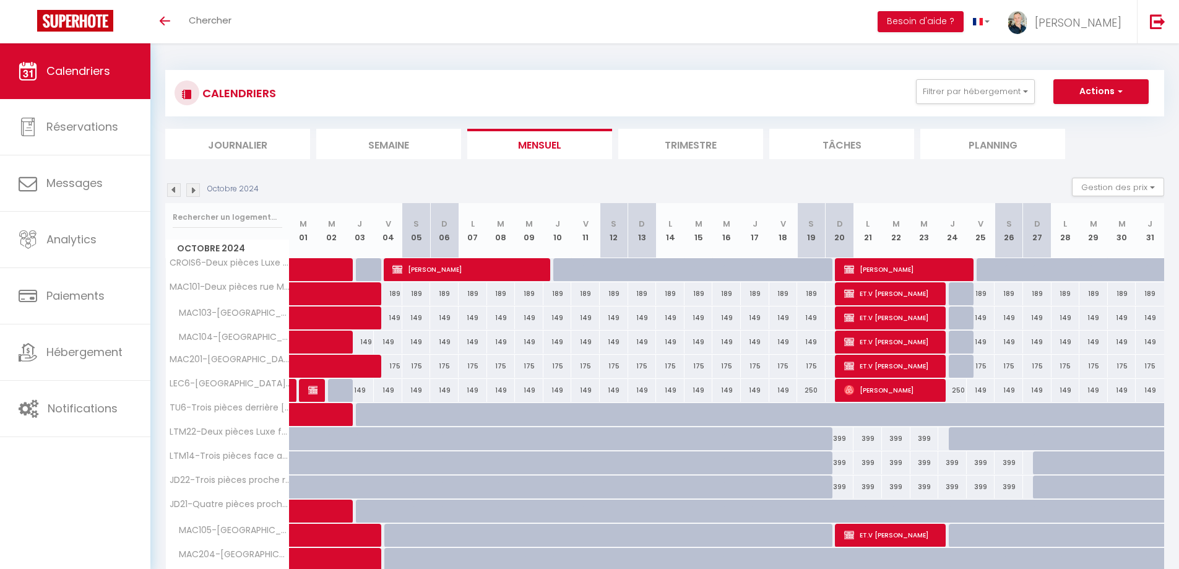
click at [194, 192] on img at bounding box center [193, 190] width 14 height 14
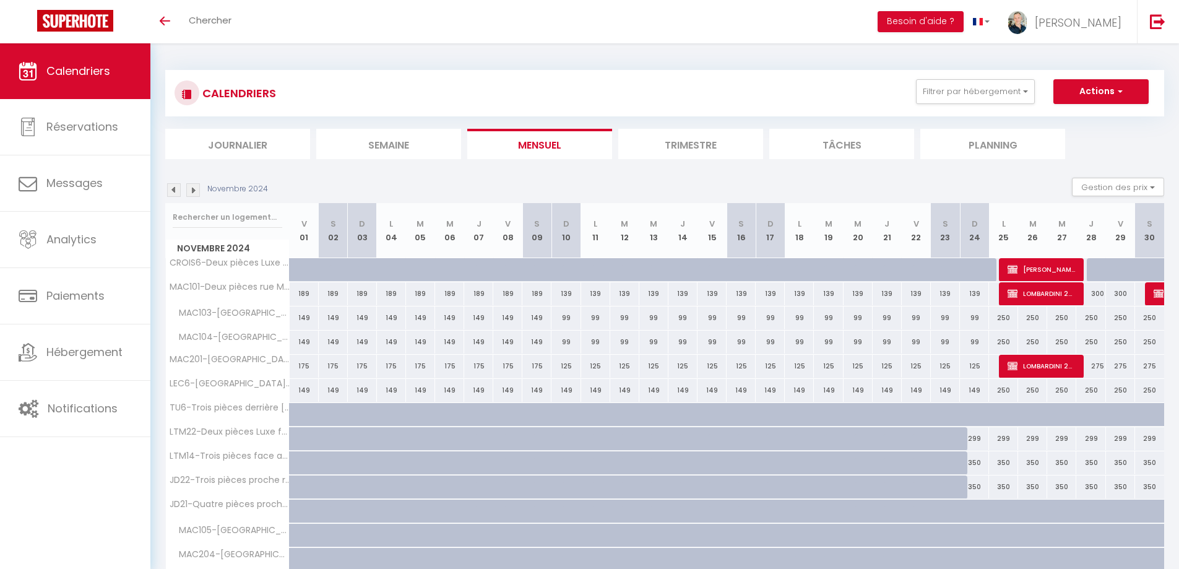
click at [194, 189] on img at bounding box center [193, 190] width 14 height 14
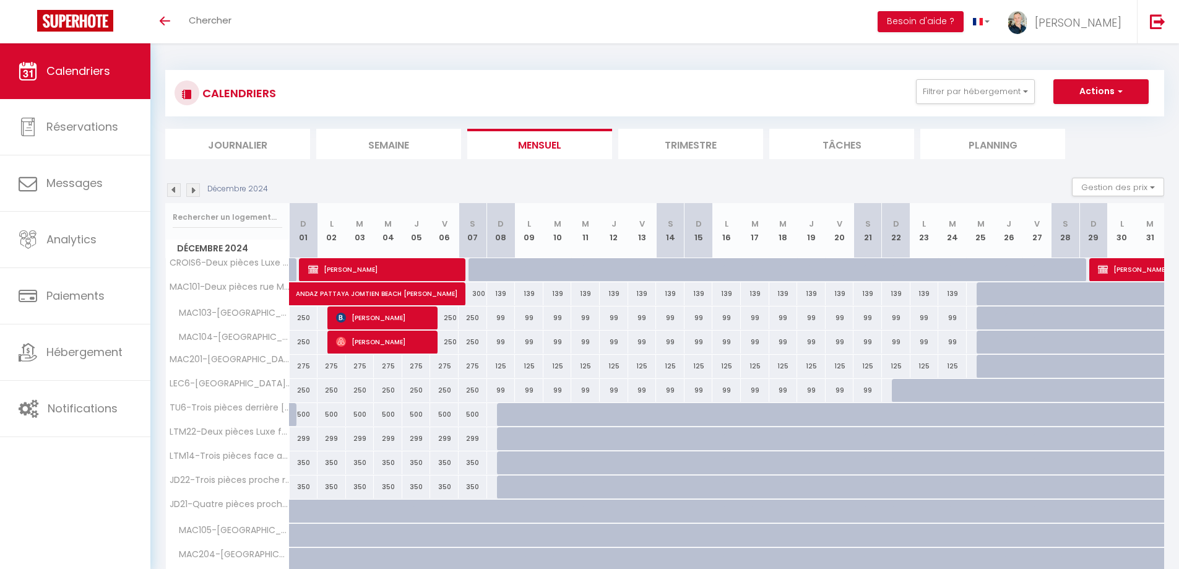
click at [188, 185] on img at bounding box center [193, 190] width 14 height 14
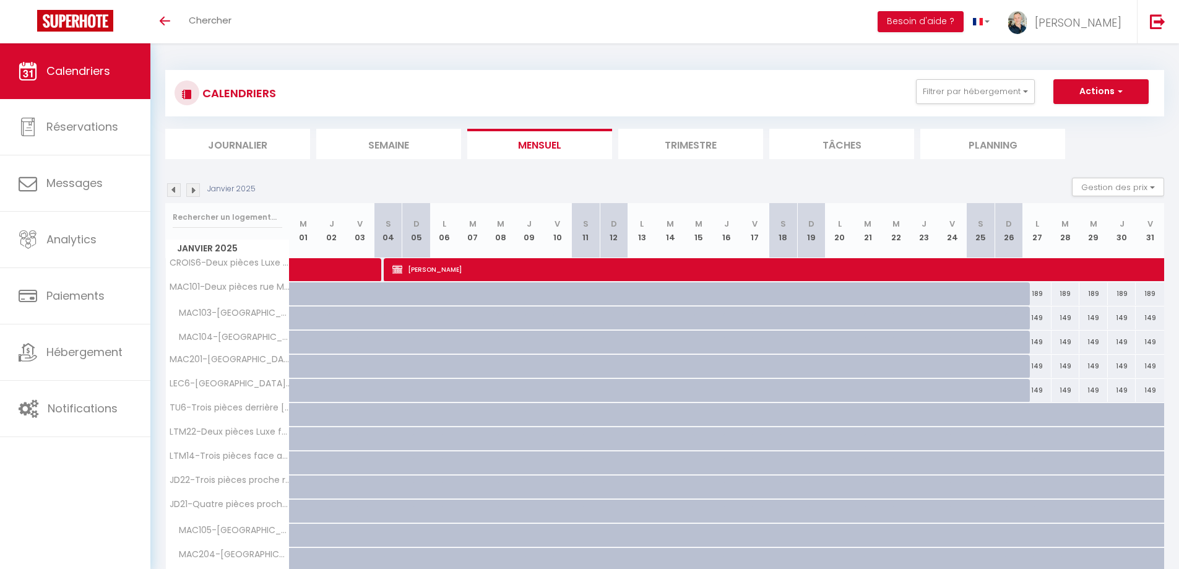
click at [195, 193] on img at bounding box center [193, 190] width 14 height 14
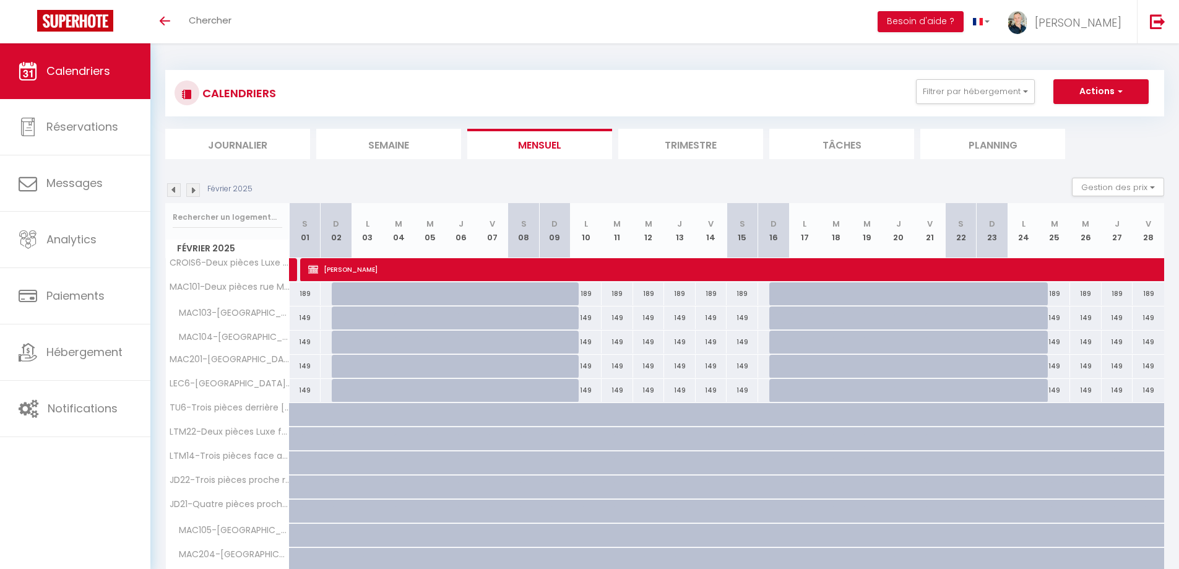
click at [197, 194] on img at bounding box center [193, 190] width 14 height 14
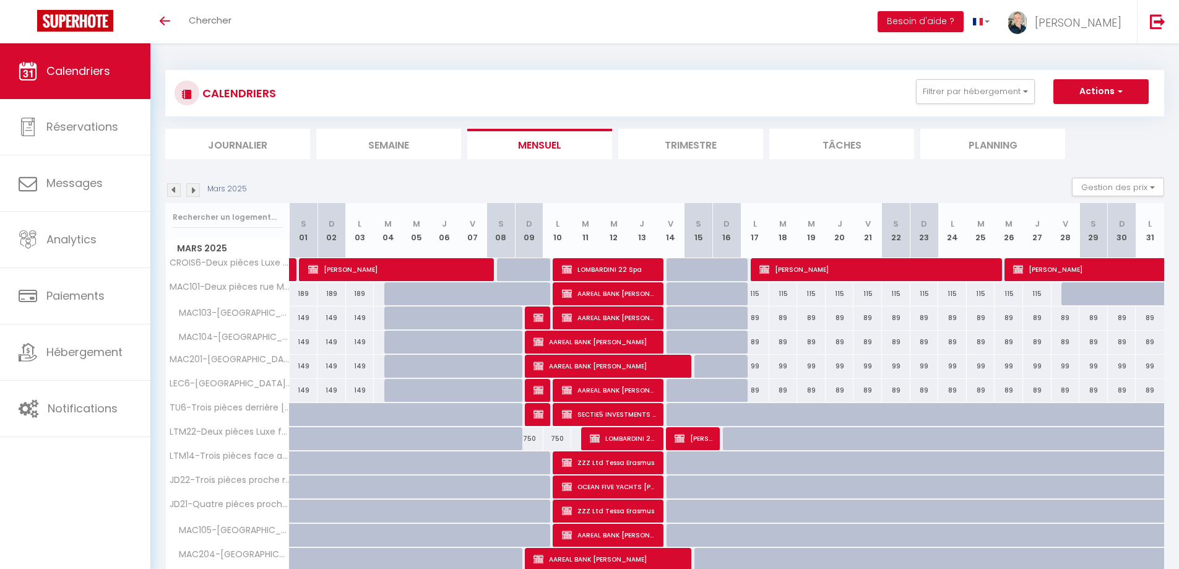
click at [198, 193] on img at bounding box center [193, 190] width 14 height 14
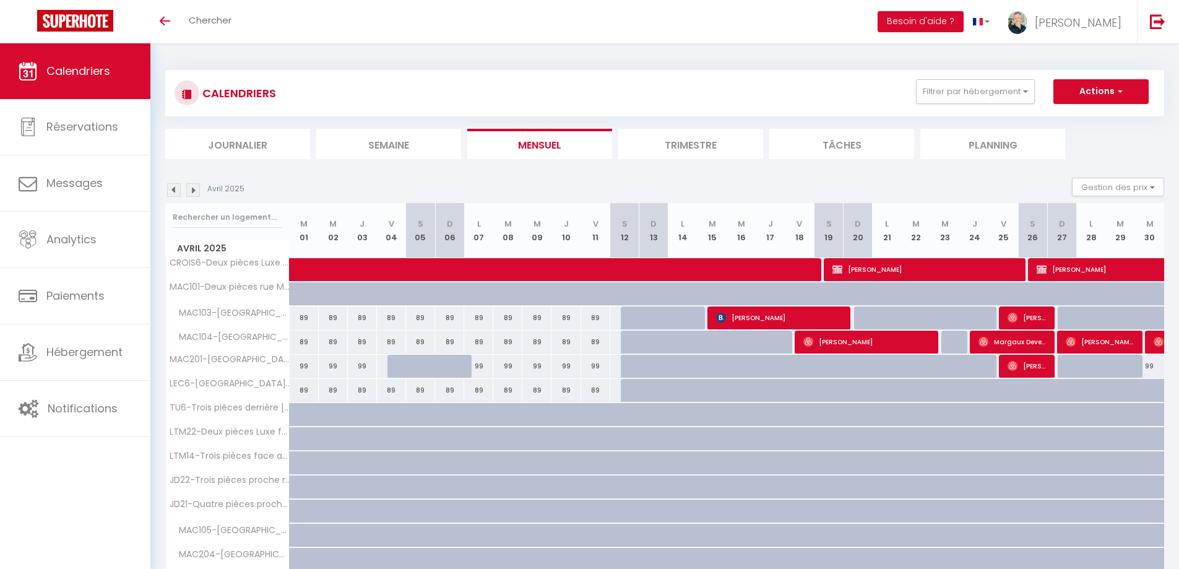
click at [195, 199] on div "Avril 2025 Gestion des prix Nb Nuits minimum Règles Disponibilité" at bounding box center [664, 190] width 999 height 25
click at [195, 194] on img at bounding box center [193, 190] width 14 height 14
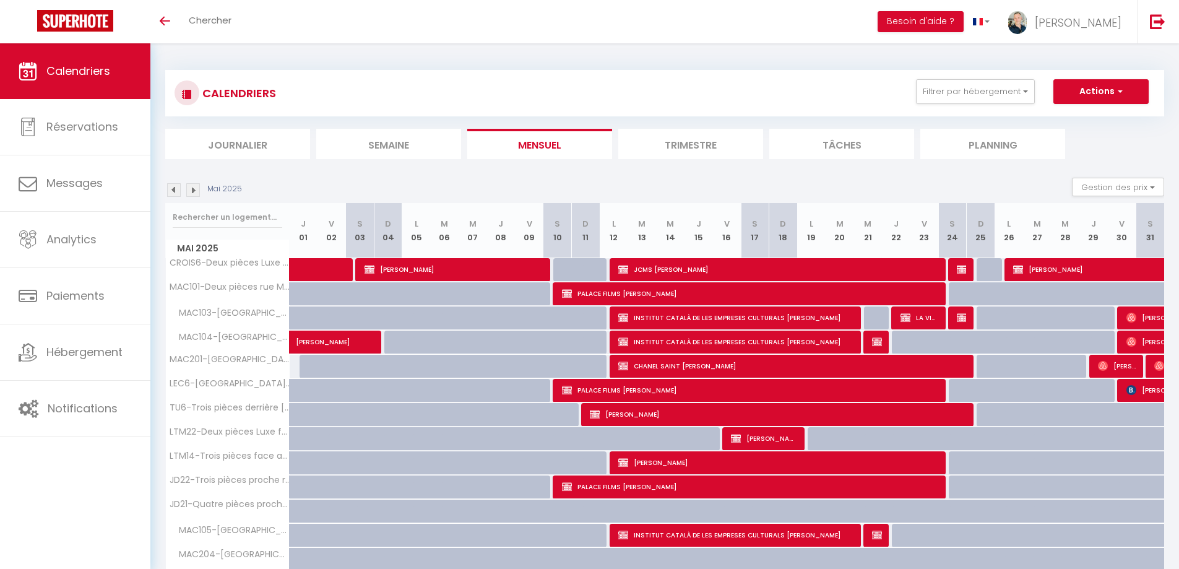
click at [196, 194] on img at bounding box center [193, 190] width 14 height 14
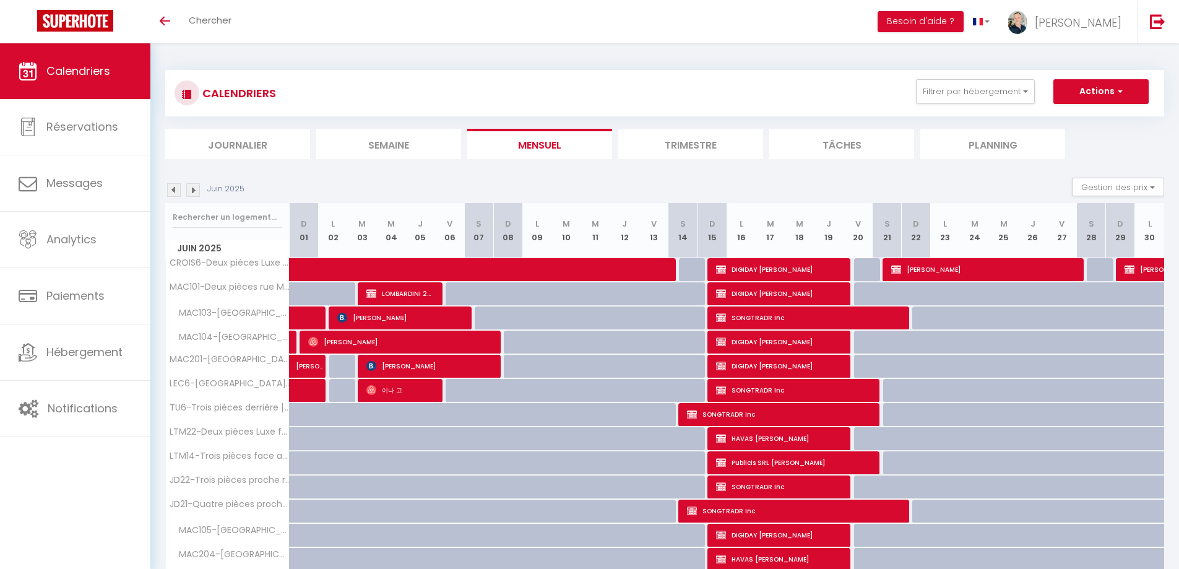
click at [191, 188] on img at bounding box center [193, 190] width 14 height 14
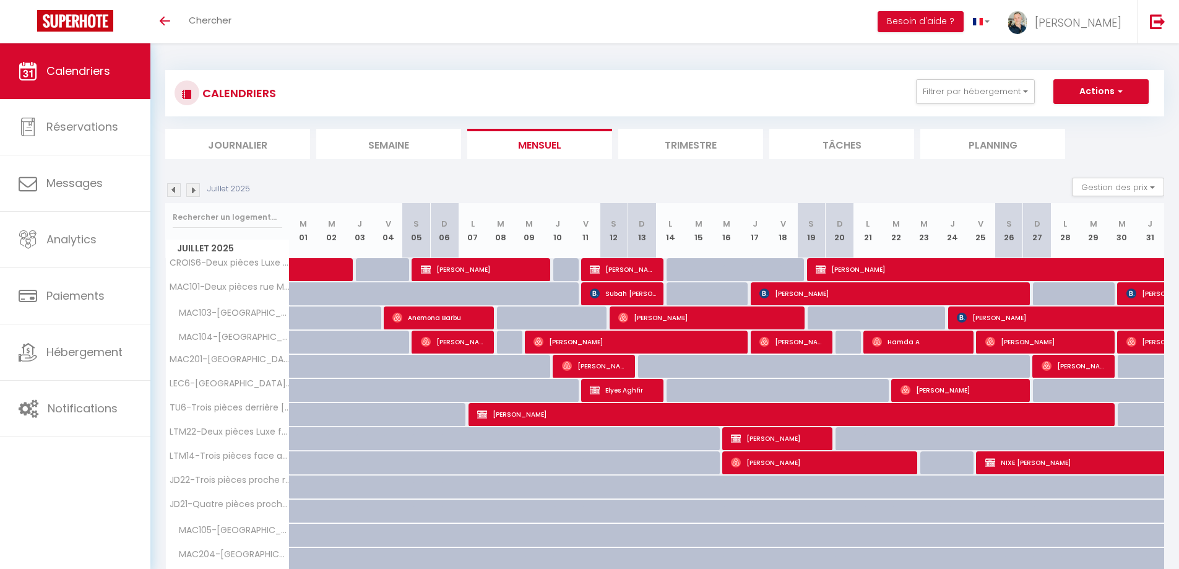
click at [194, 192] on img at bounding box center [193, 190] width 14 height 14
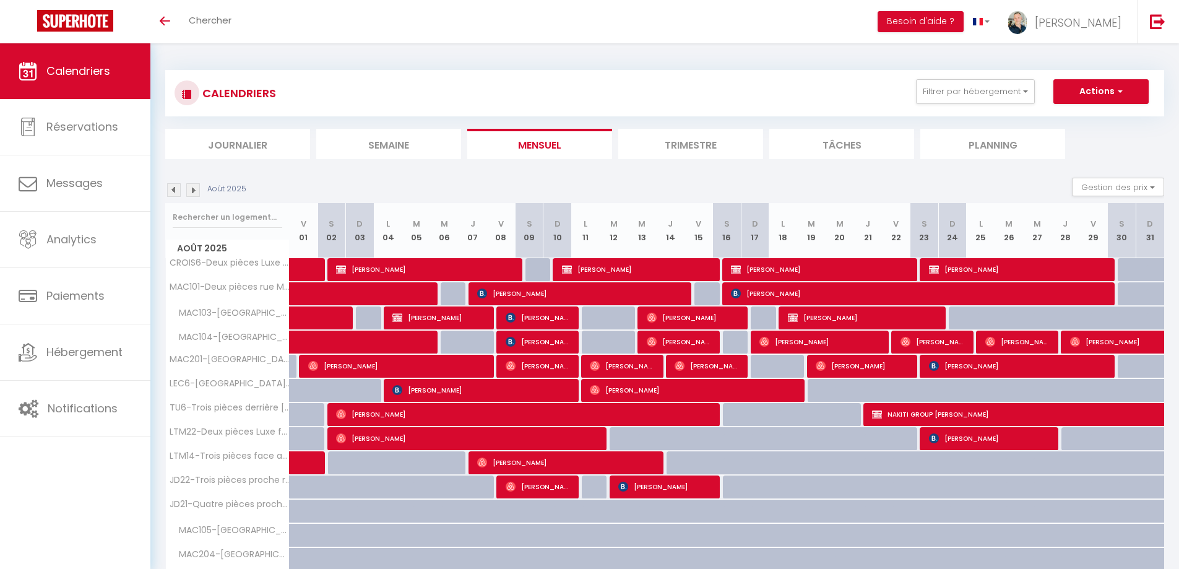
click at [195, 195] on img at bounding box center [193, 190] width 14 height 14
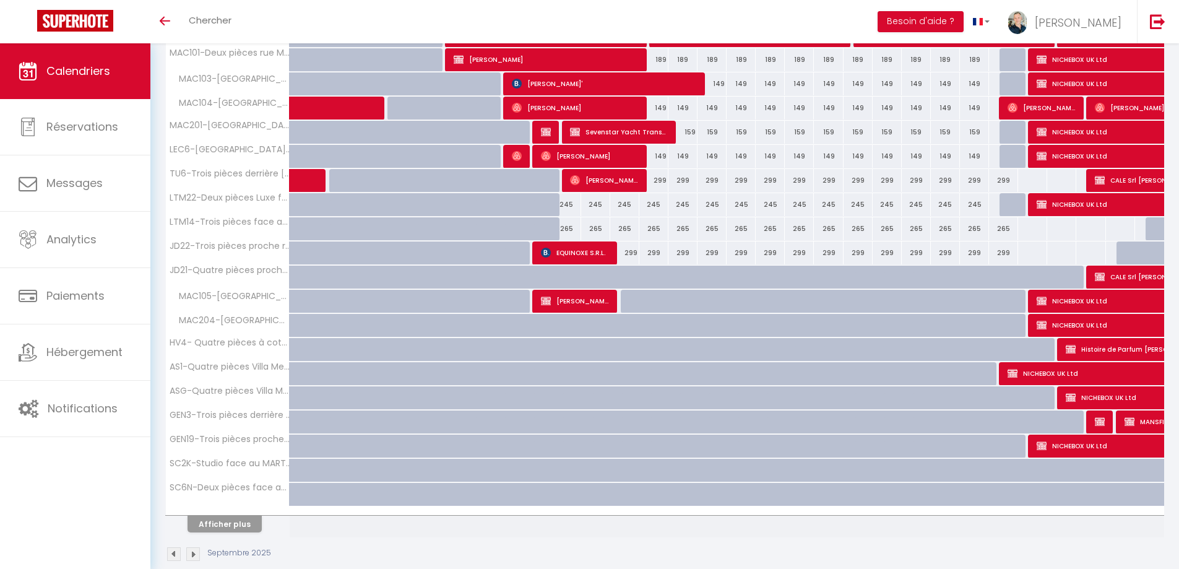
scroll to position [254, 0]
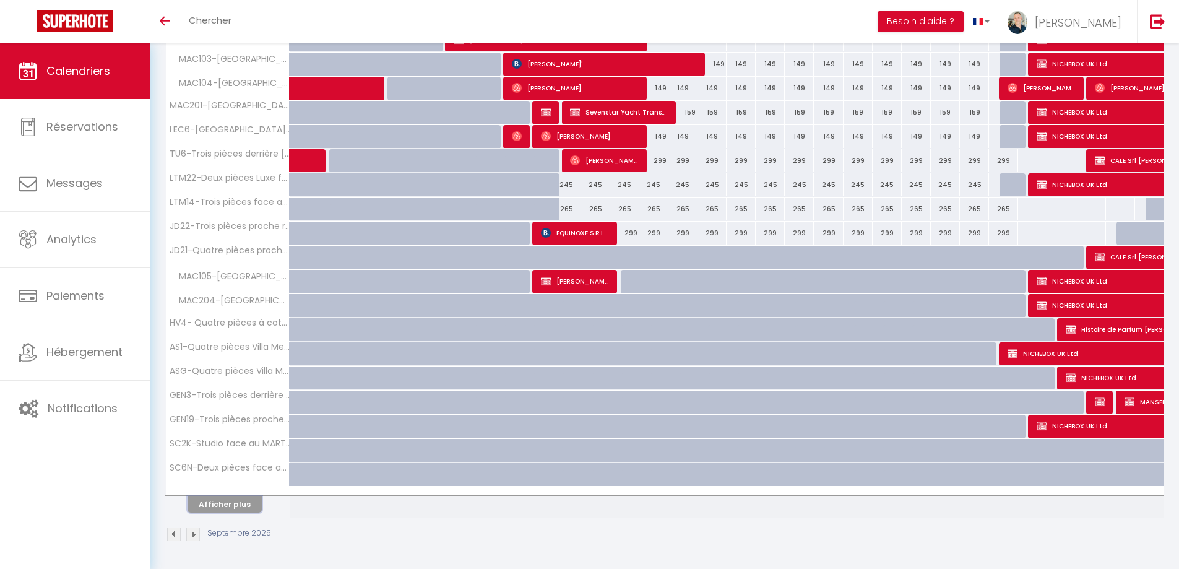
click at [238, 505] on button "Afficher plus" at bounding box center [225, 504] width 74 height 17
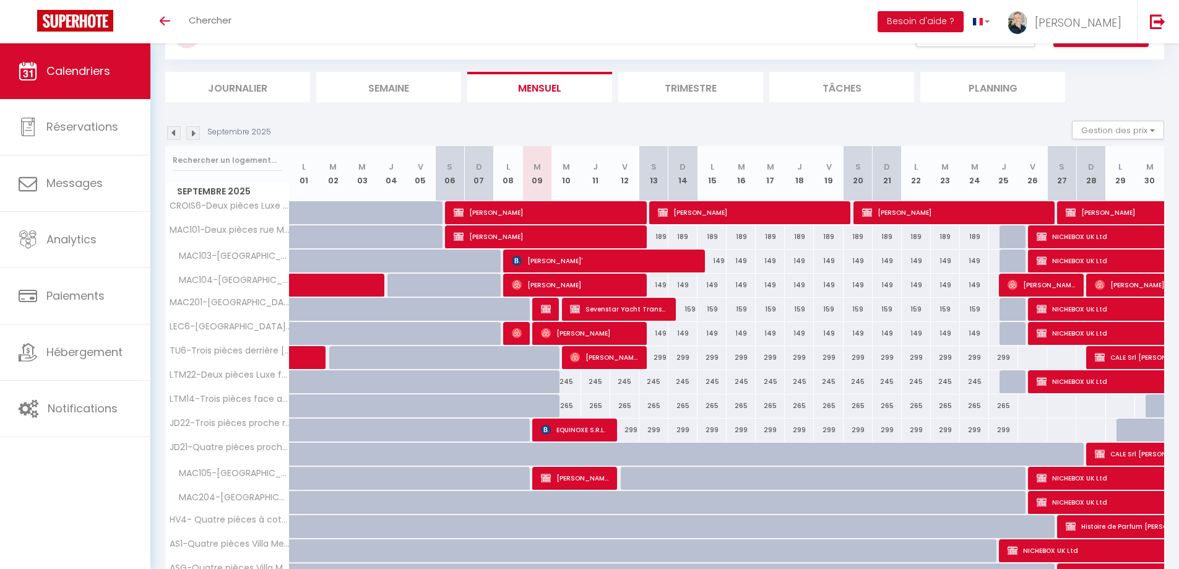
scroll to position [0, 0]
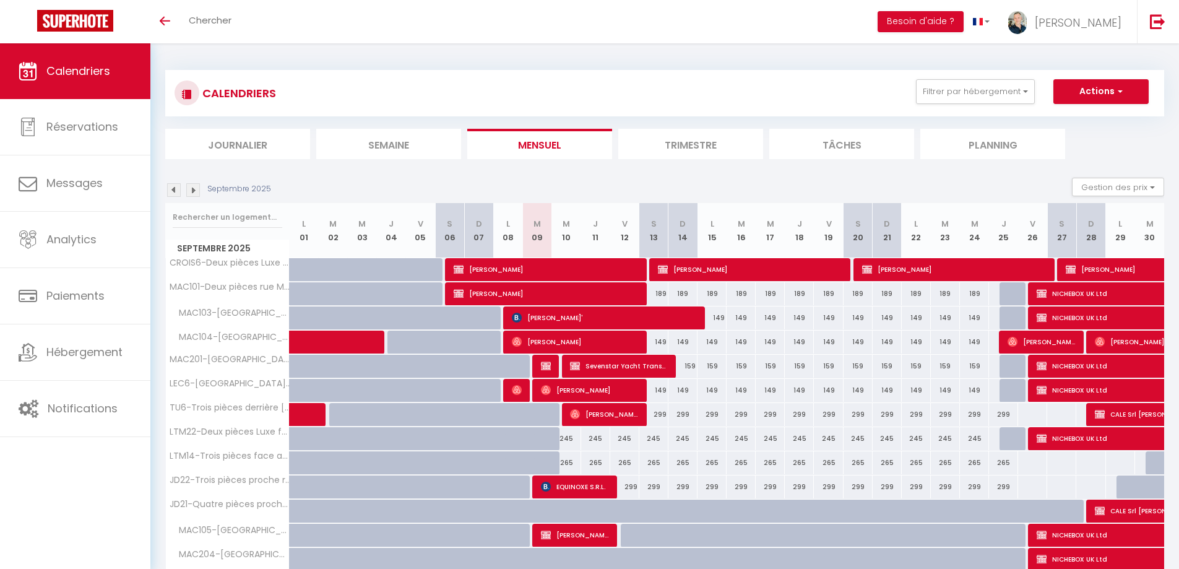
click at [189, 191] on img at bounding box center [193, 190] width 14 height 14
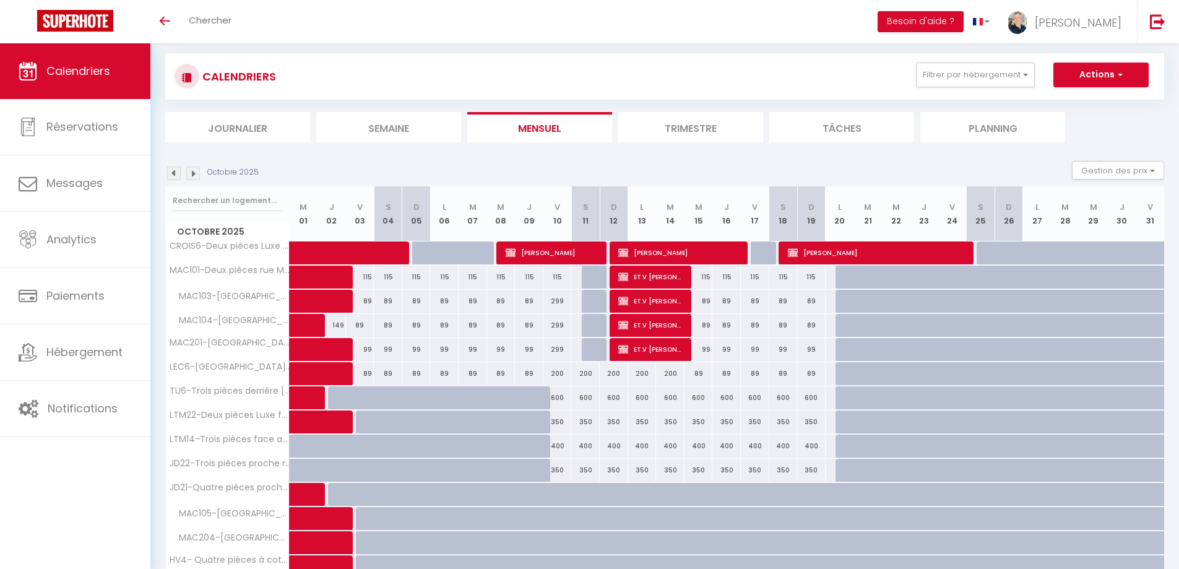
scroll to position [254, 0]
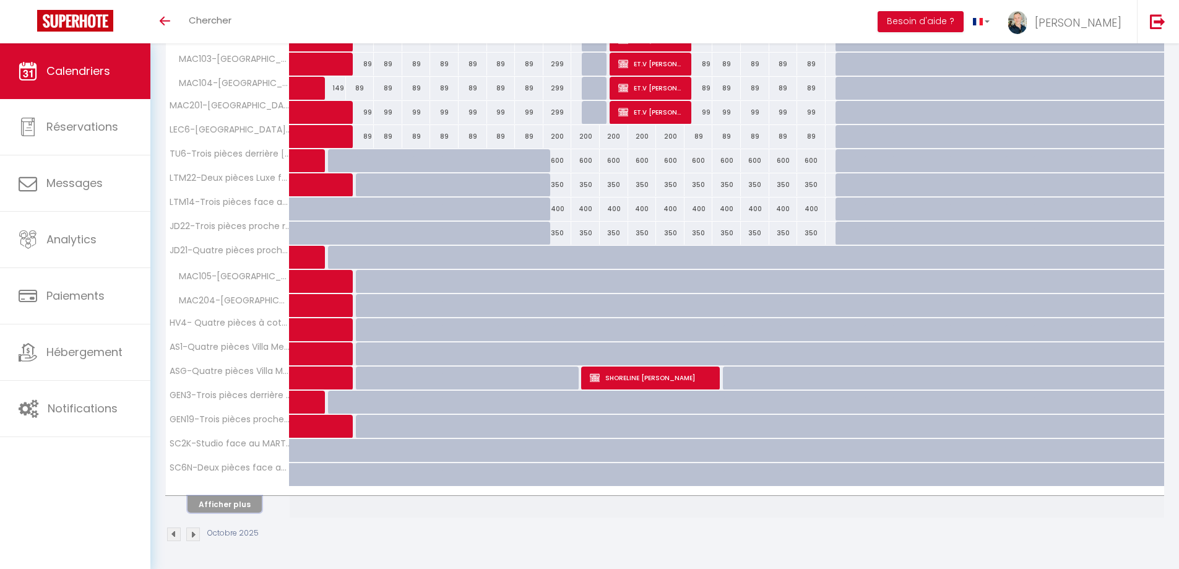
click at [244, 505] on button "Afficher plus" at bounding box center [225, 504] width 74 height 17
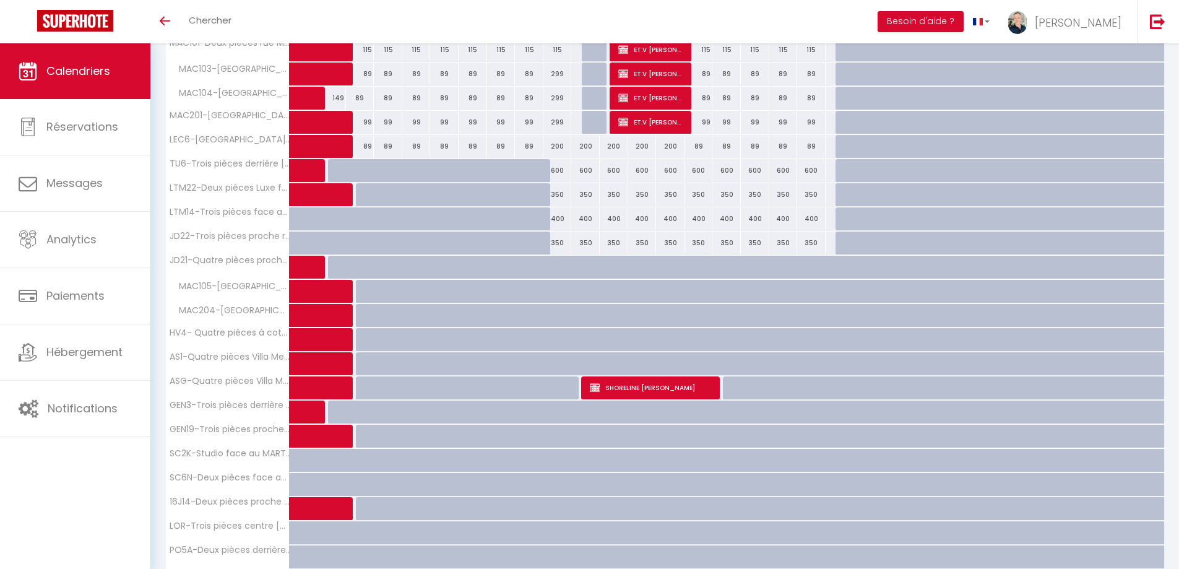
scroll to position [118, 0]
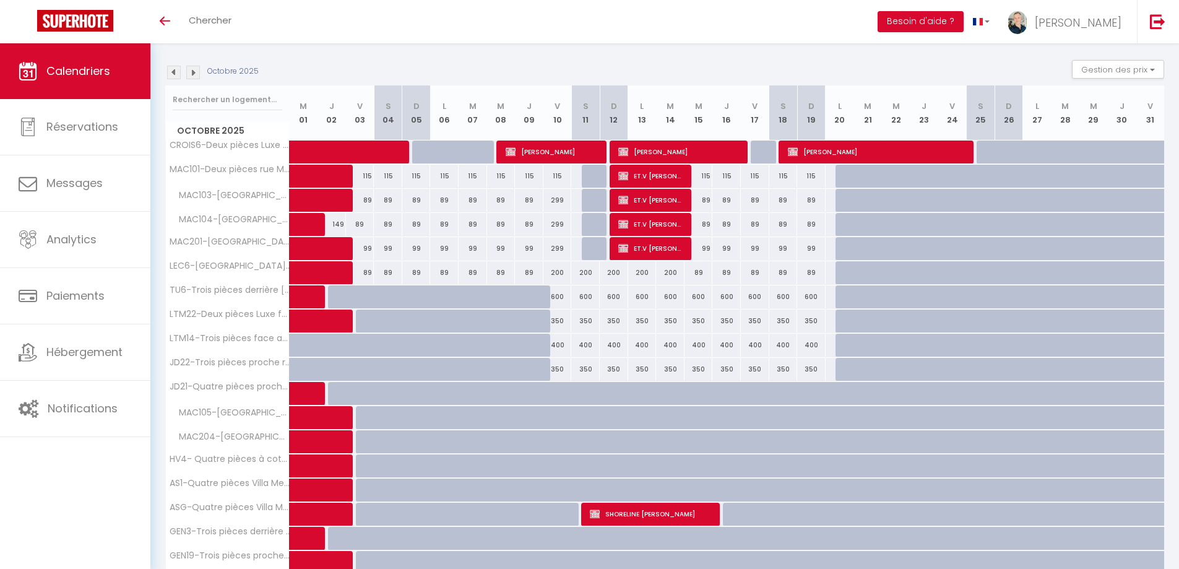
click at [171, 72] on img at bounding box center [174, 73] width 14 height 14
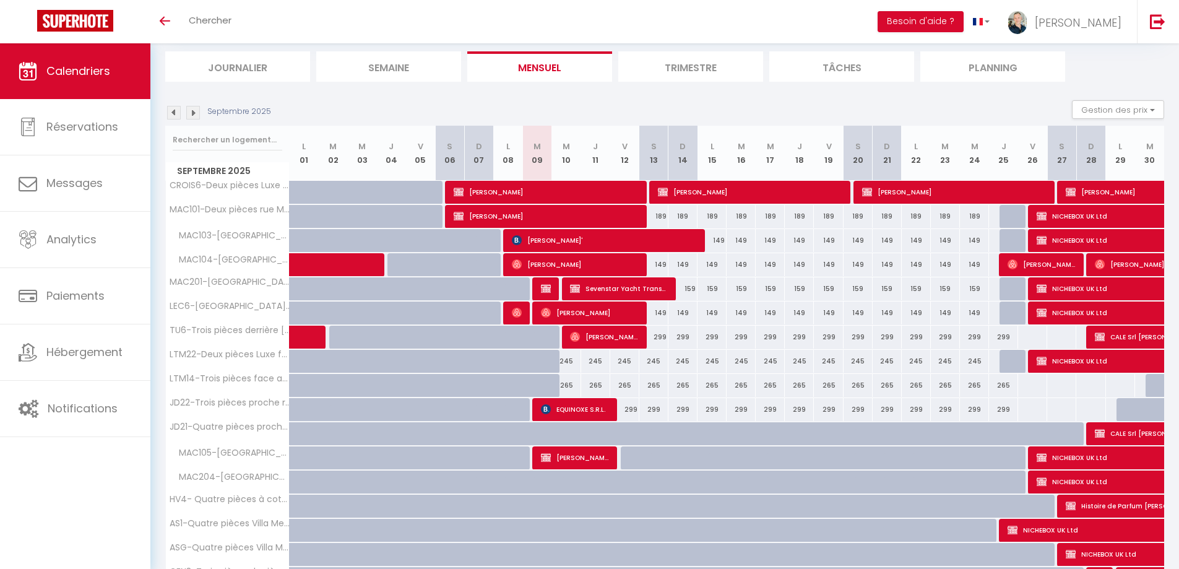
scroll to position [56, 0]
